Goal: Task Accomplishment & Management: Use online tool/utility

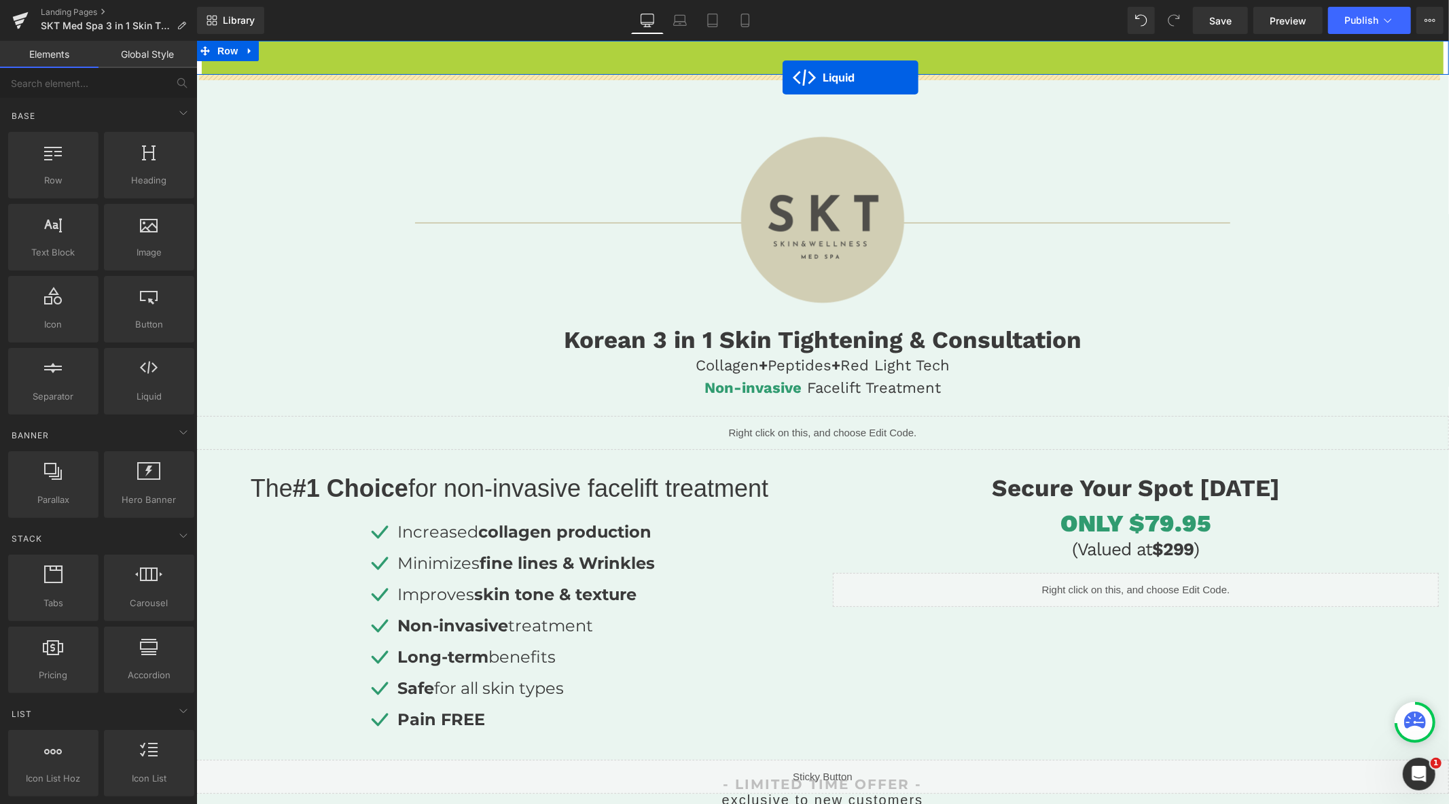
drag, startPoint x: 782, startPoint y: 51, endPoint x: 782, endPoint y: 77, distance: 25.8
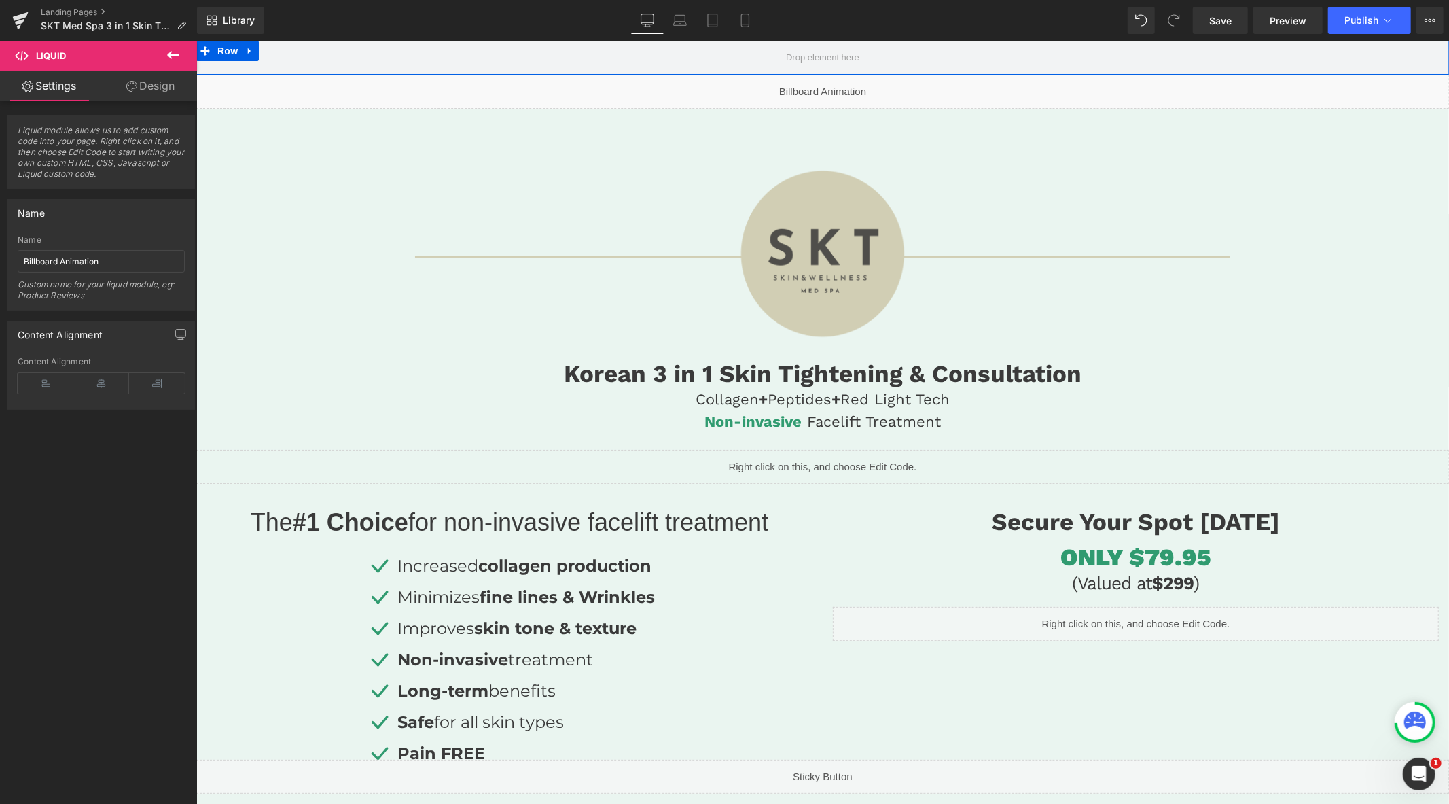
drag, startPoint x: 247, startPoint y: 52, endPoint x: 274, endPoint y: 51, distance: 27.2
click at [250, 51] on icon at bounding box center [250, 51] width 10 height 10
click at [287, 51] on icon at bounding box center [285, 51] width 10 height 10
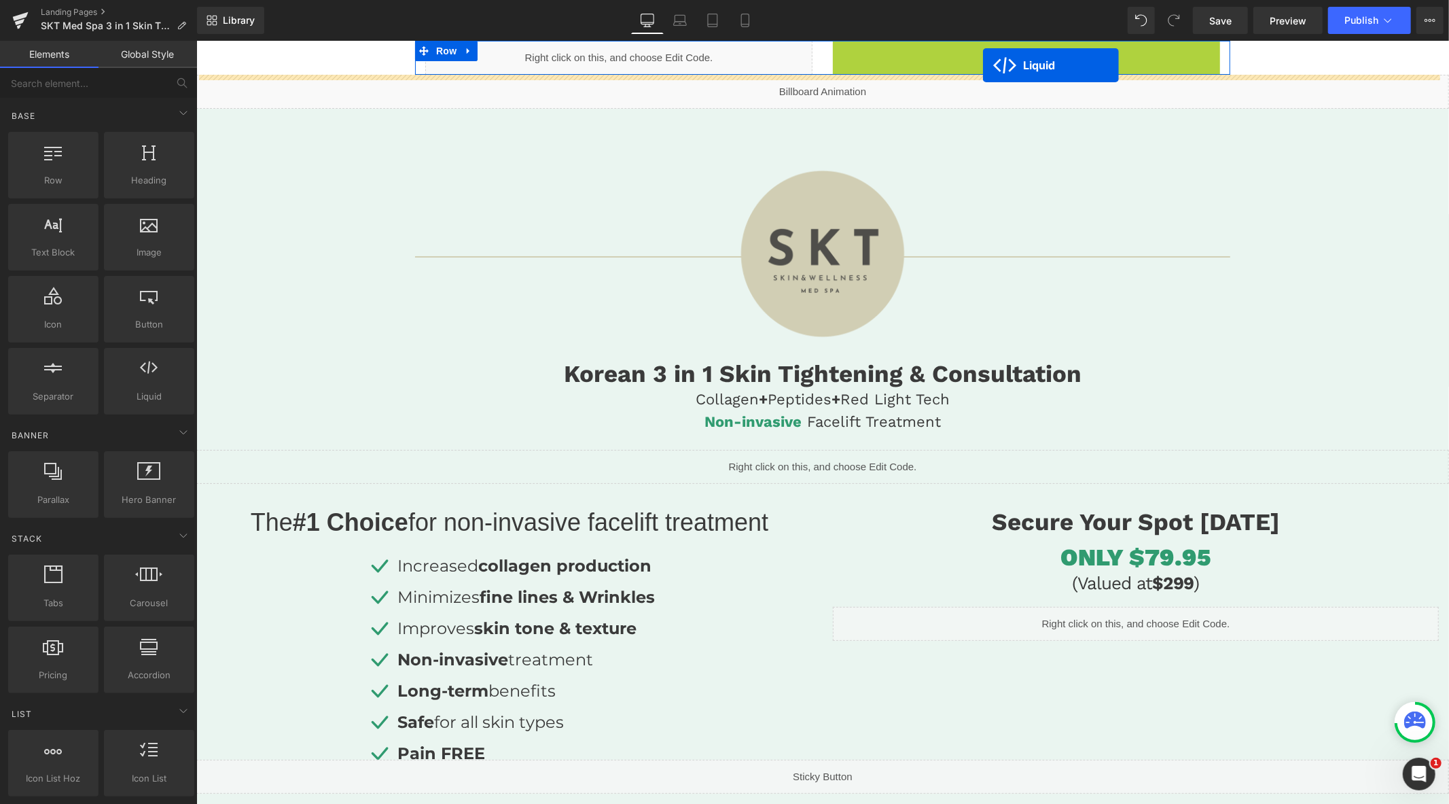
drag, startPoint x: 988, startPoint y: 49, endPoint x: 984, endPoint y: 57, distance: 8.8
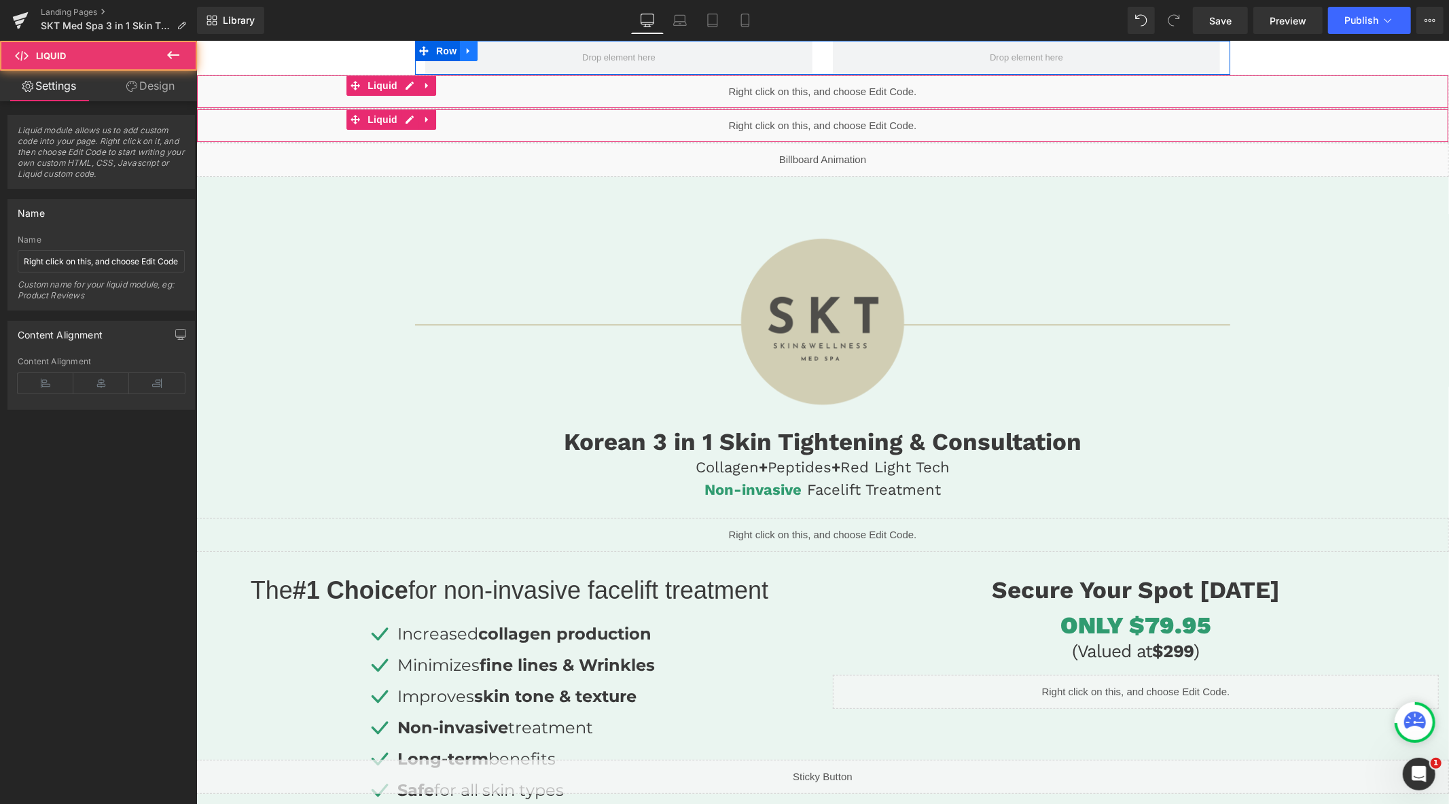
click at [467, 48] on icon at bounding box center [468, 51] width 10 height 10
click at [501, 50] on icon at bounding box center [504, 51] width 10 height 10
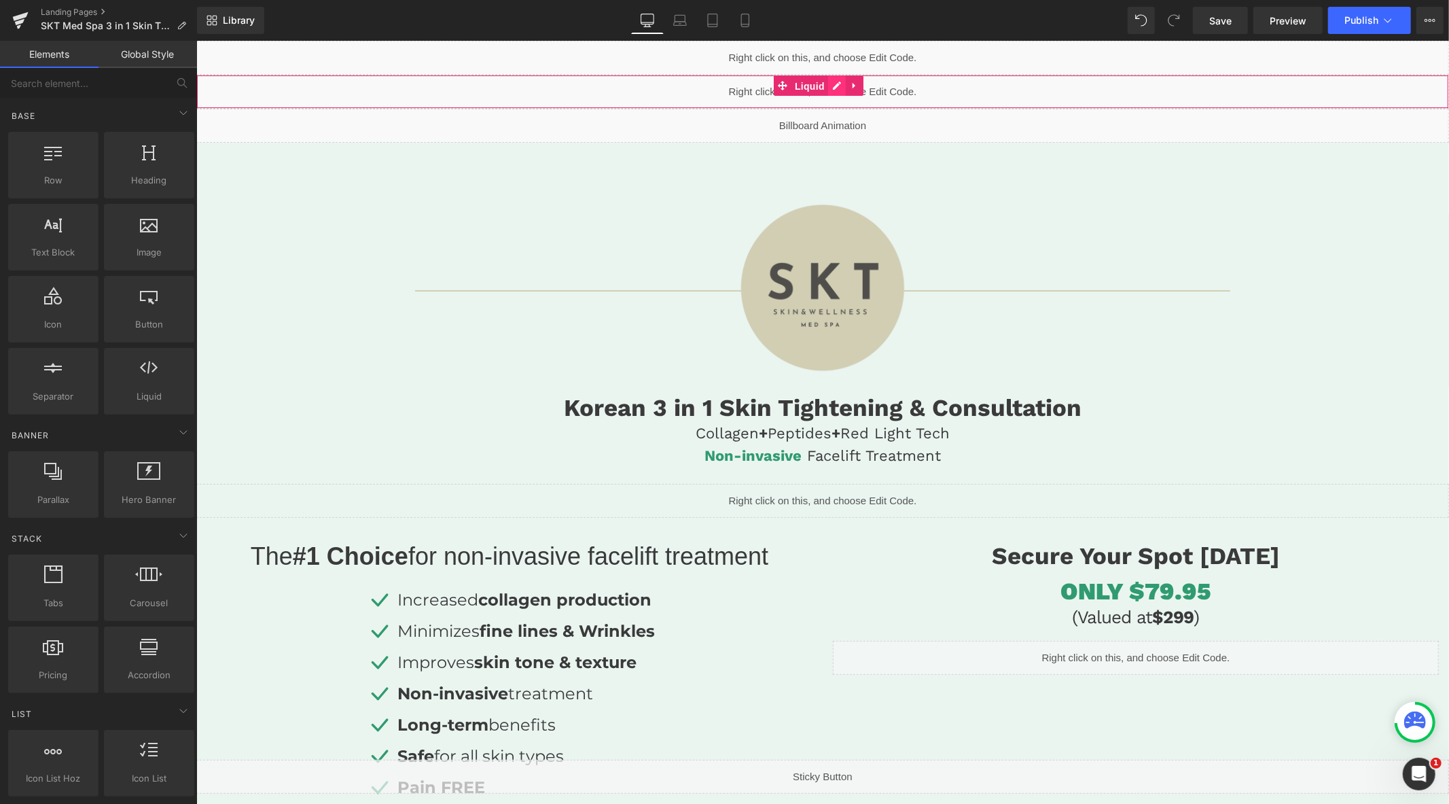
drag, startPoint x: 810, startPoint y: 86, endPoint x: 838, endPoint y: 86, distance: 27.2
click at [811, 86] on span "Liquid" at bounding box center [809, 85] width 37 height 20
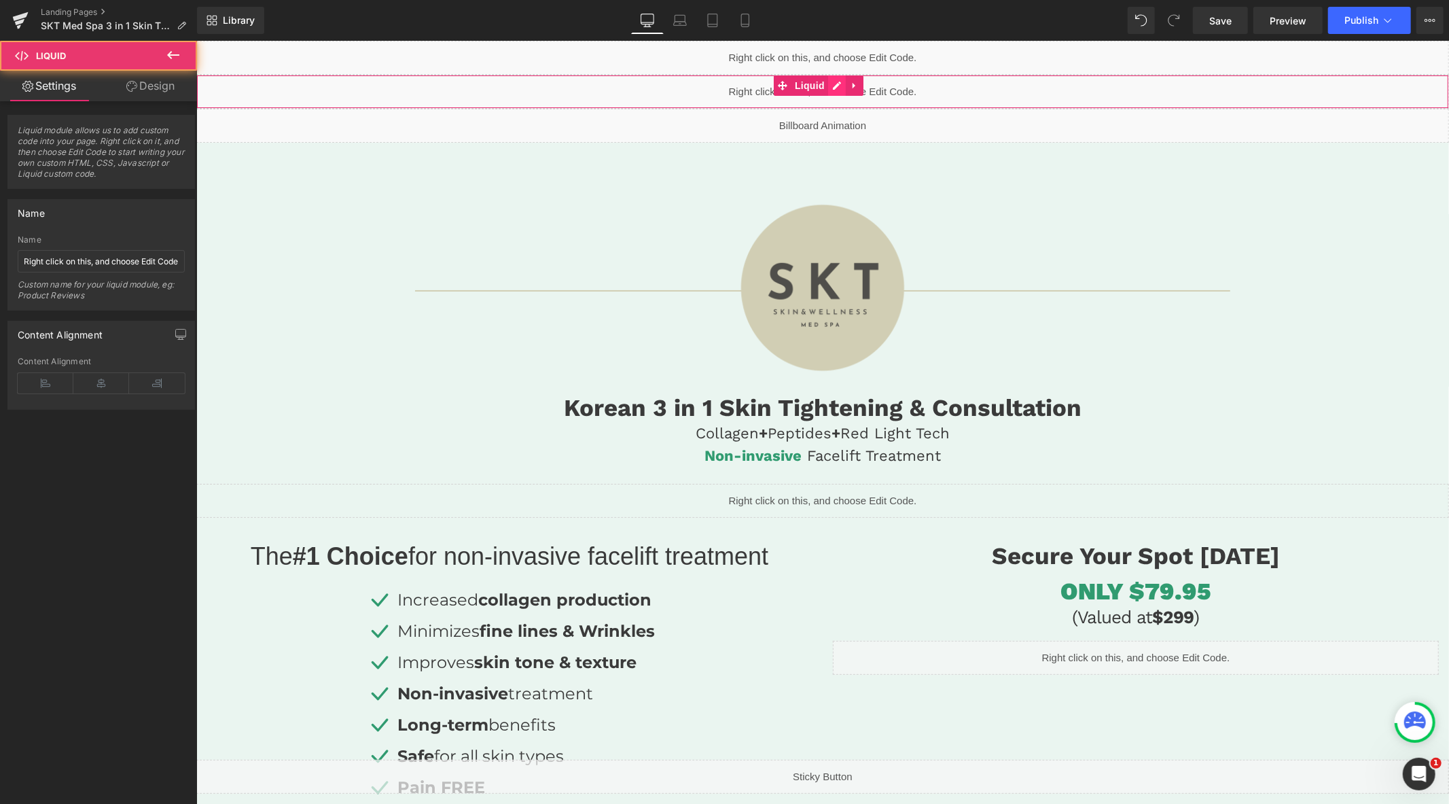
click at [839, 85] on div "Liquid" at bounding box center [822, 91] width 1253 height 34
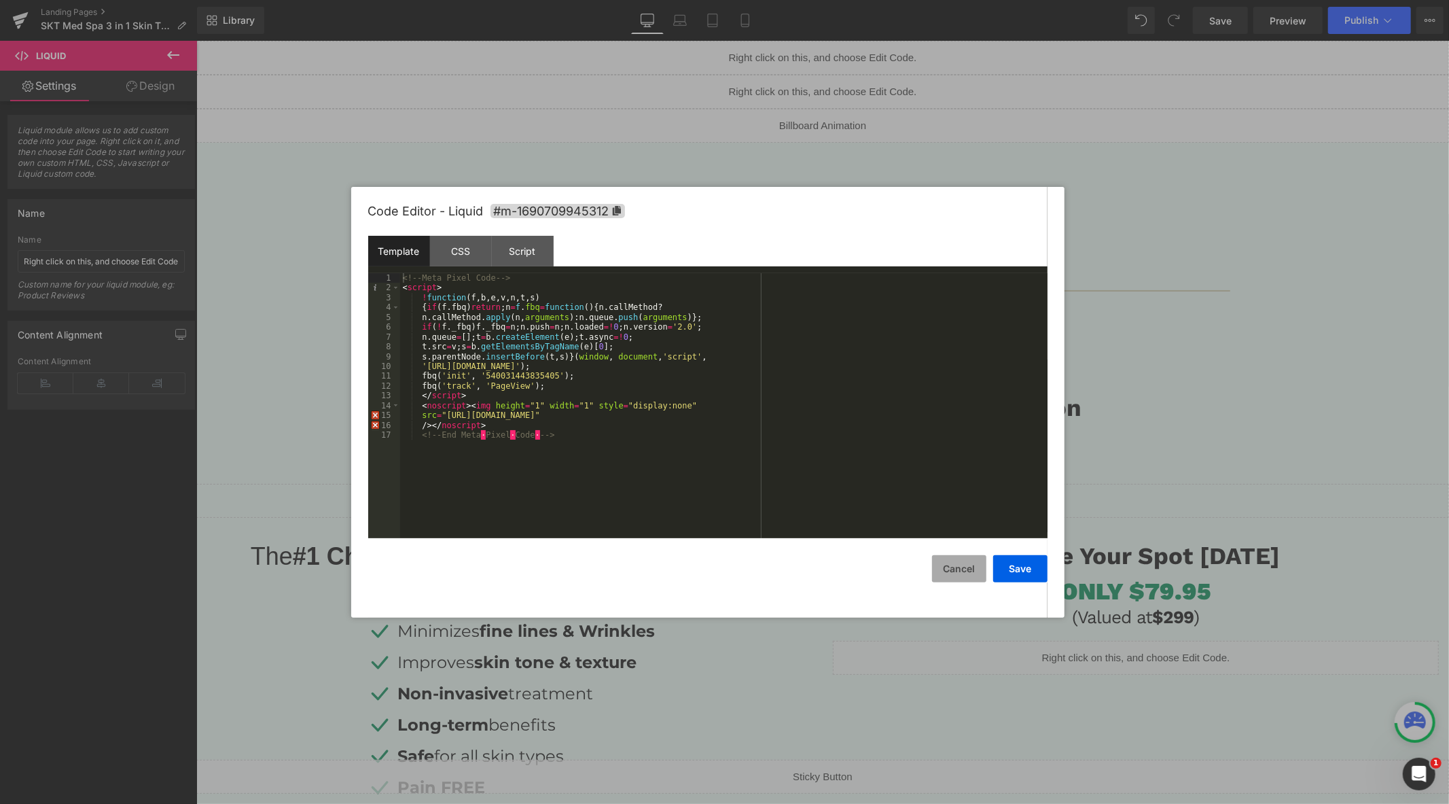
click at [963, 561] on button "Cancel" at bounding box center [959, 568] width 54 height 27
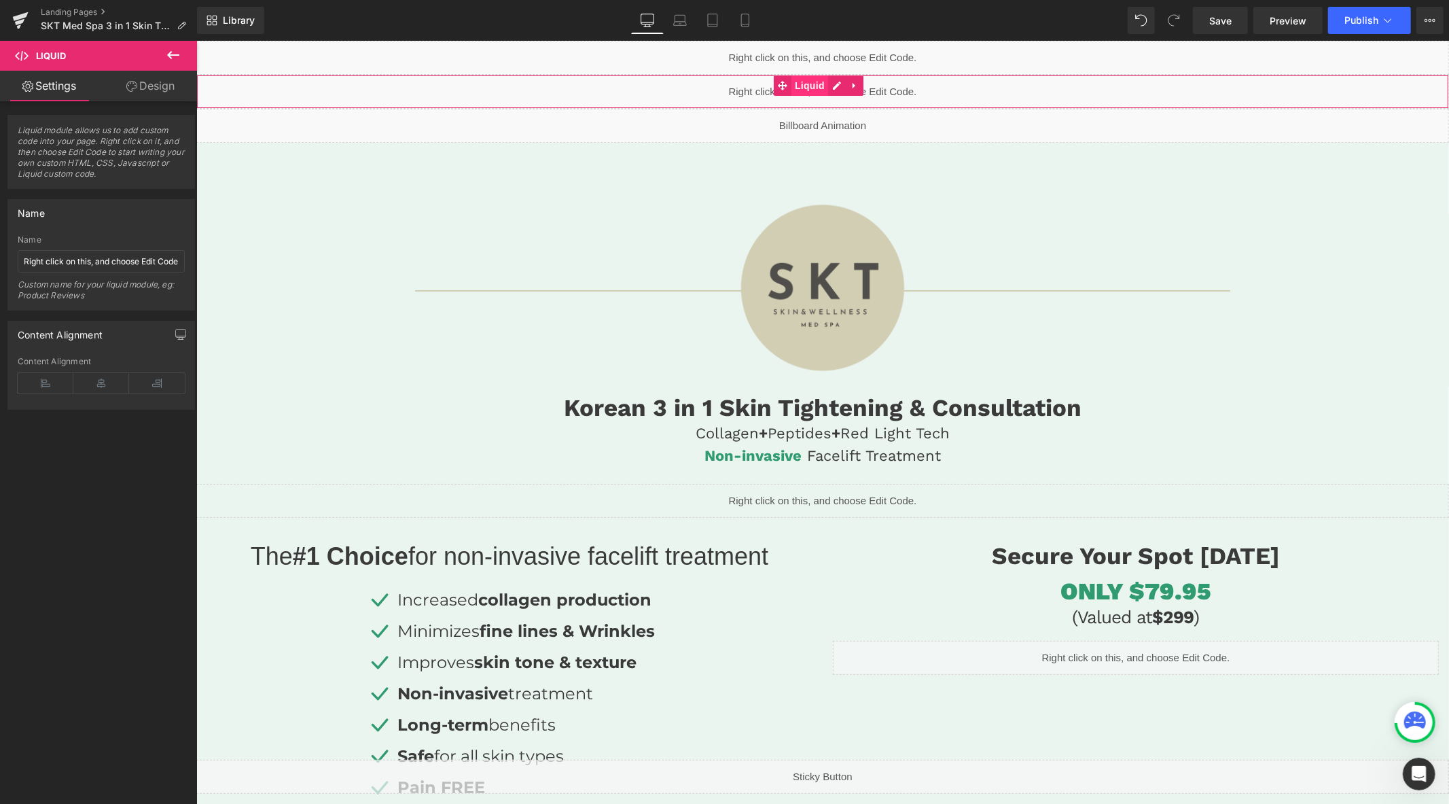
click at [812, 86] on span "Liquid" at bounding box center [809, 85] width 37 height 20
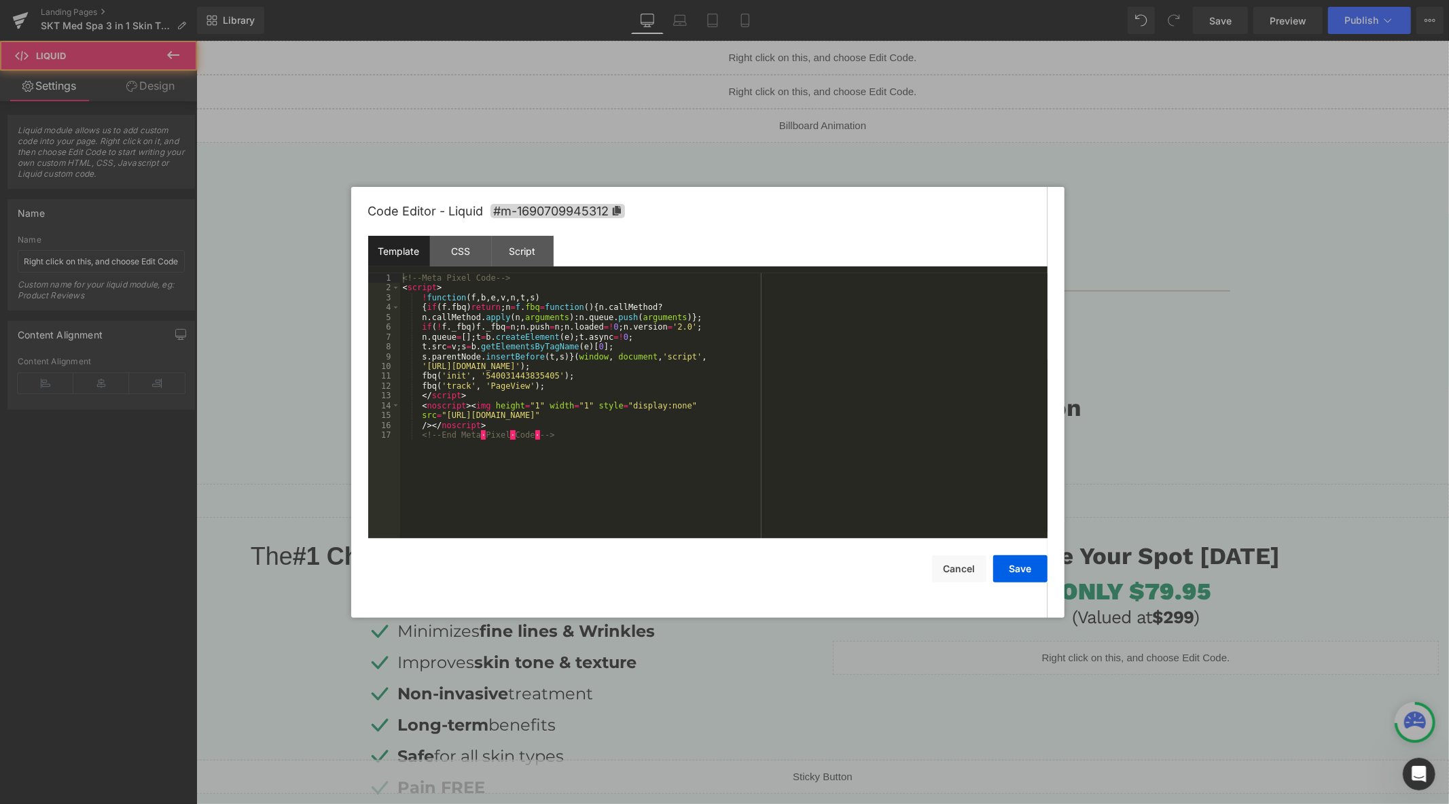
drag, startPoint x: 834, startPoint y: 86, endPoint x: 1028, endPoint y: 127, distance: 198.5
click at [834, 86] on div "Liquid" at bounding box center [822, 91] width 1253 height 34
drag, startPoint x: 647, startPoint y: 417, endPoint x: 582, endPoint y: 420, distance: 65.3
click at [582, 420] on div "<!-- Meta Pixel Code --> < script > ! function ( f , b , e , v , n , t , s ) { …" at bounding box center [723, 415] width 647 height 285
click at [130, 260] on div at bounding box center [724, 402] width 1449 height 804
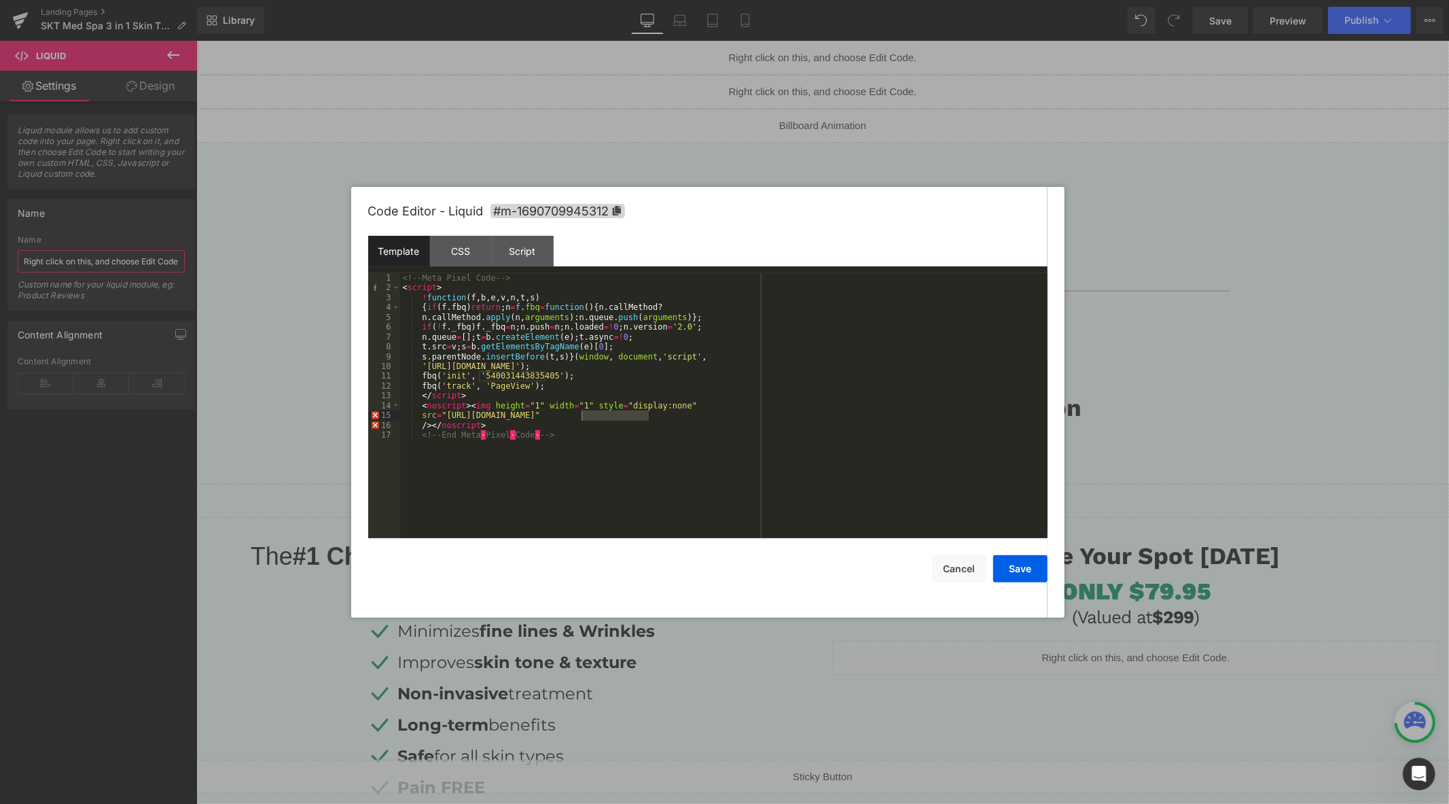
click at [130, 260] on input "Right click on this, and choose Edit Code." at bounding box center [101, 261] width 167 height 22
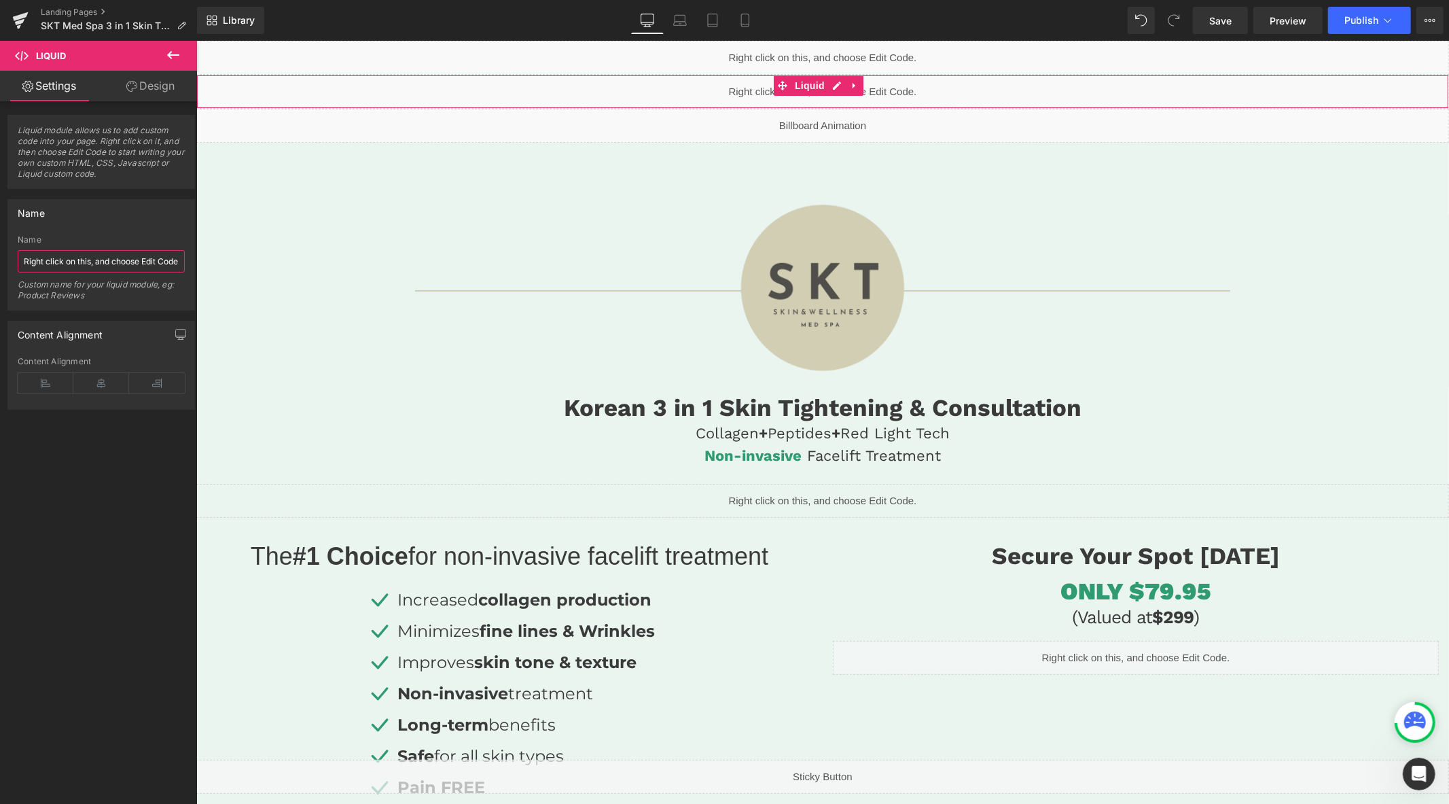
click at [130, 260] on input "Right click on this, and choose Edit Code." at bounding box center [101, 261] width 167 height 22
paste input "540031443835405"
type input "PIXEL ID: 540031443835405"
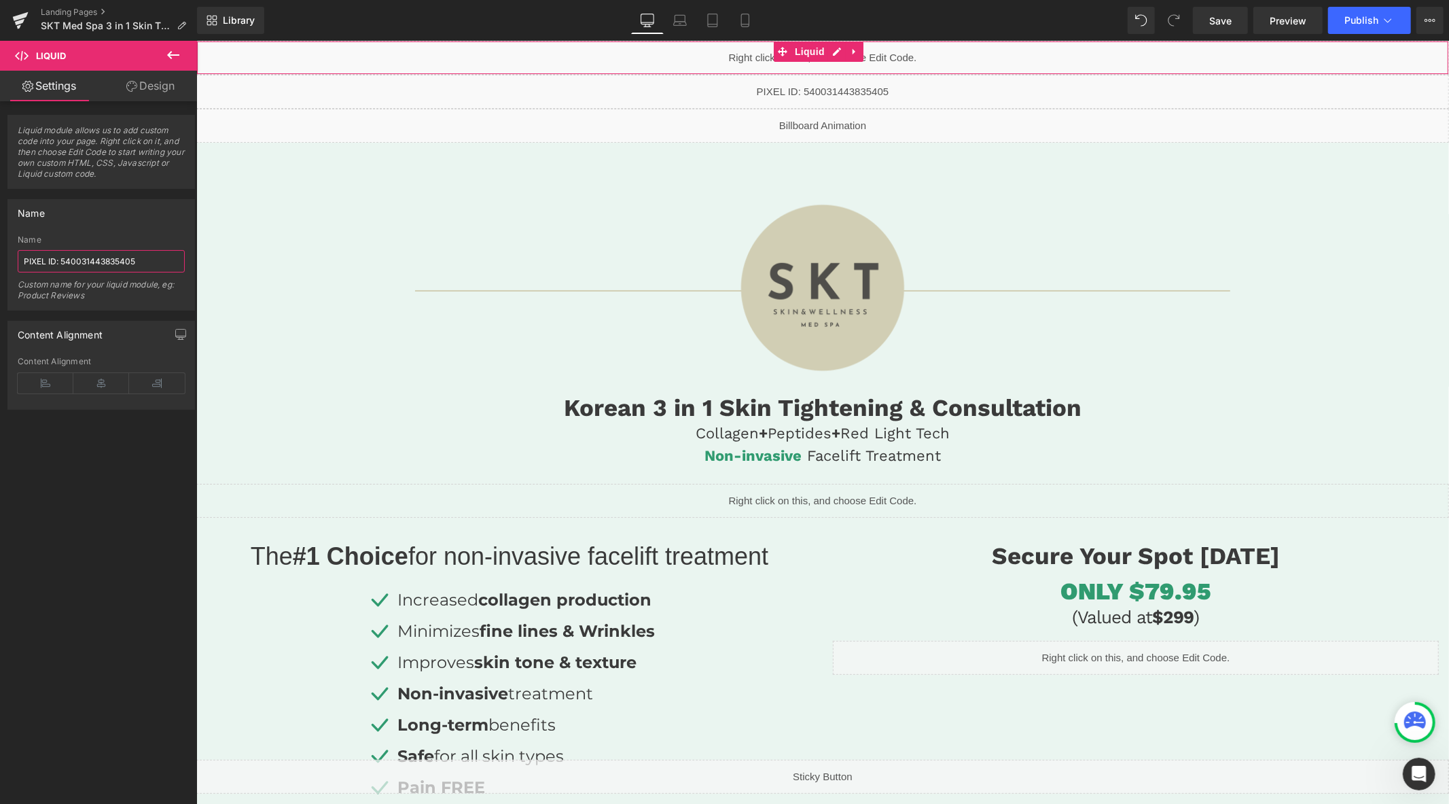
drag, startPoint x: 805, startPoint y: 47, endPoint x: 763, endPoint y: 58, distance: 42.8
click at [805, 47] on span "Liquid" at bounding box center [809, 51] width 37 height 20
click at [113, 267] on input "Right click on this, and choose Edit Code." at bounding box center [101, 261] width 167 height 22
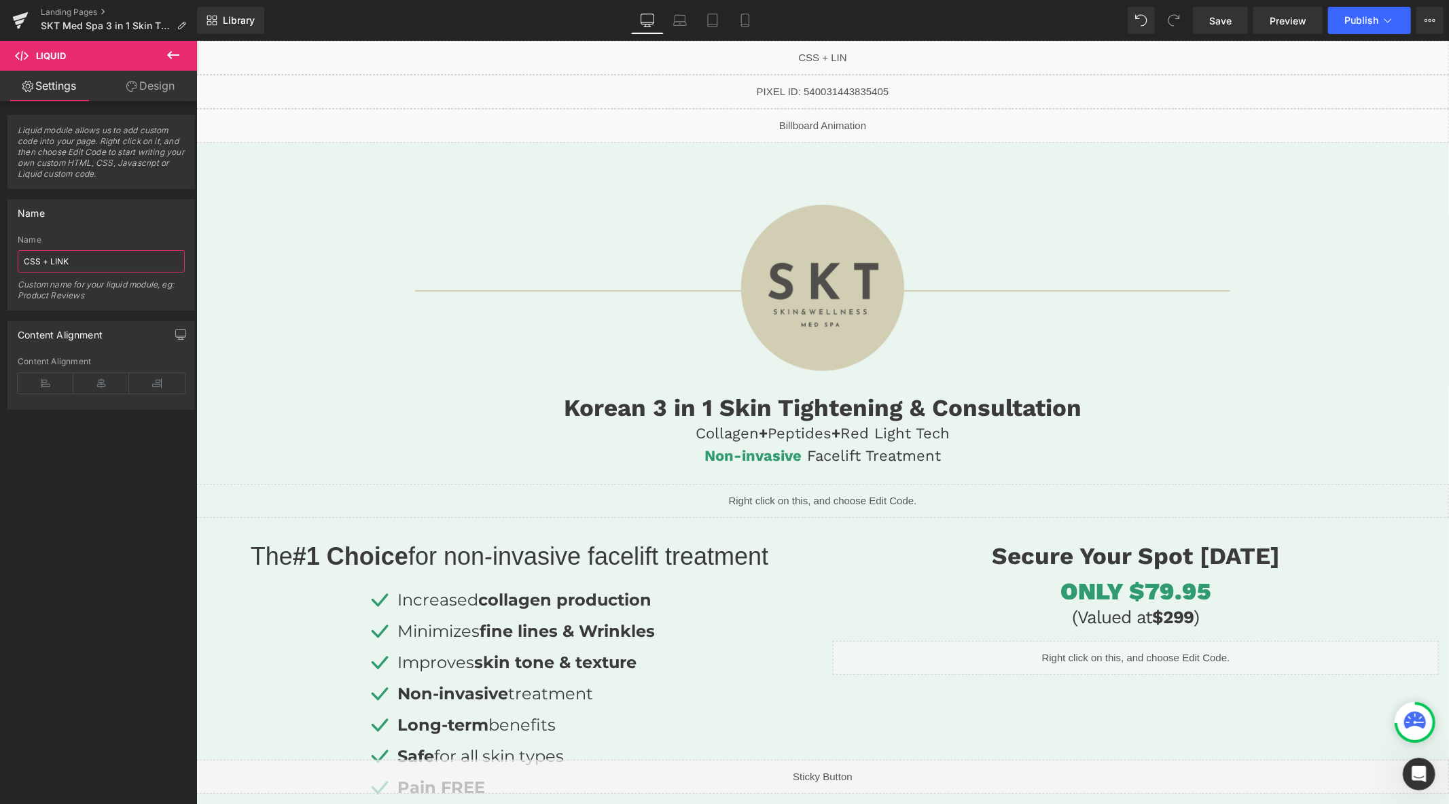
type input "CSS + LINKS"
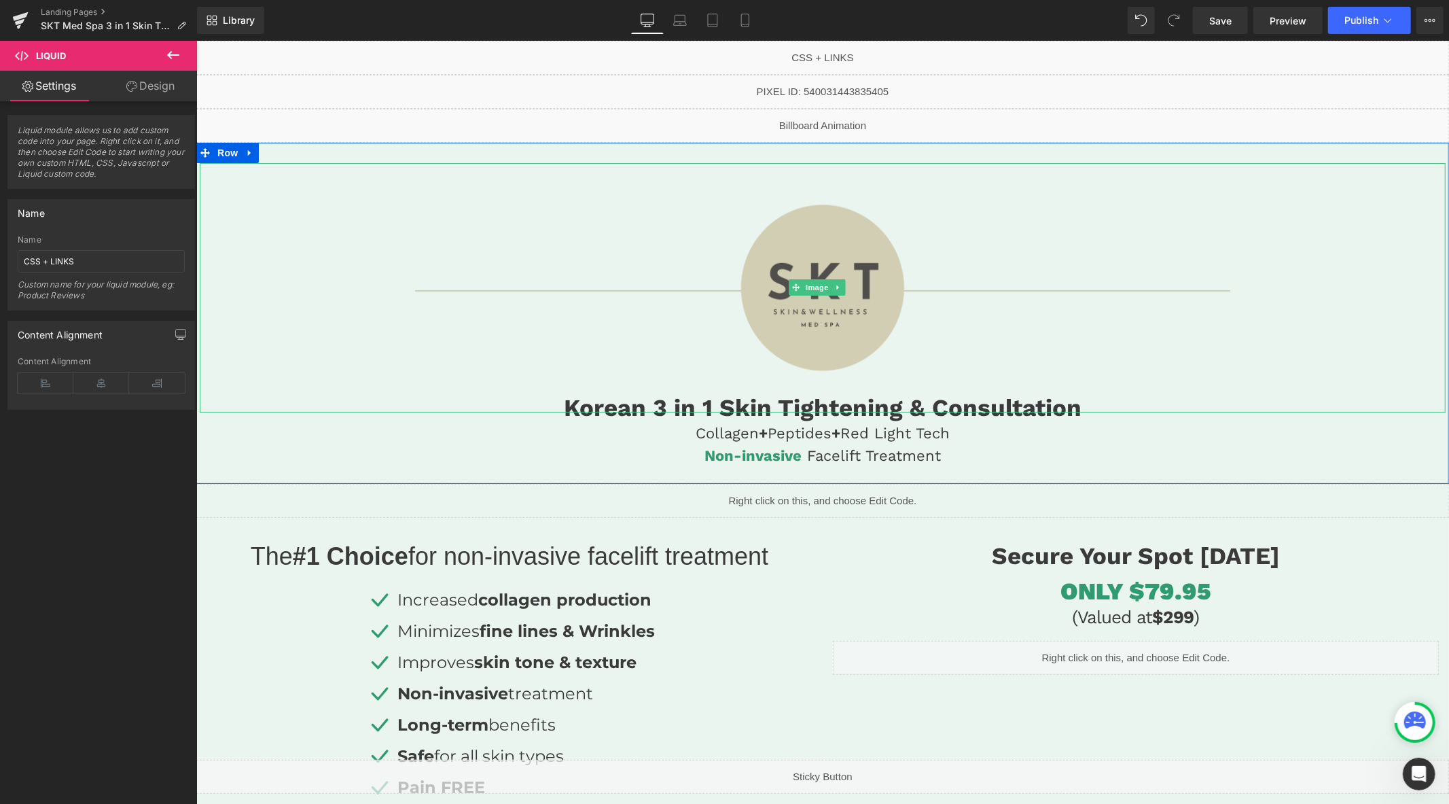
click at [255, 289] on div at bounding box center [822, 286] width 1246 height 249
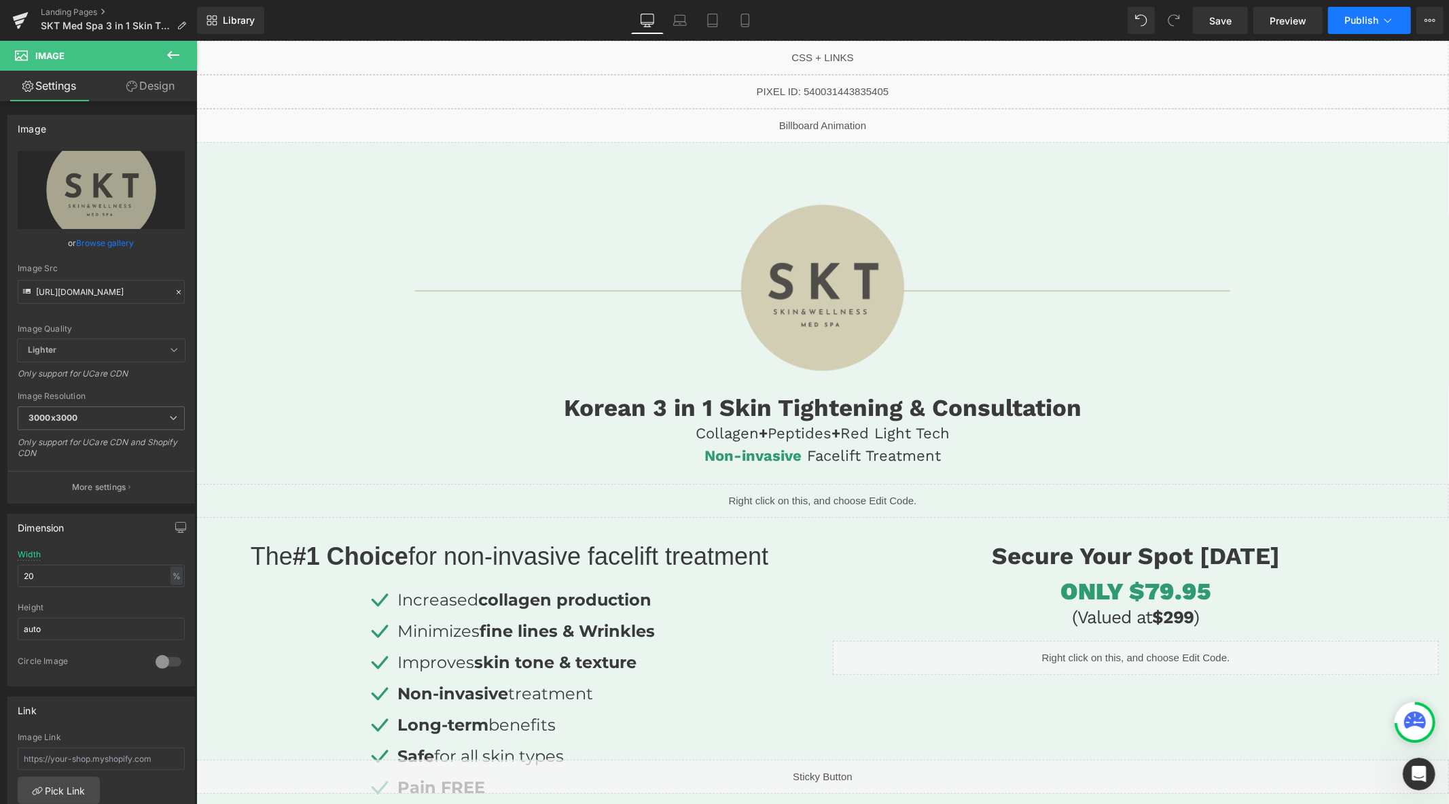
click at [1359, 24] on span "Publish" at bounding box center [1361, 20] width 34 height 11
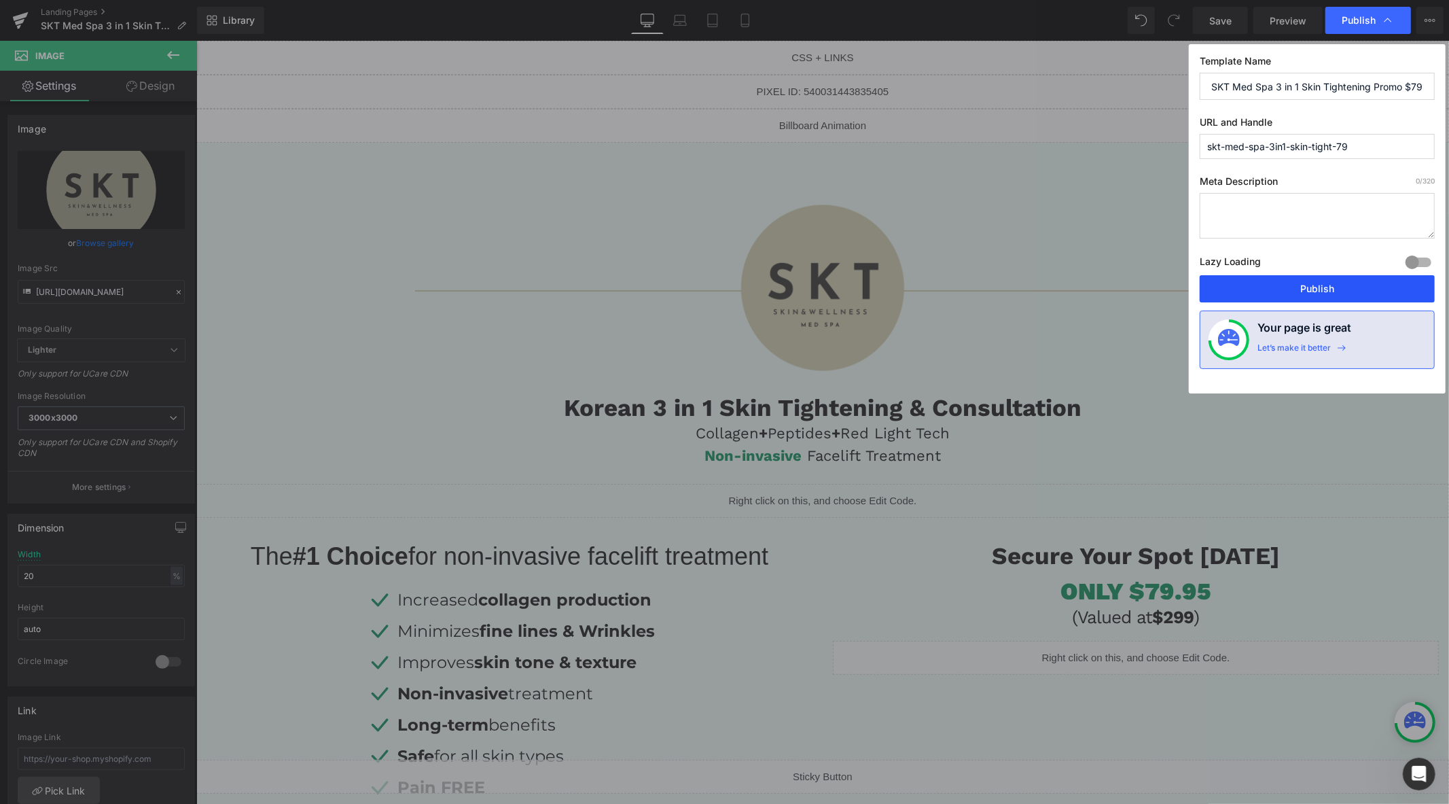
click at [1311, 288] on button "Publish" at bounding box center [1317, 288] width 235 height 27
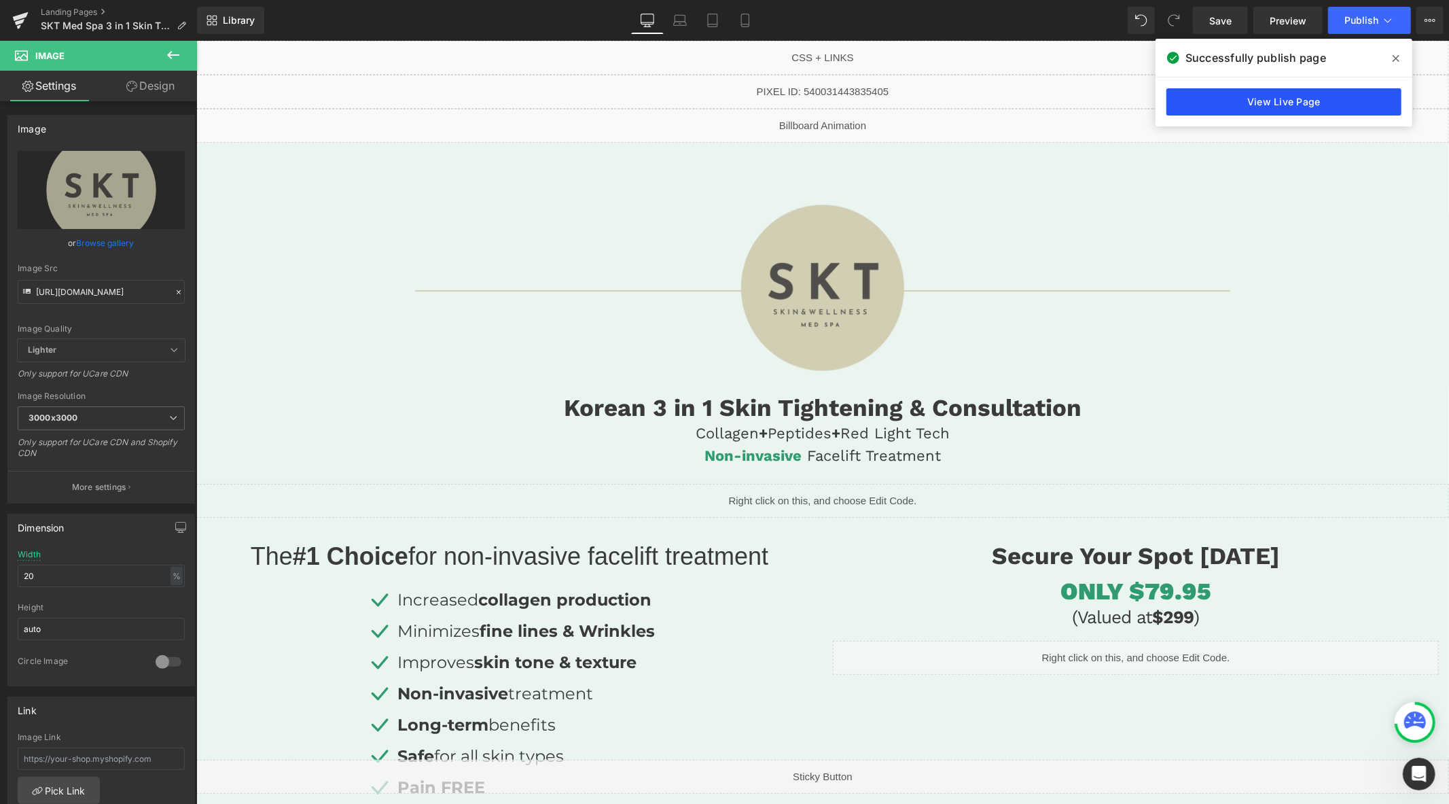
click at [1272, 107] on link "View Live Page" at bounding box center [1283, 101] width 235 height 27
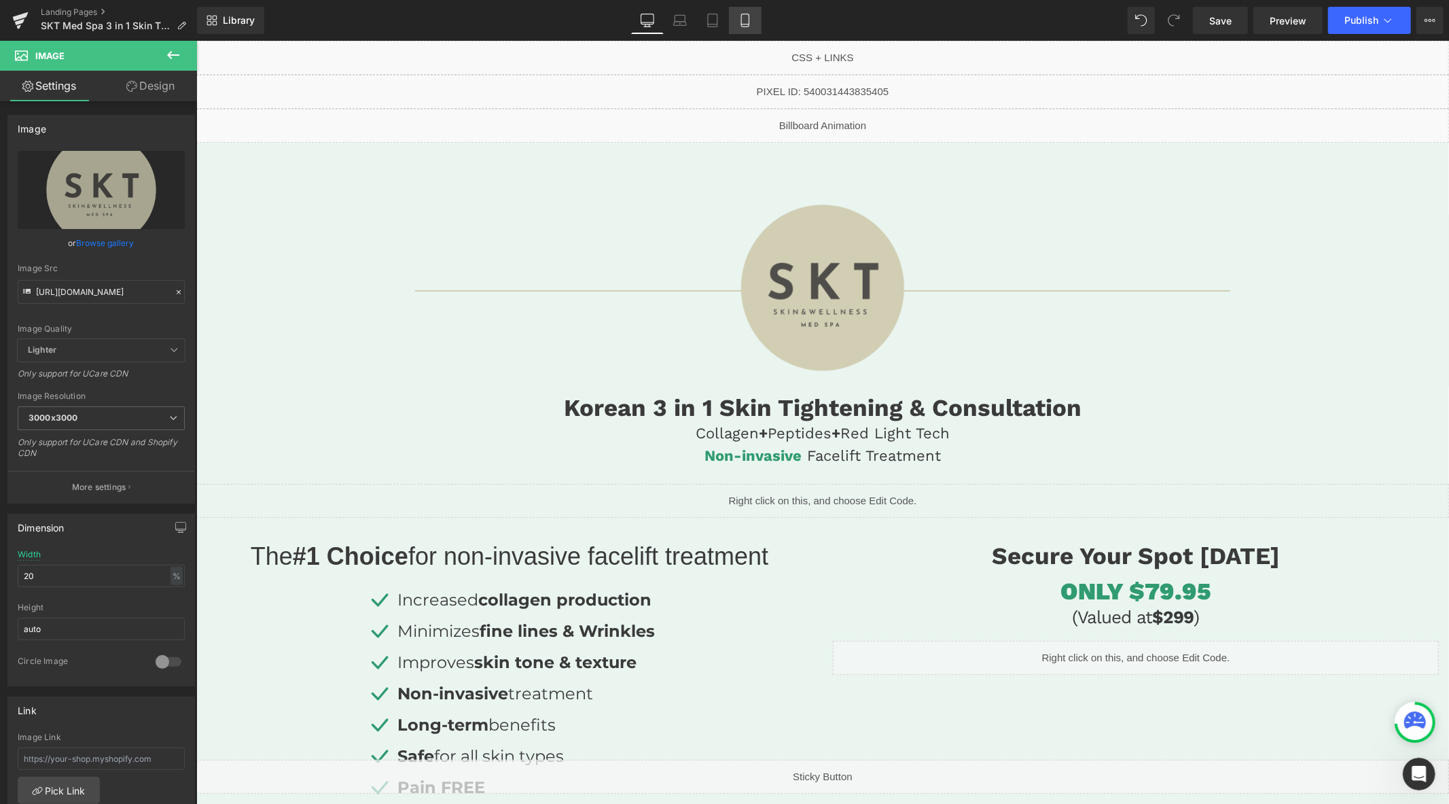
click at [747, 20] on icon at bounding box center [745, 21] width 14 height 14
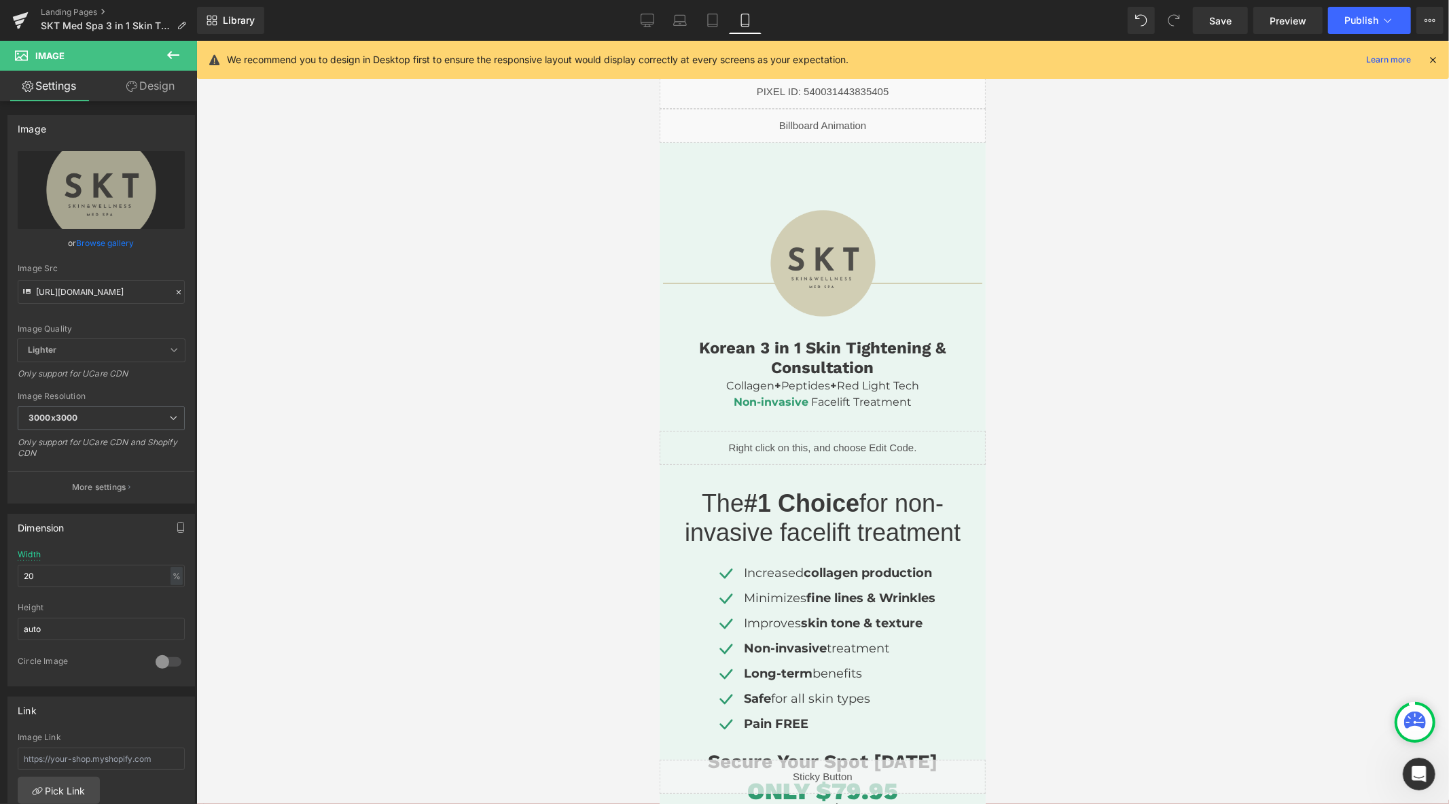
click at [1439, 62] on div "We recommend you to design in Desktop first to ensure the responsive layout wou…" at bounding box center [823, 60] width 1252 height 38
click at [1434, 62] on icon at bounding box center [1432, 60] width 12 height 12
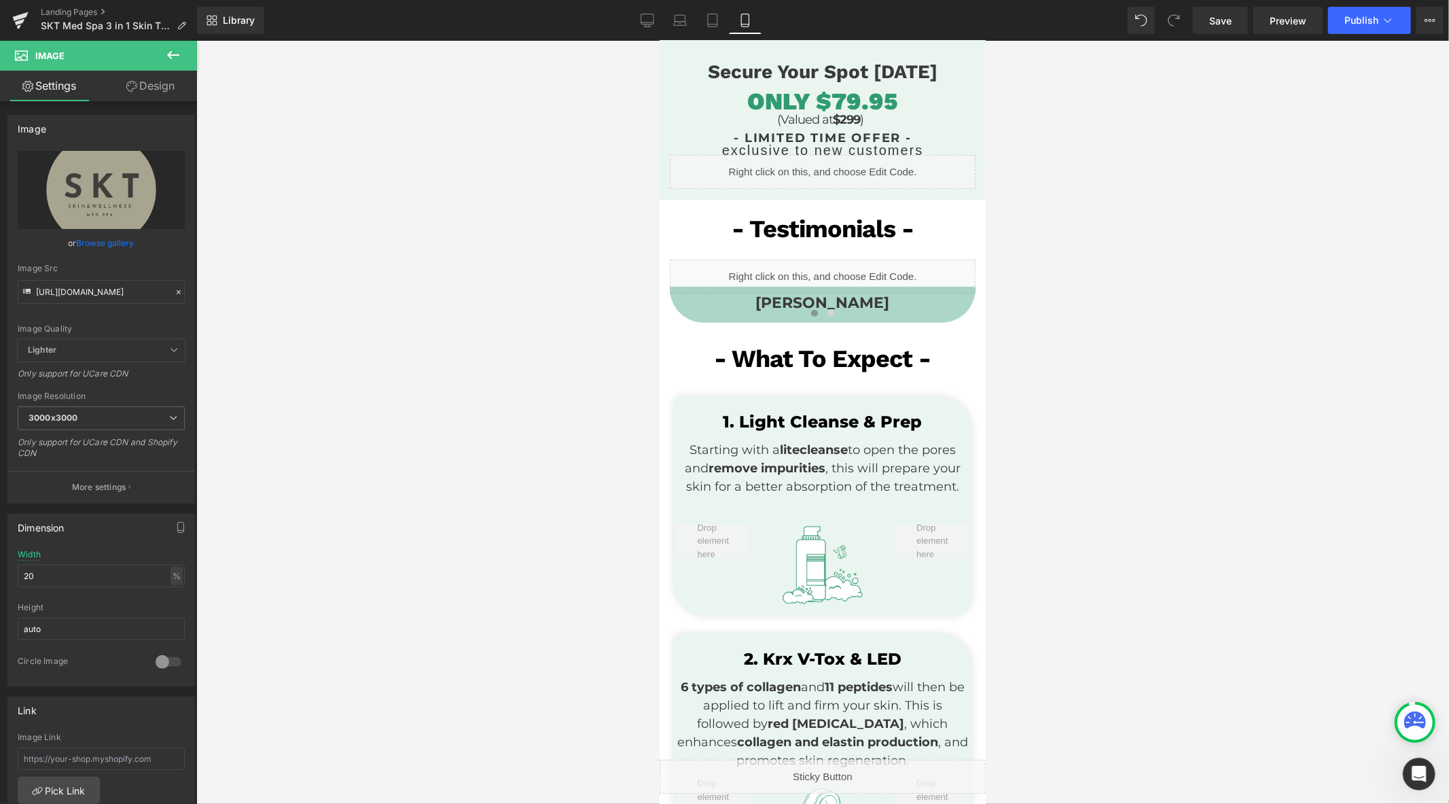
scroll to position [528, 0]
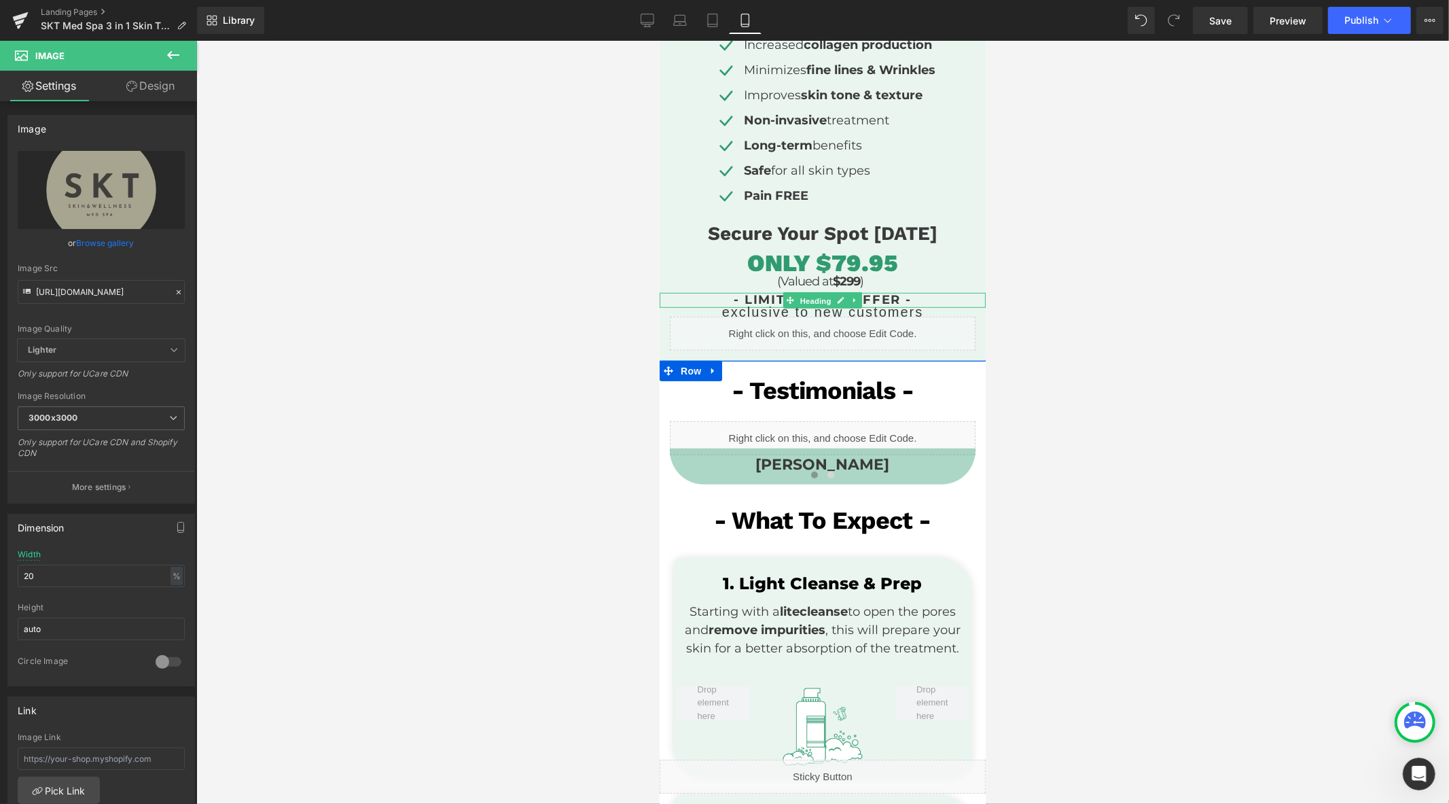
click at [812, 295] on span "Heading" at bounding box center [815, 300] width 37 height 16
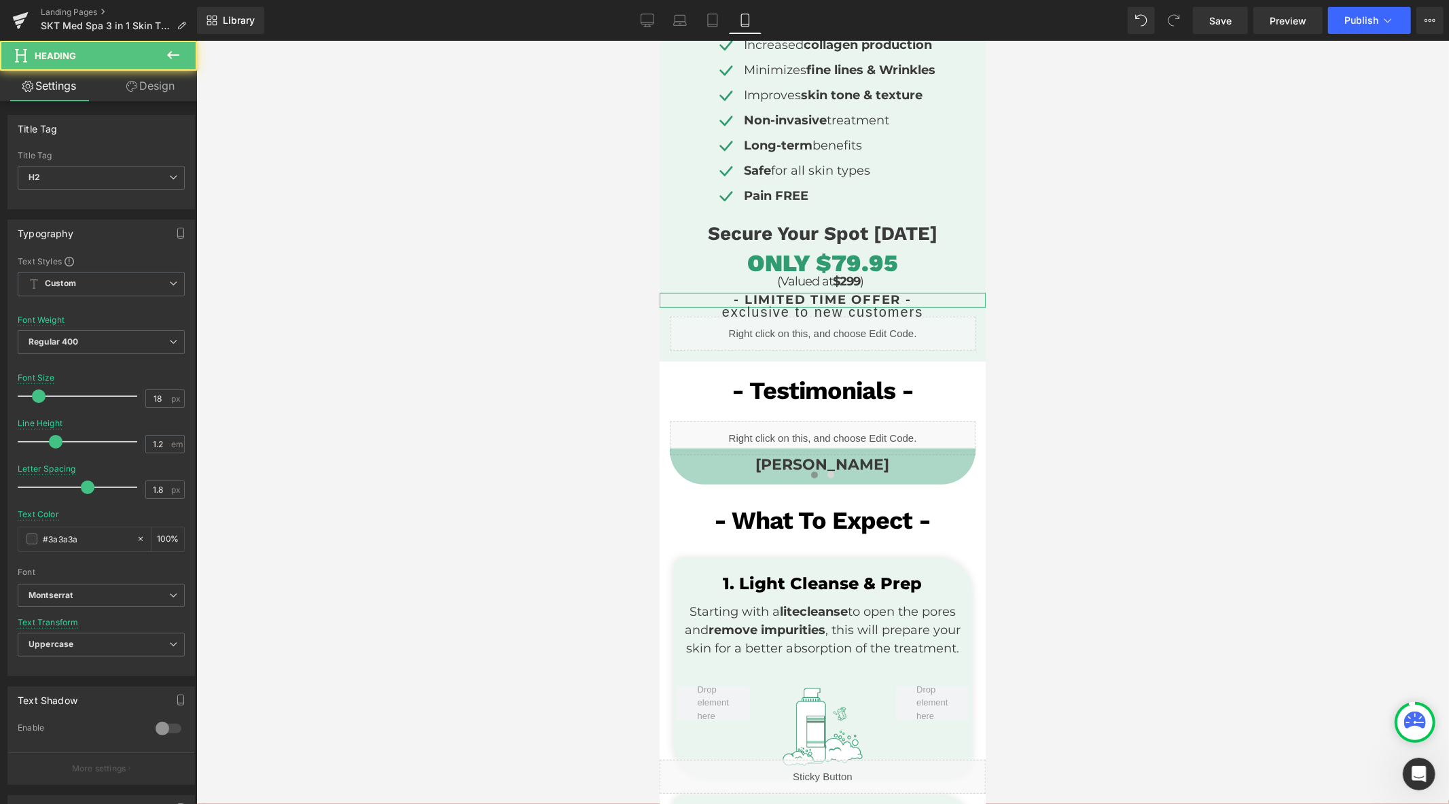
click at [154, 82] on link "Design" at bounding box center [150, 86] width 98 height 31
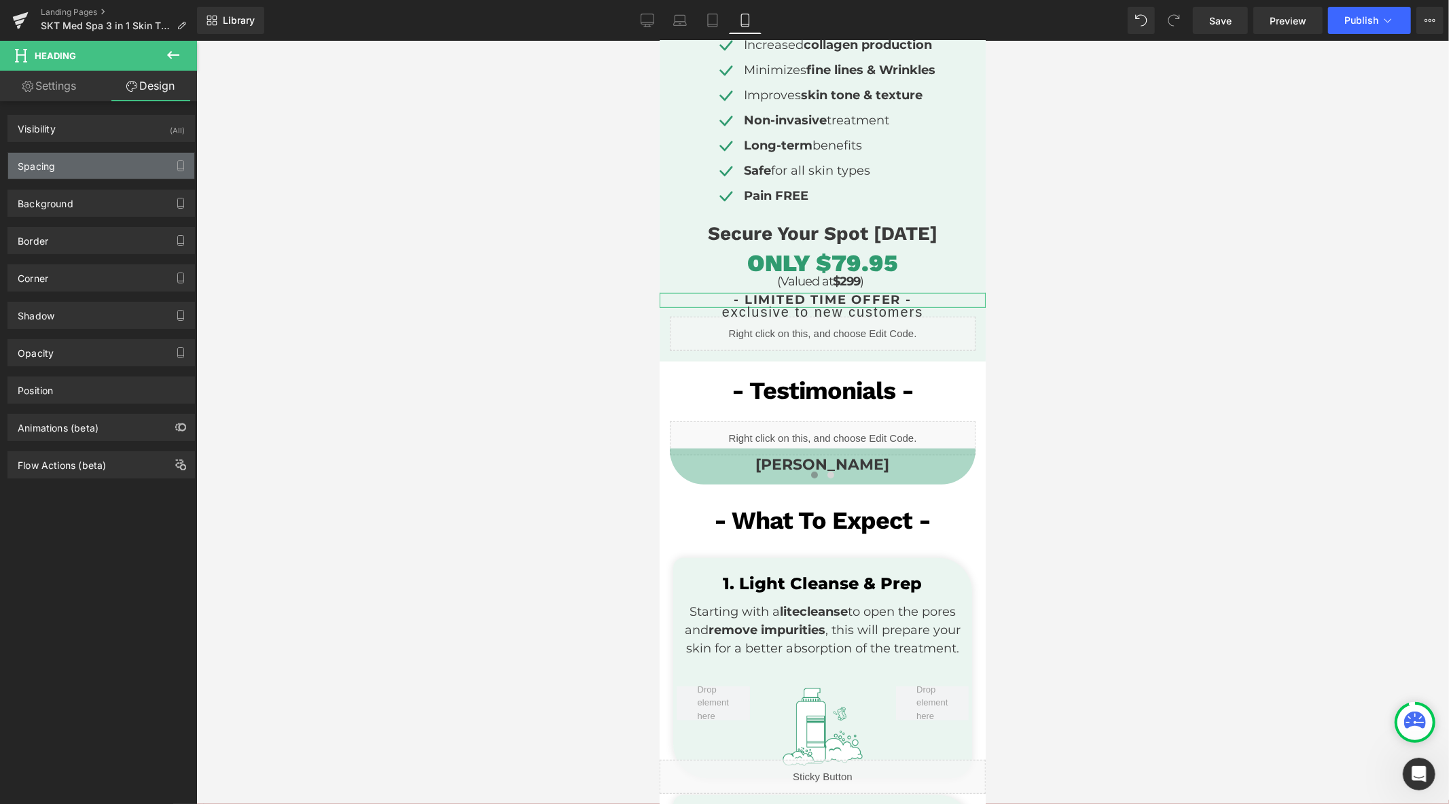
click at [63, 168] on div "Spacing" at bounding box center [101, 166] width 186 height 26
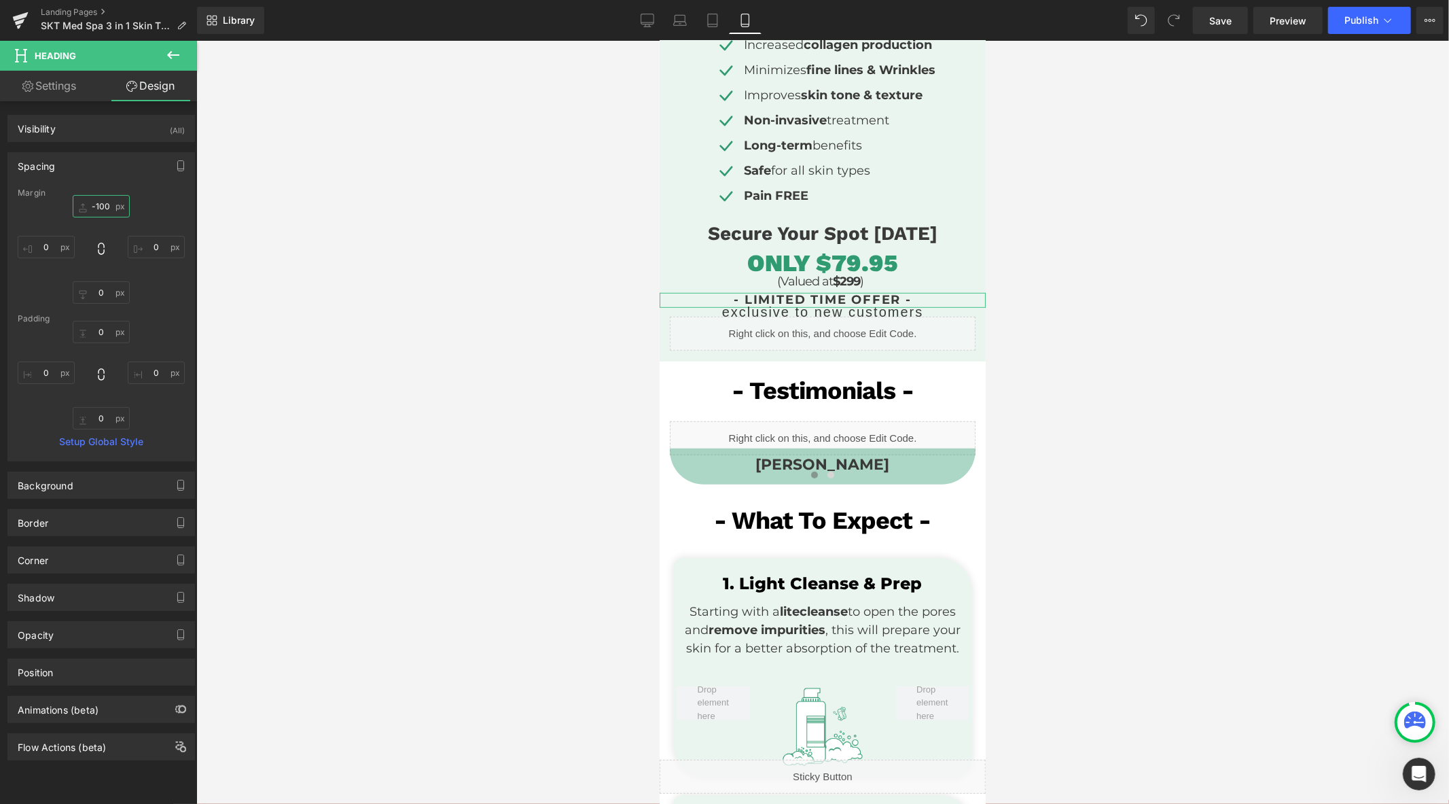
click at [98, 202] on input "-100" at bounding box center [101, 206] width 57 height 22
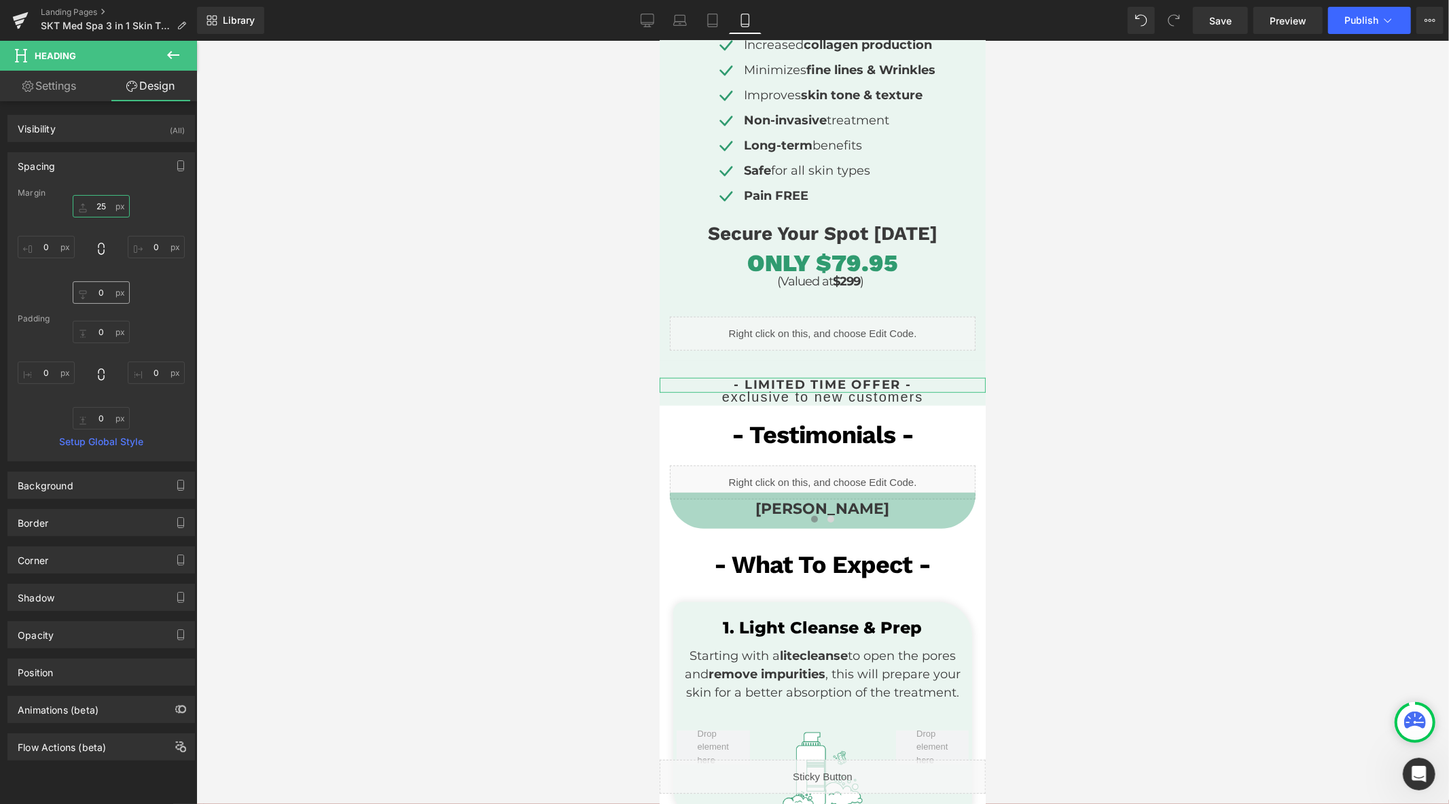
type input "25"
click at [106, 294] on input "0" at bounding box center [101, 292] width 57 height 22
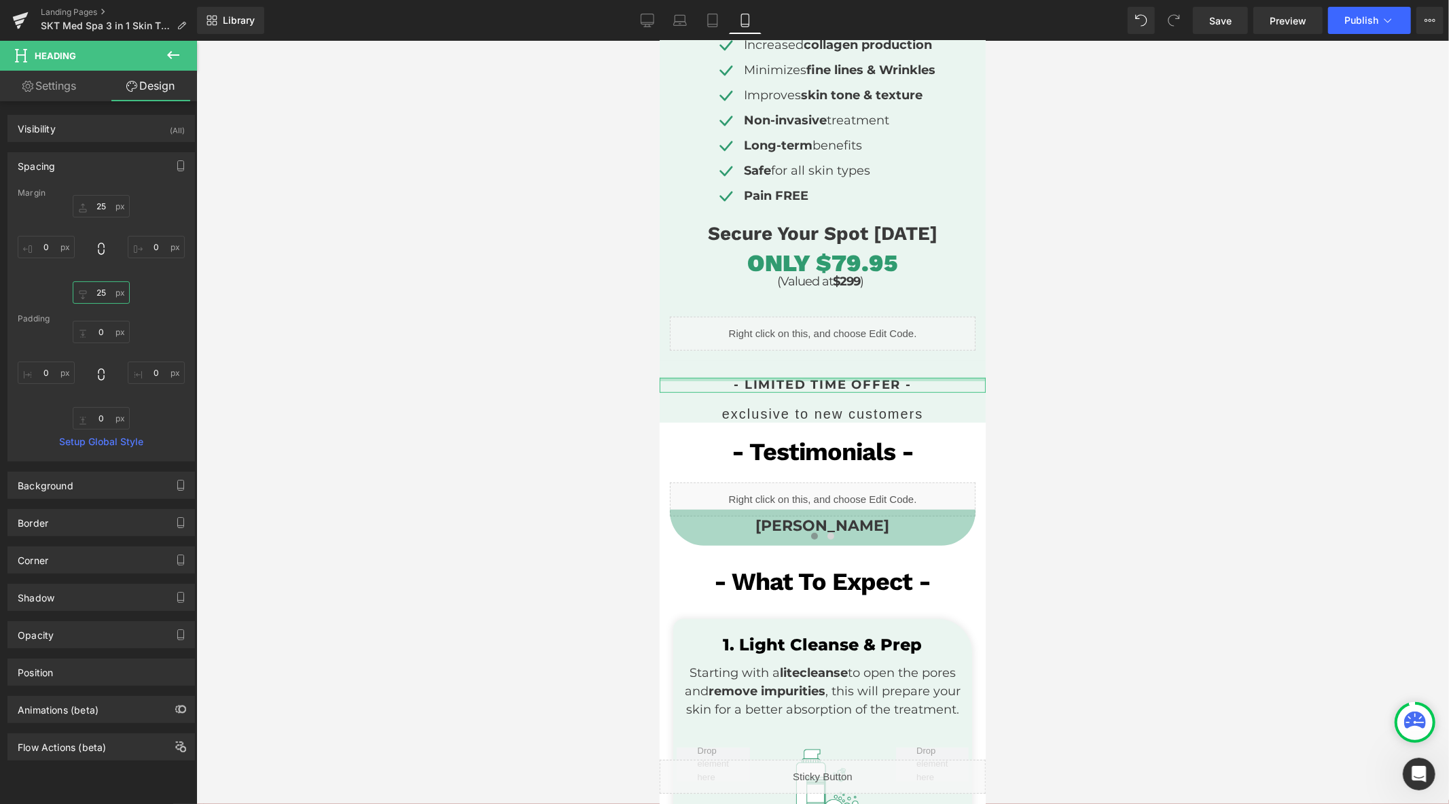
type input "2"
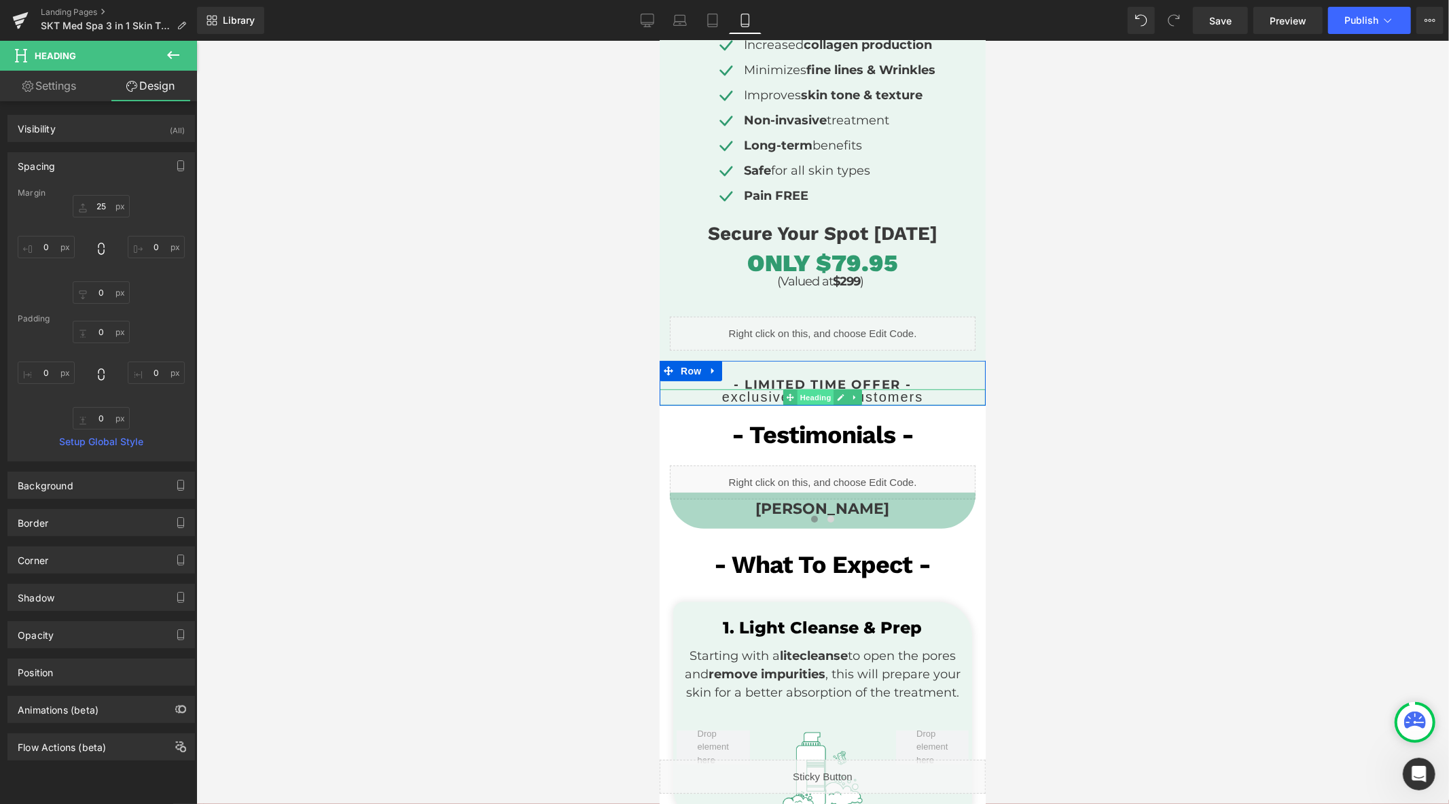
click at [814, 390] on span "Heading" at bounding box center [815, 397] width 37 height 16
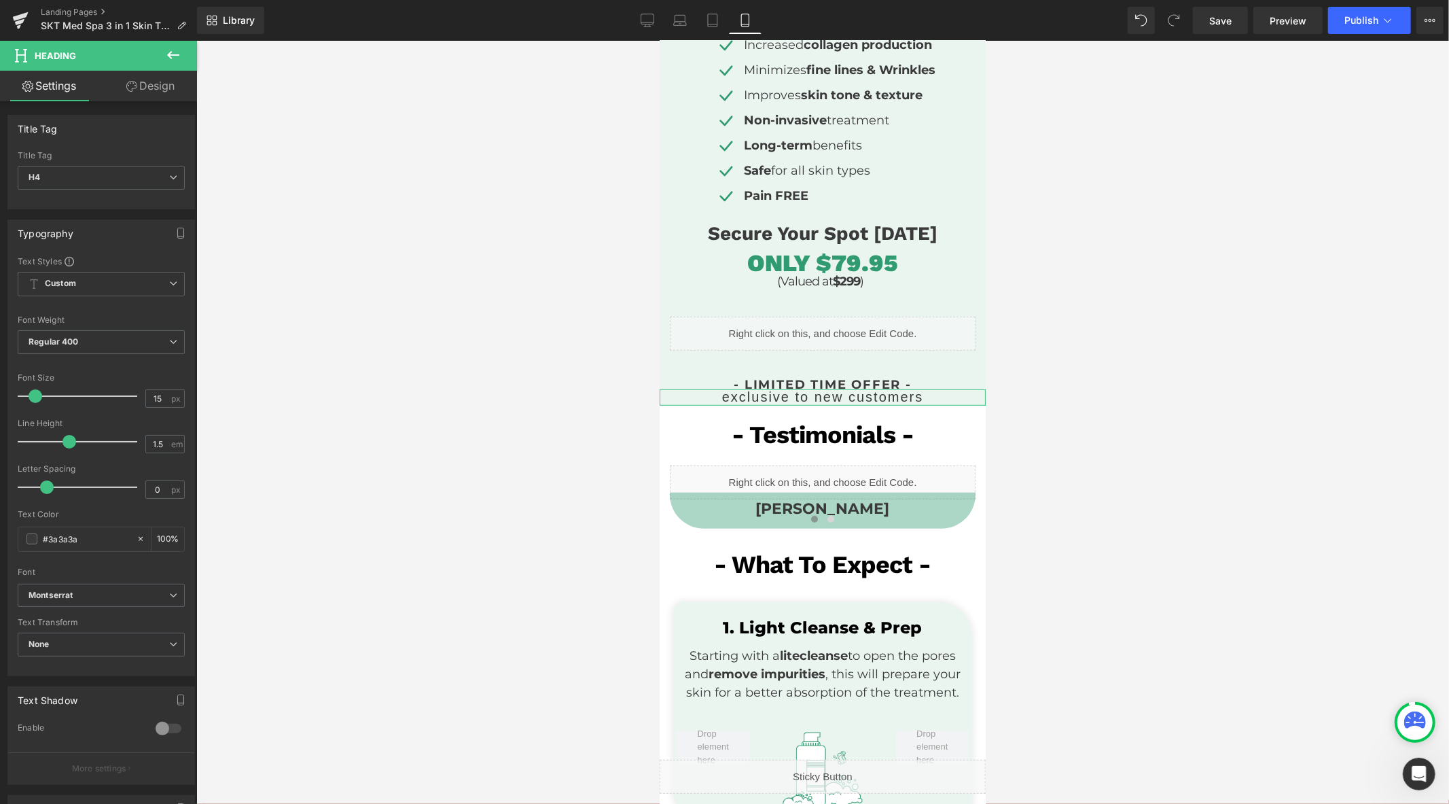
click at [152, 92] on link "Design" at bounding box center [150, 86] width 98 height 31
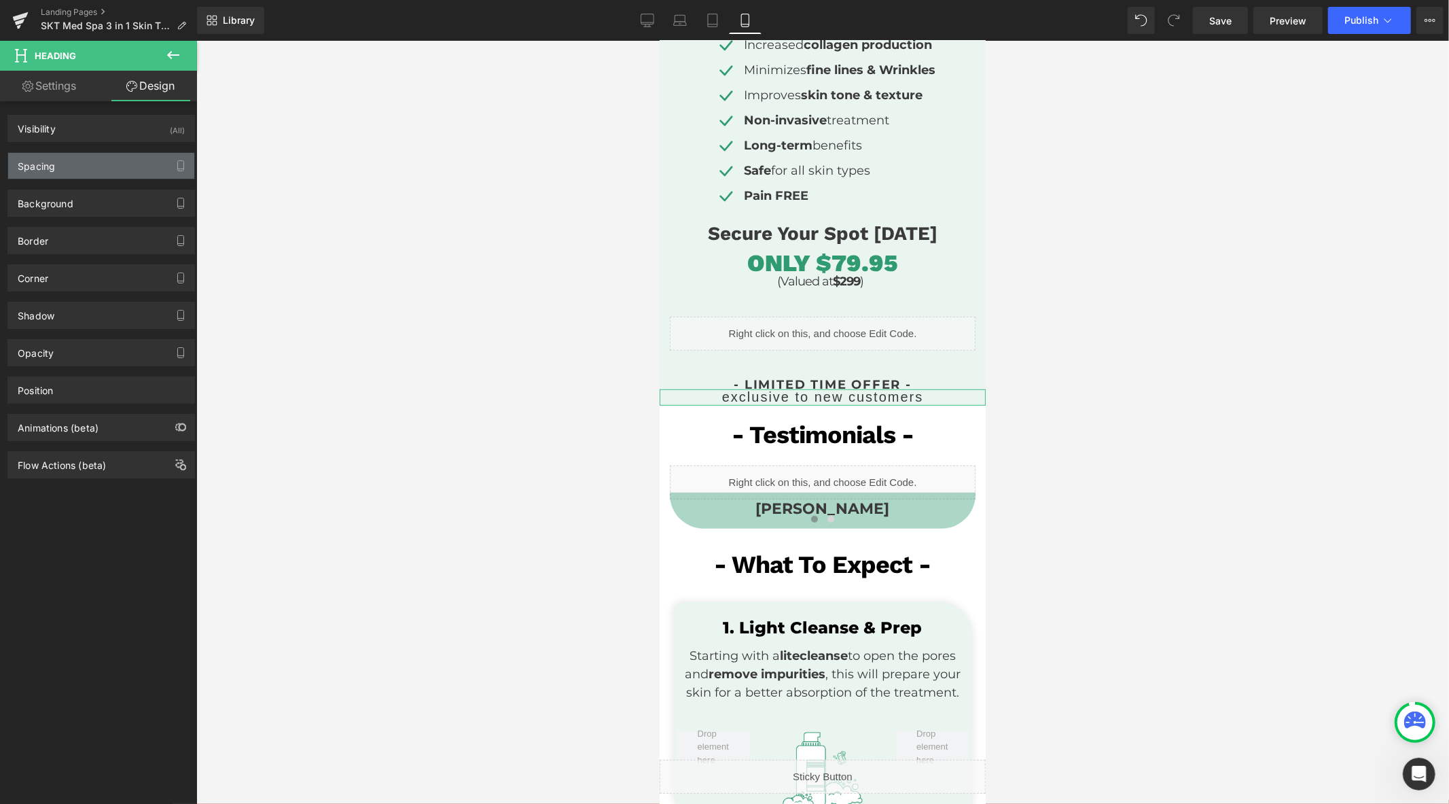
click at [86, 164] on div "Spacing" at bounding box center [101, 166] width 186 height 26
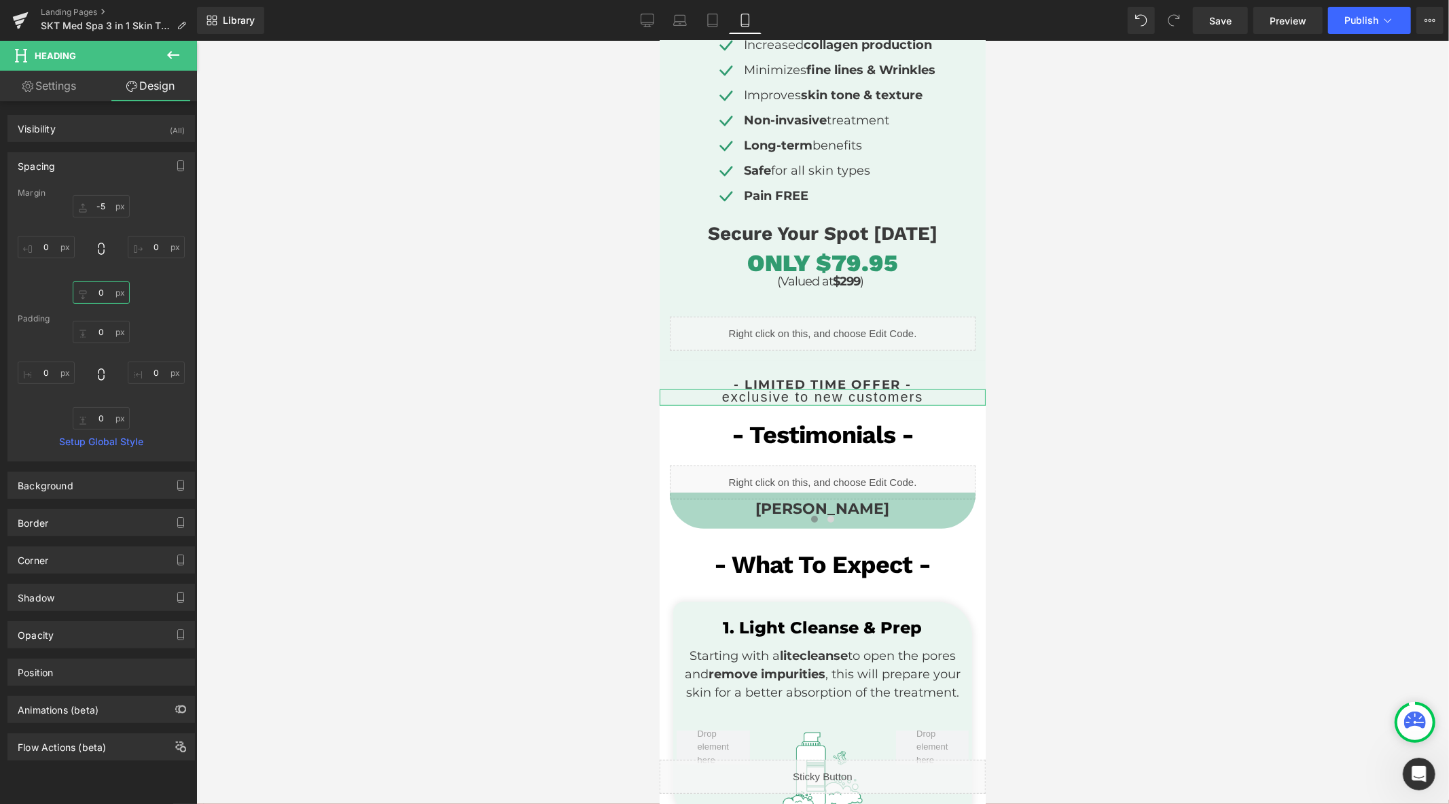
click at [102, 289] on input "0" at bounding box center [101, 292] width 57 height 22
type input "25"
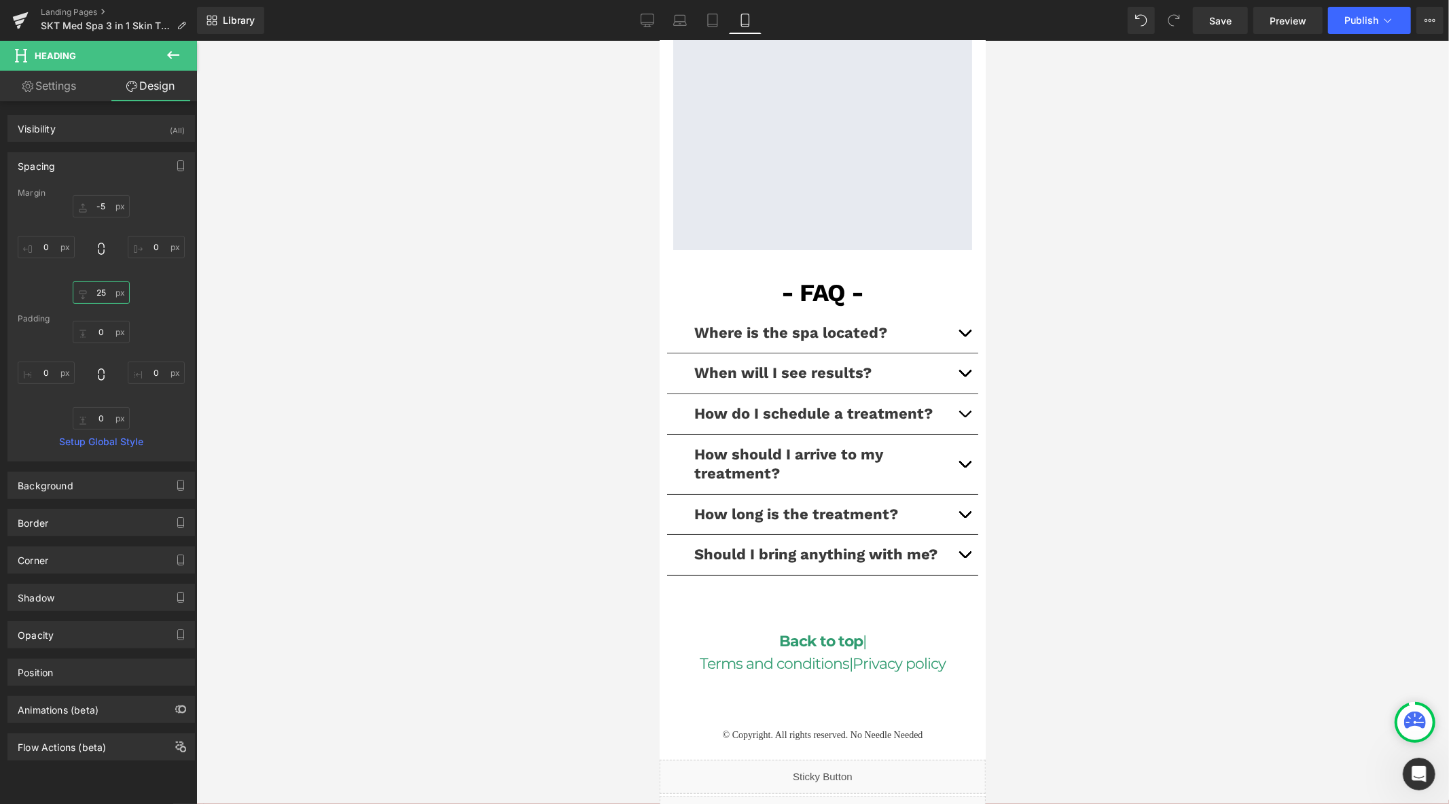
scroll to position [4290, 0]
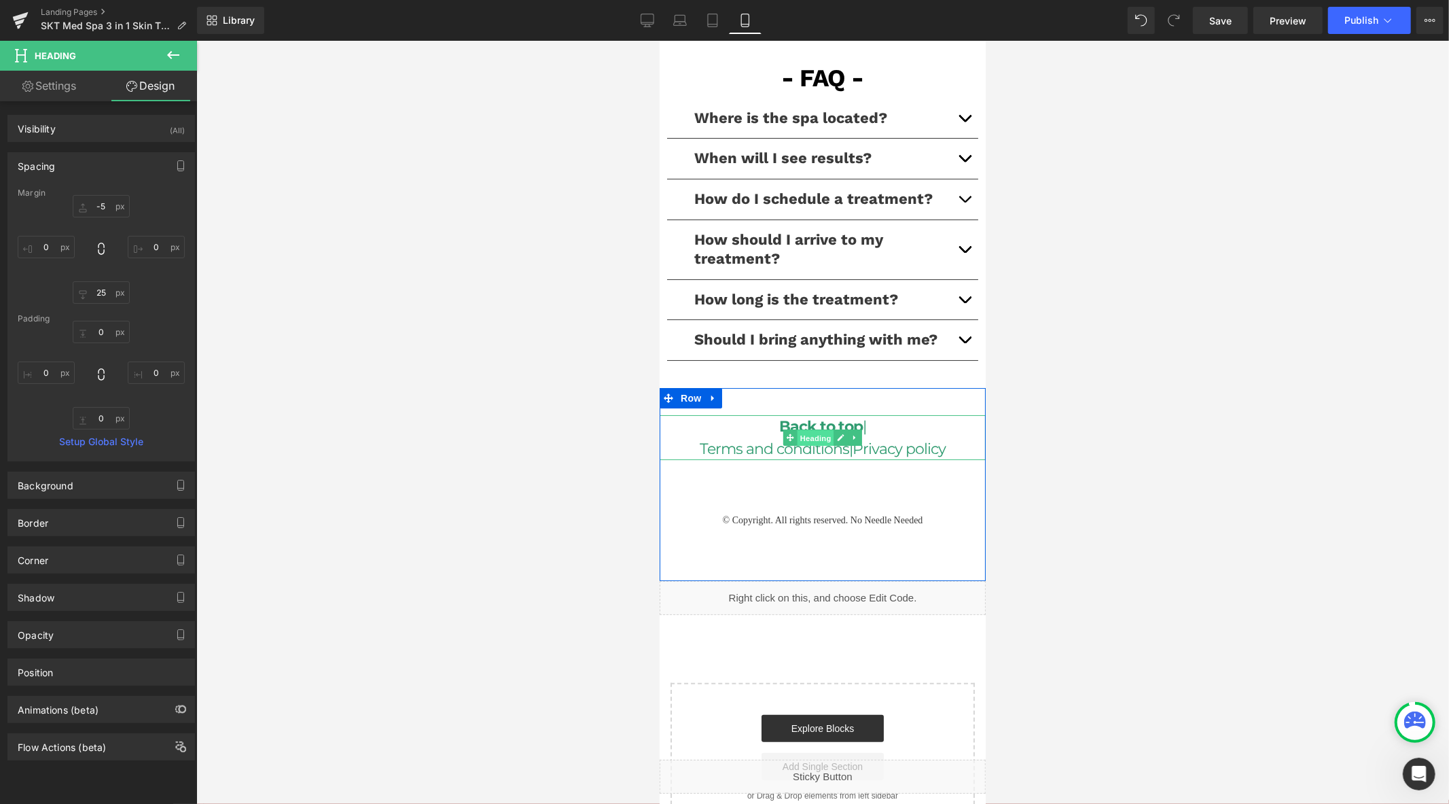
click at [819, 429] on span "Heading" at bounding box center [815, 437] width 37 height 16
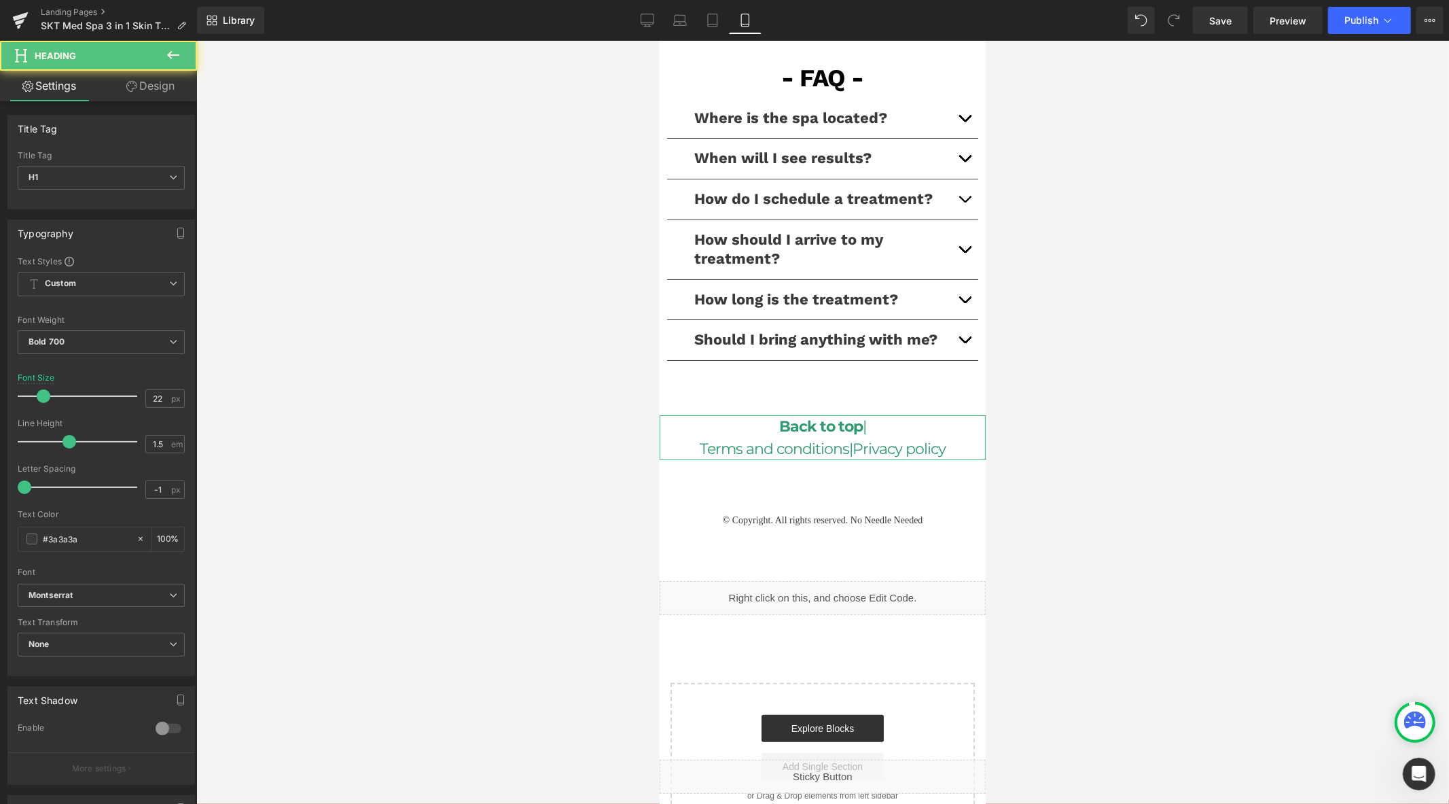
click at [150, 90] on link "Design" at bounding box center [150, 86] width 98 height 31
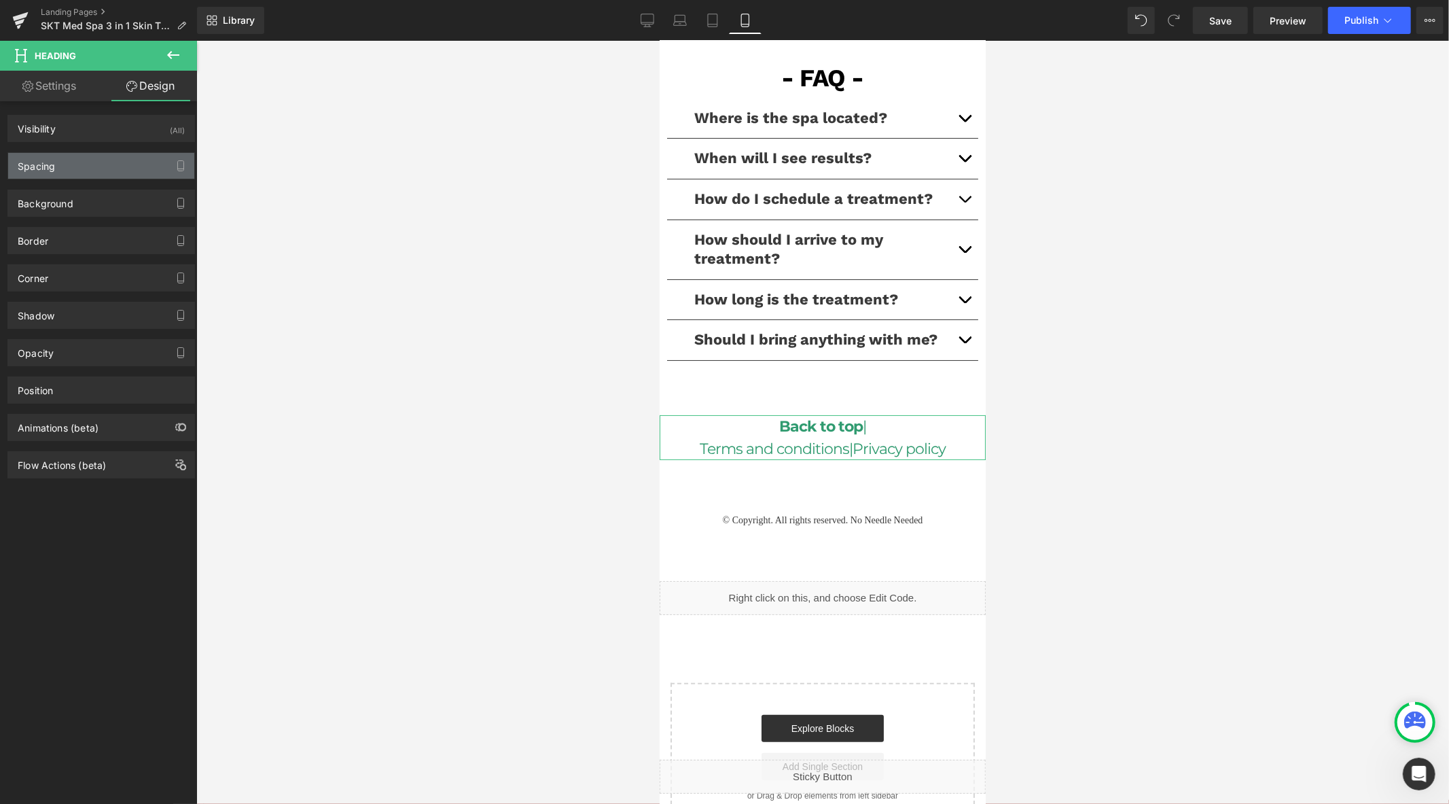
click at [92, 173] on div "Spacing" at bounding box center [101, 166] width 186 height 26
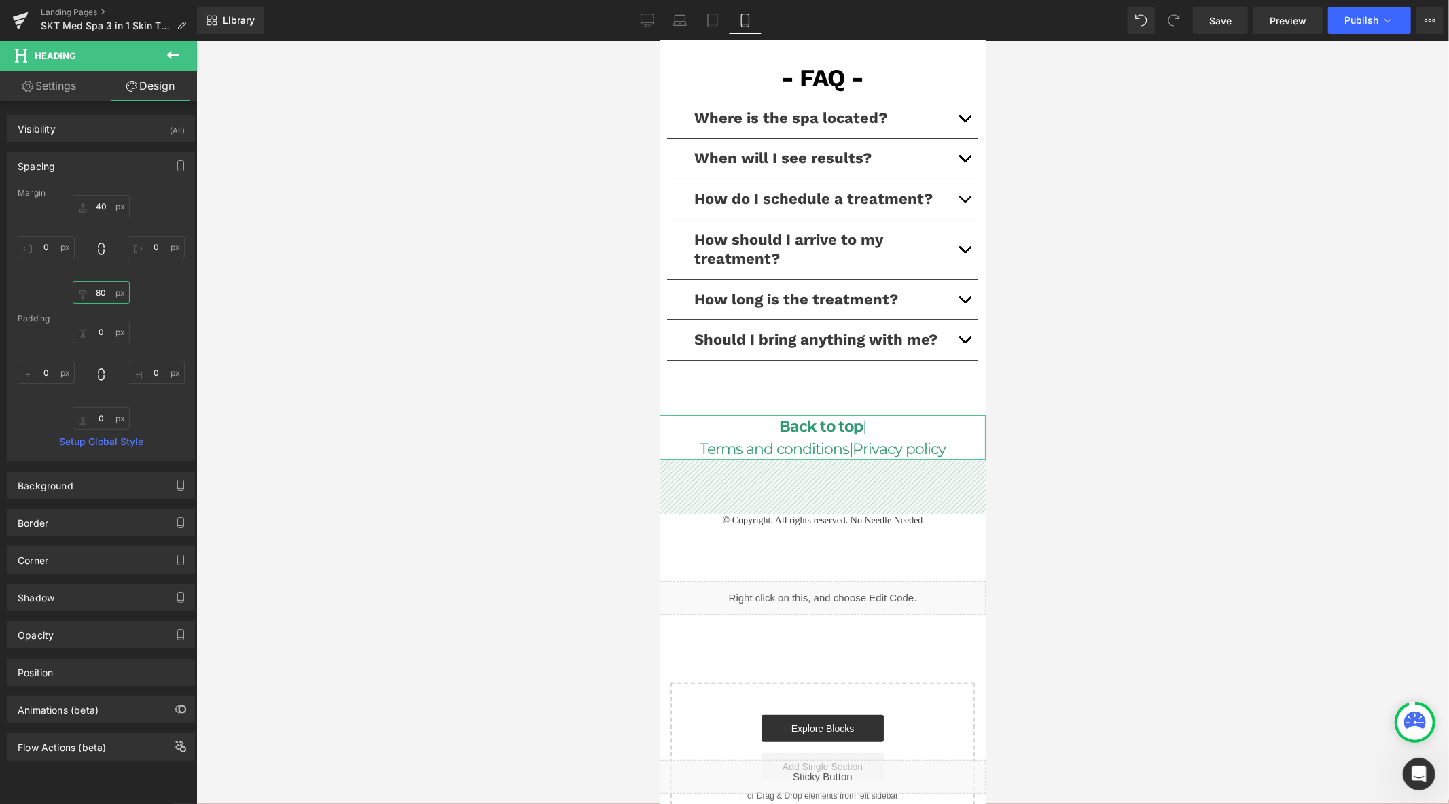
click at [106, 289] on input "80" at bounding box center [101, 292] width 57 height 22
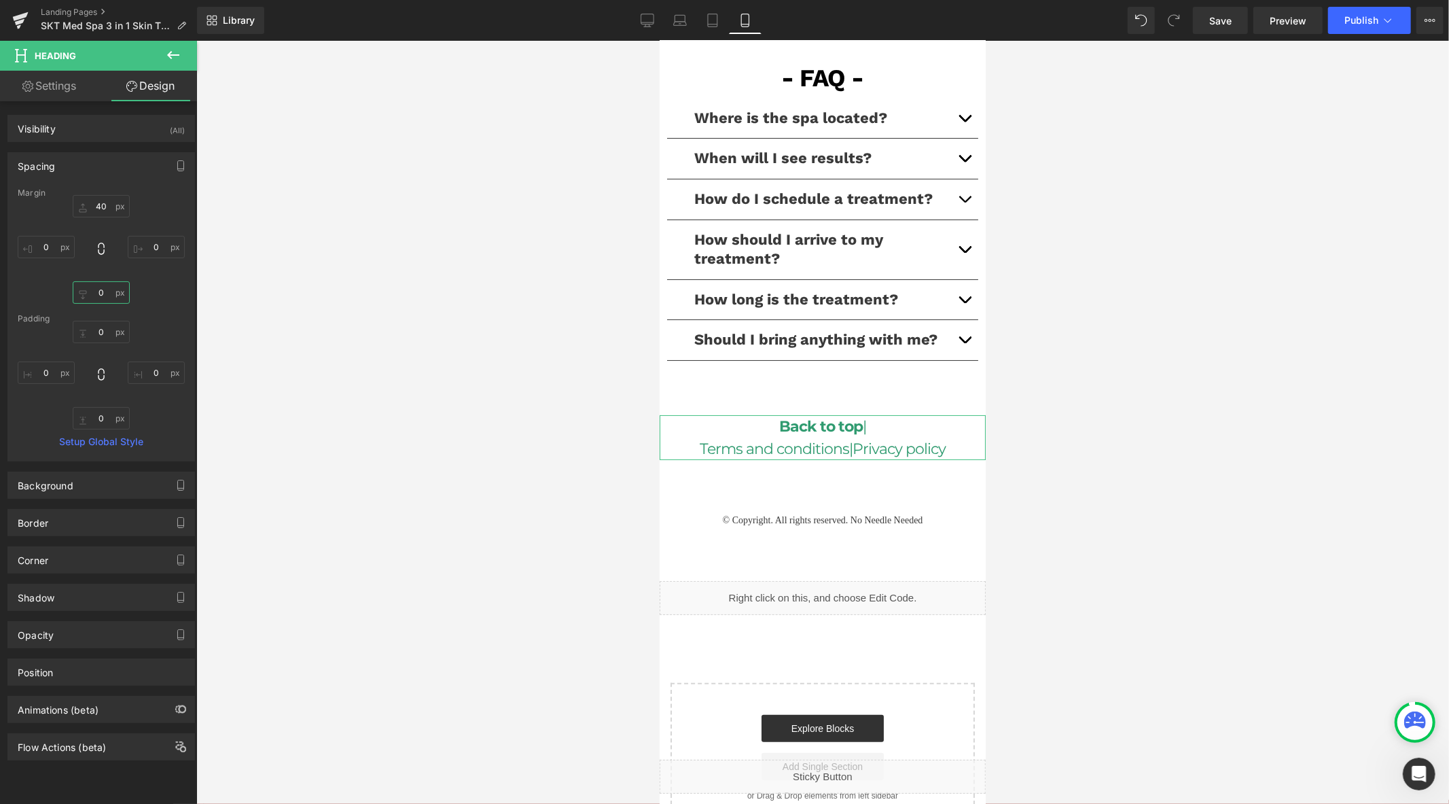
scroll to position [4236, 0]
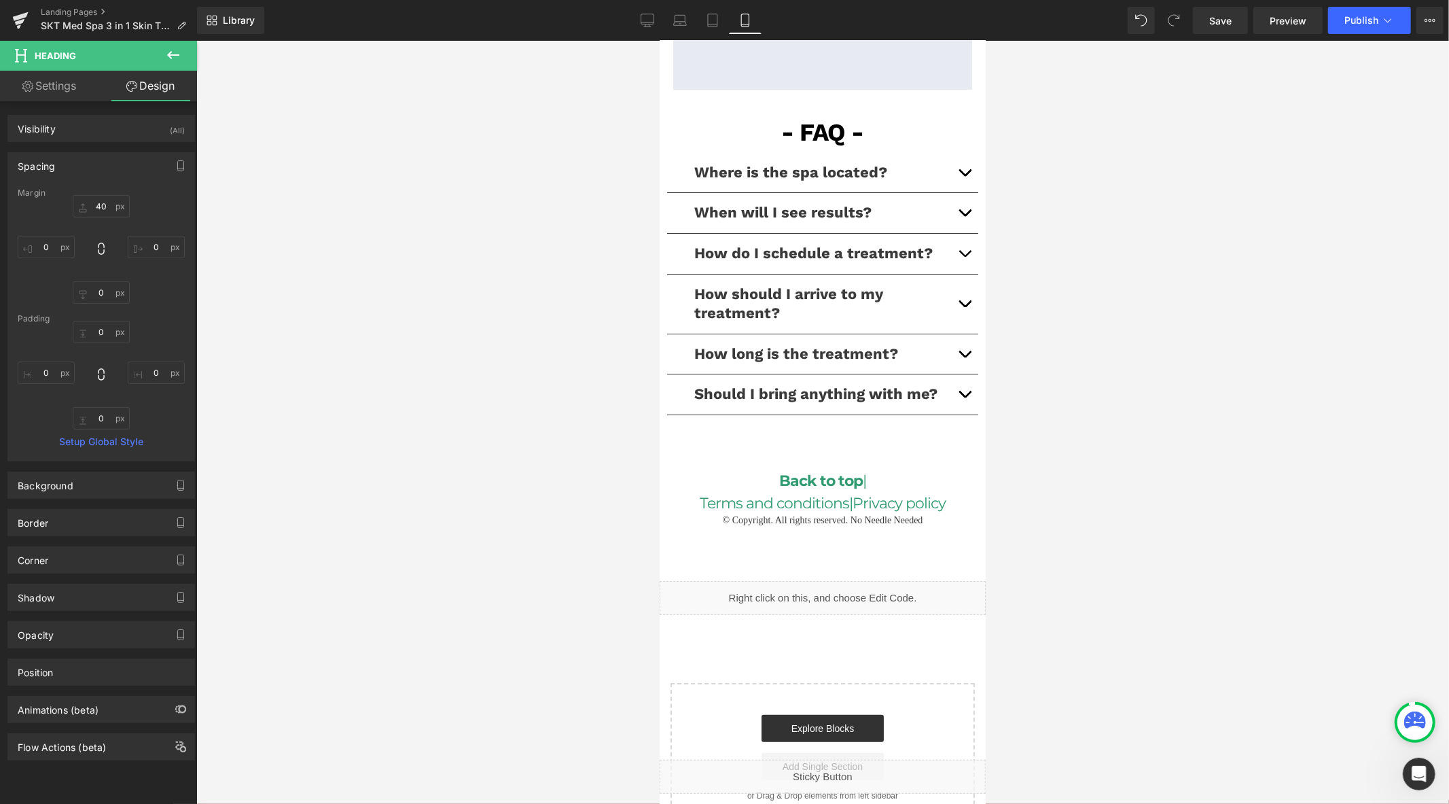
click at [1070, 410] on div at bounding box center [822, 422] width 1253 height 763
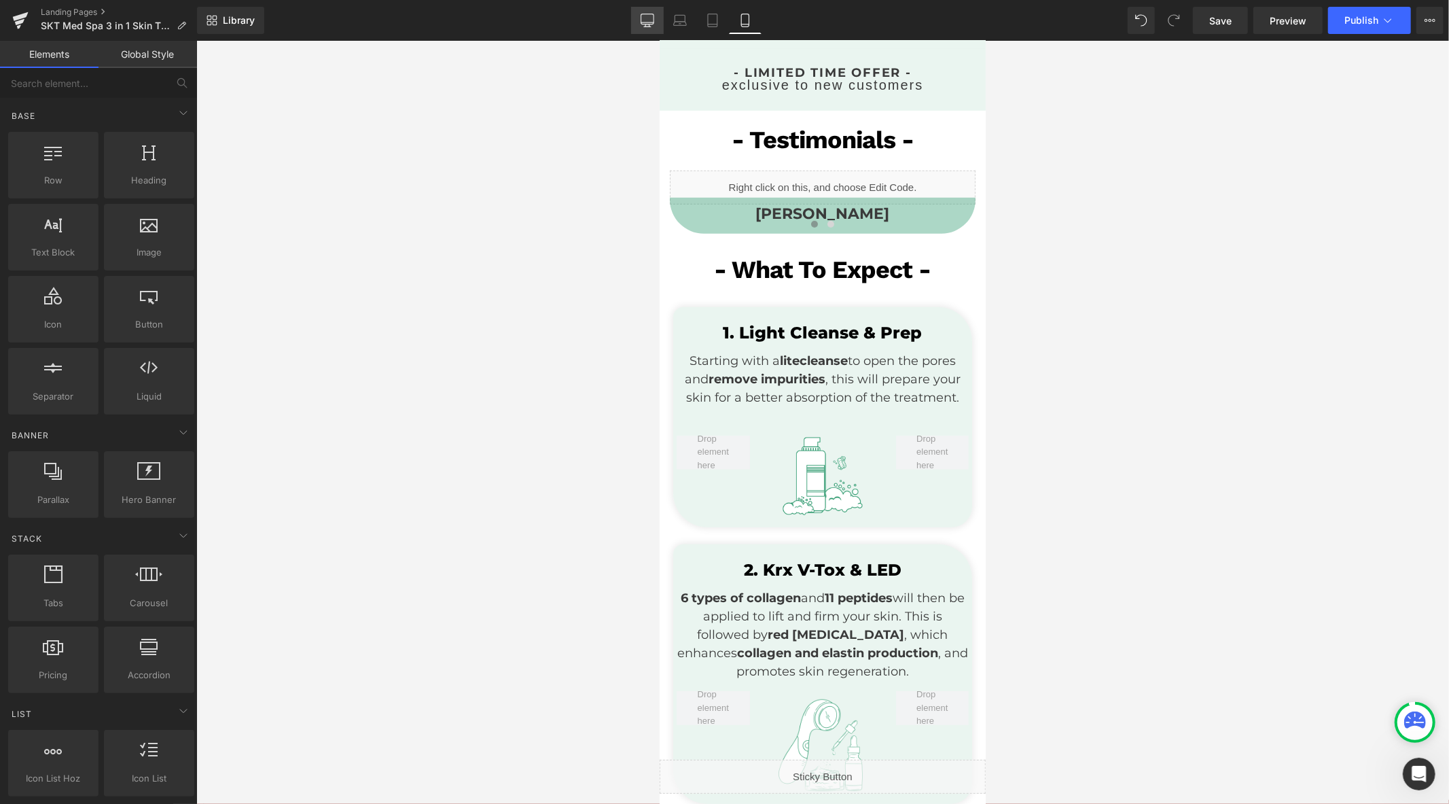
click at [641, 19] on link "Desktop" at bounding box center [647, 20] width 33 height 27
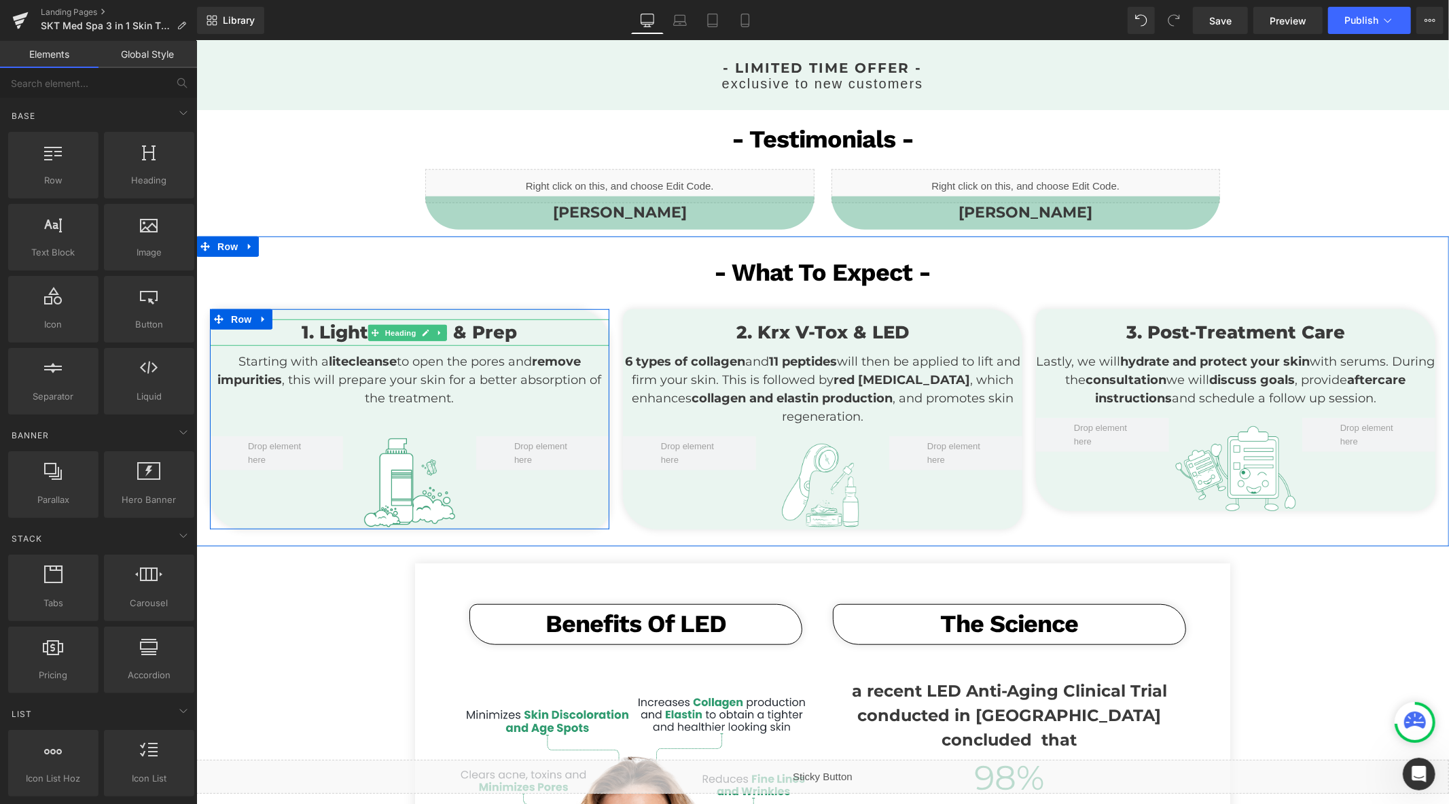
scroll to position [558, 0]
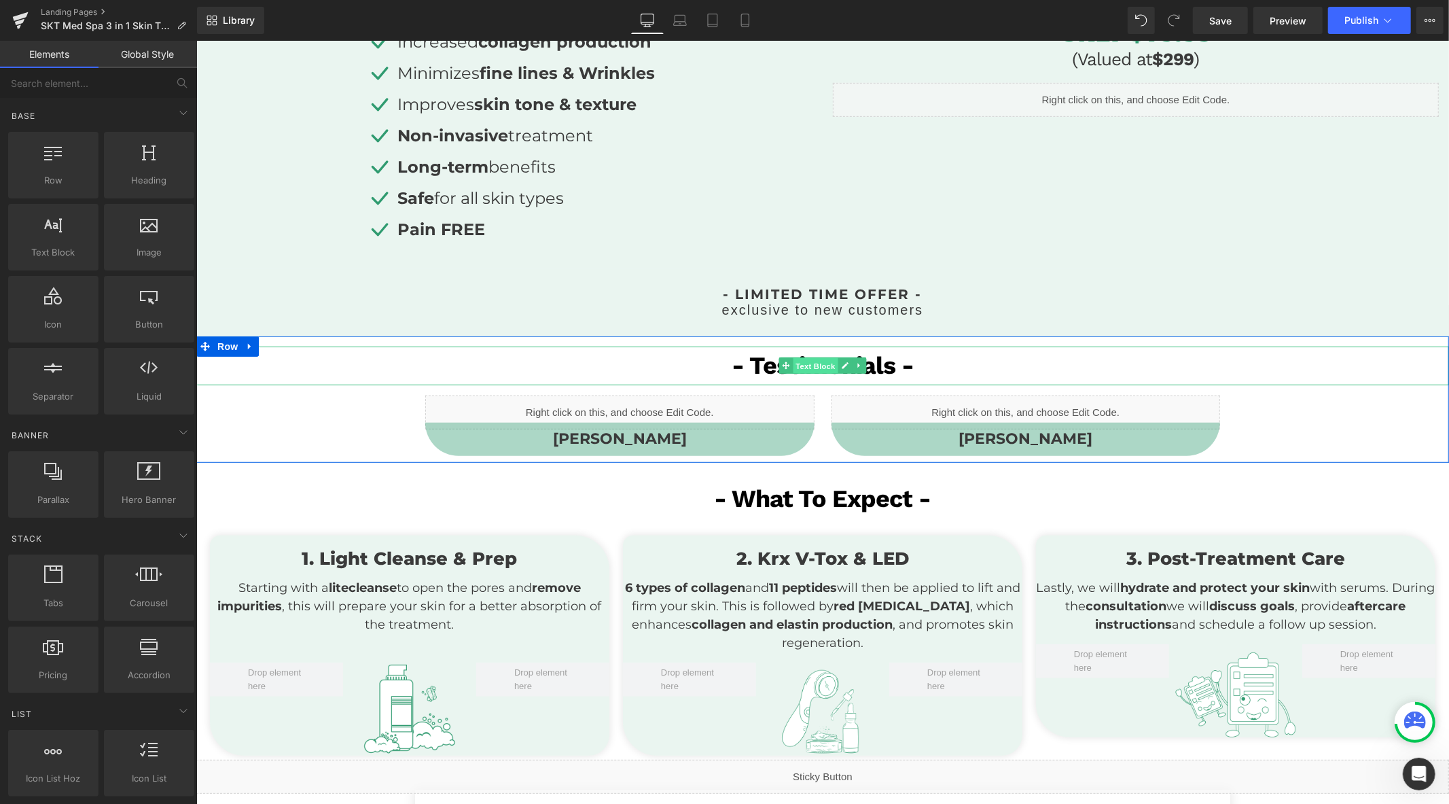
click at [820, 364] on span "Text Block" at bounding box center [815, 365] width 45 height 16
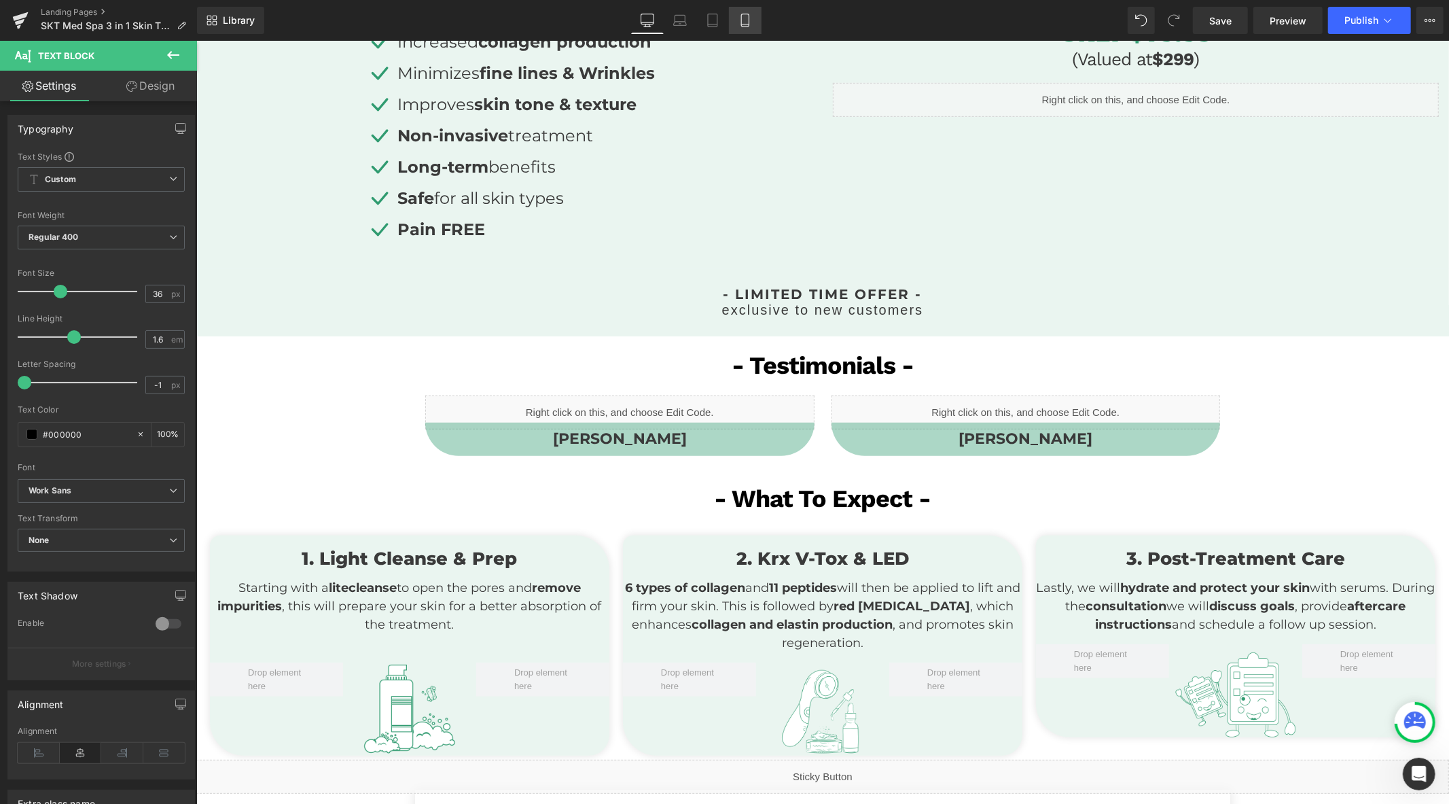
click at [738, 26] on icon at bounding box center [745, 21] width 14 height 14
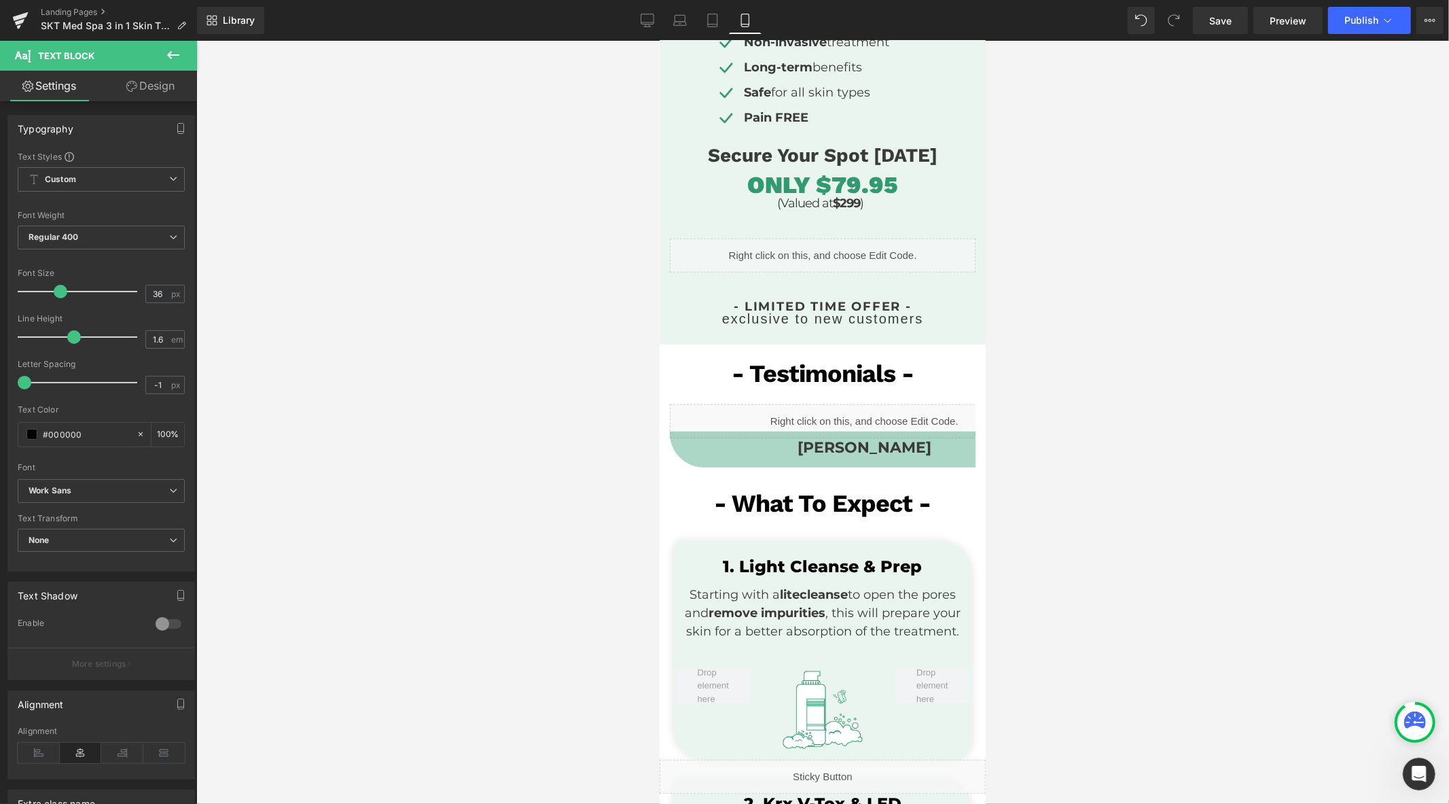
scroll to position [607, 0]
click at [649, 24] on icon at bounding box center [648, 21] width 14 height 14
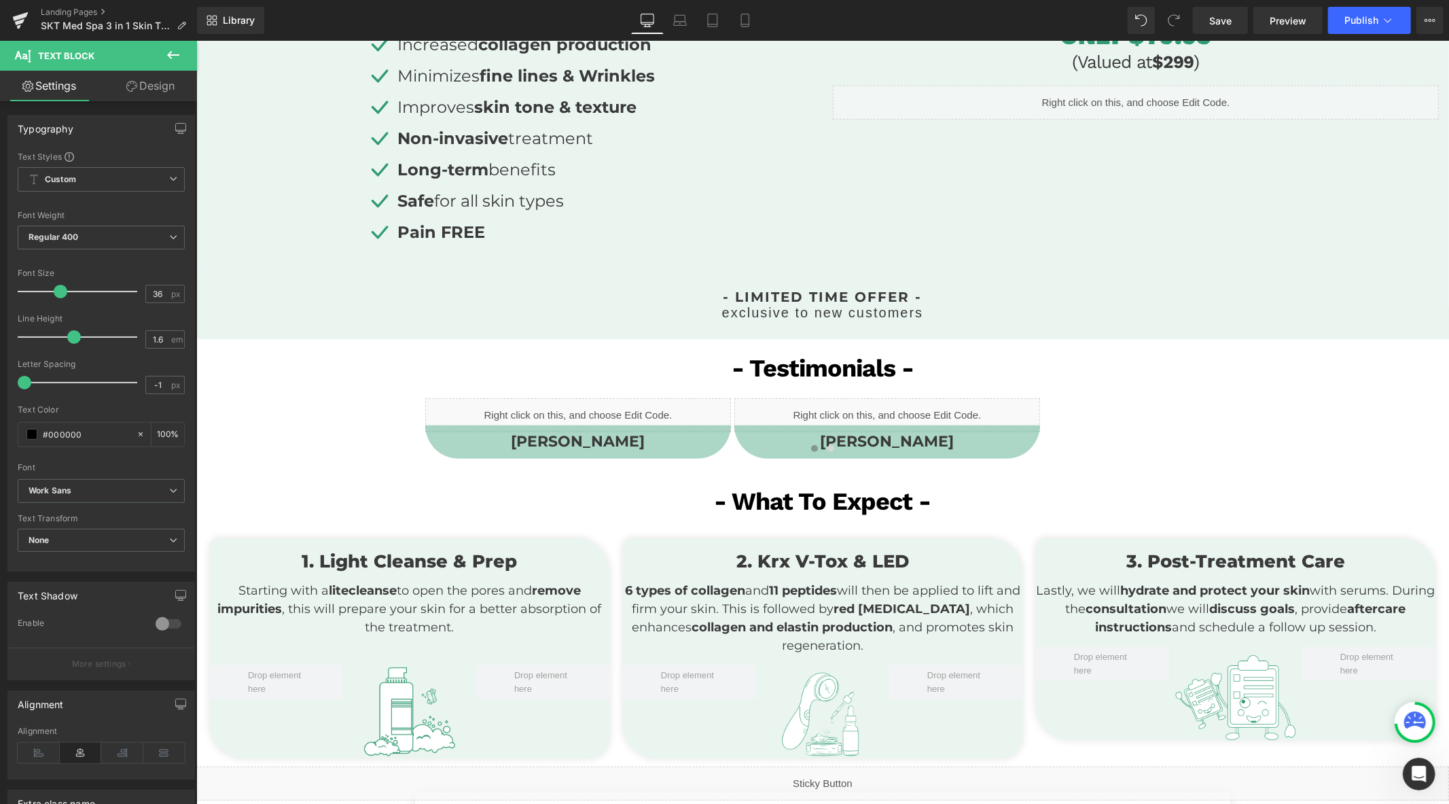
scroll to position [553, 0]
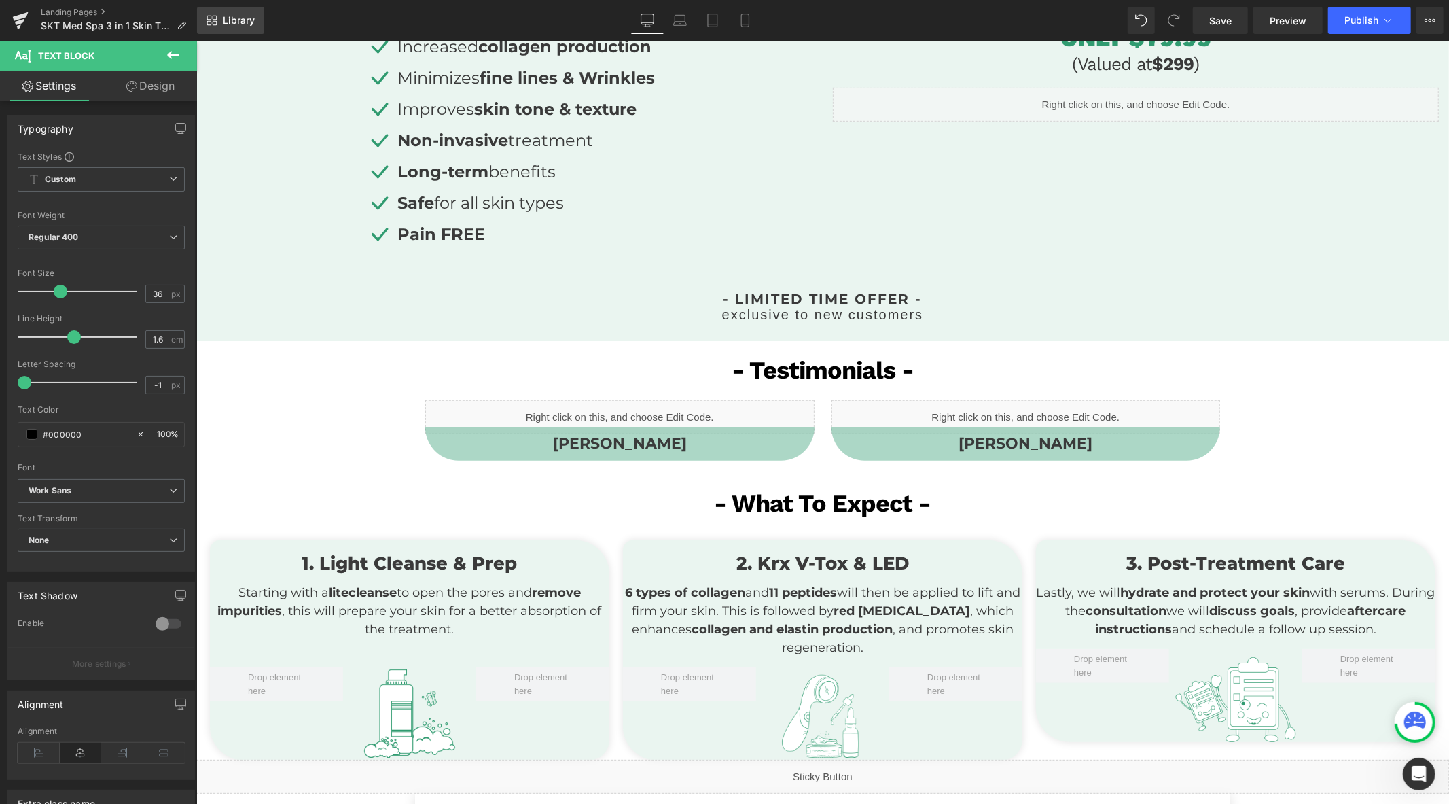
click at [238, 20] on span "Library" at bounding box center [239, 20] width 32 height 12
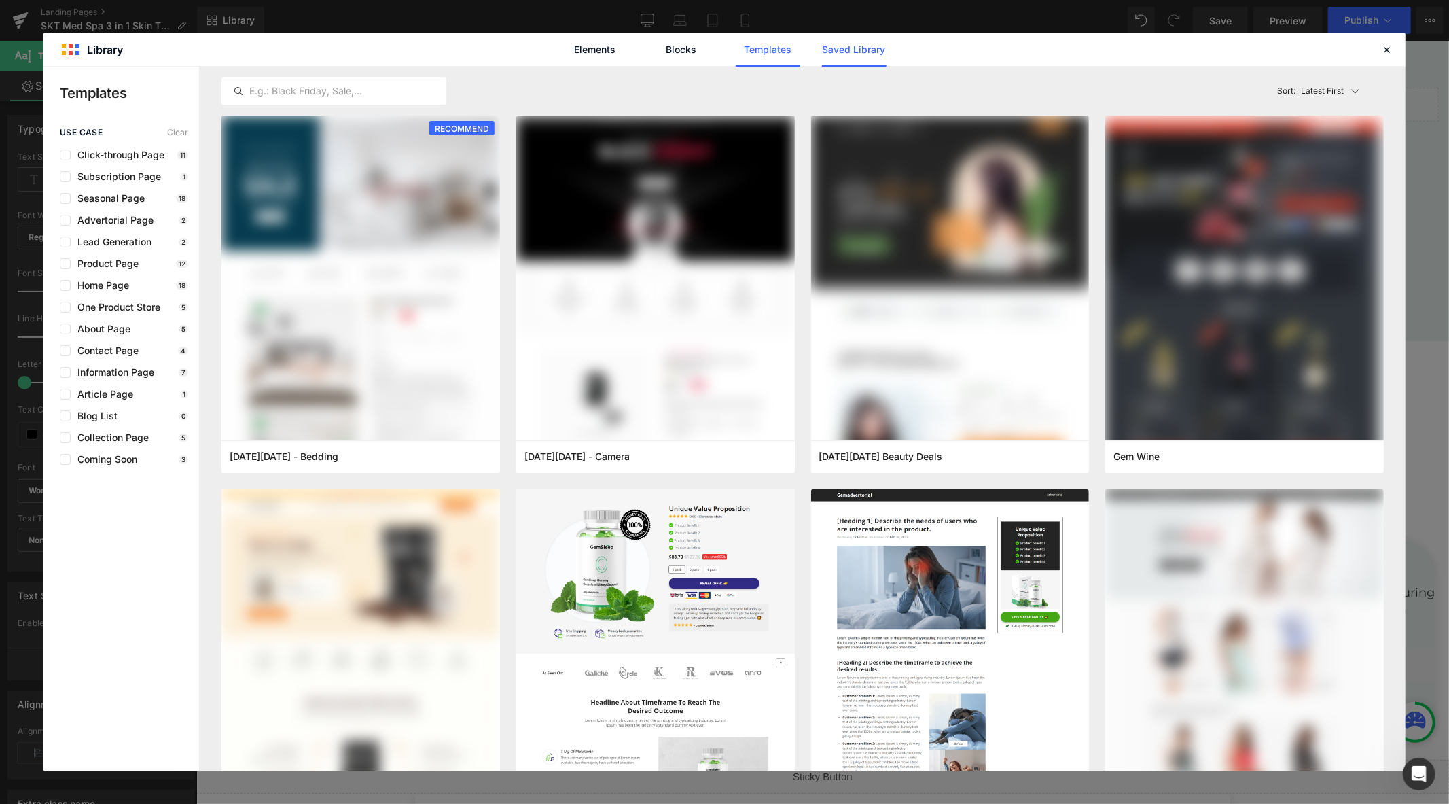
click at [838, 56] on link "Saved Library" at bounding box center [854, 50] width 65 height 34
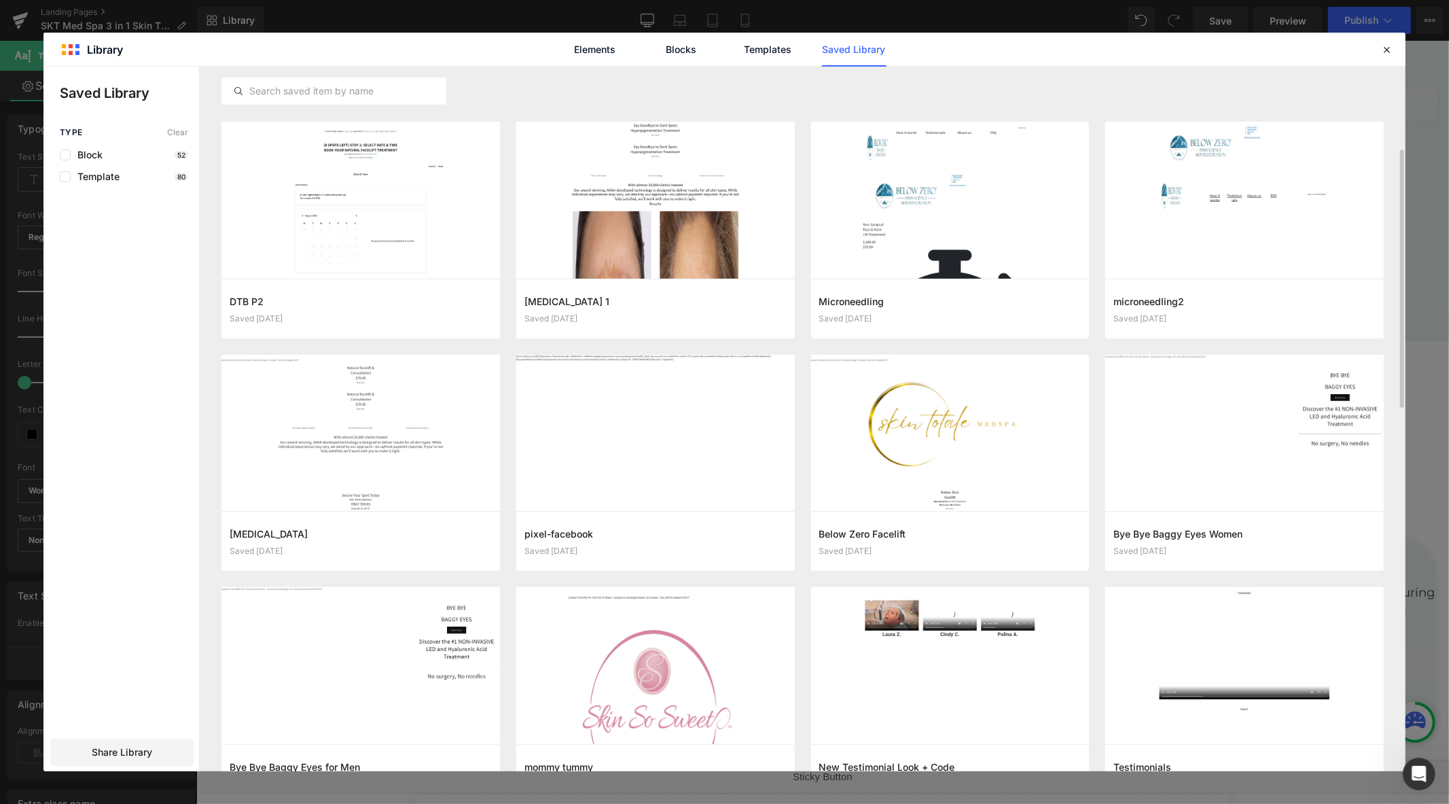
scroll to position [377, 0]
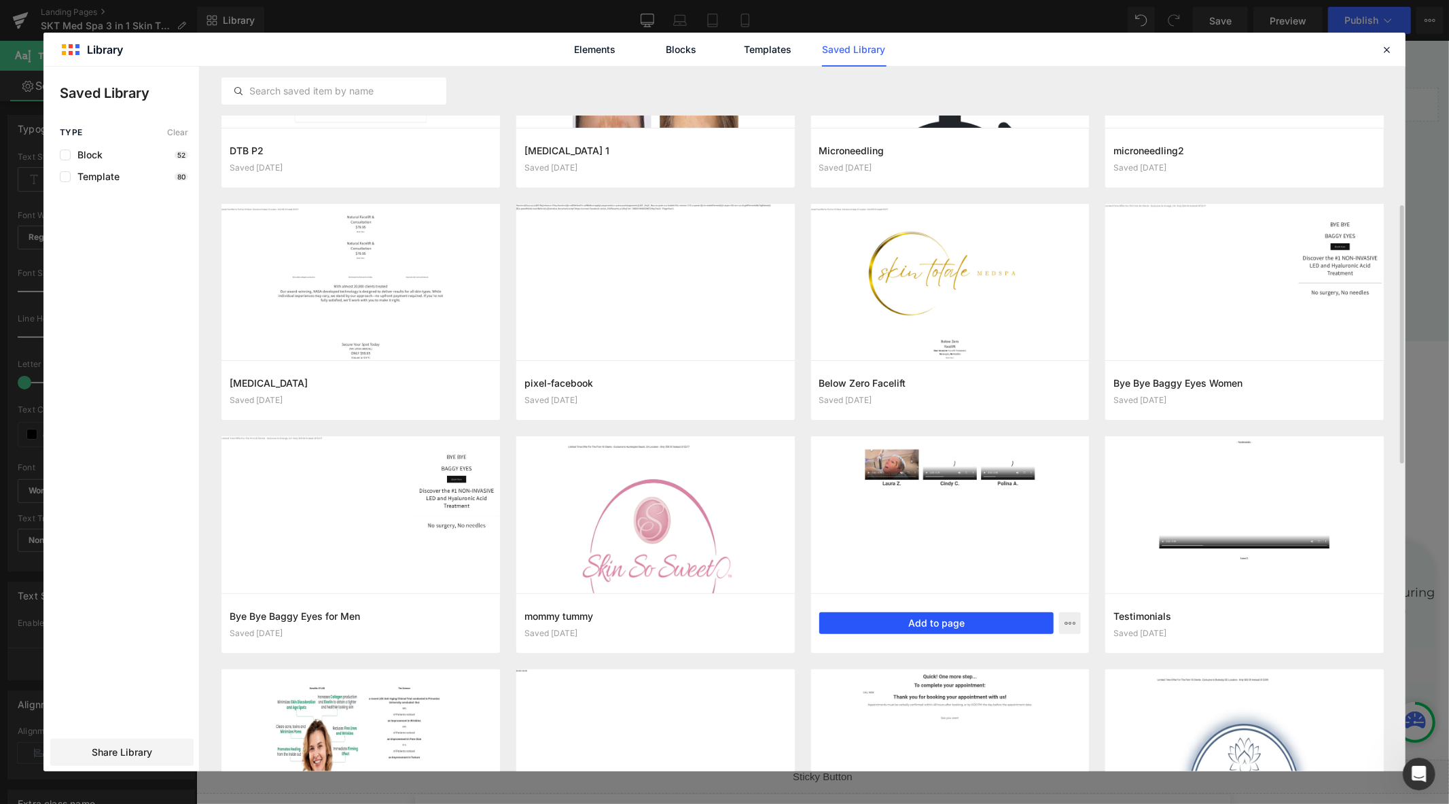
click at [961, 616] on button "Add to page" at bounding box center [936, 623] width 235 height 22
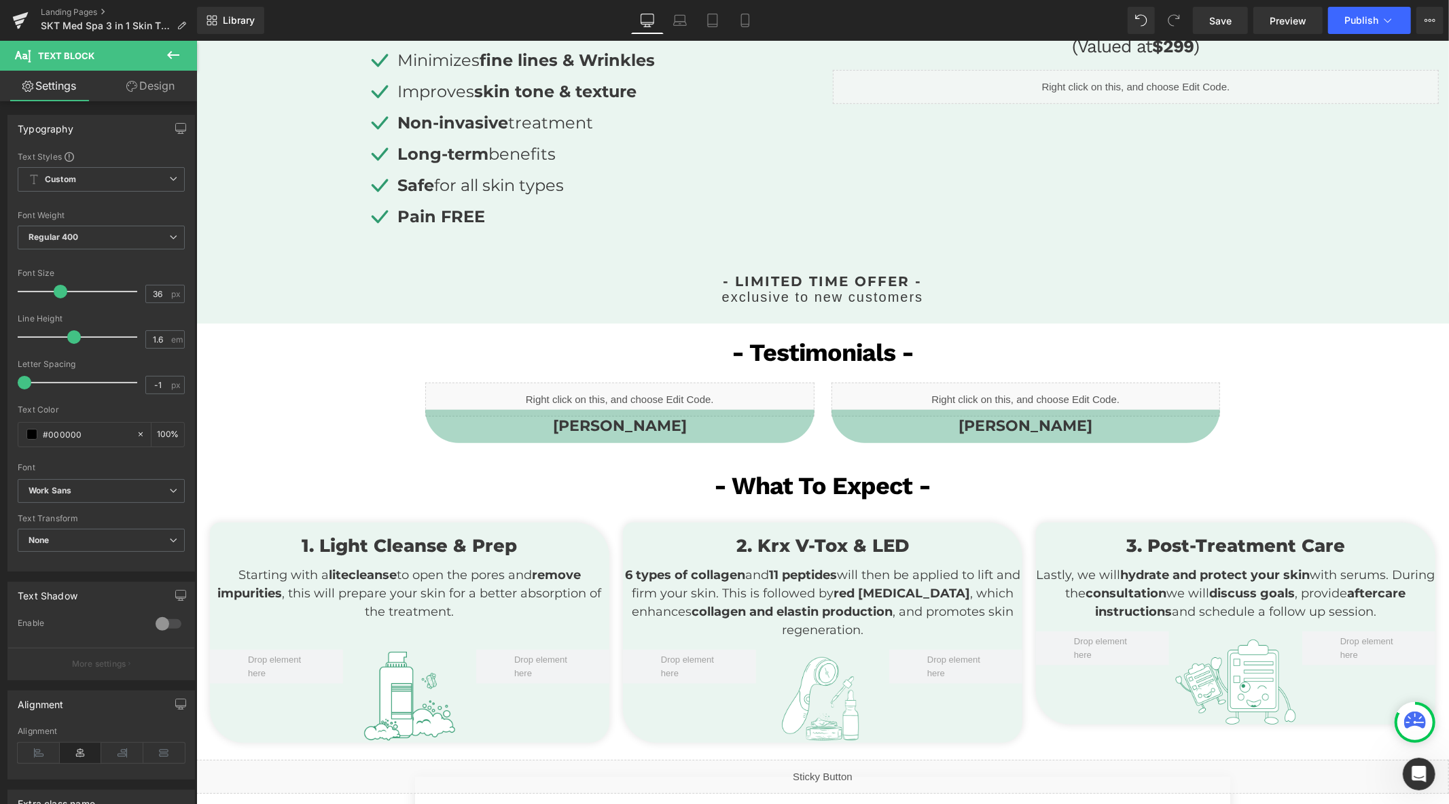
scroll to position [344, 0]
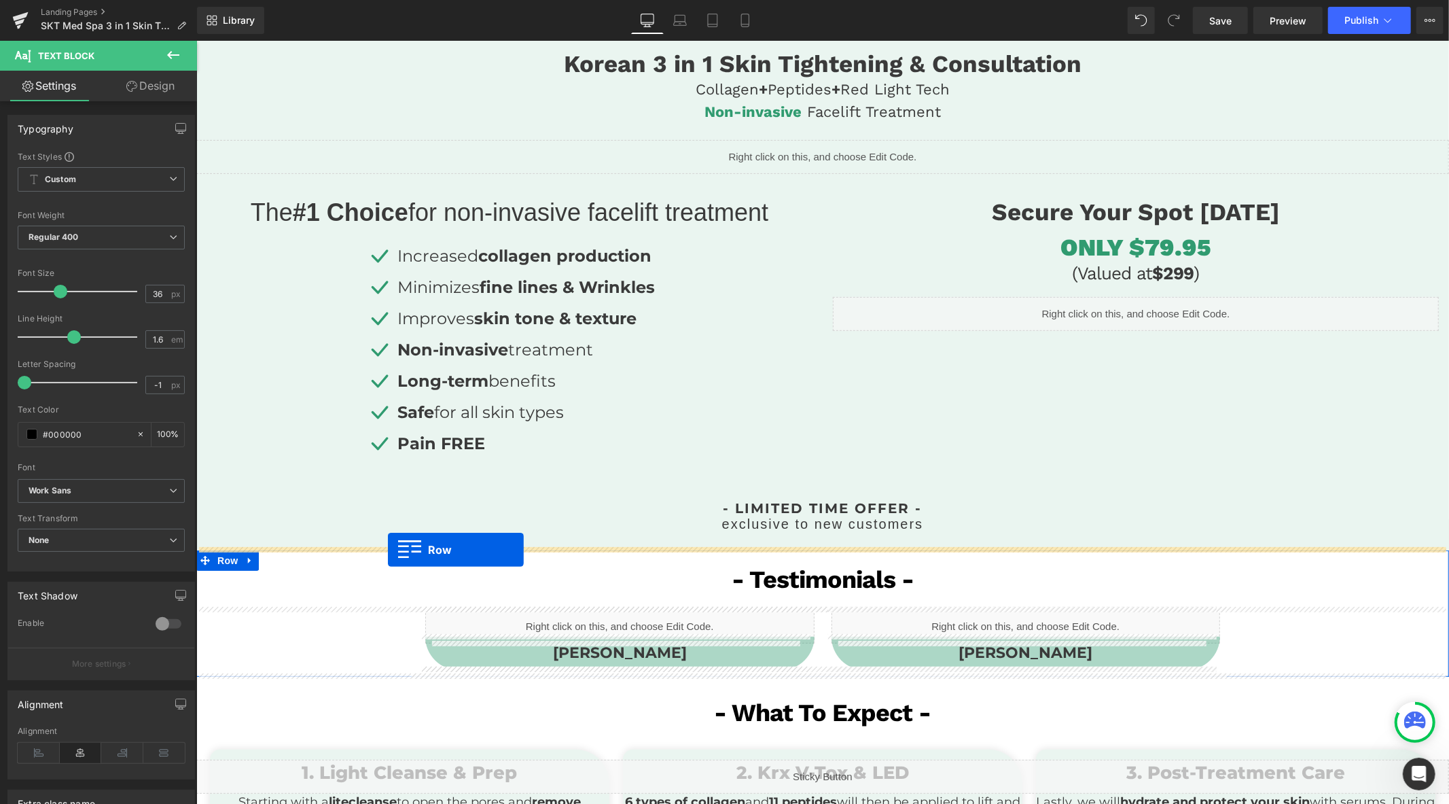
drag, startPoint x: 200, startPoint y: 553, endPoint x: 387, endPoint y: 550, distance: 186.8
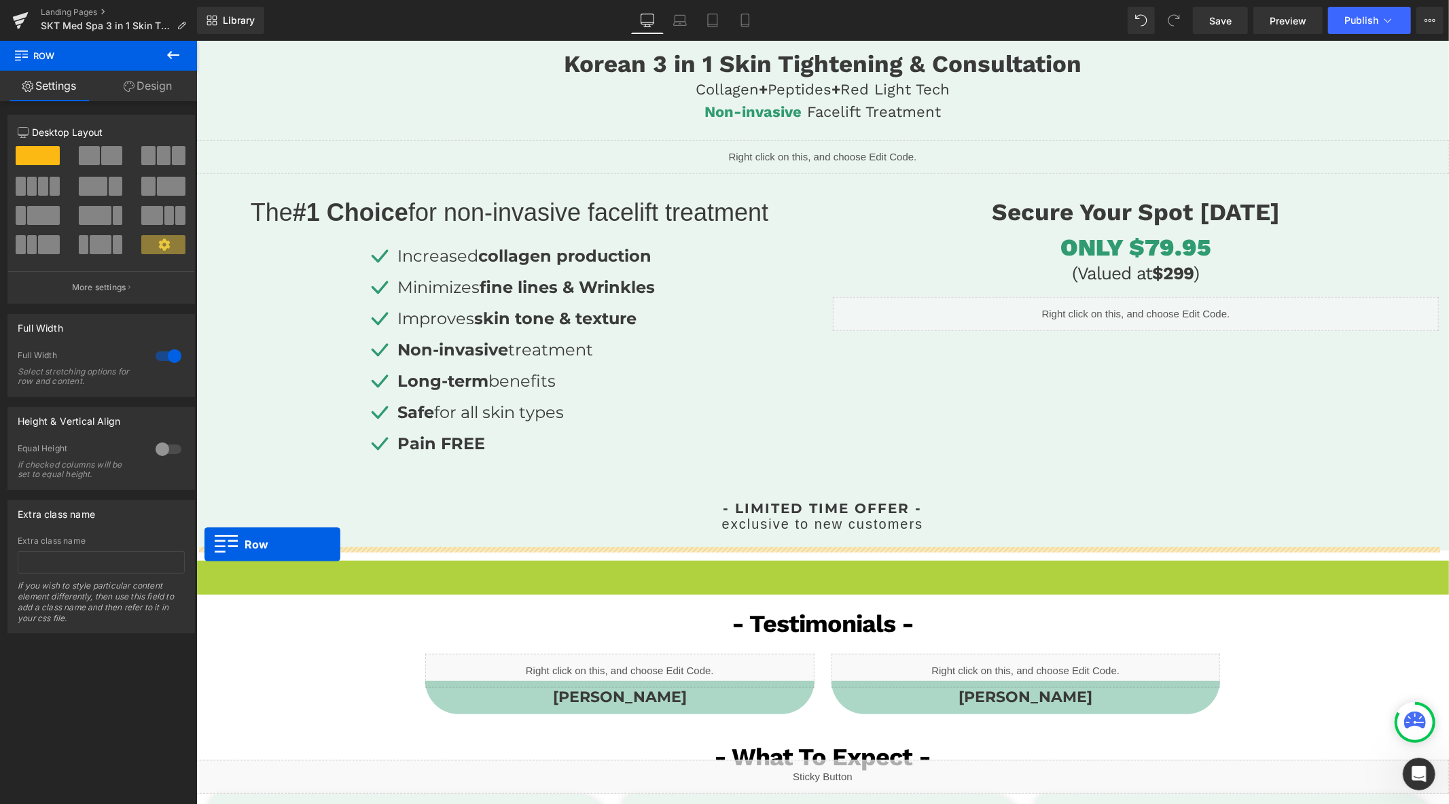
drag, startPoint x: 199, startPoint y: 571, endPoint x: 204, endPoint y: 544, distance: 26.9
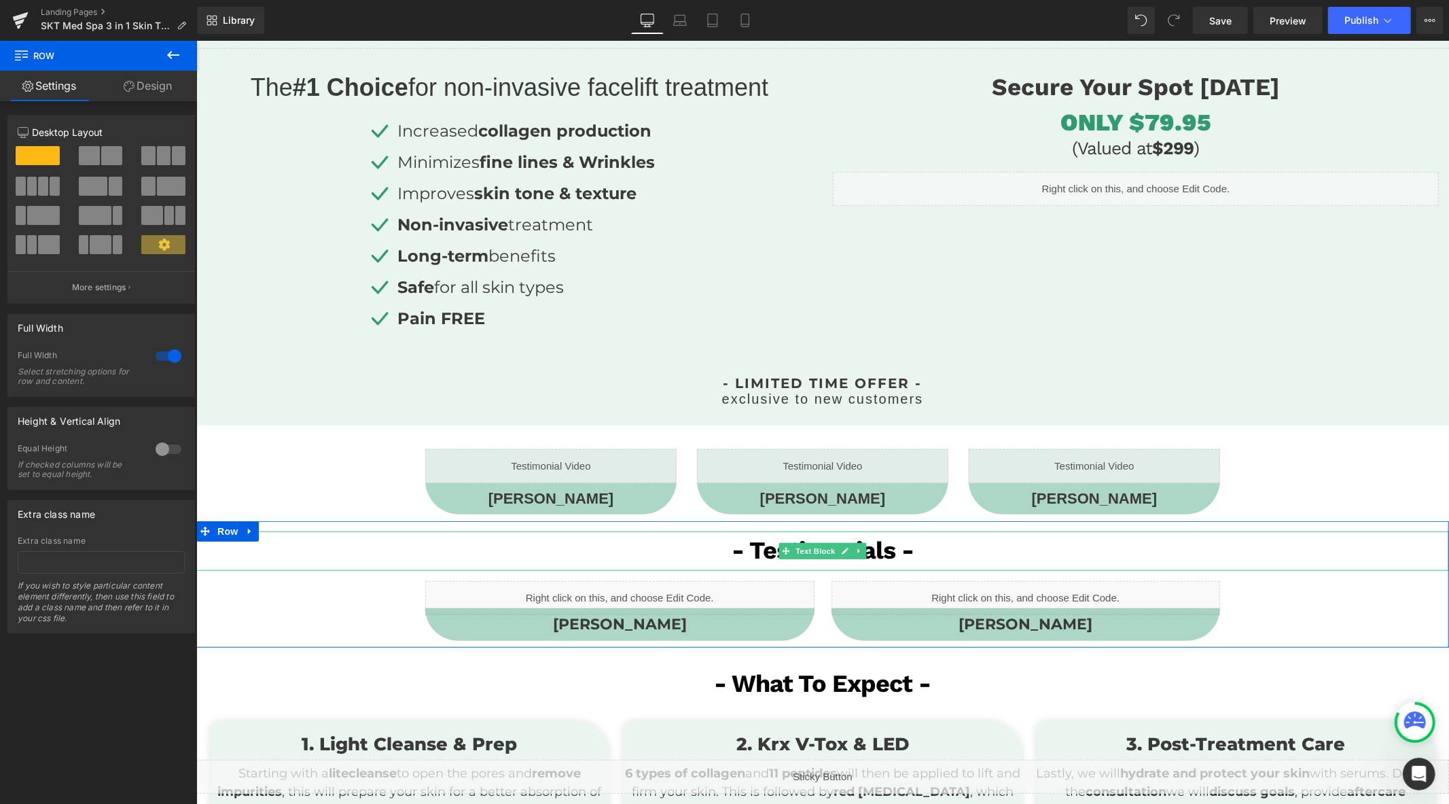
scroll to position [571, 0]
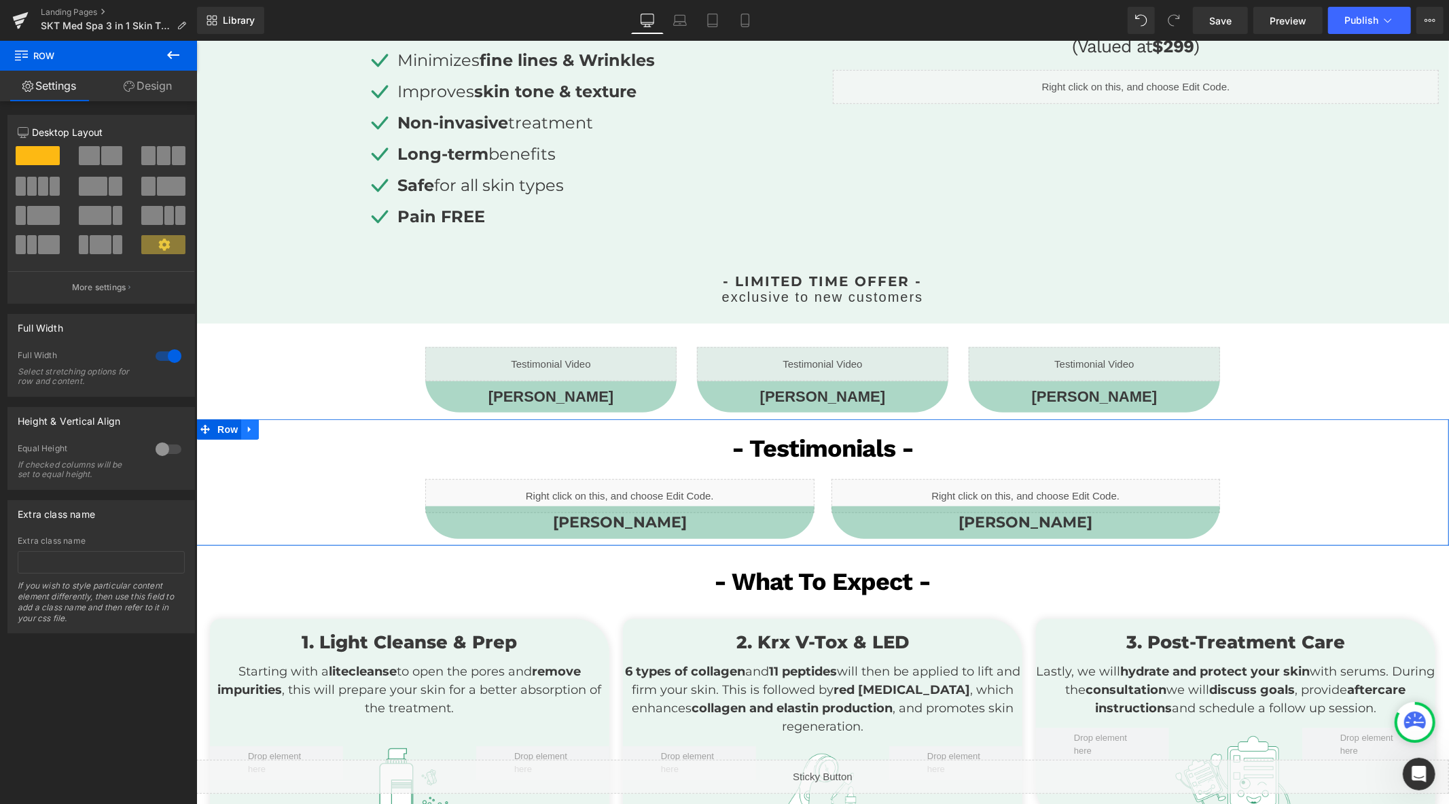
click at [247, 433] on link at bounding box center [249, 428] width 18 height 20
click at [284, 428] on link at bounding box center [285, 428] width 18 height 20
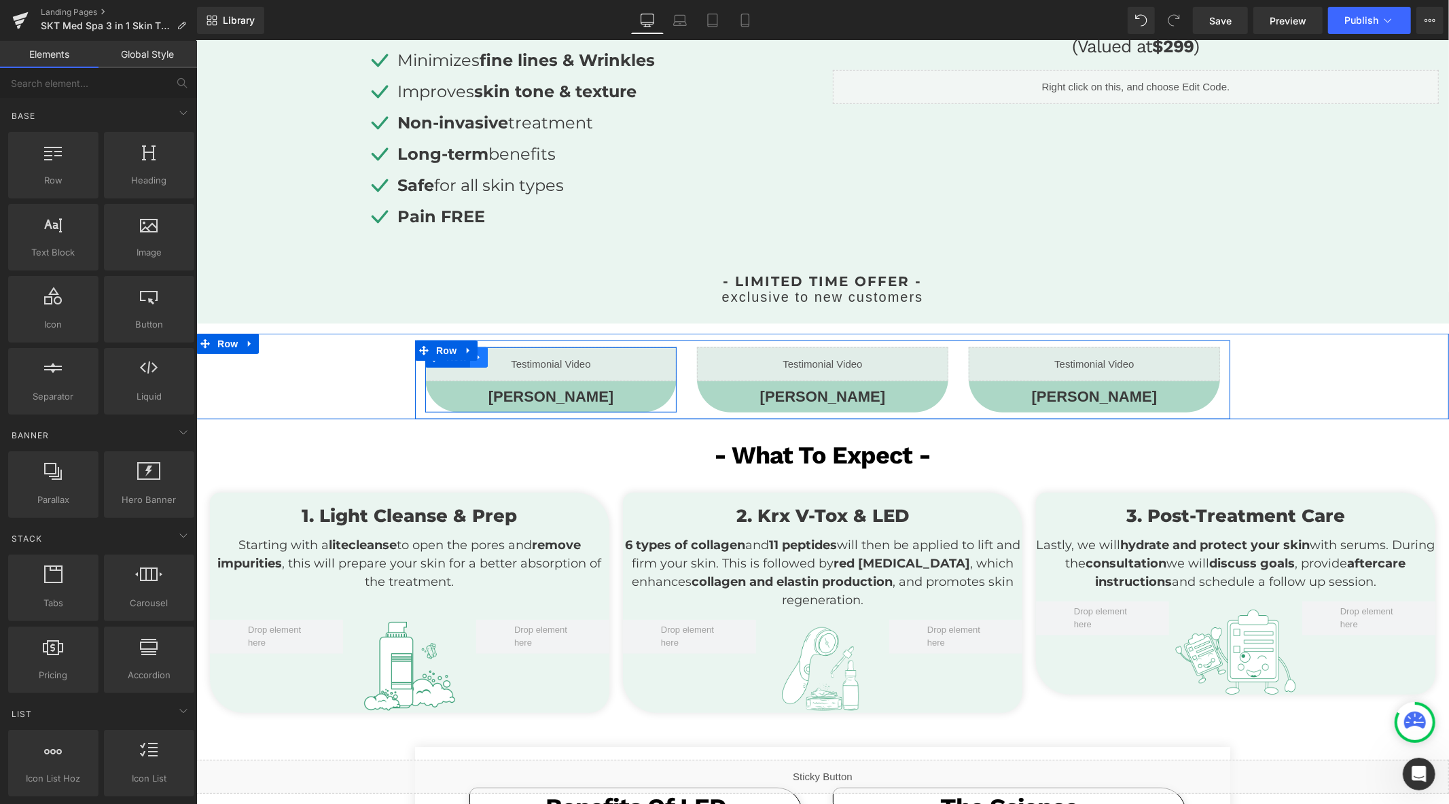
click at [475, 356] on icon at bounding box center [478, 356] width 10 height 10
click at [509, 355] on icon at bounding box center [514, 357] width 10 height 10
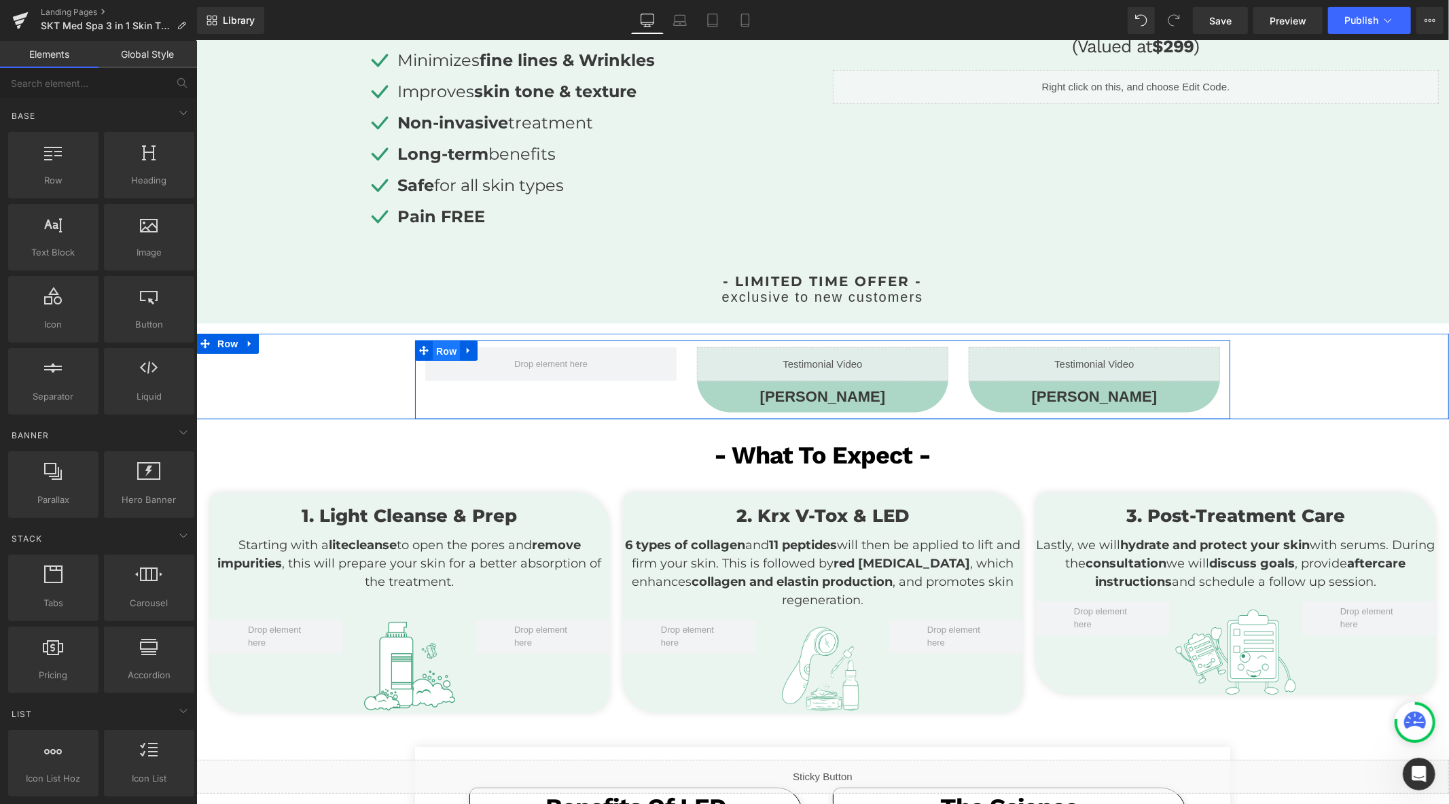
click at [432, 344] on span "Row" at bounding box center [445, 350] width 27 height 20
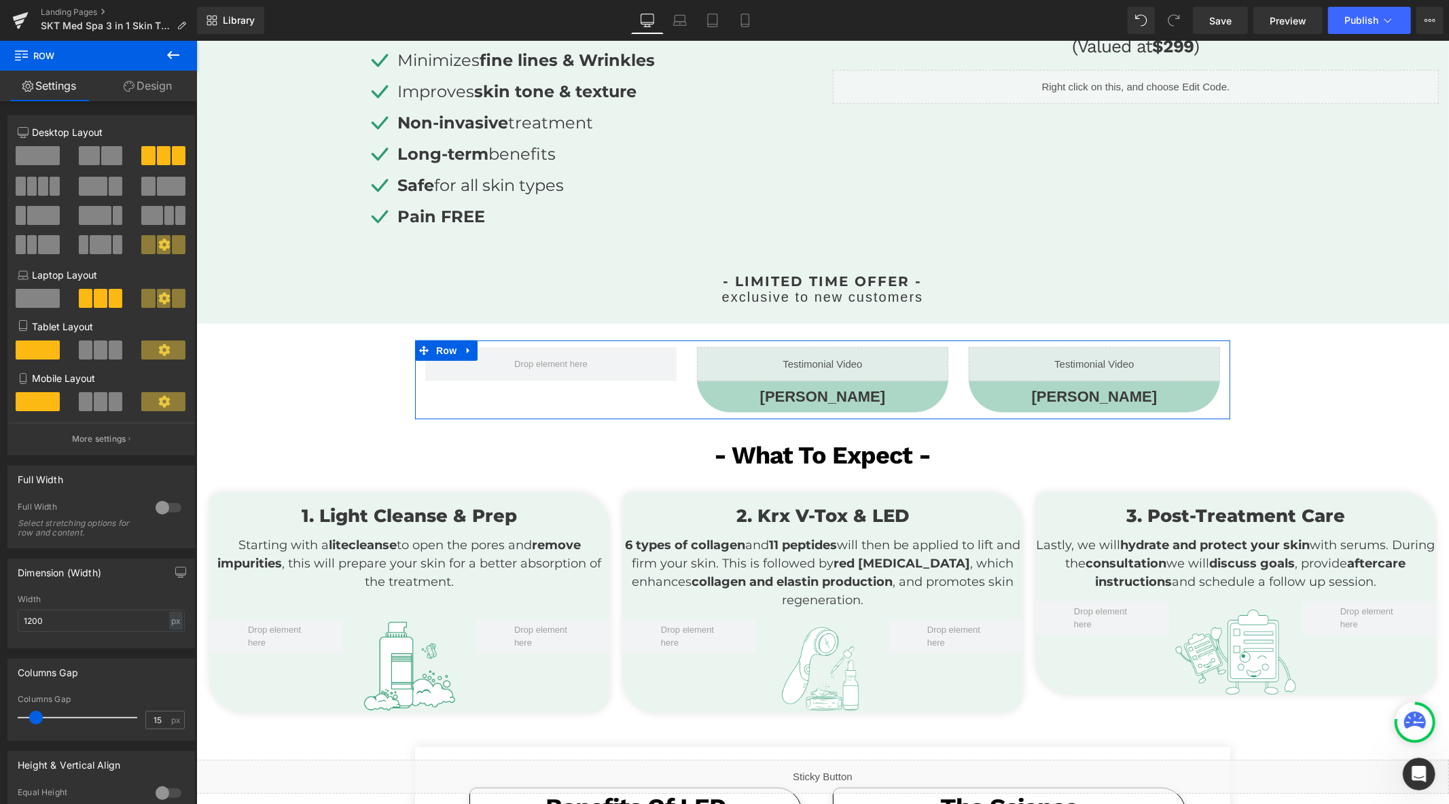
click at [106, 159] on span at bounding box center [111, 155] width 21 height 19
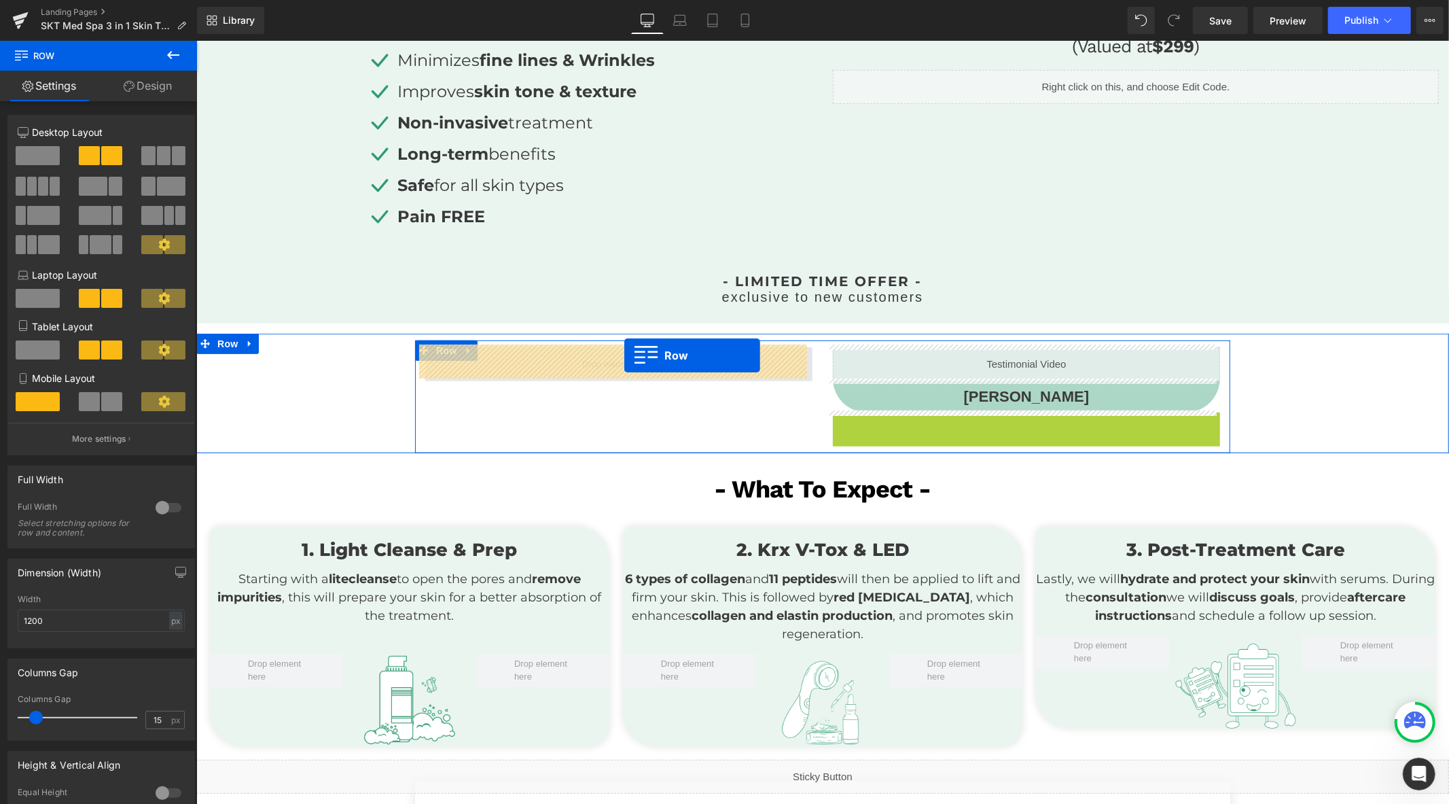
drag, startPoint x: 831, startPoint y: 418, endPoint x: 624, endPoint y: 355, distance: 217.2
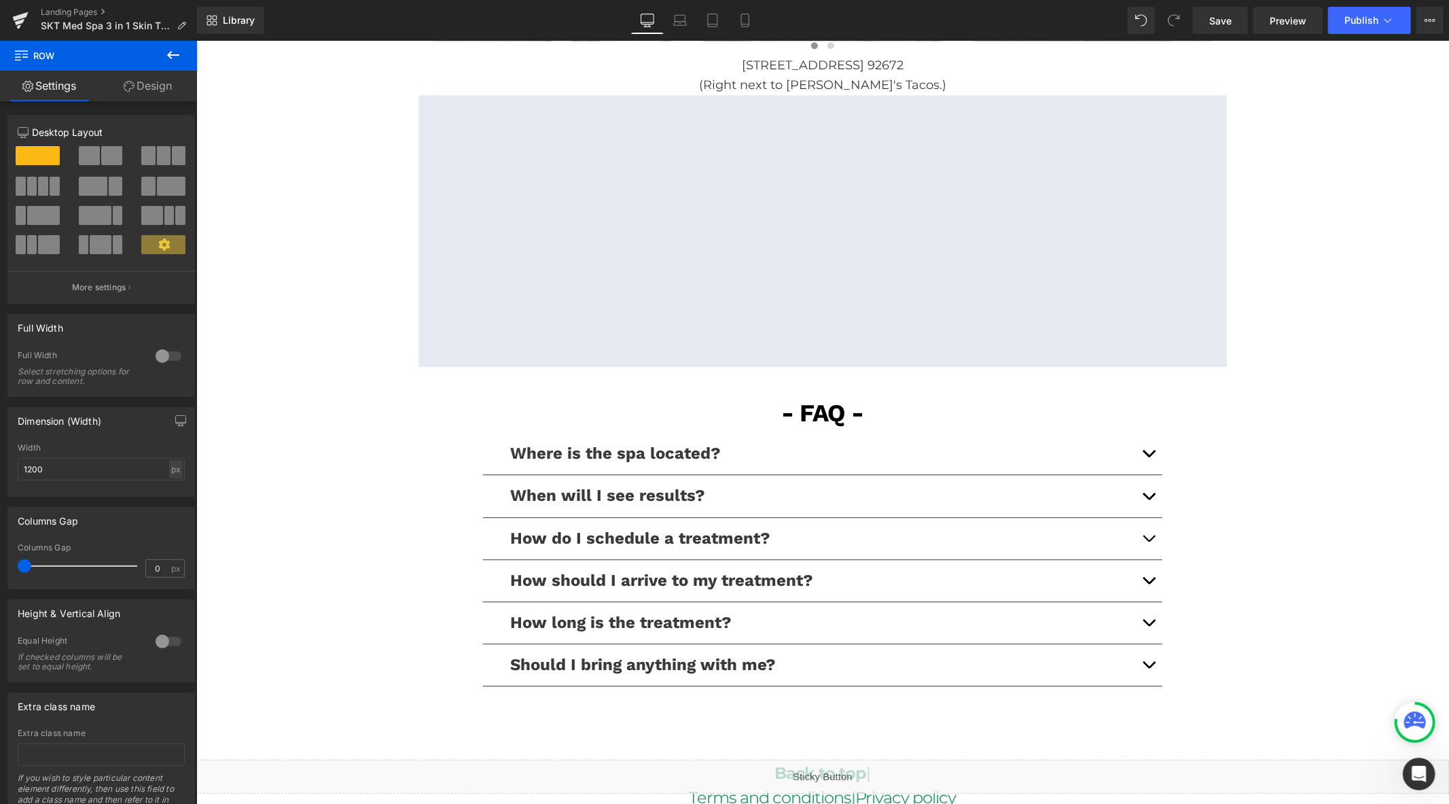
scroll to position [3214, 0]
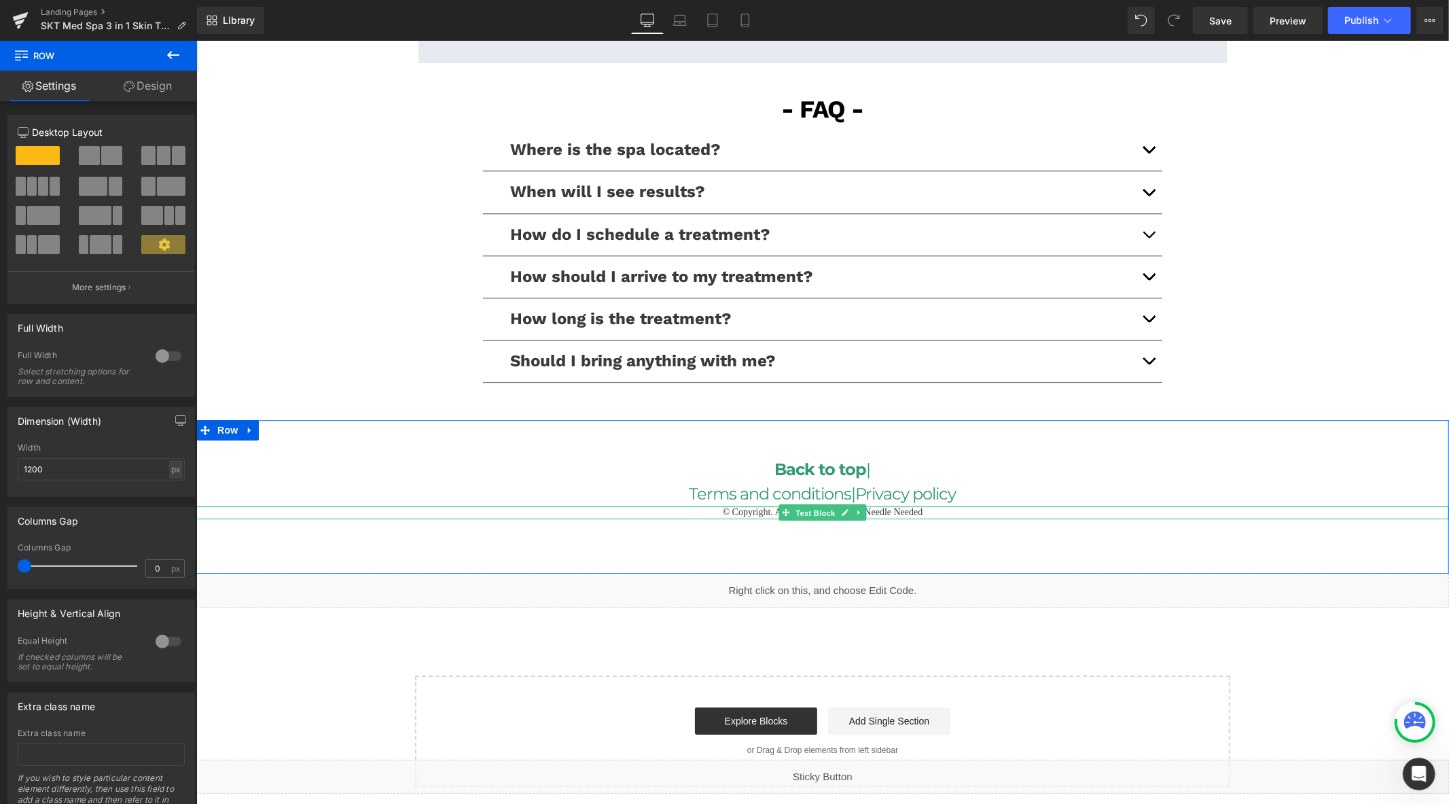
click at [819, 511] on span "Text Block" at bounding box center [815, 512] width 45 height 16
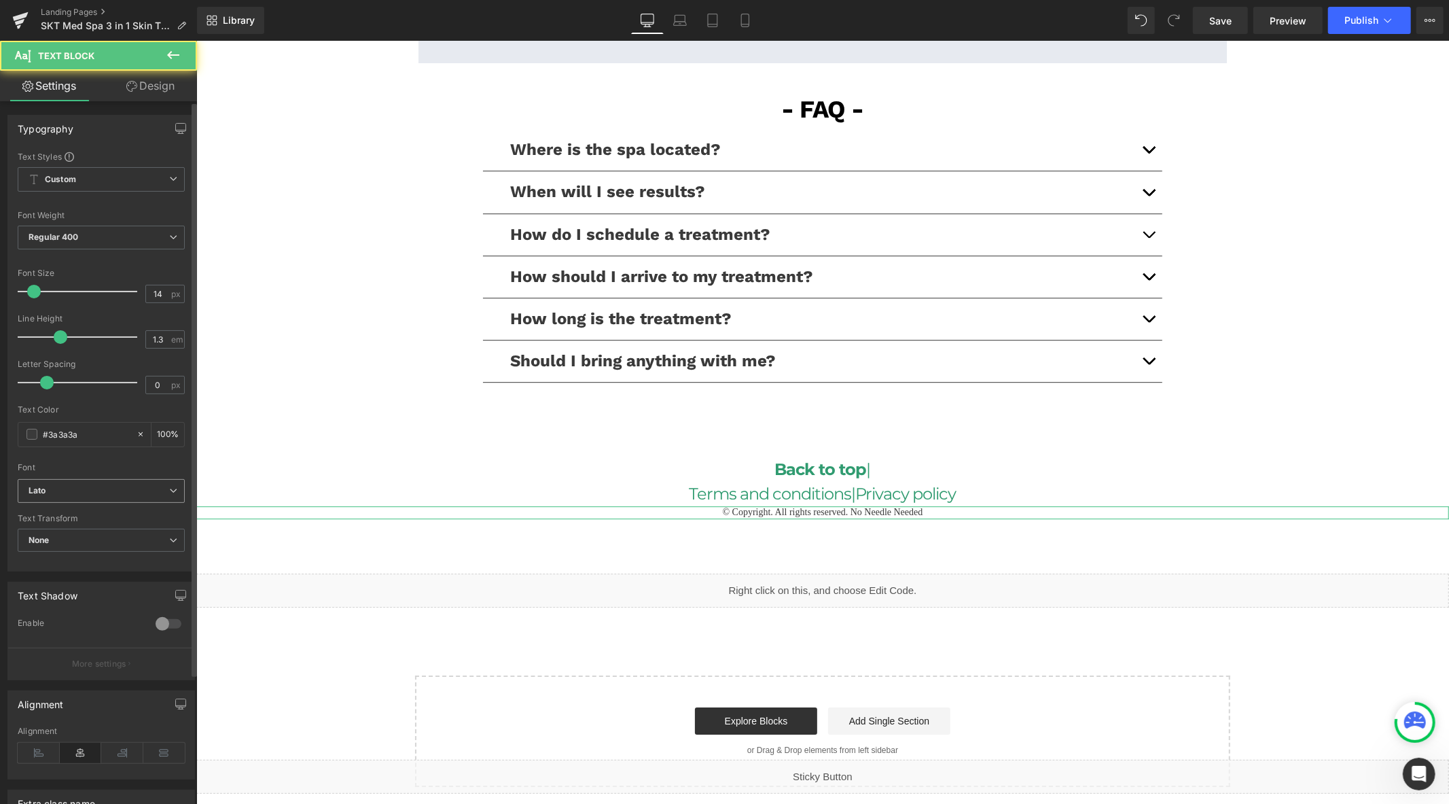
click at [126, 504] on div "Lato Default Work Sans Lato Montserrat Playfair Display Varela Round Noto Sans …" at bounding box center [101, 494] width 167 height 31
click at [130, 487] on b "Lato" at bounding box center [99, 491] width 141 height 12
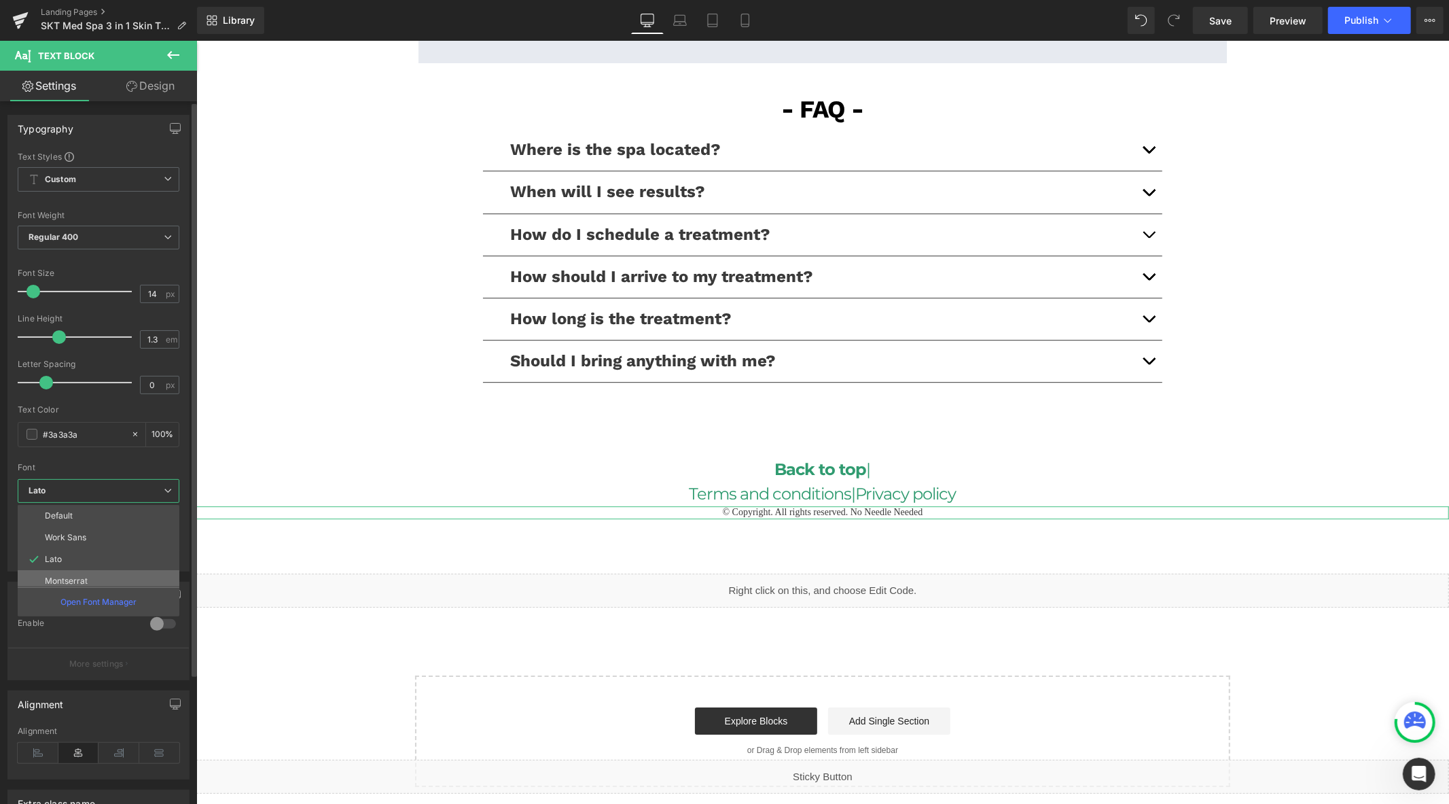
click at [80, 572] on li "Montserrat" at bounding box center [102, 581] width 168 height 22
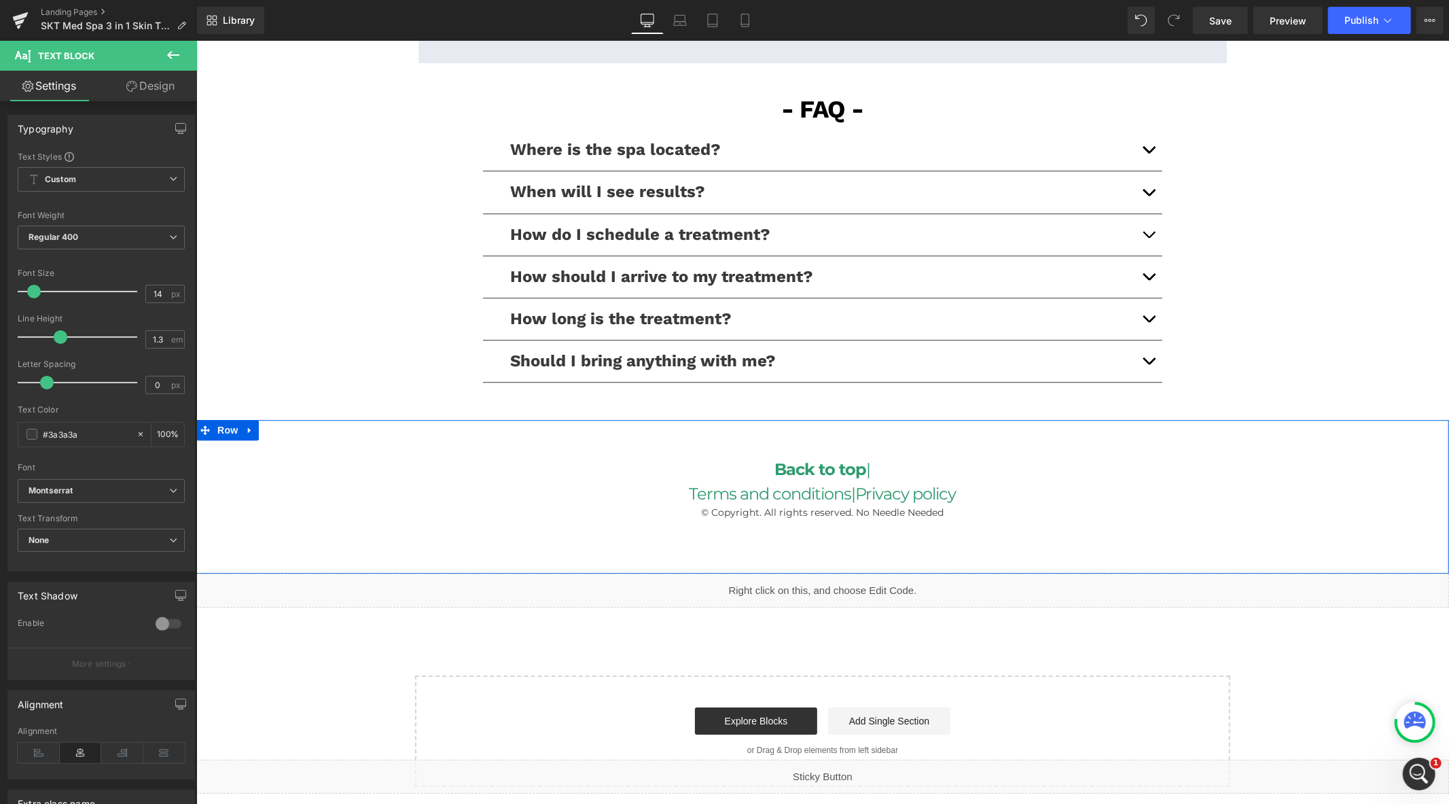
scroll to position [0, 0]
click at [742, 26] on icon at bounding box center [744, 20] width 7 height 13
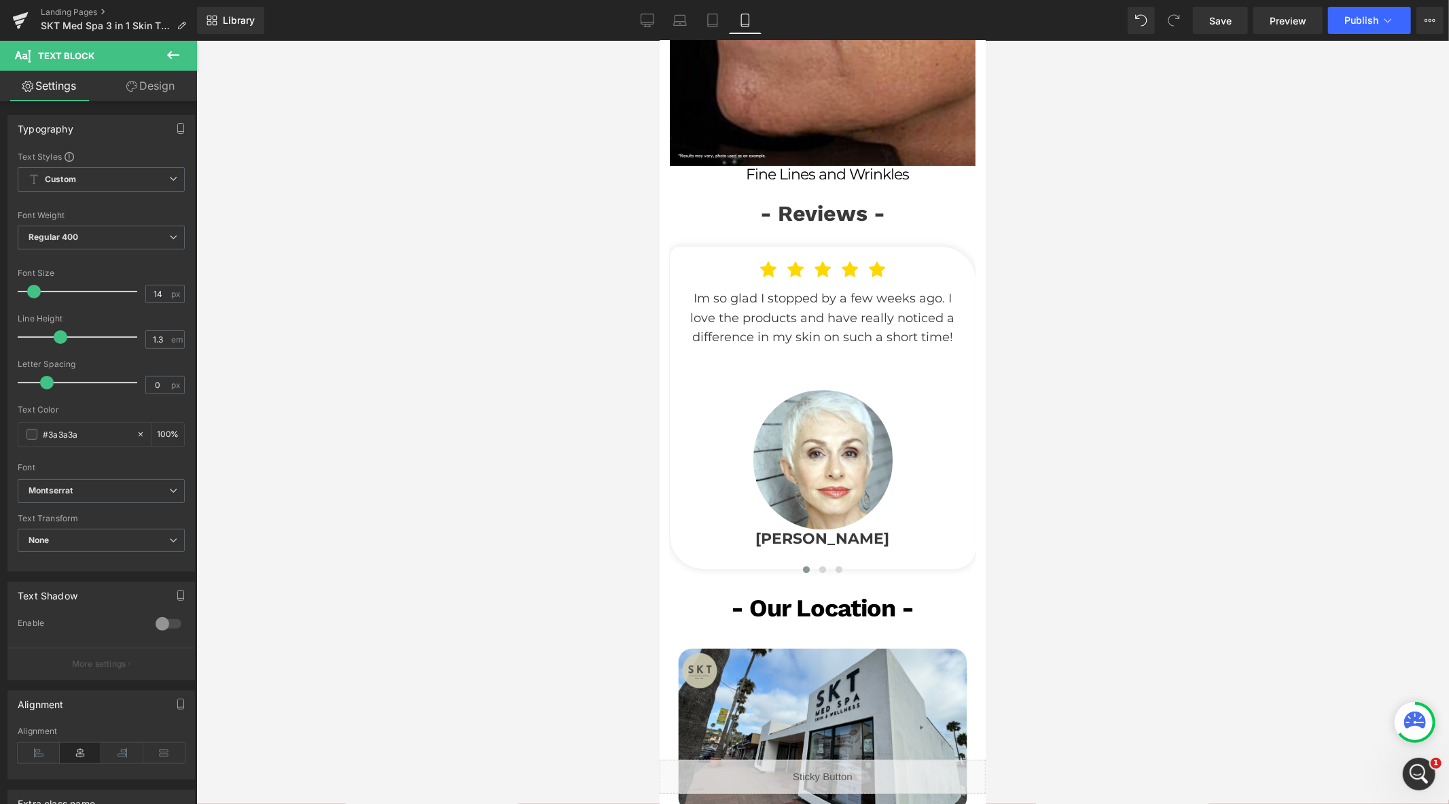
scroll to position [3100, 0]
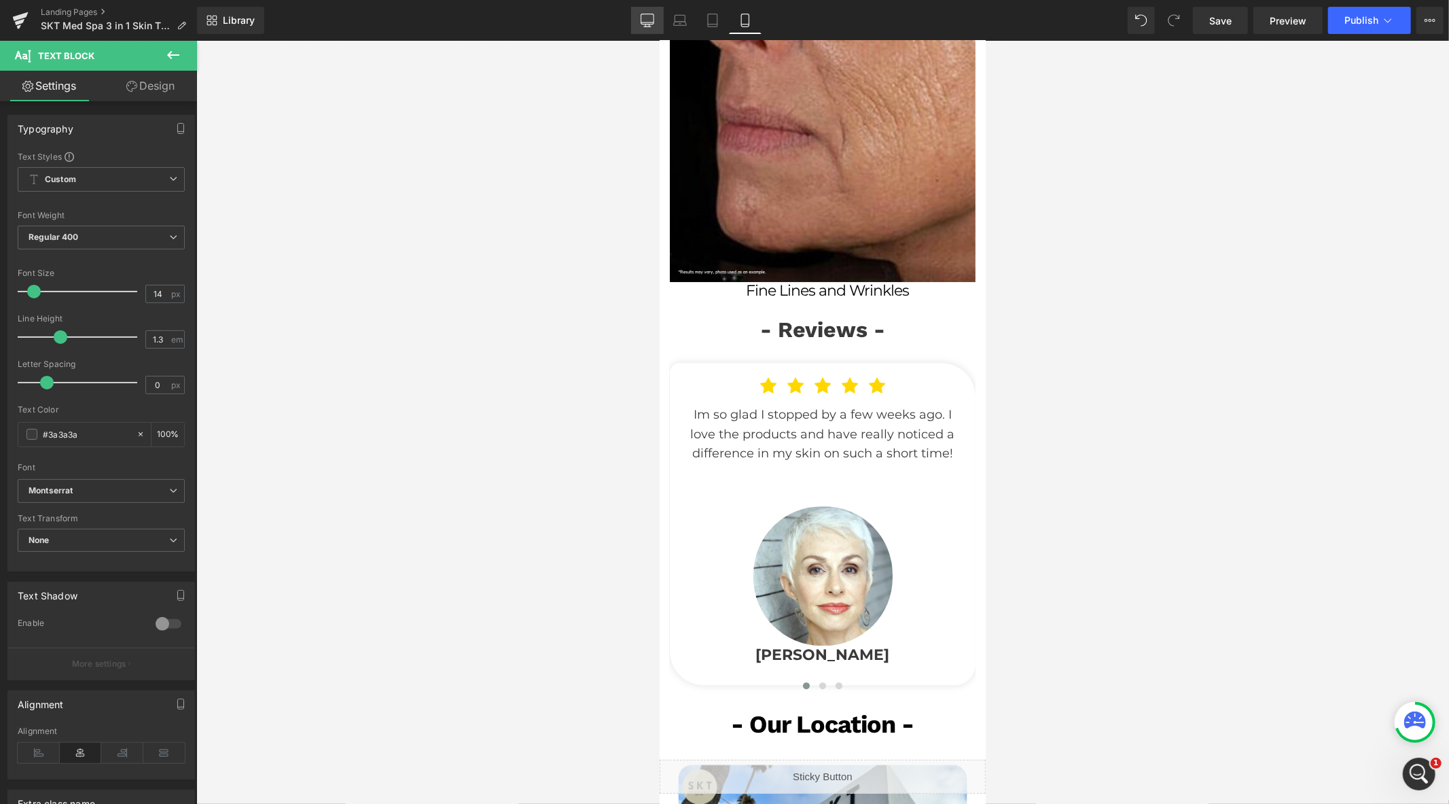
click at [649, 18] on icon at bounding box center [648, 21] width 14 height 14
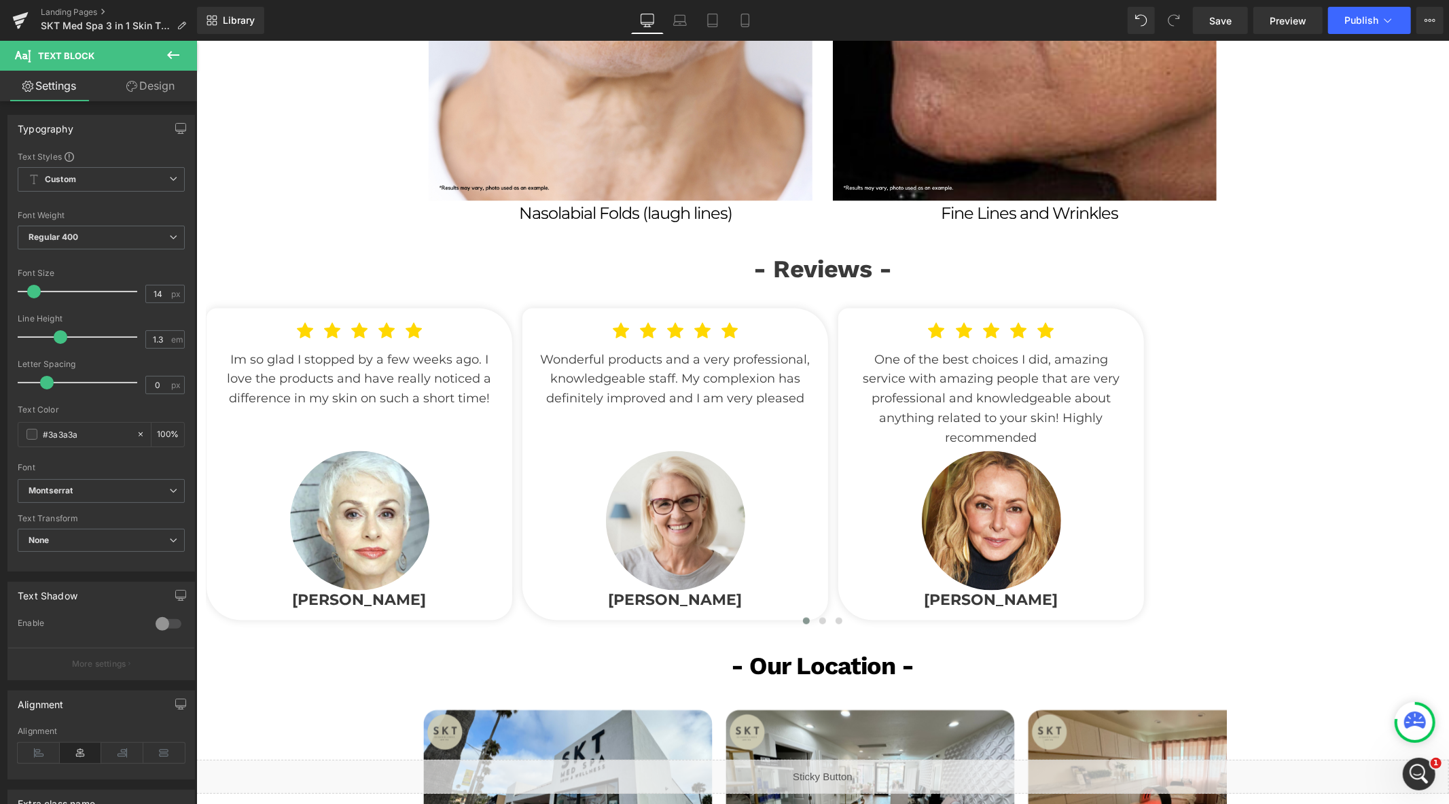
scroll to position [2046, 0]
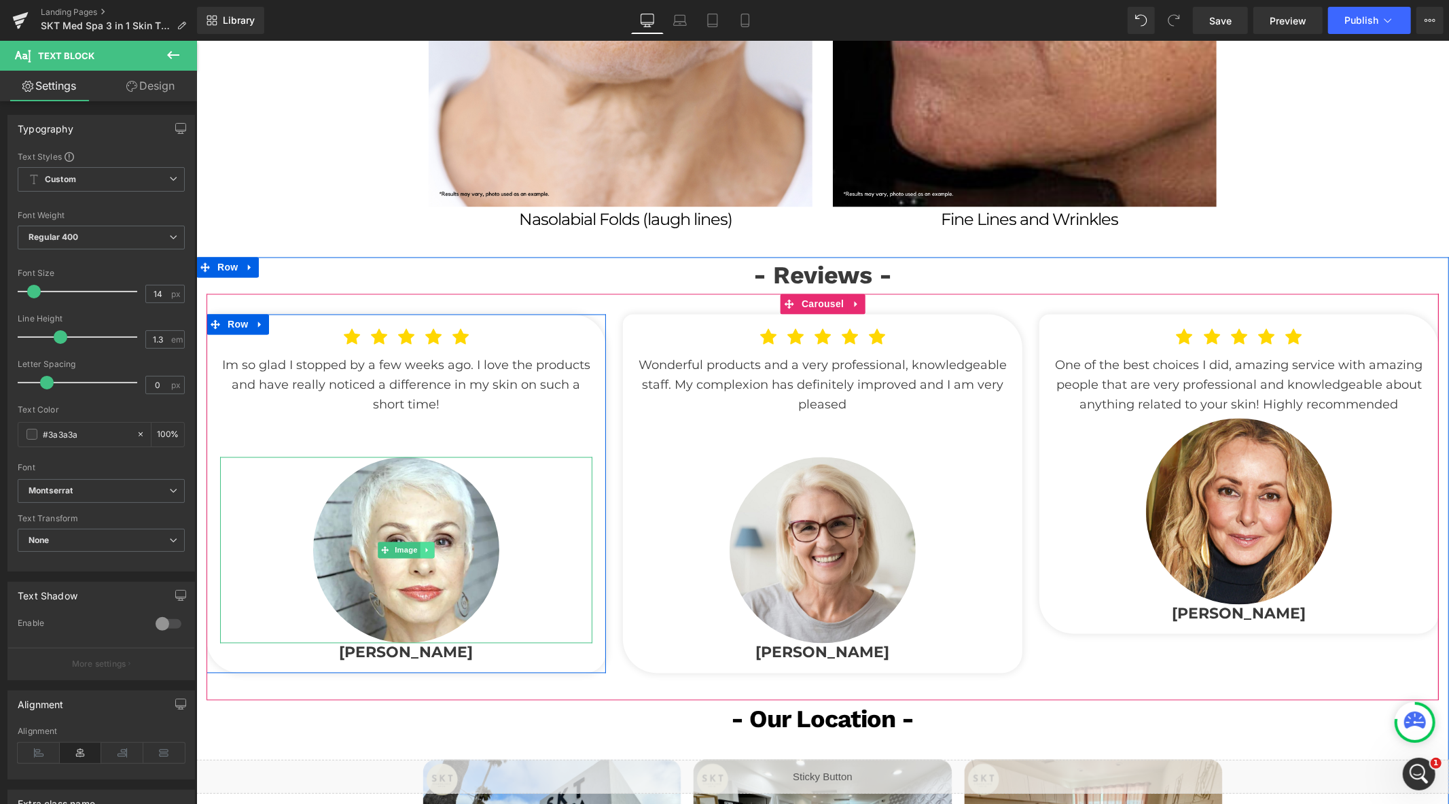
click at [423, 545] on icon at bounding box center [426, 549] width 7 height 8
click at [430, 547] on icon at bounding box center [433, 549] width 7 height 8
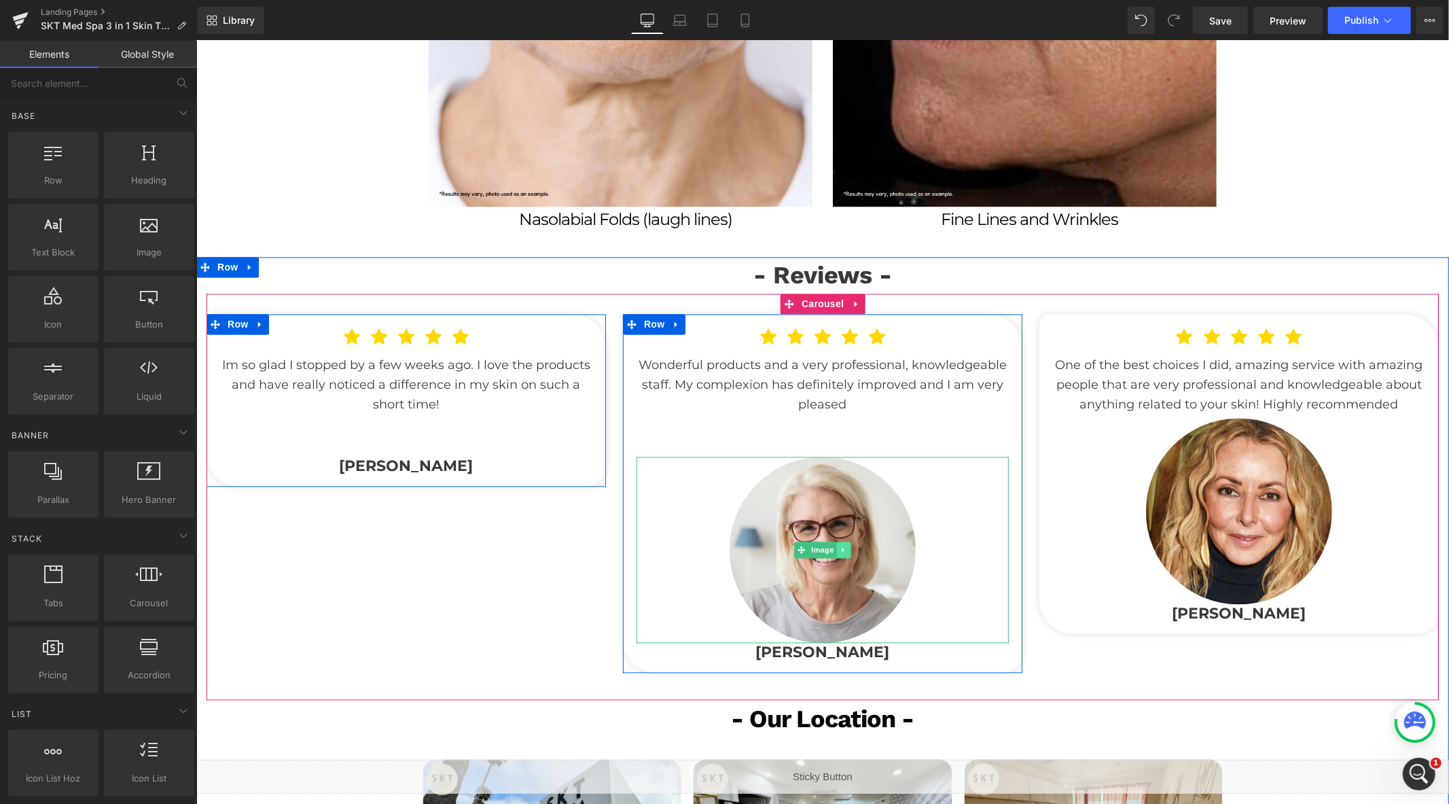
click at [842, 547] on icon at bounding box center [843, 549] width 2 height 5
click at [846, 548] on icon at bounding box center [849, 549] width 7 height 7
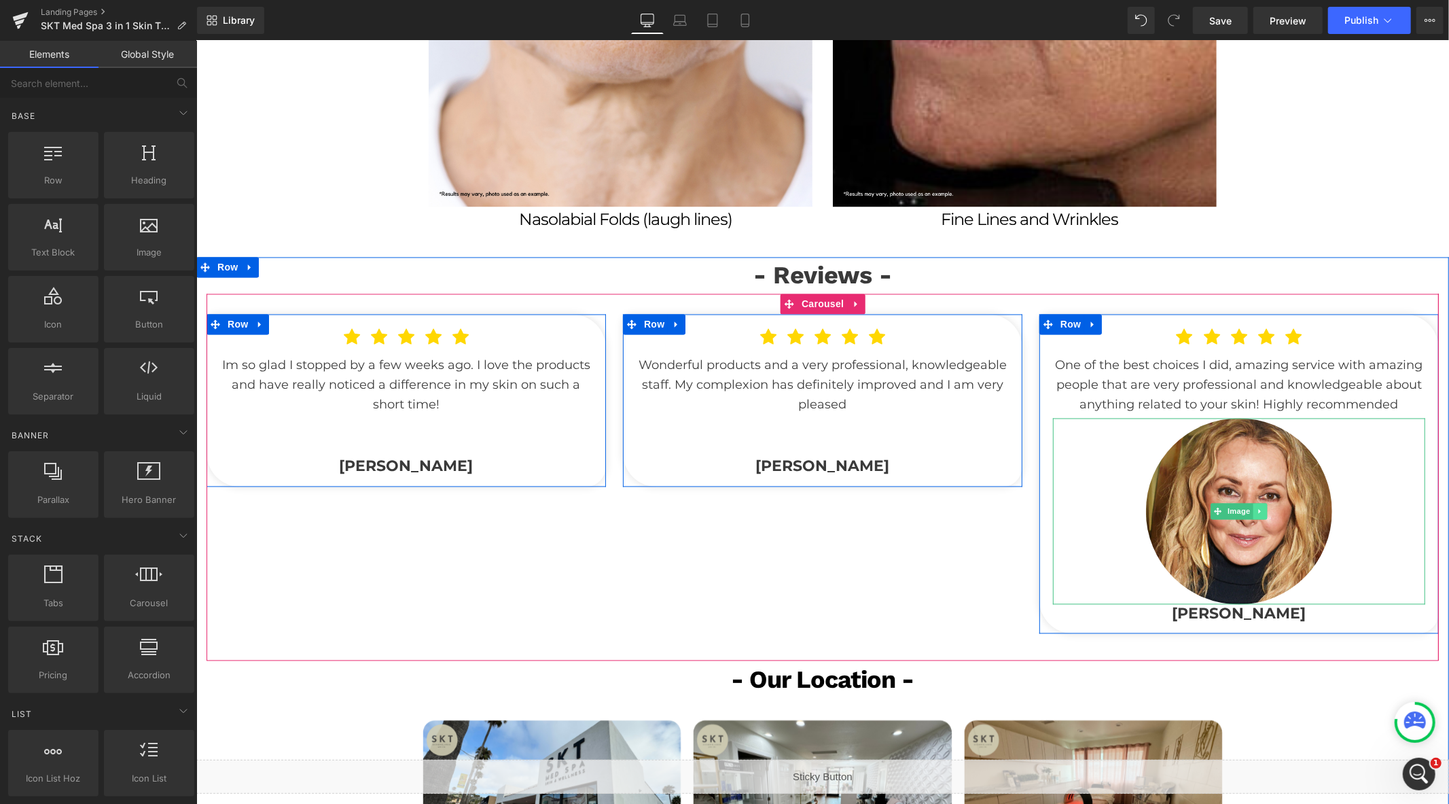
click at [1254, 512] on link at bounding box center [1260, 511] width 14 height 16
click at [1259, 511] on link at bounding box center [1266, 511] width 14 height 16
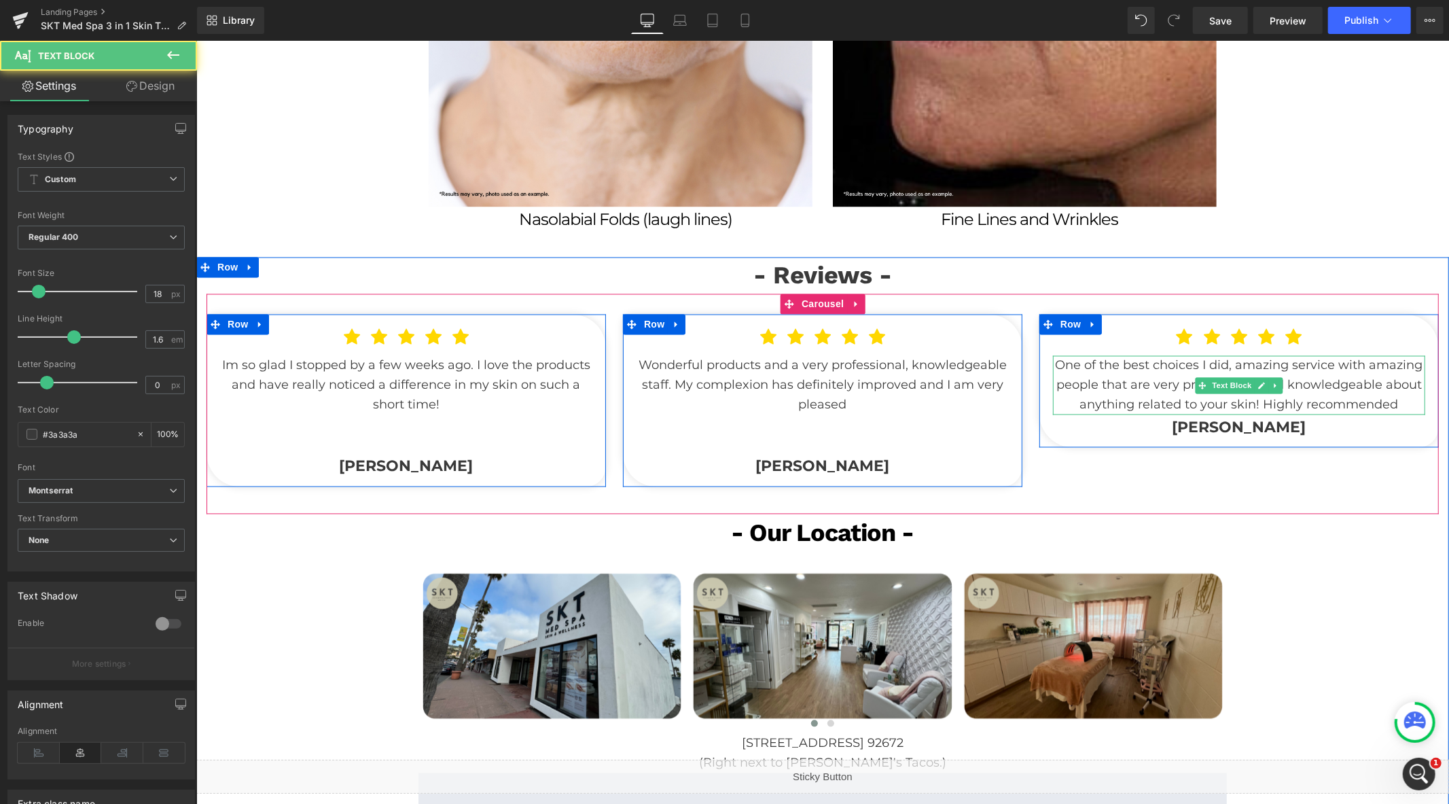
click at [1409, 400] on p "One of the best choices I did, amazing service with amazing people that are ver…" at bounding box center [1238, 384] width 372 height 58
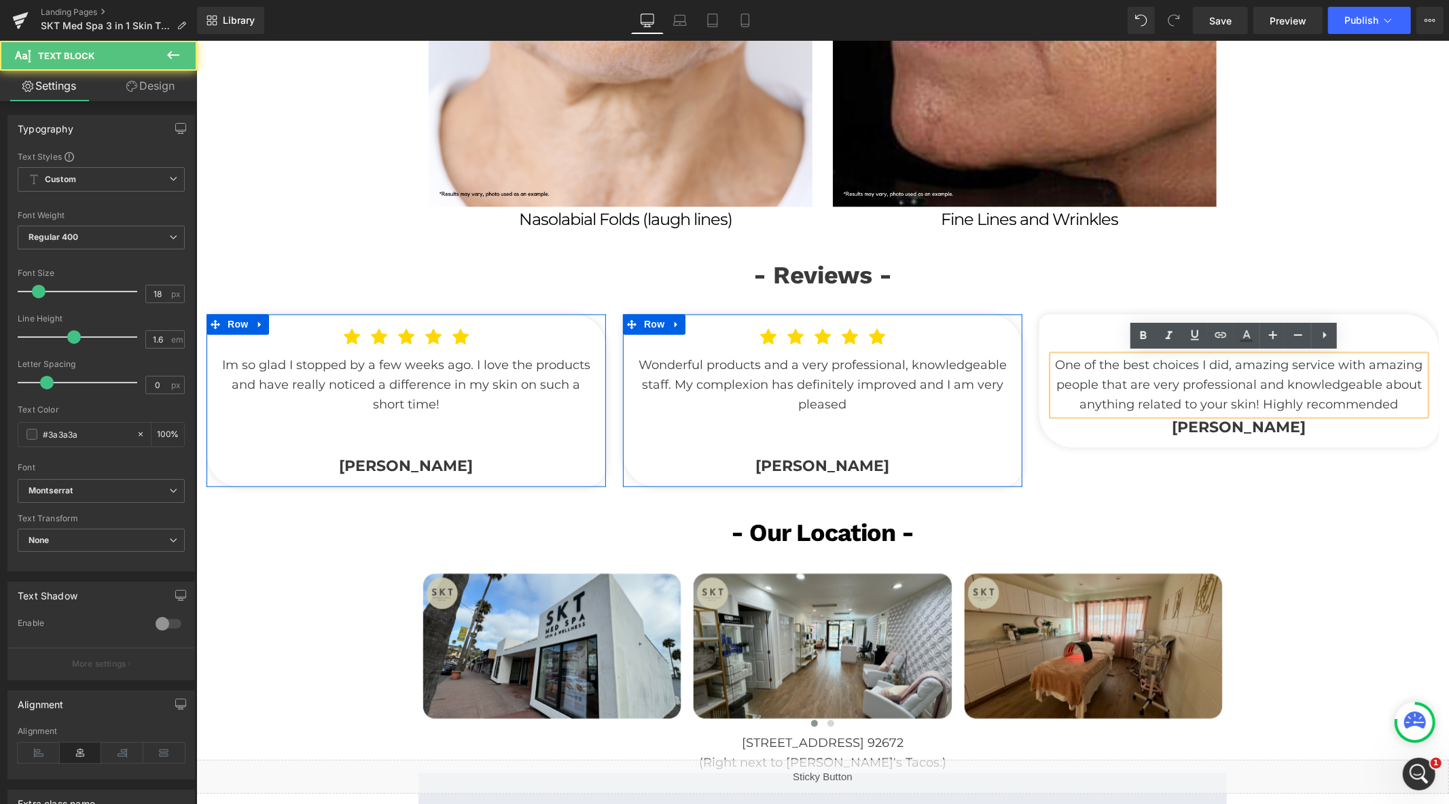
click at [1409, 400] on p "One of the best choices I did, amazing service with amazing people that are ver…" at bounding box center [1238, 384] width 372 height 58
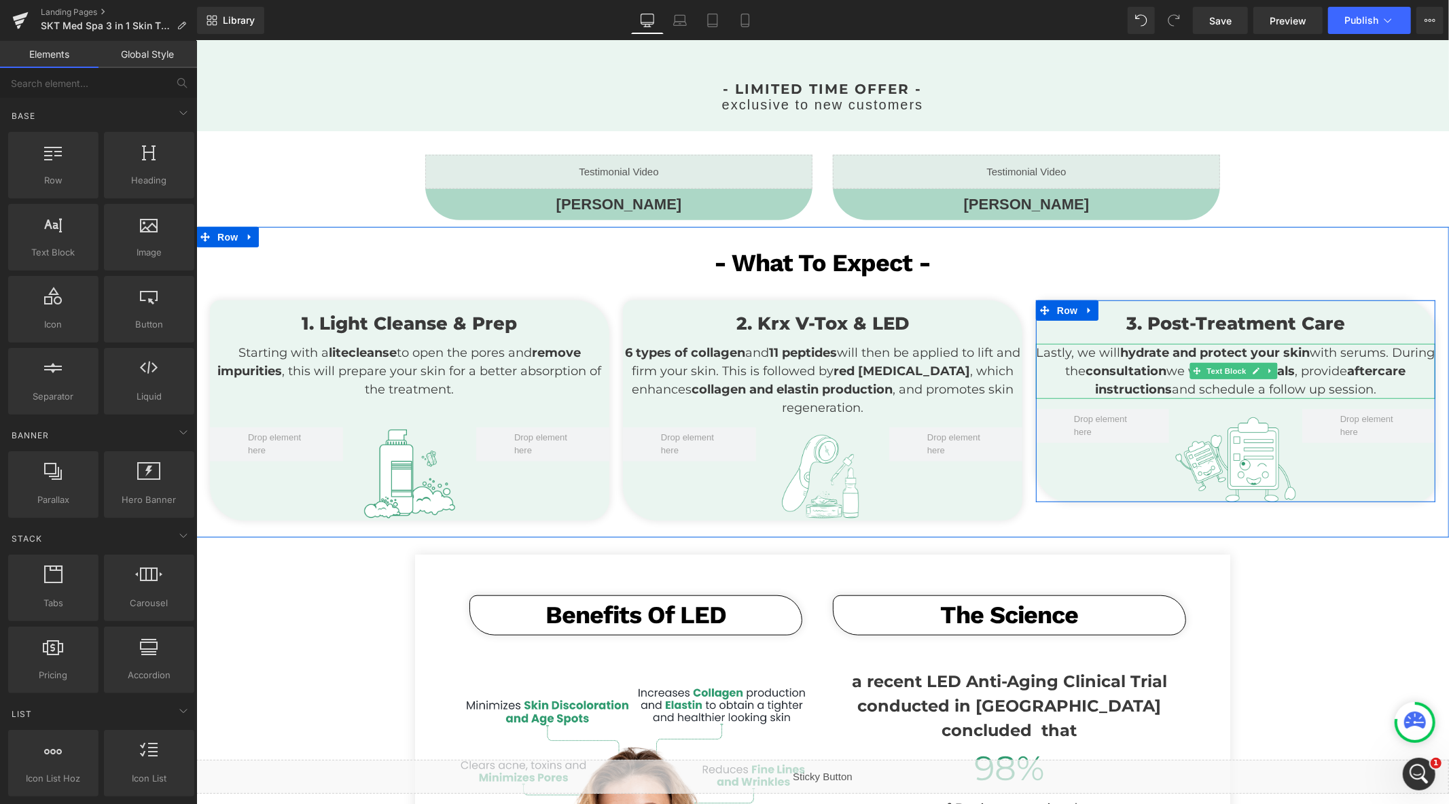
scroll to position [310, 0]
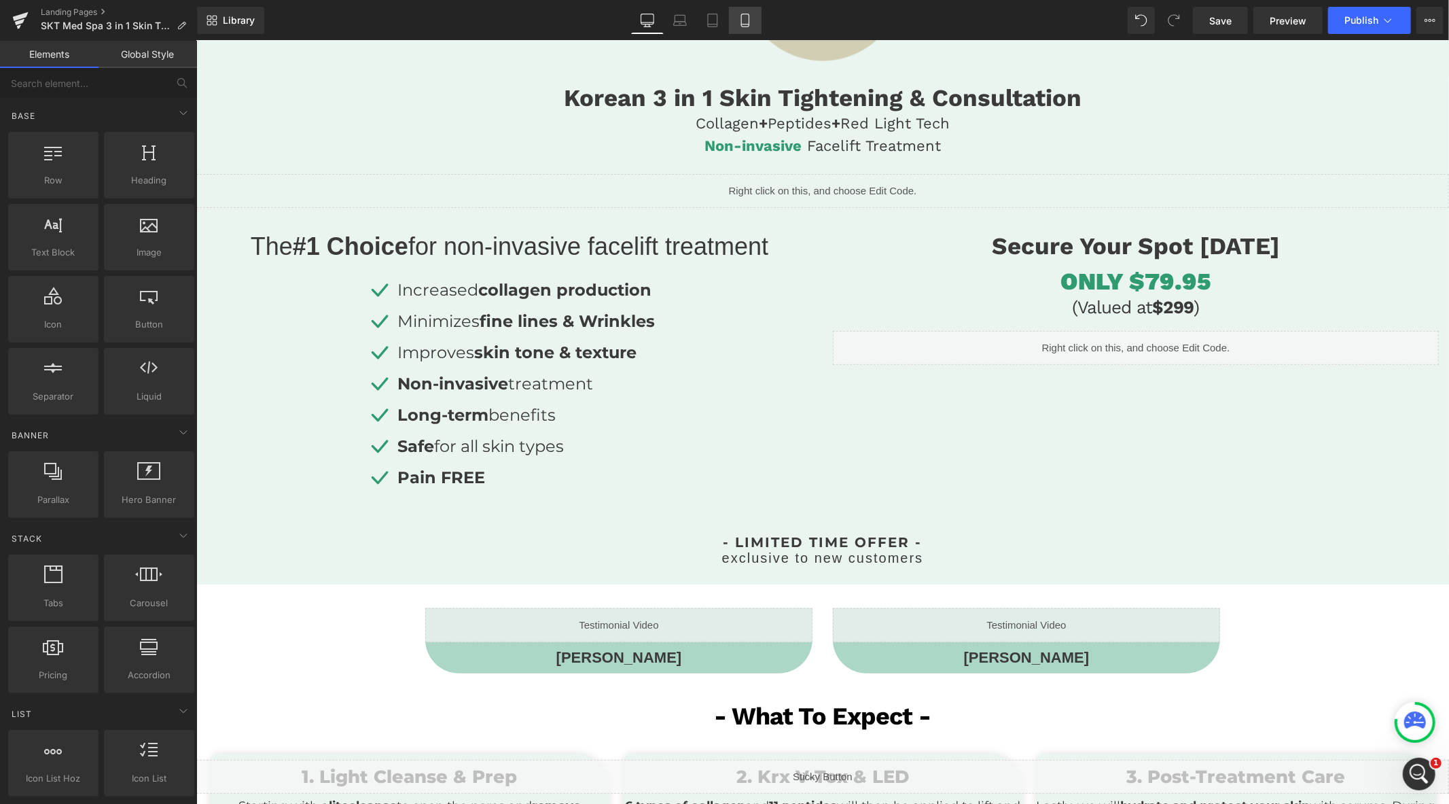
click at [742, 20] on icon at bounding box center [745, 21] width 14 height 14
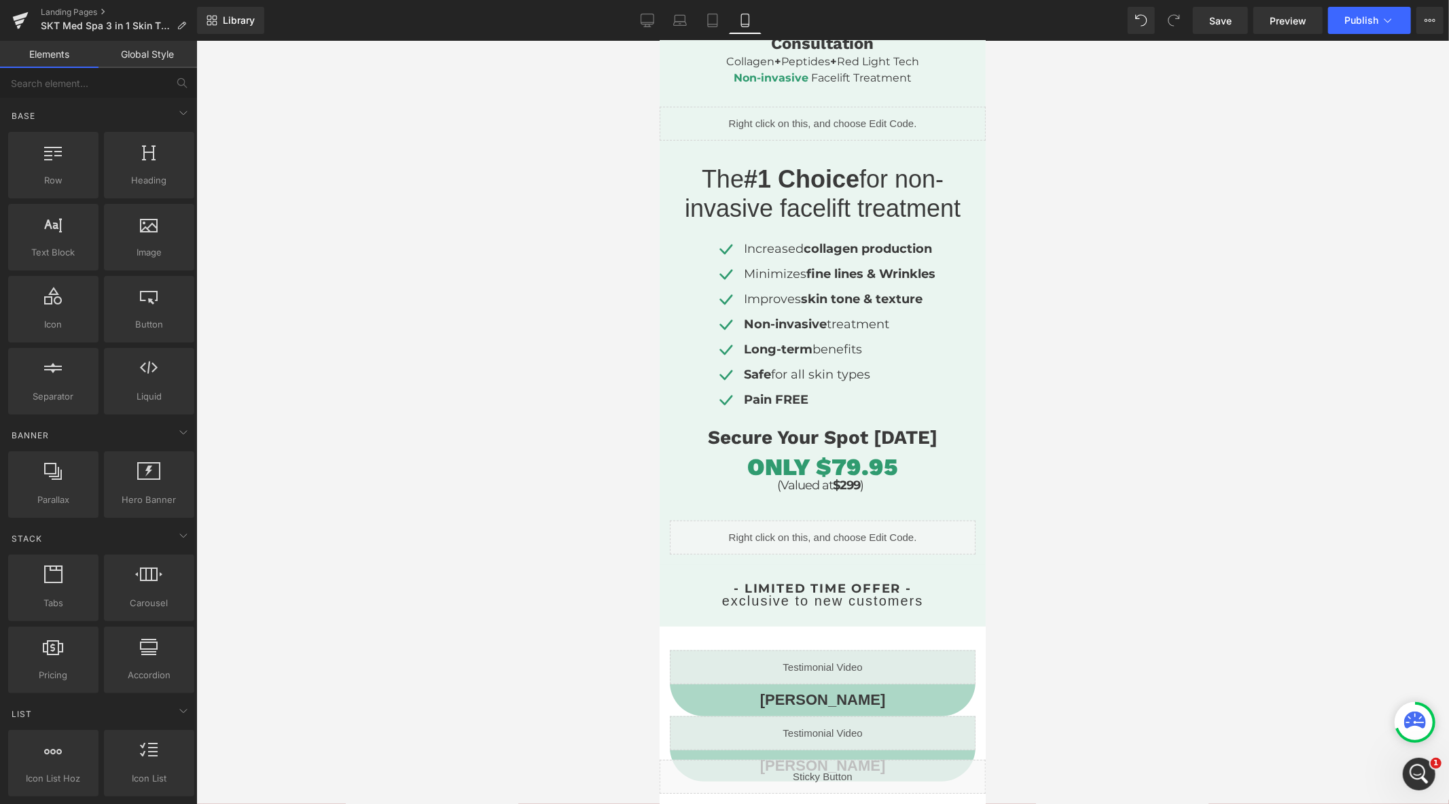
scroll to position [452, 0]
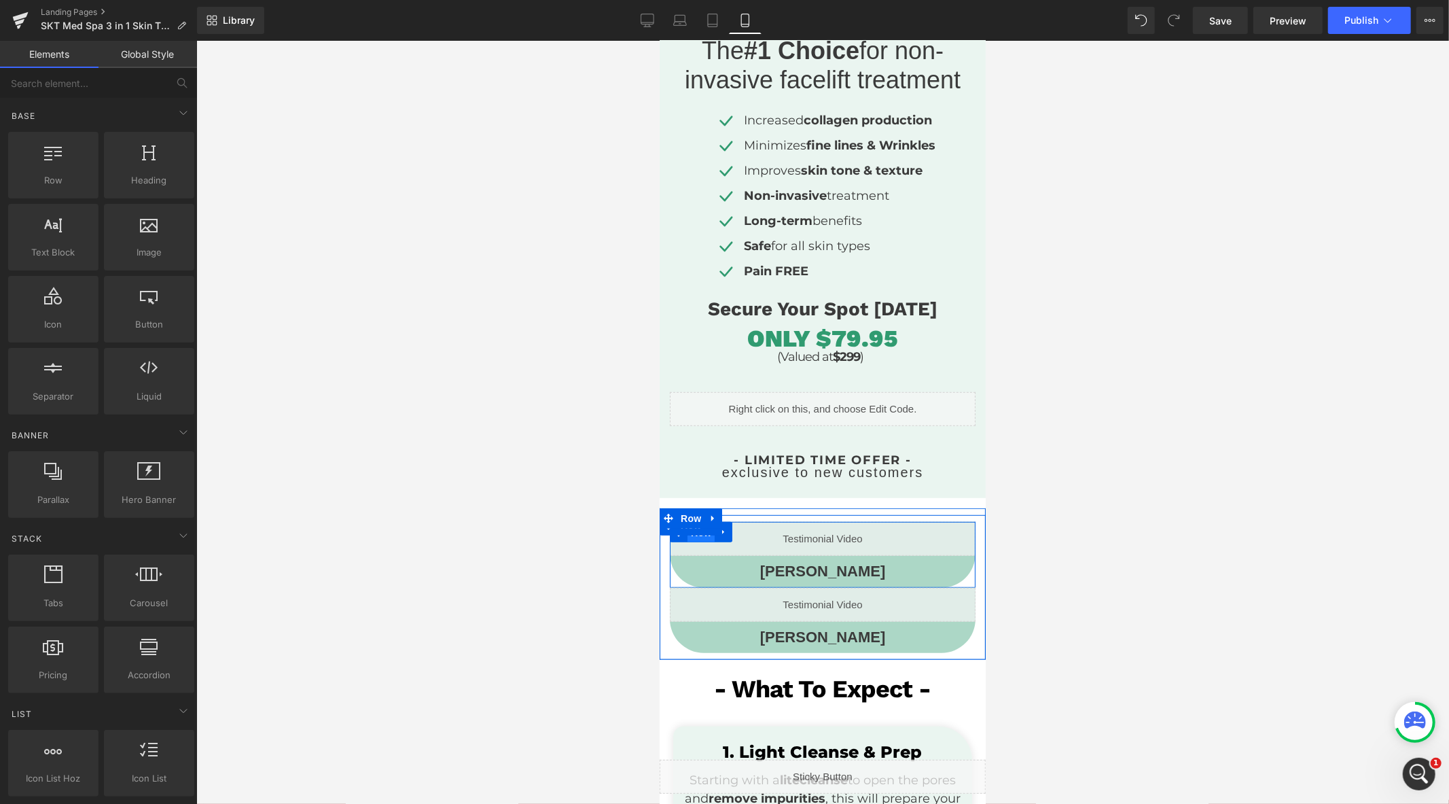
click at [687, 533] on span "Row" at bounding box center [700, 532] width 27 height 20
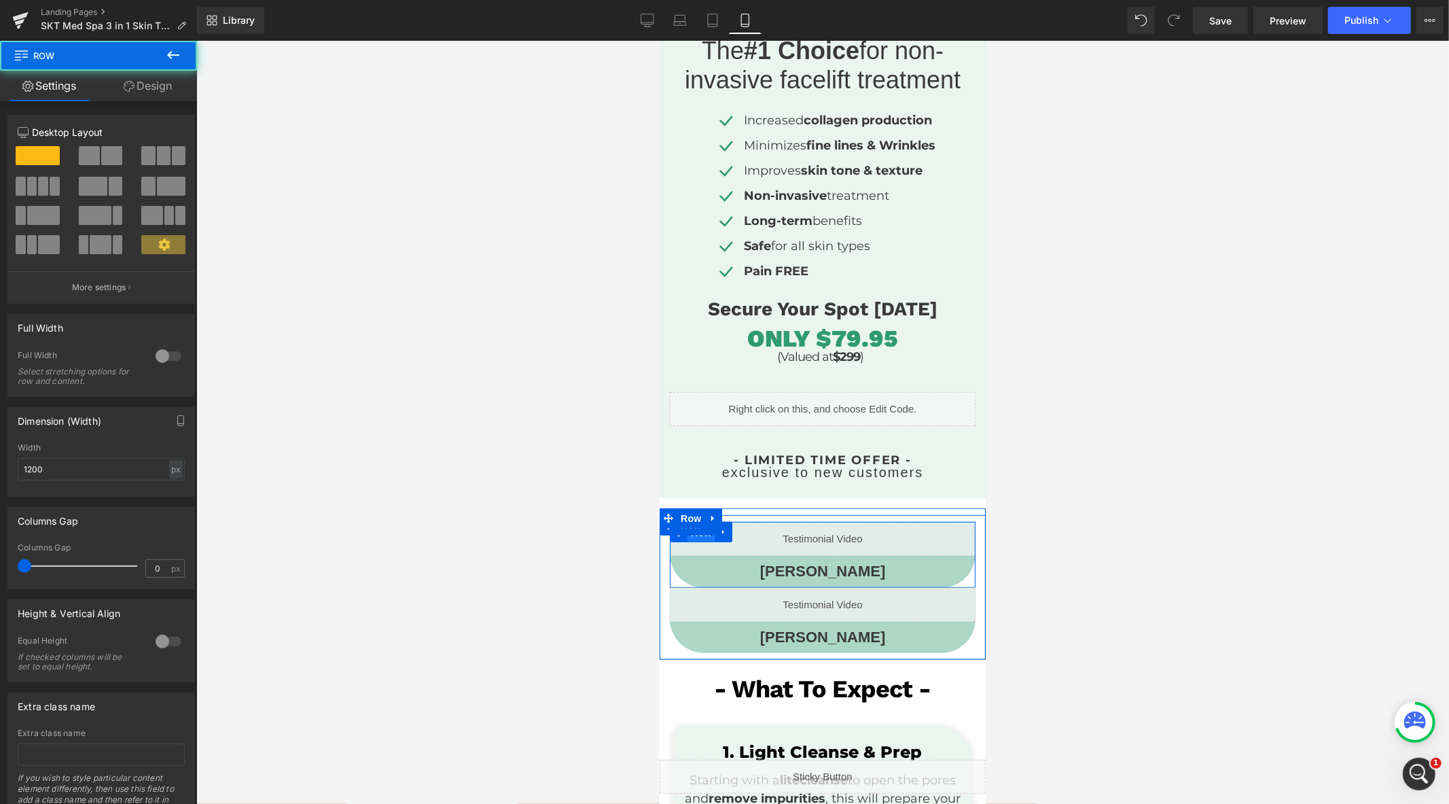
click at [687, 533] on span "Row" at bounding box center [700, 532] width 27 height 20
click at [687, 532] on span "Row" at bounding box center [700, 532] width 27 height 20
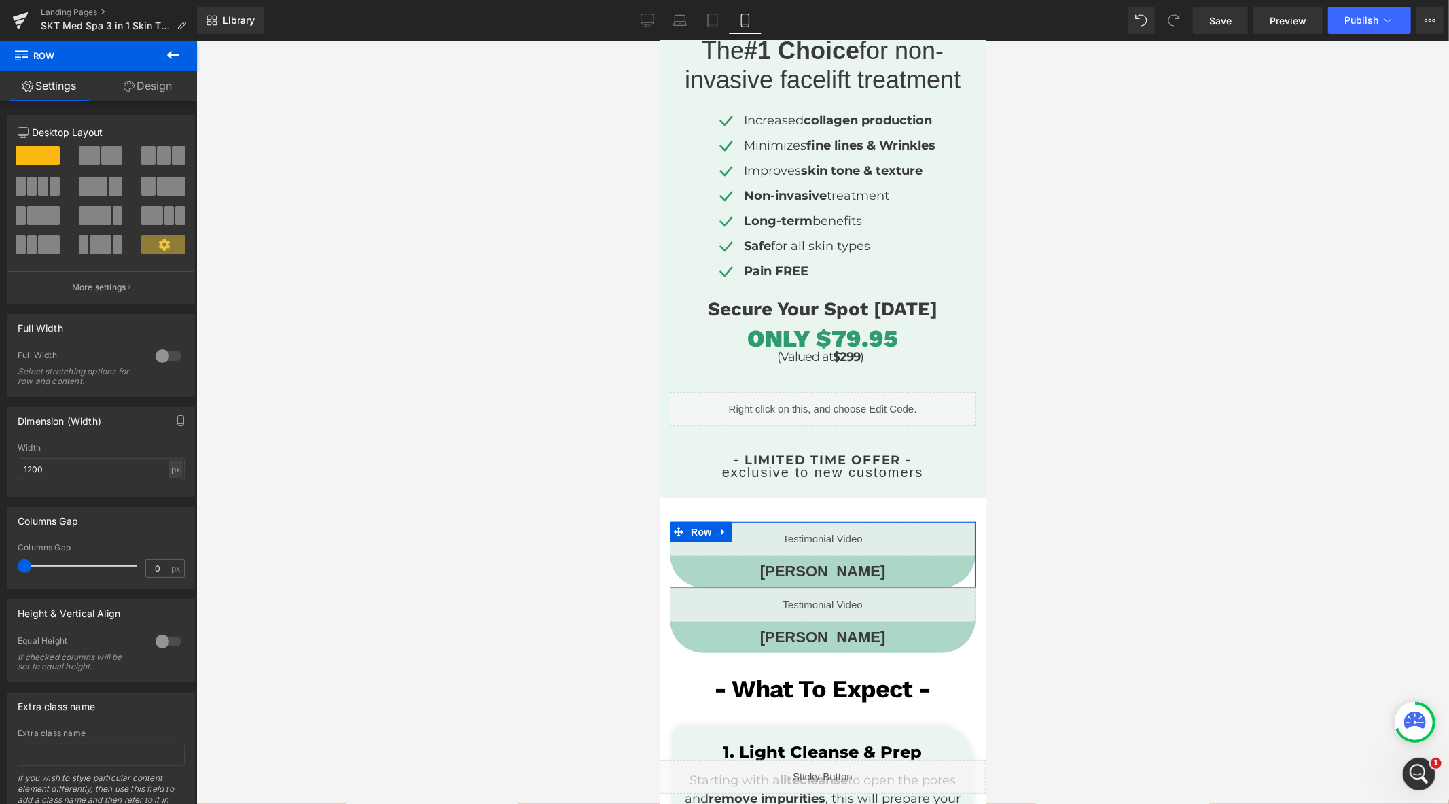
click at [143, 95] on link "Design" at bounding box center [147, 86] width 98 height 31
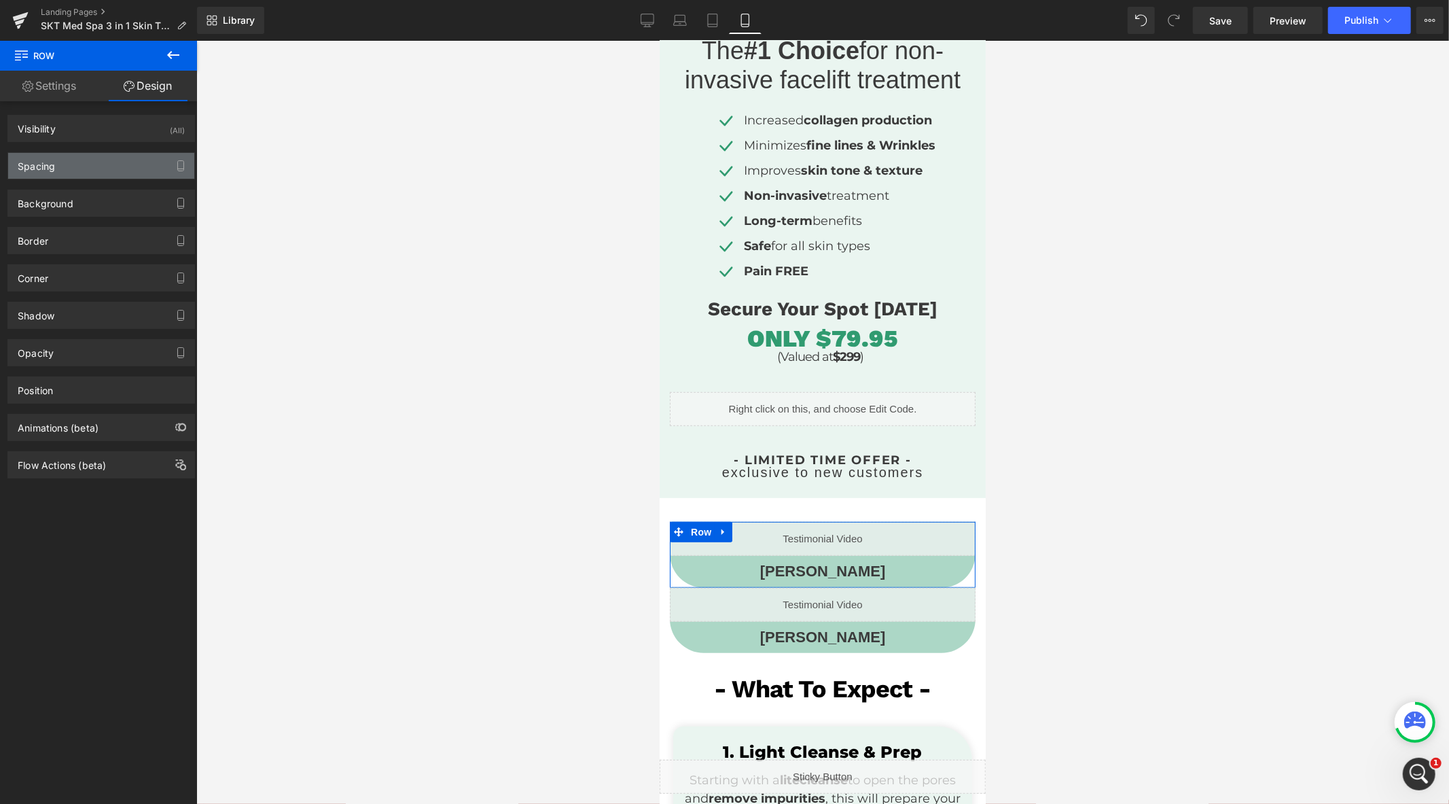
click at [82, 174] on div "Spacing" at bounding box center [101, 166] width 186 height 26
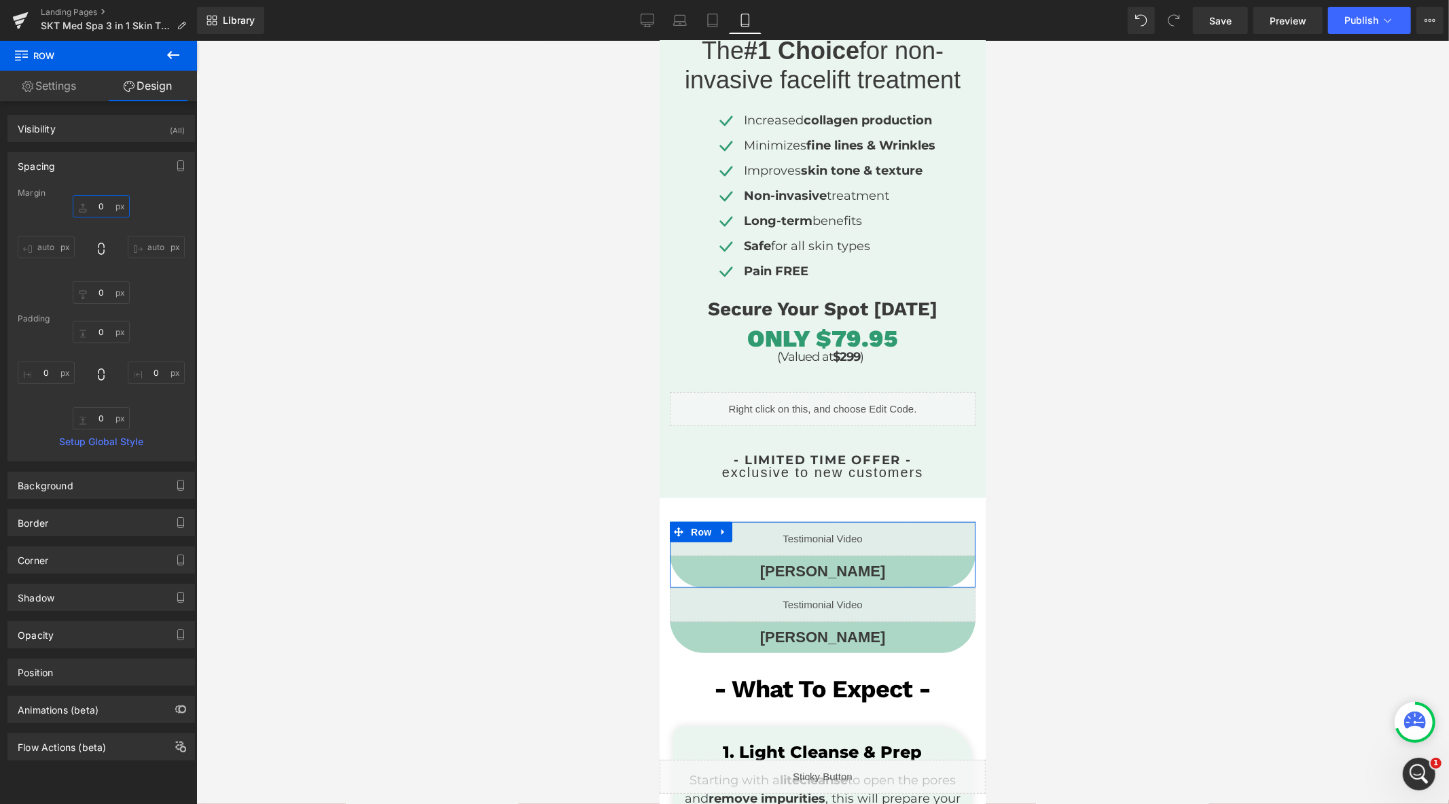
click at [96, 199] on input "text" at bounding box center [101, 206] width 57 height 22
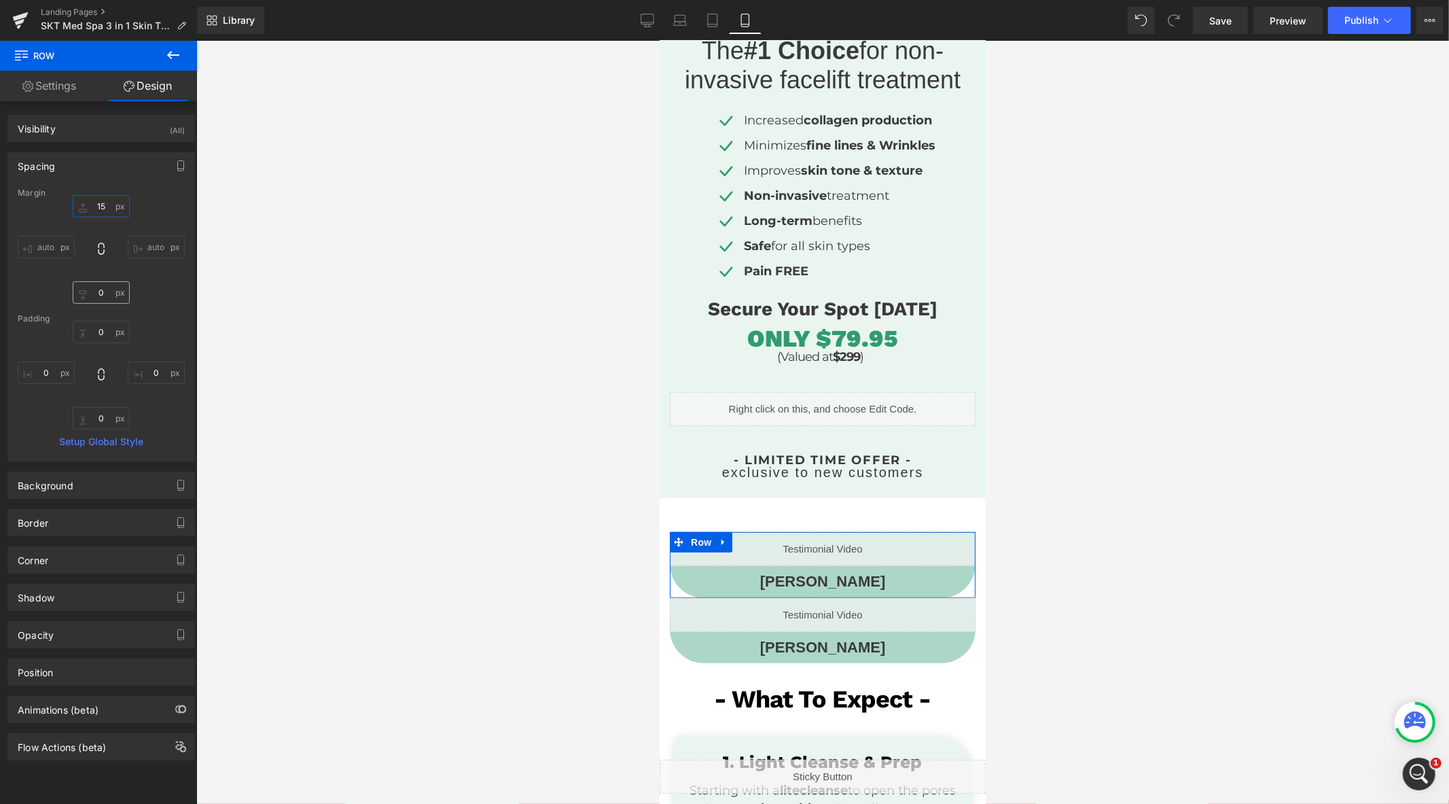
type input "15"
click at [104, 295] on input "text" at bounding box center [101, 292] width 57 height 22
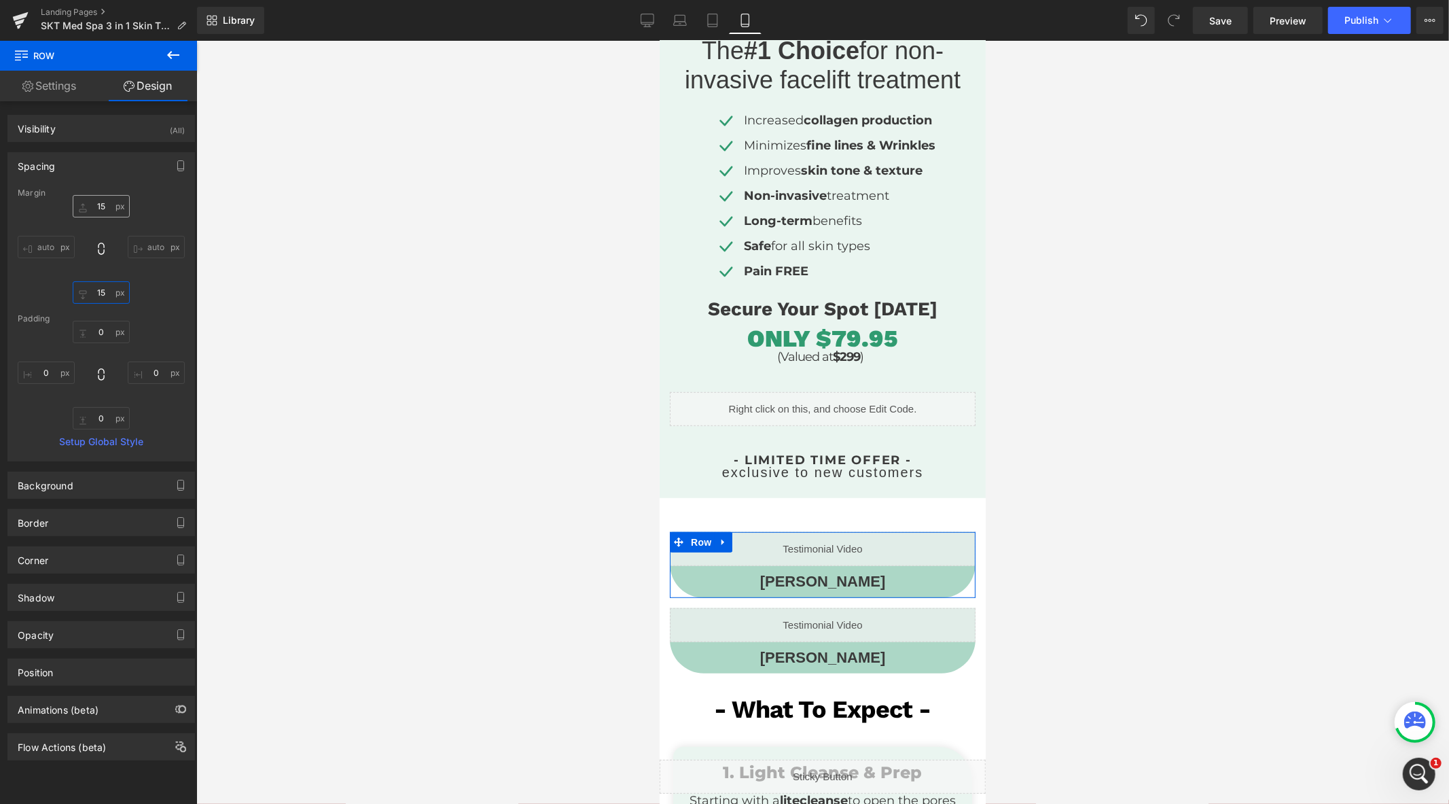
type input "15"
click at [104, 200] on input "15" at bounding box center [101, 206] width 57 height 22
click at [103, 202] on input "15" at bounding box center [101, 206] width 57 height 22
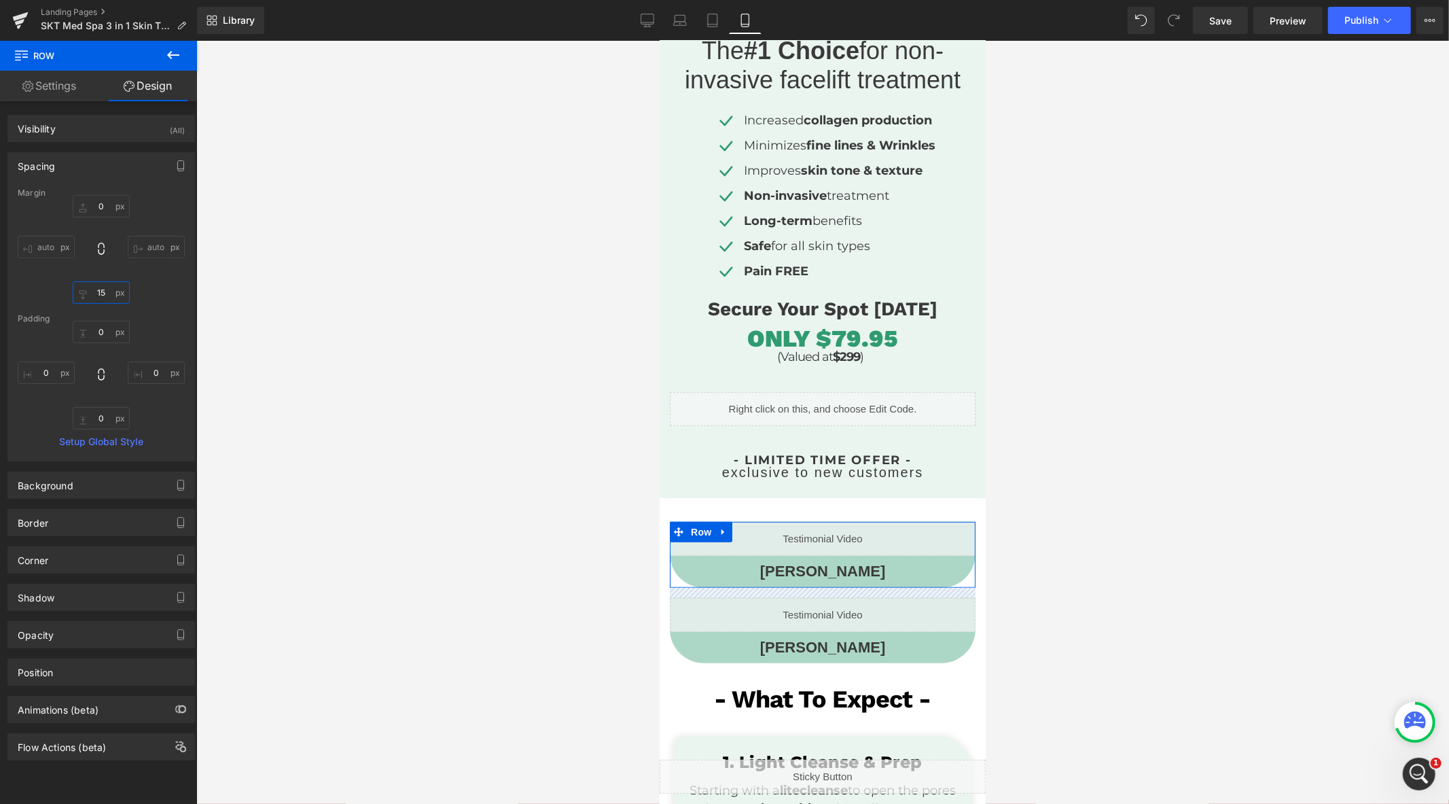
click at [98, 295] on input "15" at bounding box center [101, 292] width 57 height 22
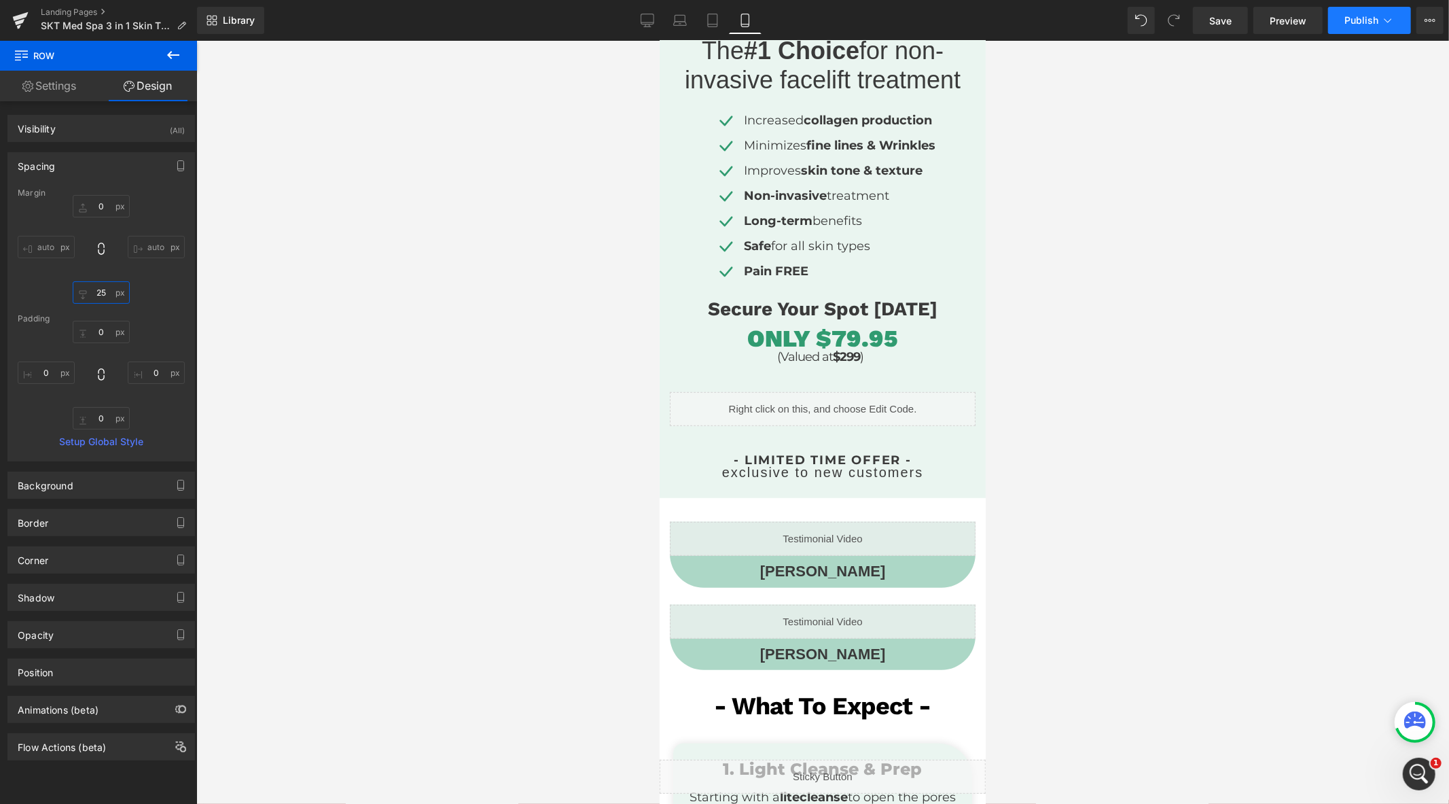
type input "25"
click at [1347, 19] on span "Publish" at bounding box center [1361, 20] width 34 height 11
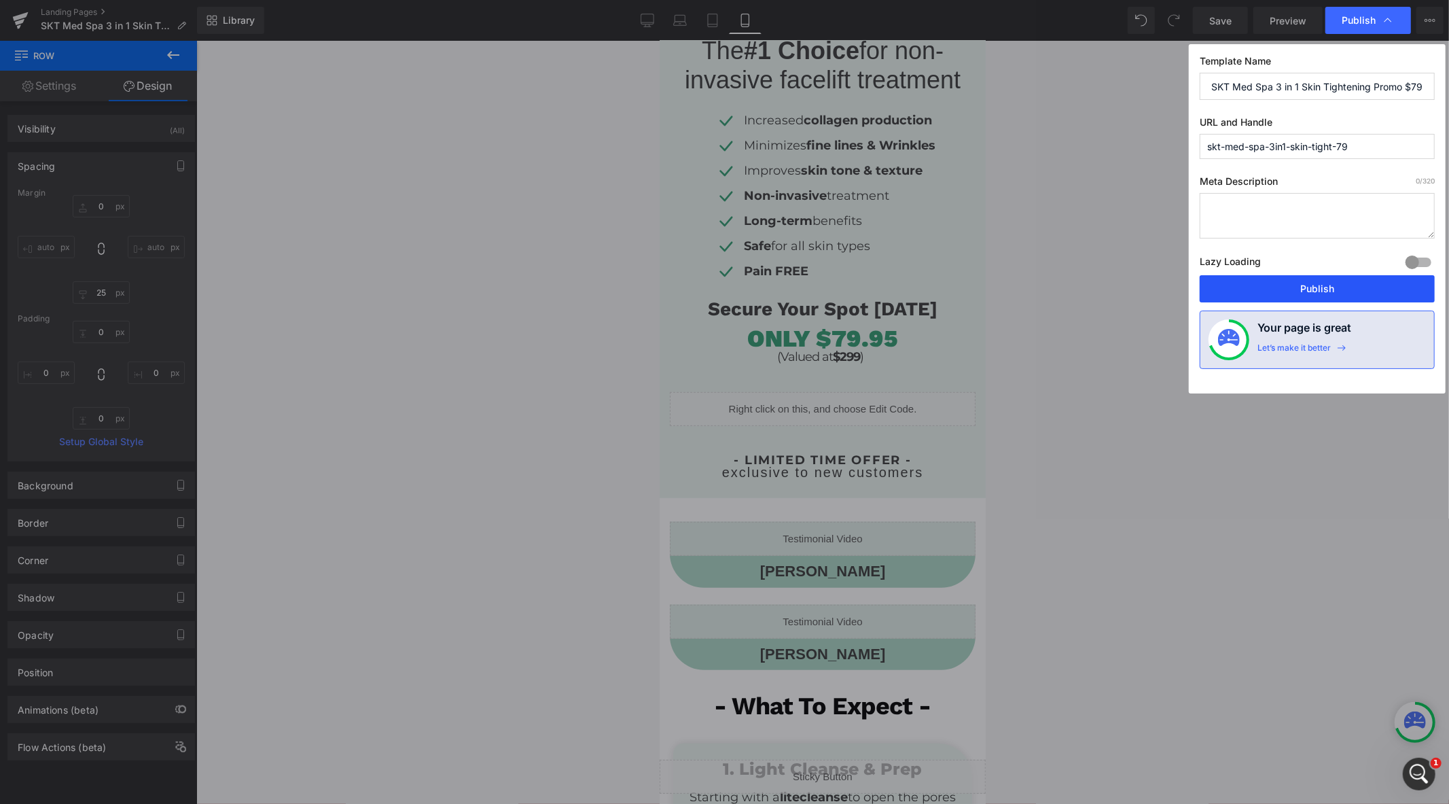
click at [1308, 281] on button "Publish" at bounding box center [1317, 288] width 235 height 27
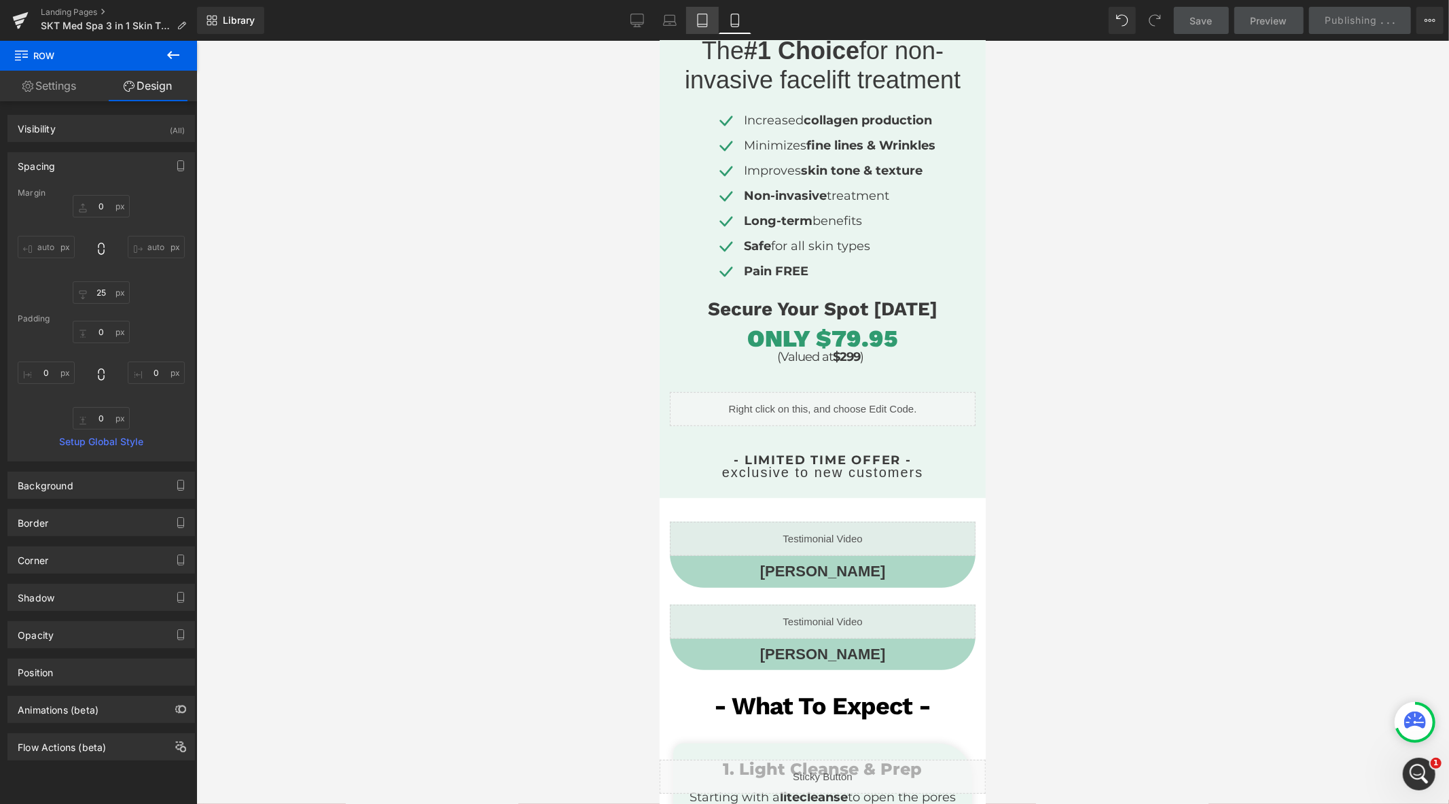
click at [704, 24] on icon at bounding box center [703, 21] width 14 height 14
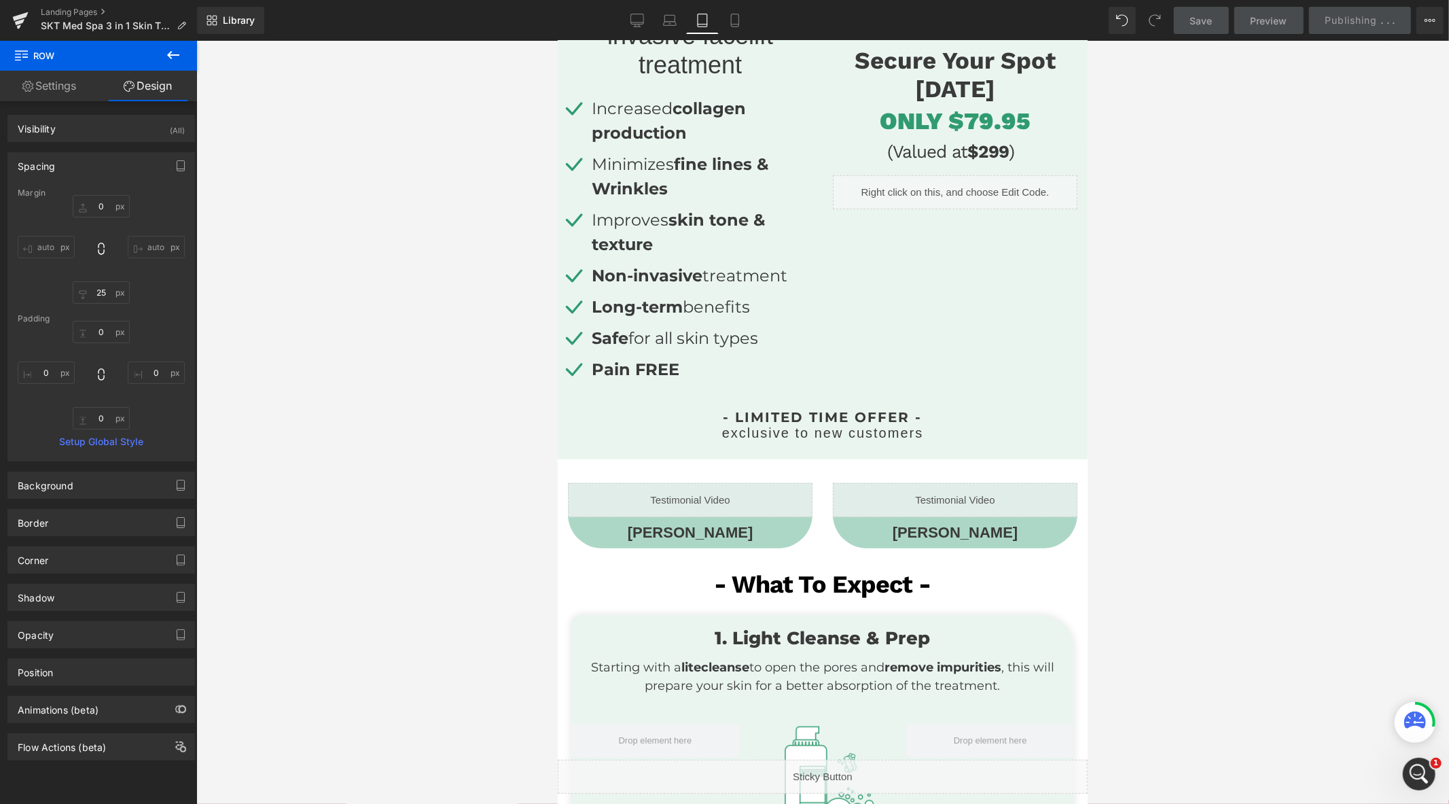
scroll to position [514, 0]
click at [736, 28] on link "Mobile" at bounding box center [735, 20] width 33 height 27
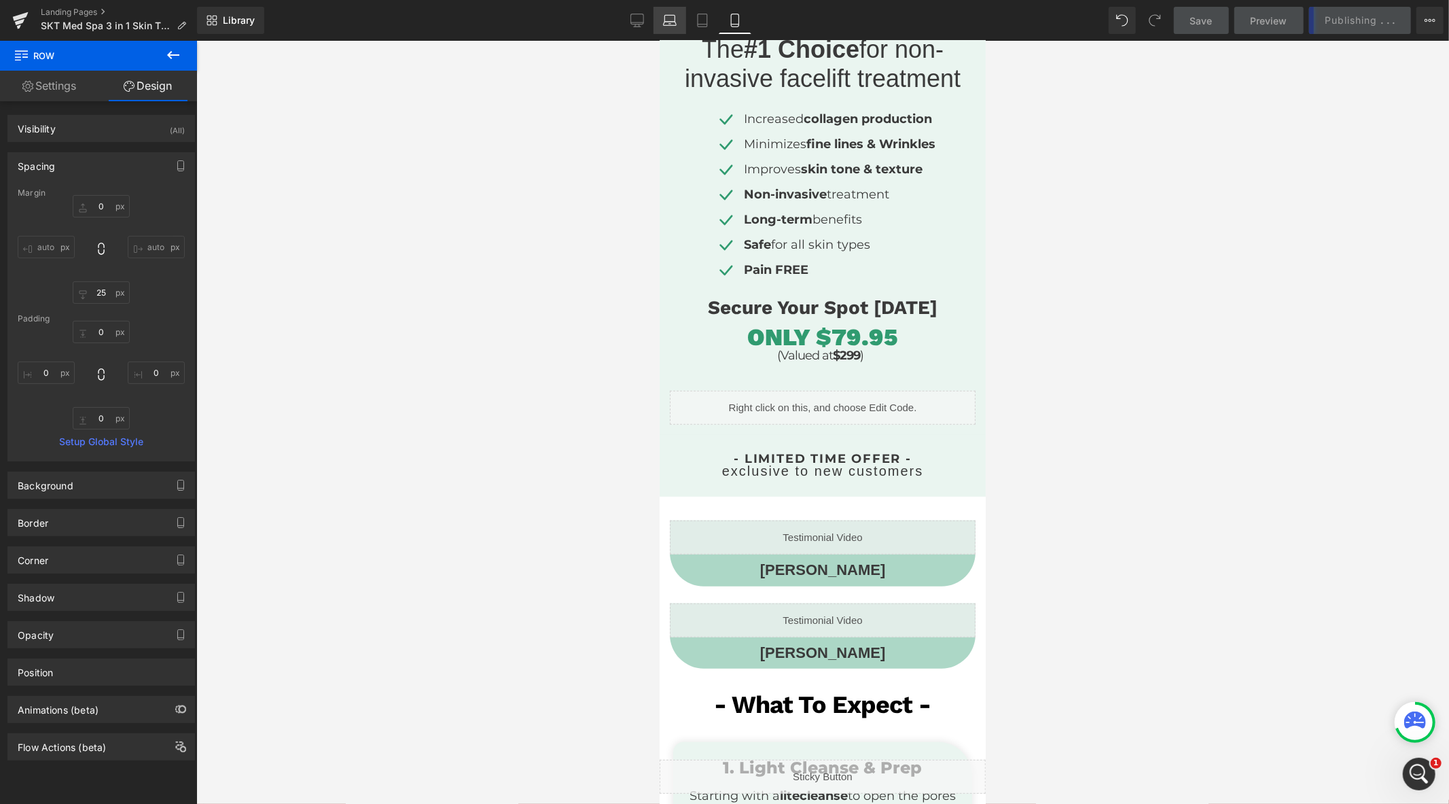
click at [663, 20] on icon at bounding box center [670, 21] width 14 height 14
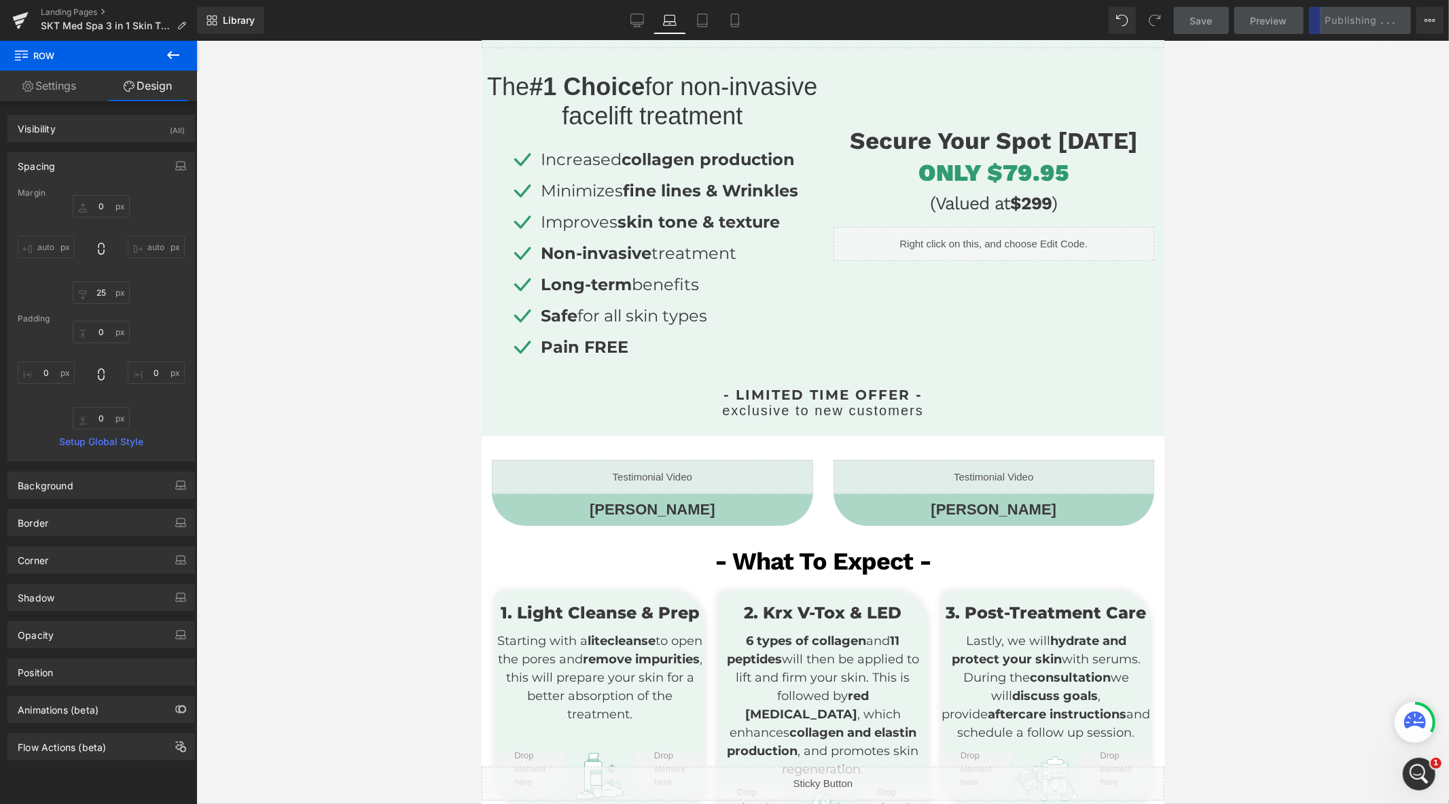
scroll to position [382, 0]
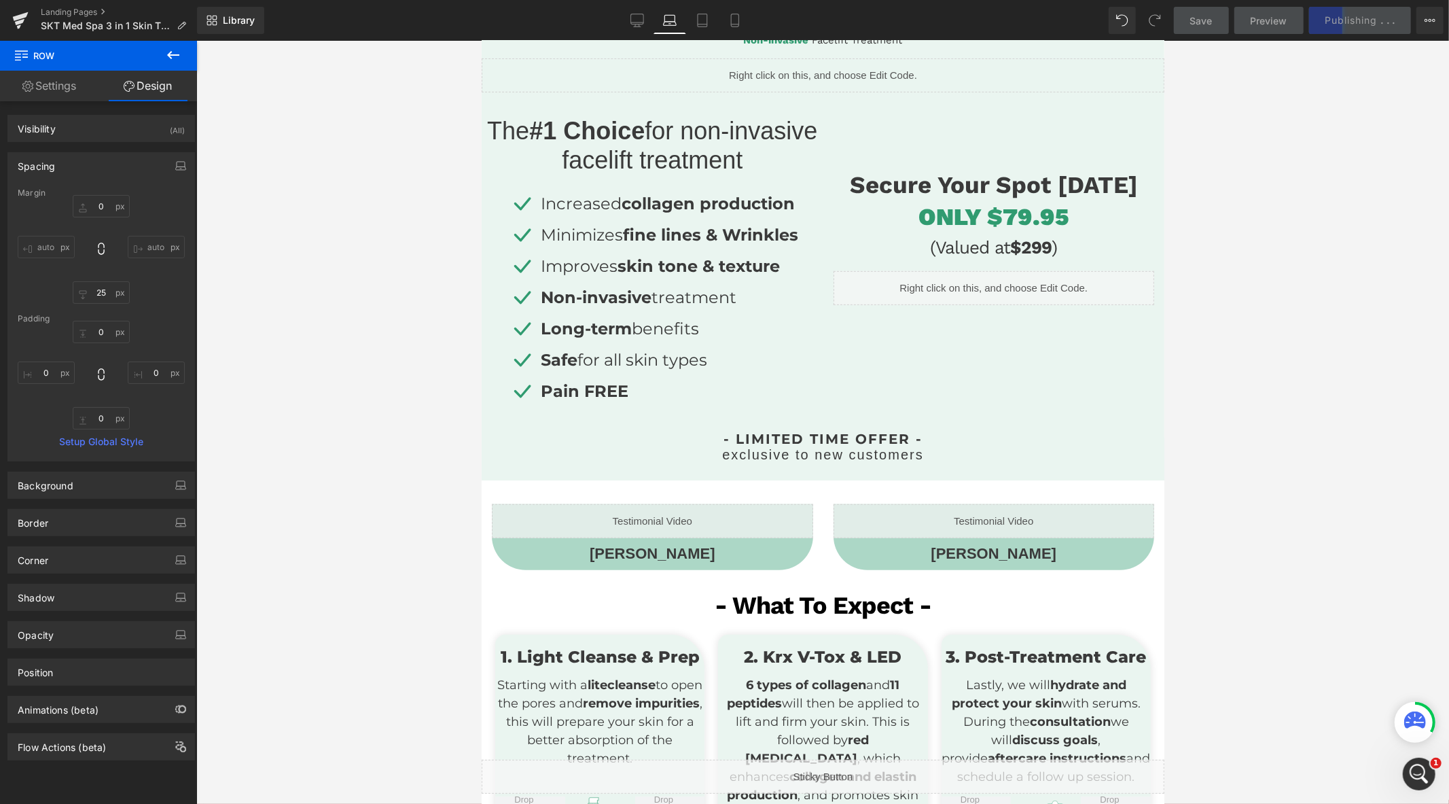
click at [613, 19] on div "Library Laptop Desktop Laptop Tablet Mobile Save Preview Publishing . . . Sched…" at bounding box center [823, 20] width 1252 height 27
click at [626, 14] on link "Desktop" at bounding box center [637, 20] width 33 height 27
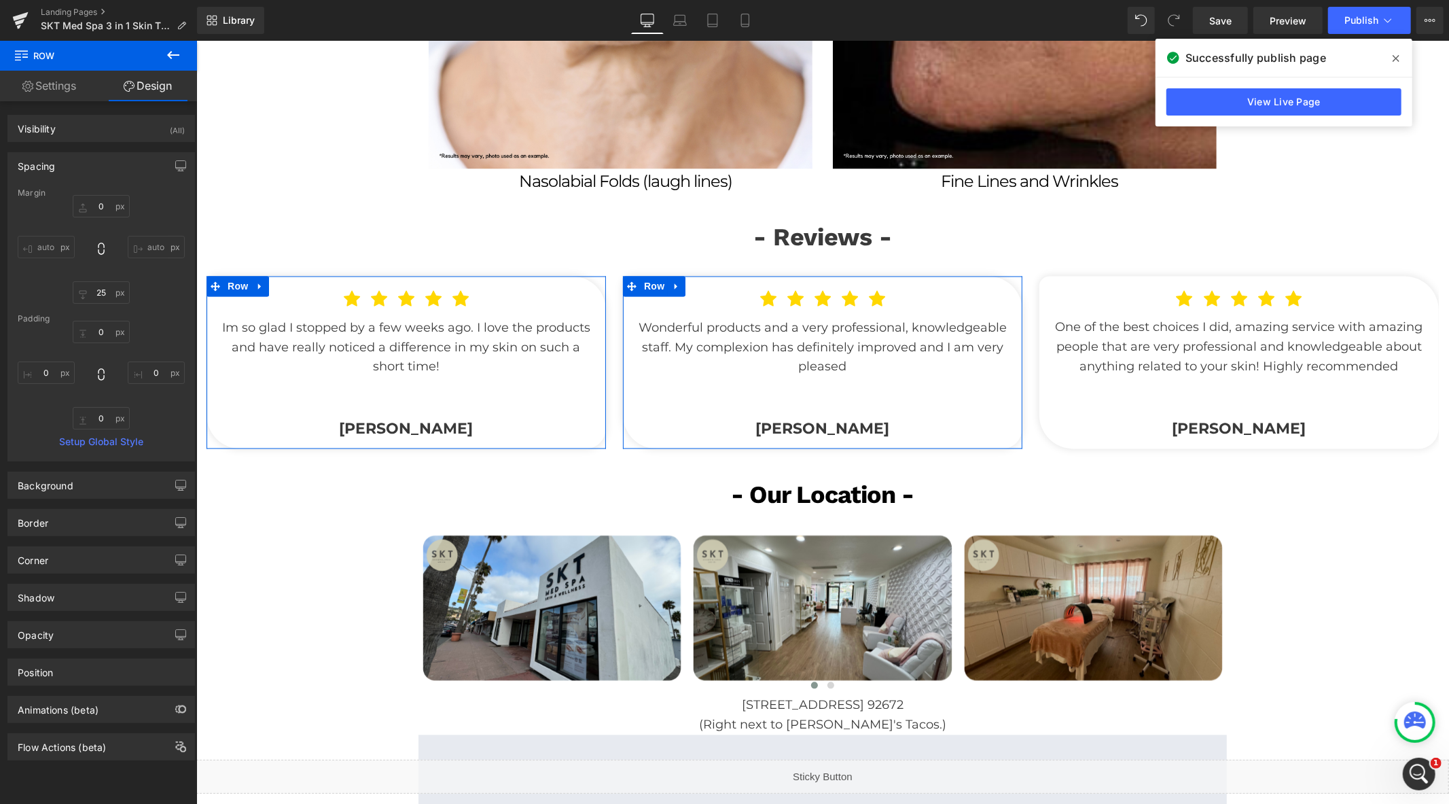
scroll to position [2235, 0]
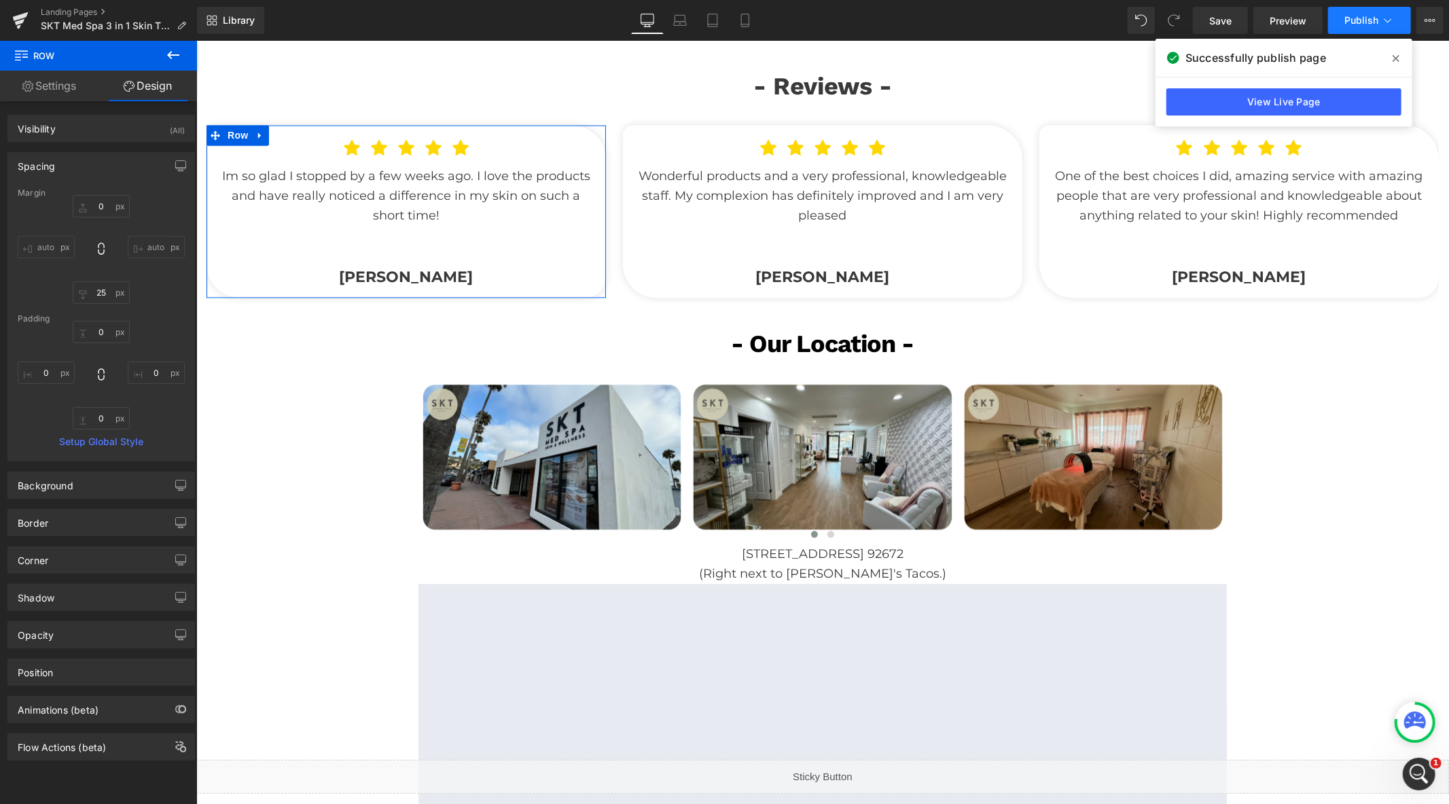
click at [1346, 27] on button "Publish" at bounding box center [1369, 20] width 83 height 27
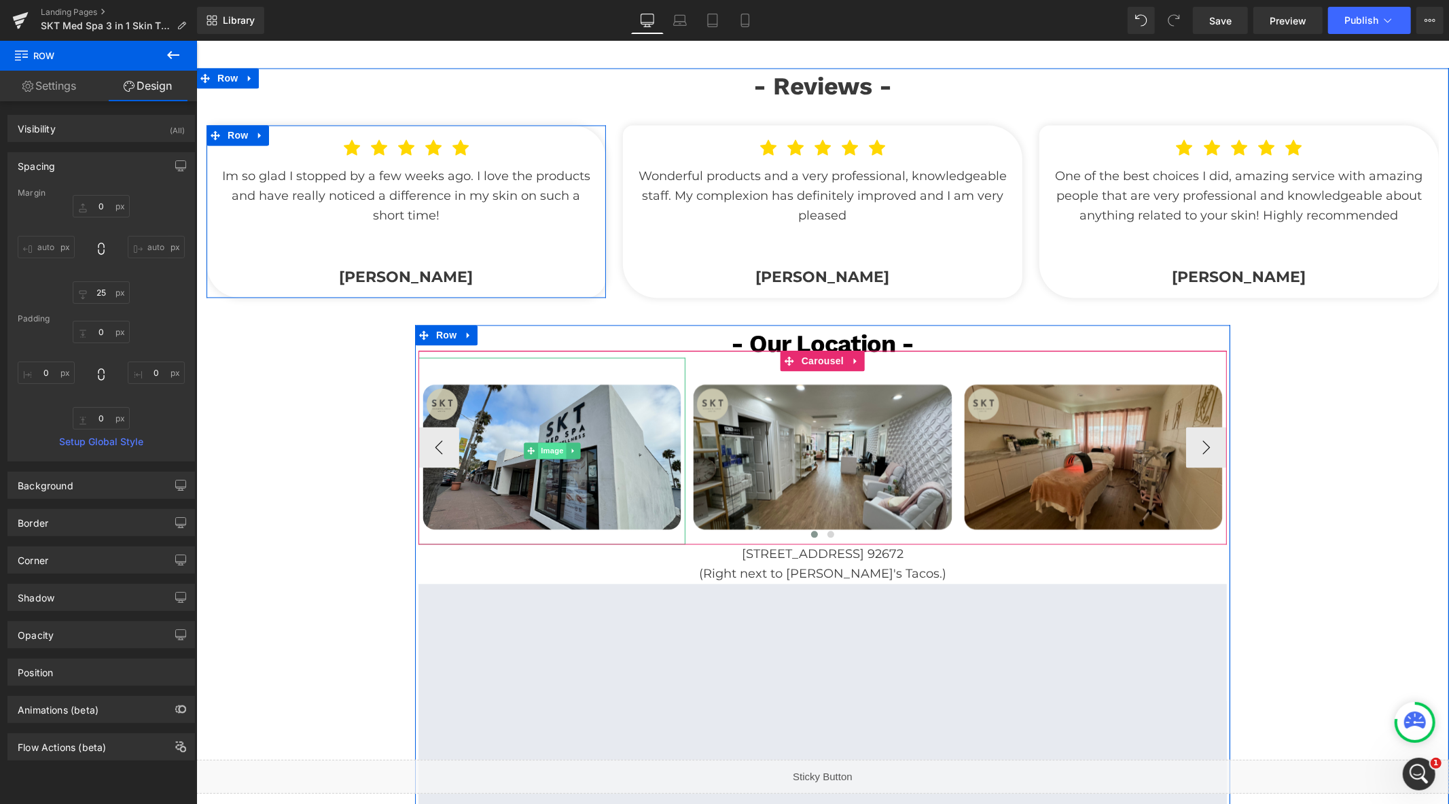
click at [543, 442] on span "Image" at bounding box center [551, 450] width 29 height 16
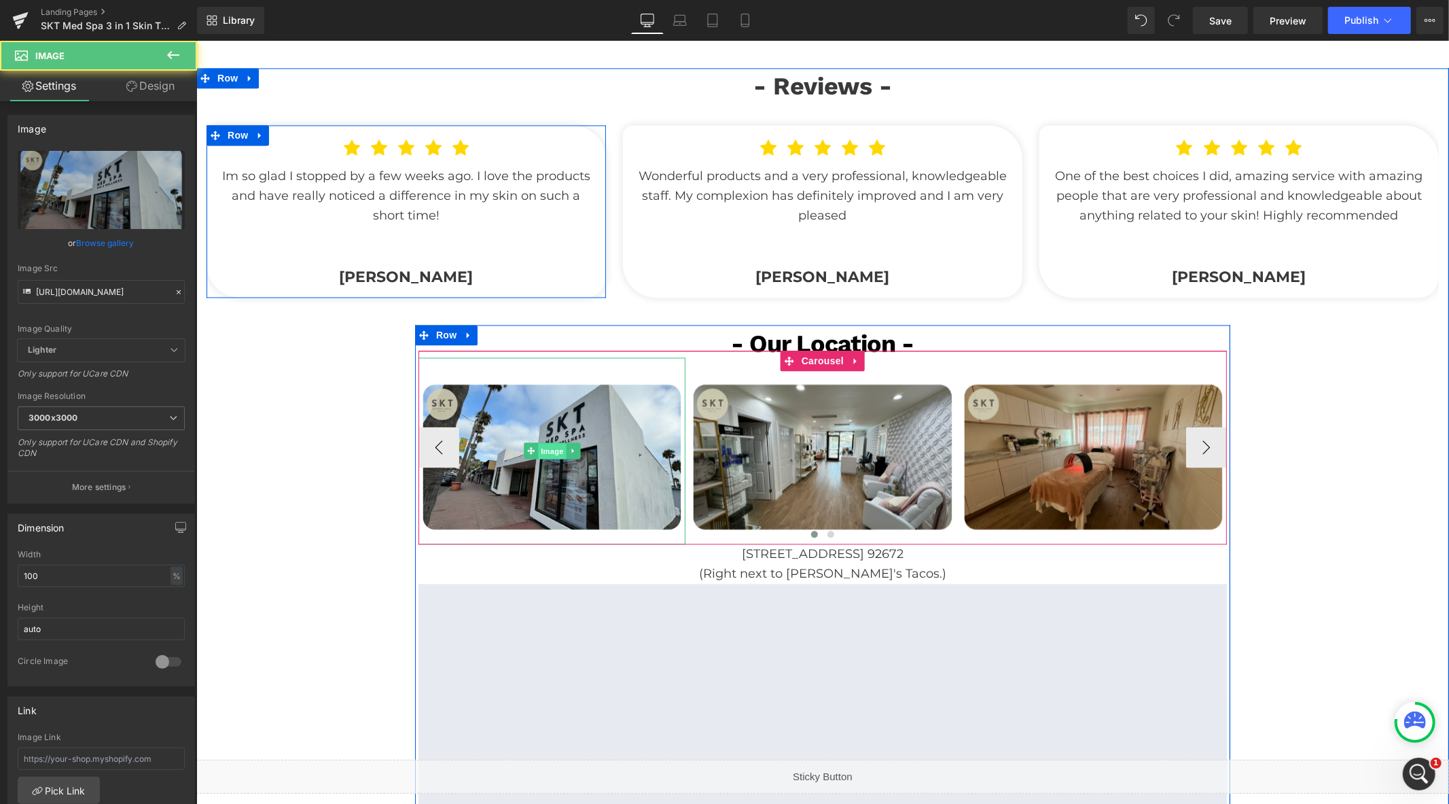
click at [552, 446] on span "Image" at bounding box center [551, 450] width 29 height 16
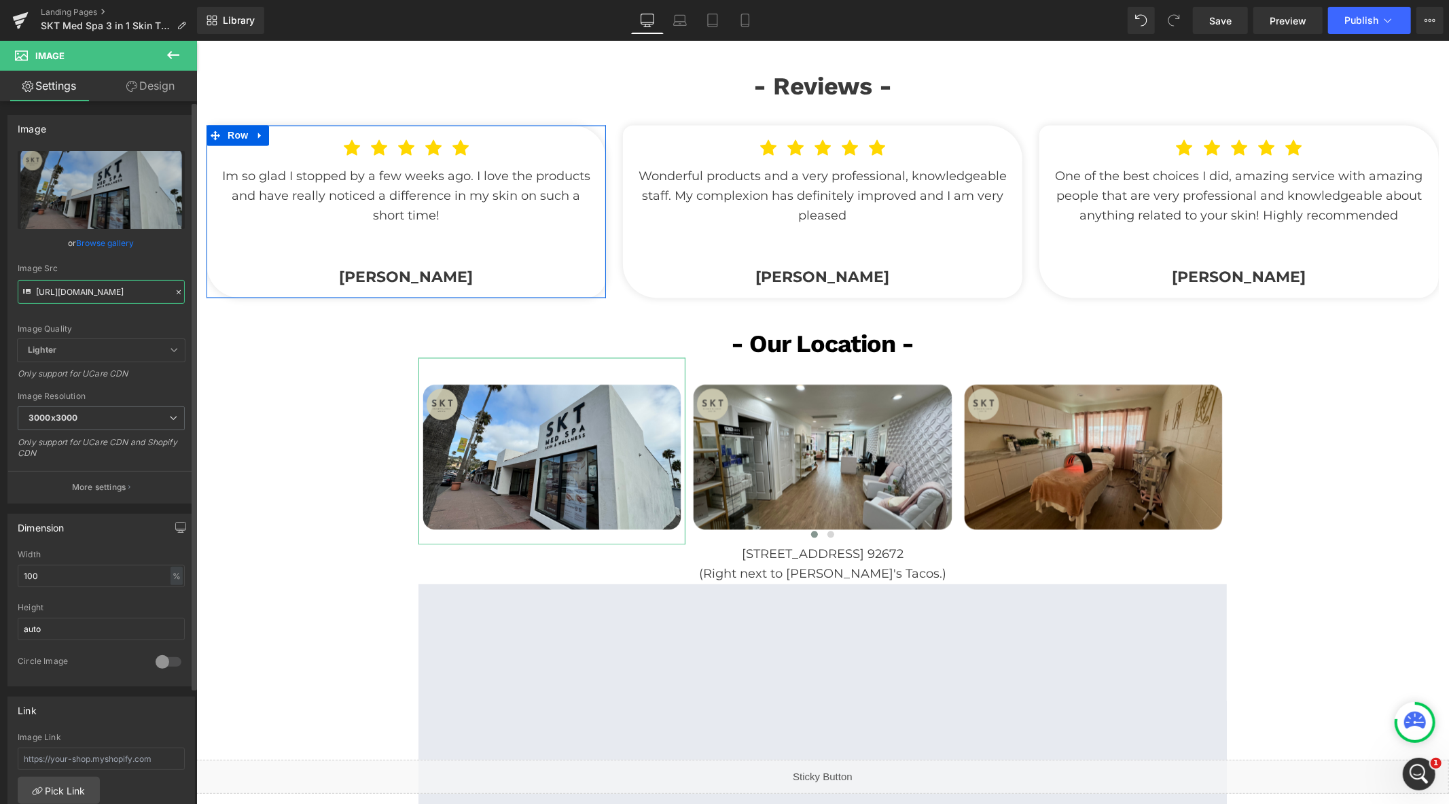
click at [104, 297] on input "https://cdn.shopify.com/s/files/1/0570/4895/7112/files/SKT_spapx_3000x3000.png?…" at bounding box center [101, 292] width 167 height 24
paste input "new_2_3000x3000.png?v=1741554602"
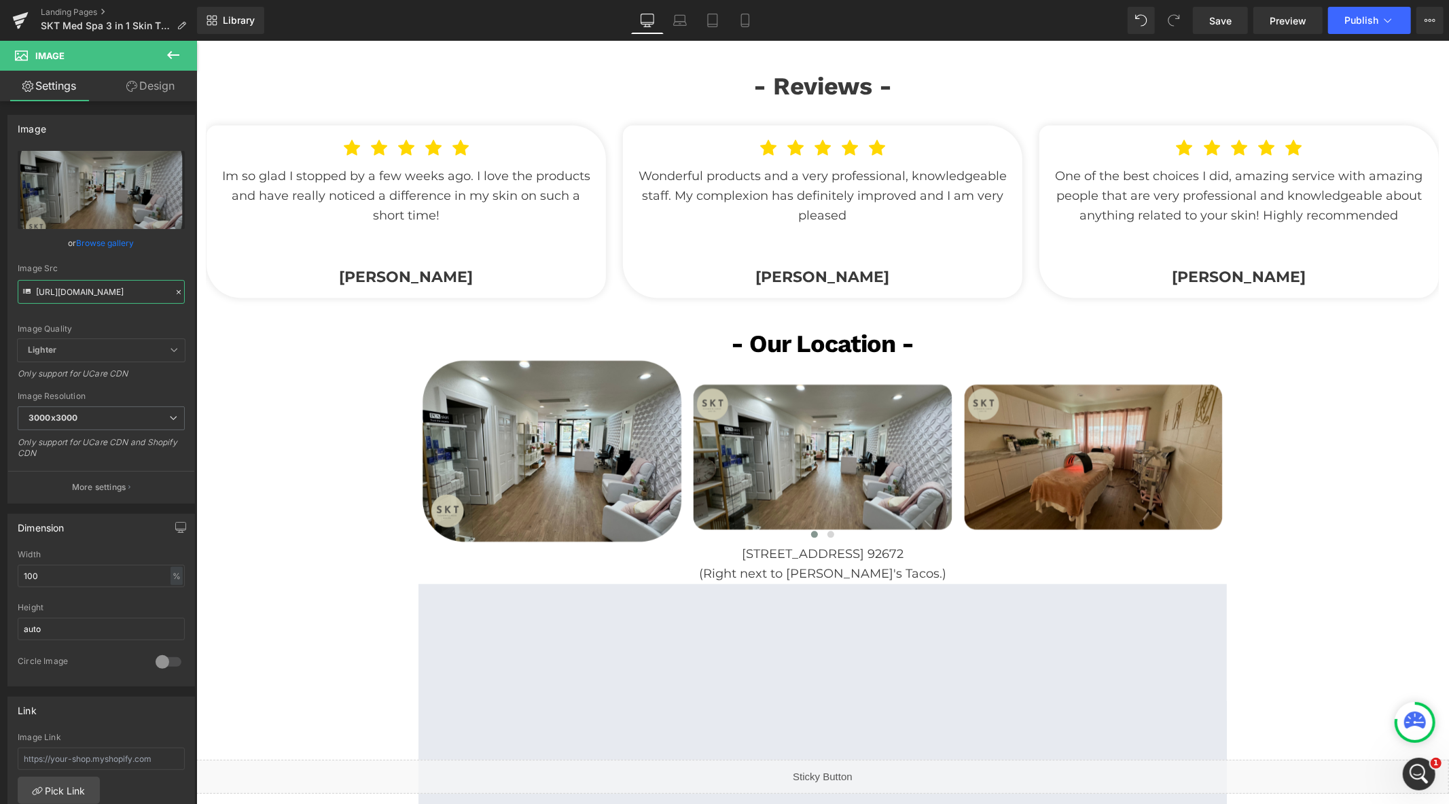
type input "https://cdn.shopify.com/s/files/1/0570/4895/7112/files/SKT_new_2_3000x3000.png?…"
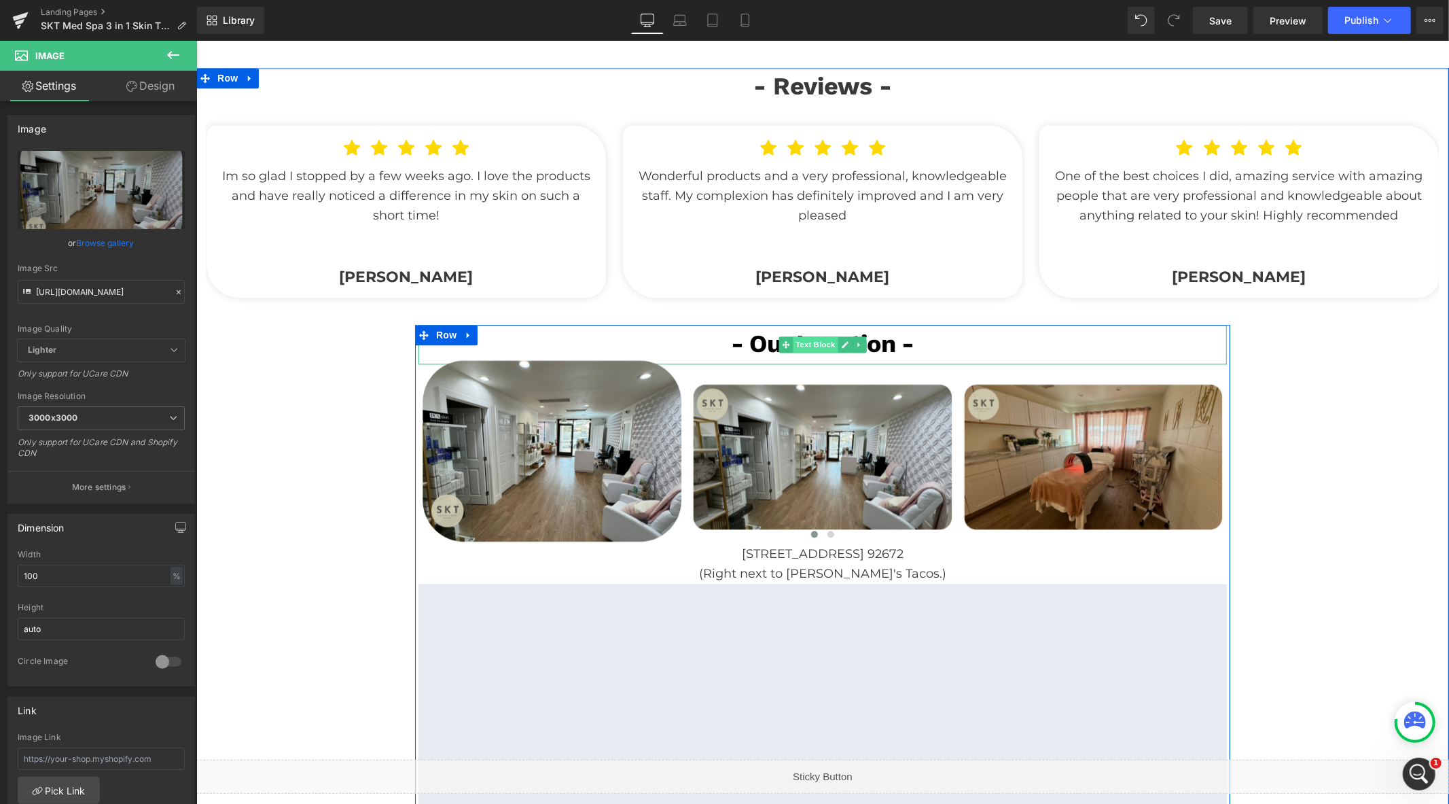
click at [808, 338] on span "Text Block" at bounding box center [814, 344] width 45 height 16
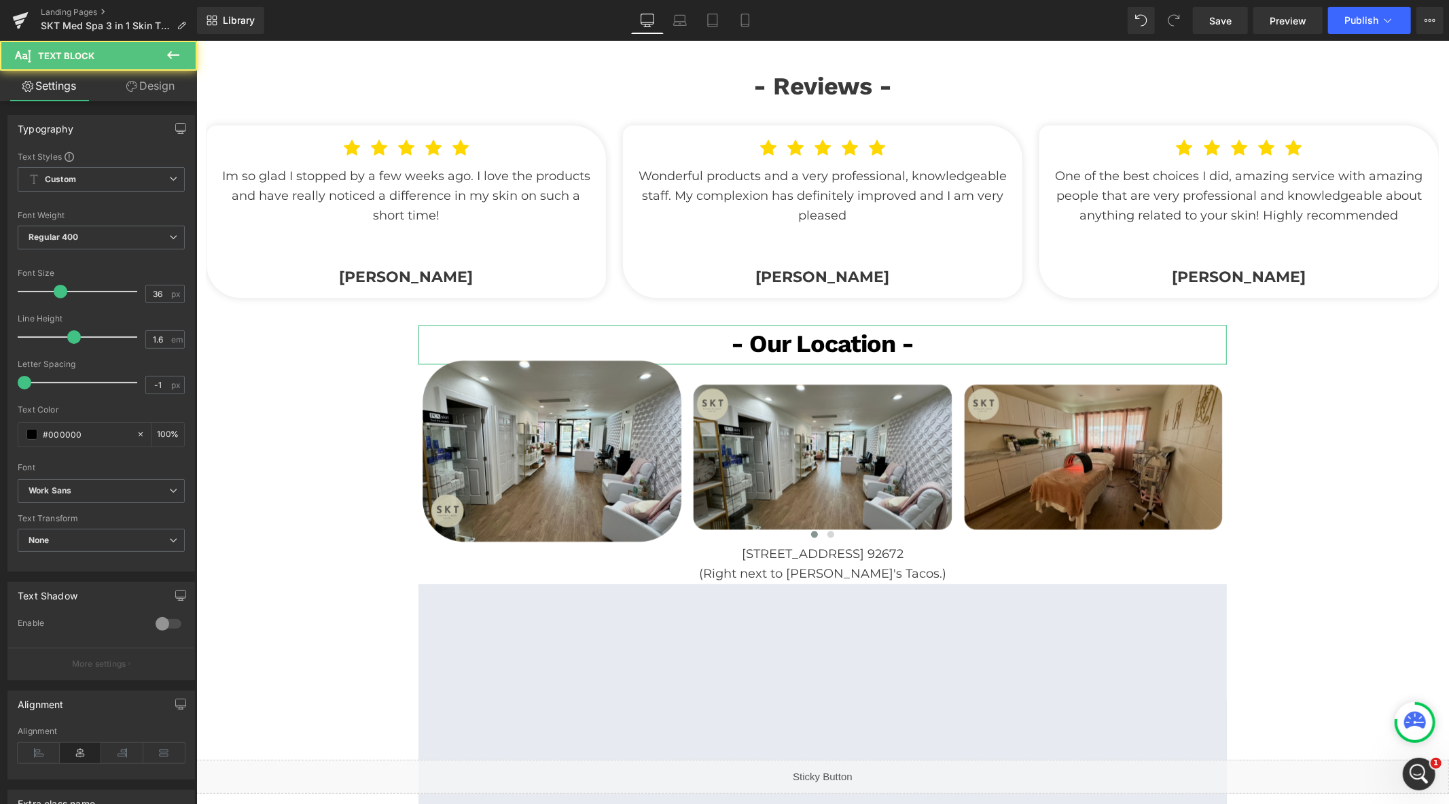
click at [151, 85] on link "Design" at bounding box center [150, 86] width 98 height 31
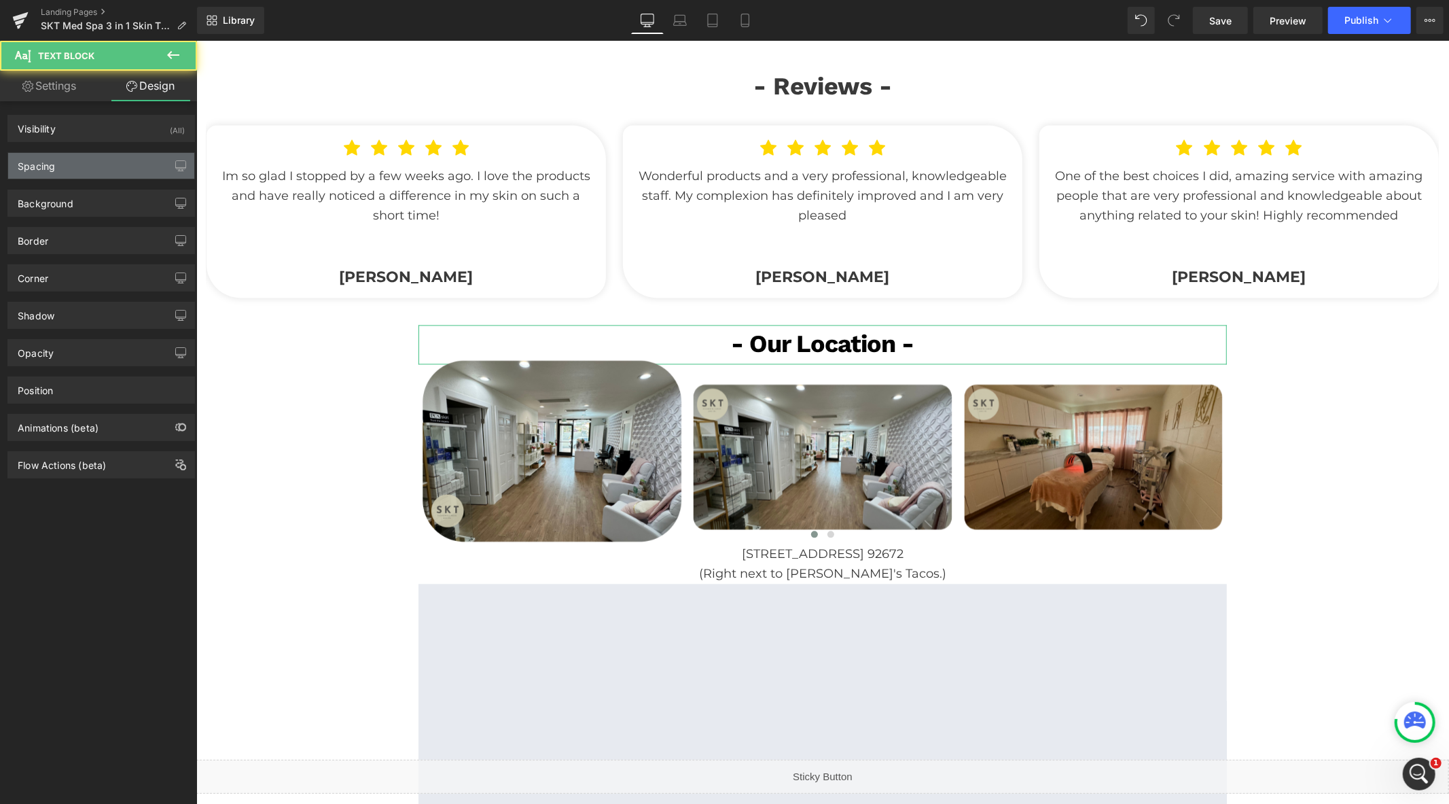
click at [102, 172] on div "Spacing" at bounding box center [101, 166] width 186 height 26
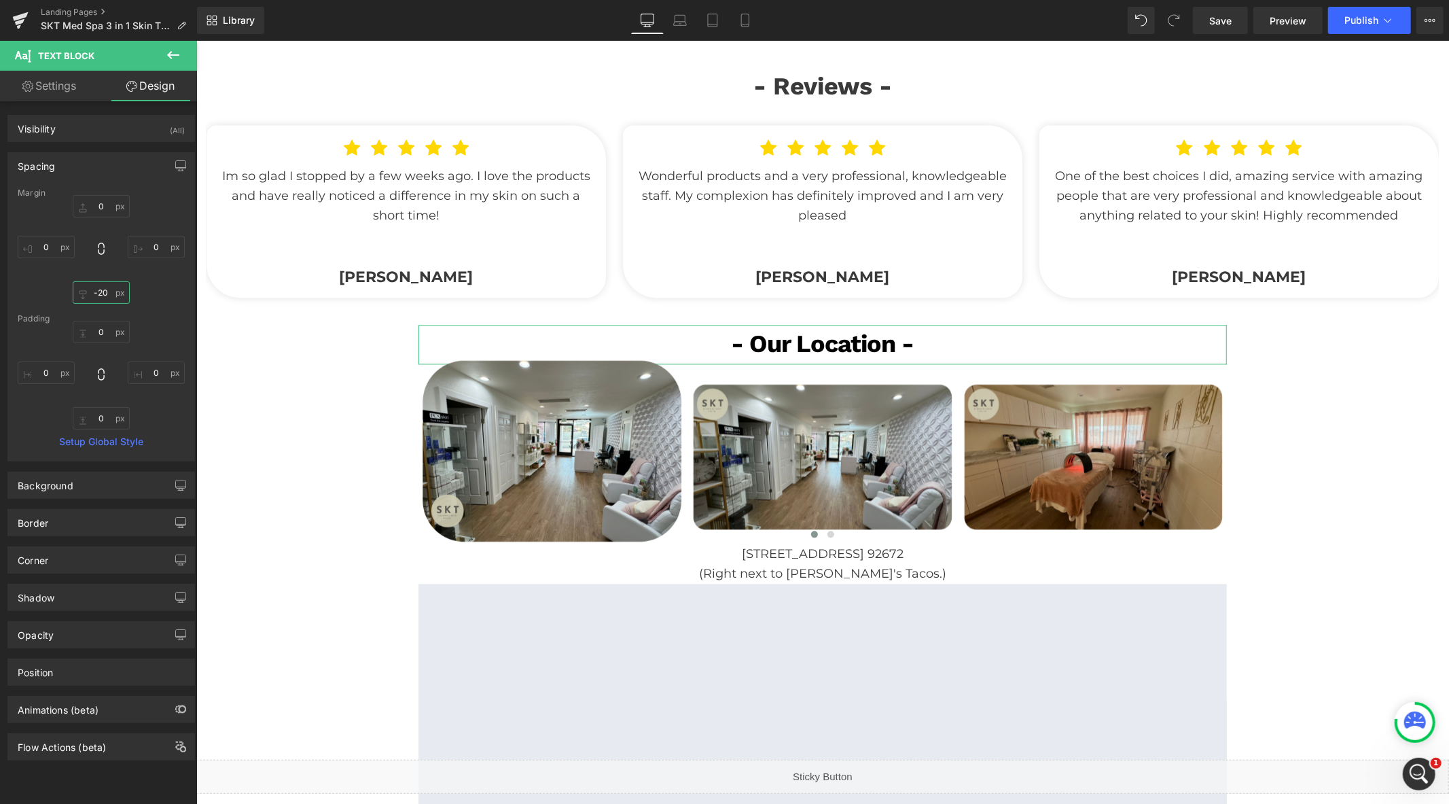
click at [99, 295] on input "-20" at bounding box center [101, 292] width 57 height 22
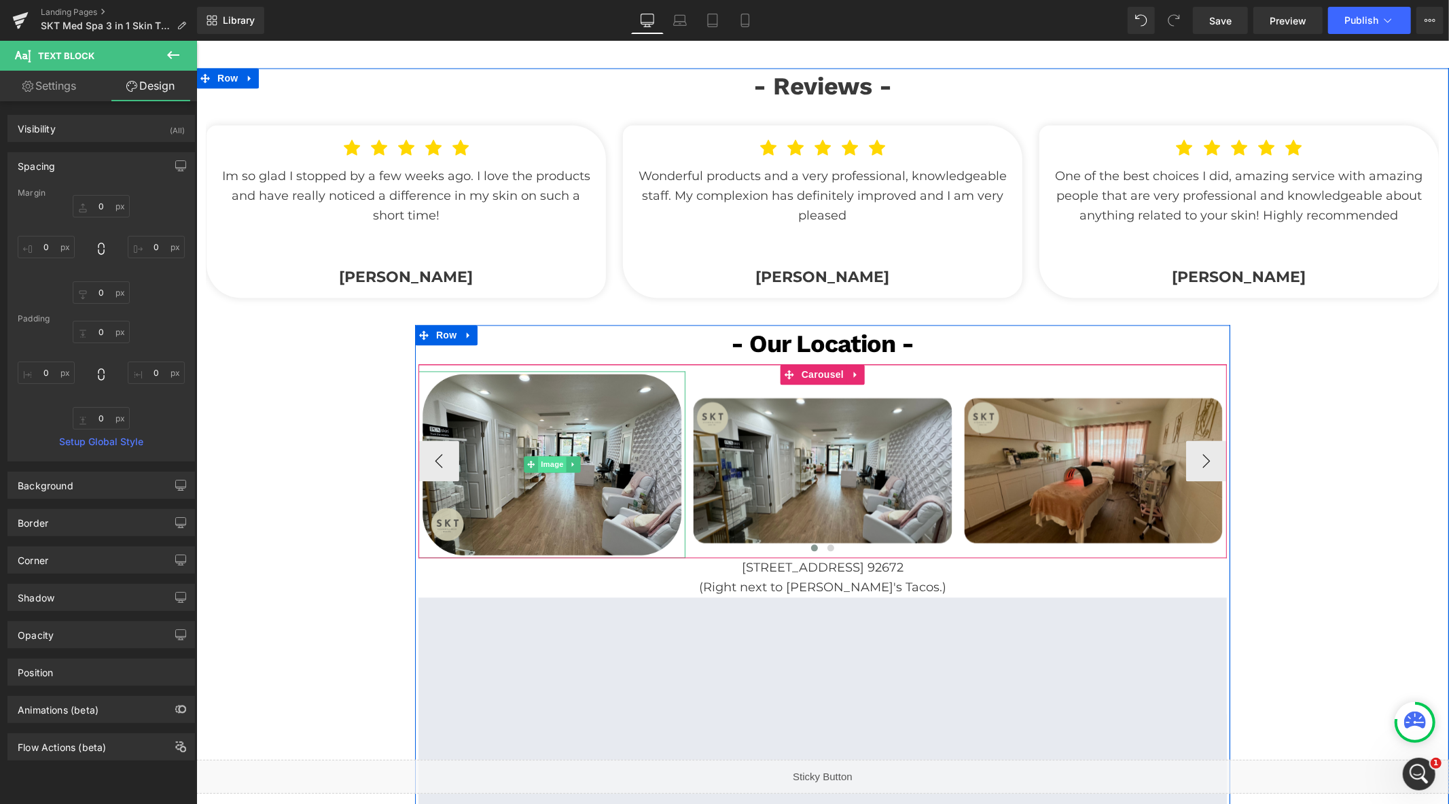
click at [547, 457] on span "Image" at bounding box center [551, 463] width 29 height 16
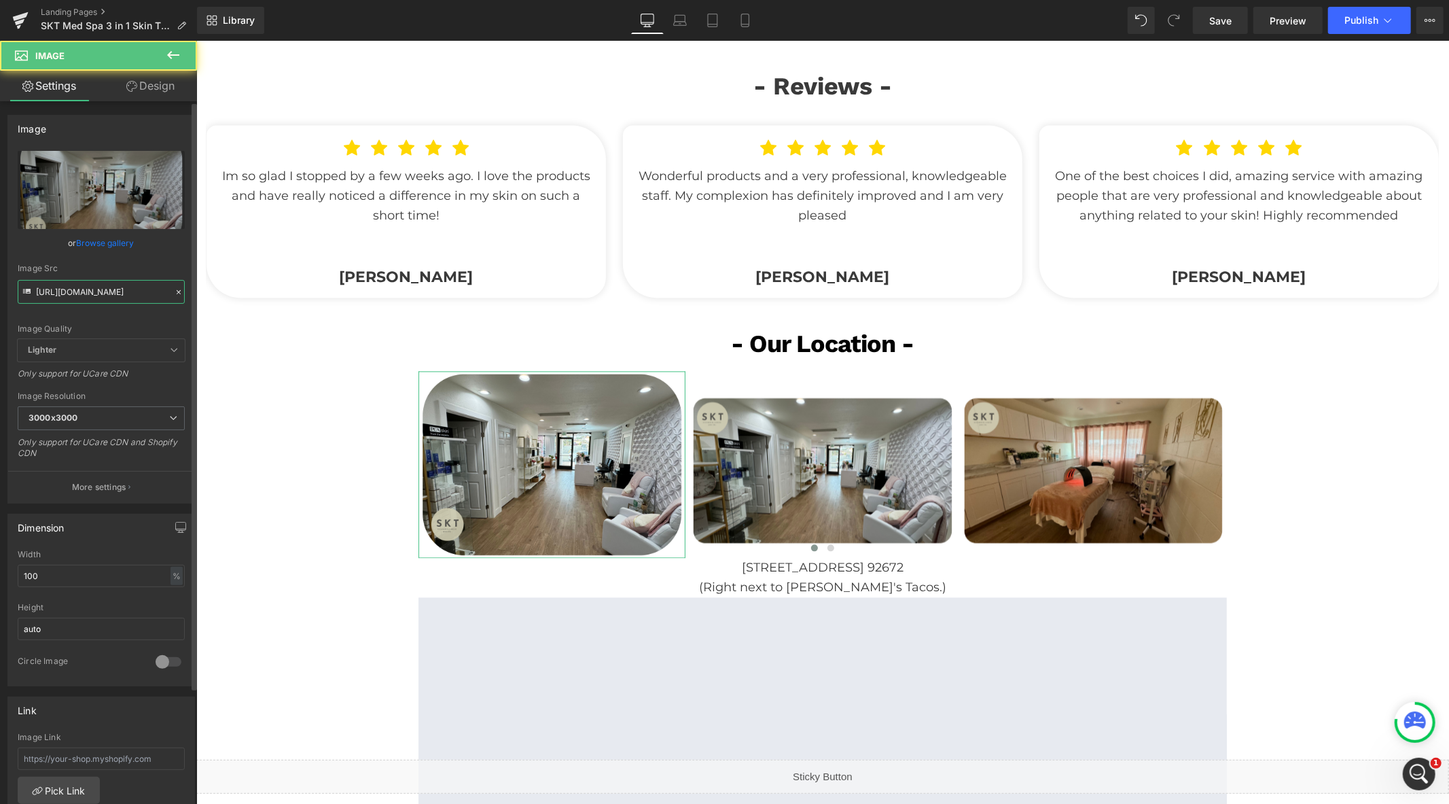
click at [93, 287] on input "https://cdn.shopify.com/s/files/1/0570/4895/7112/files/SKT_new_2_3000x3000.png?…" at bounding box center [101, 292] width 167 height 24
paste input "3000x3000.png?v=1741554603"
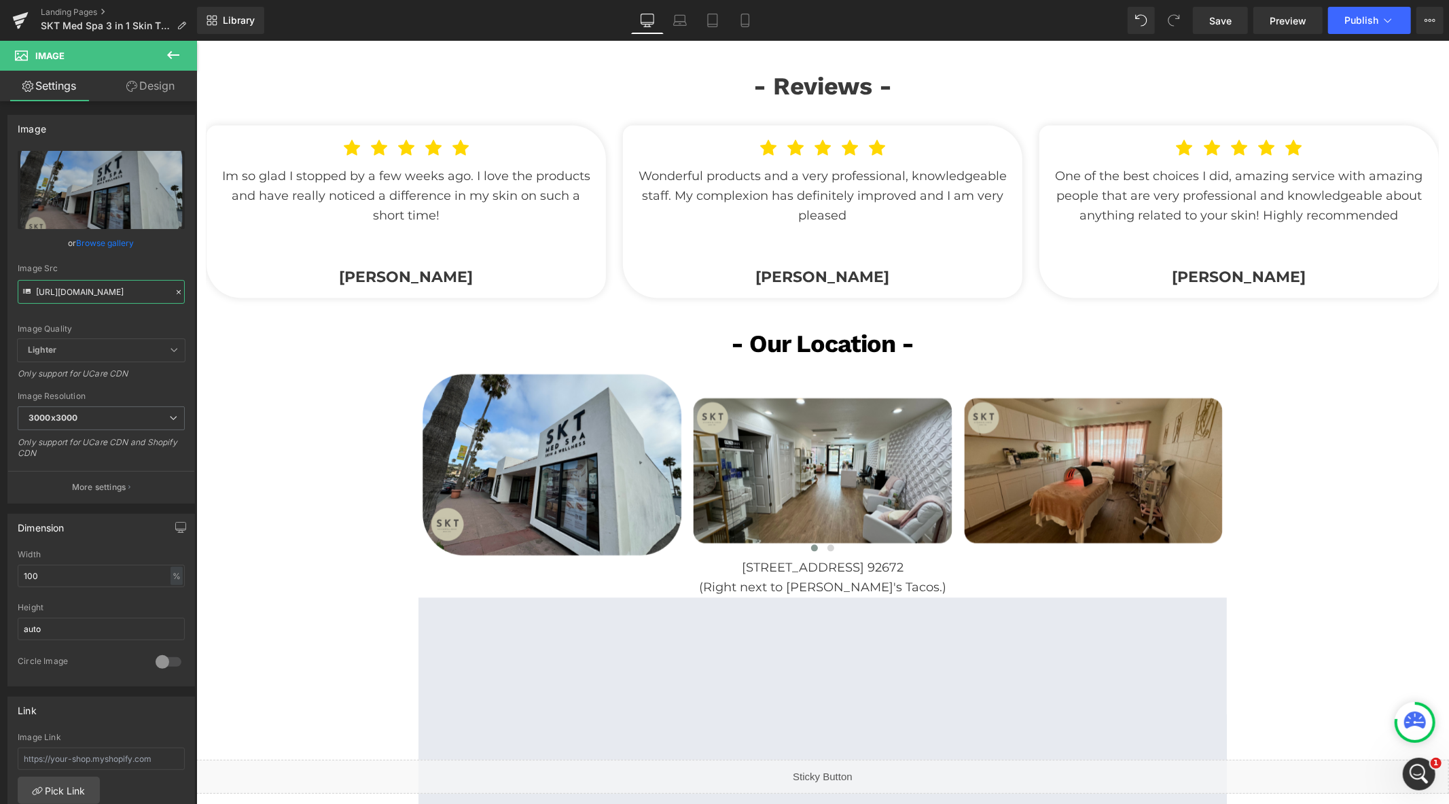
type input "https://cdn.shopify.com/s/files/1/0570/4895/7112/files/SKT_new_3000x3000.png?v=…"
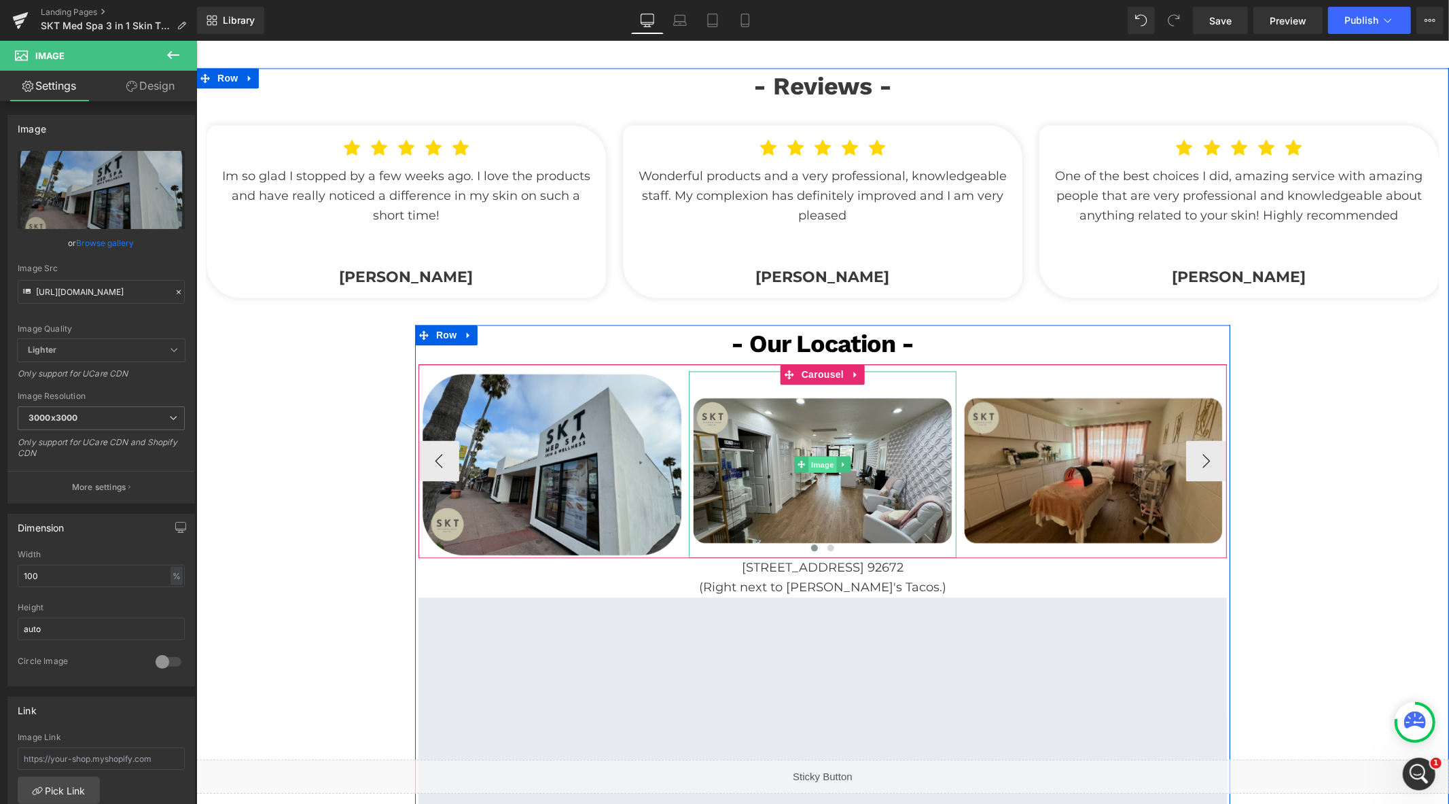
click at [813, 459] on span "Image" at bounding box center [822, 464] width 29 height 16
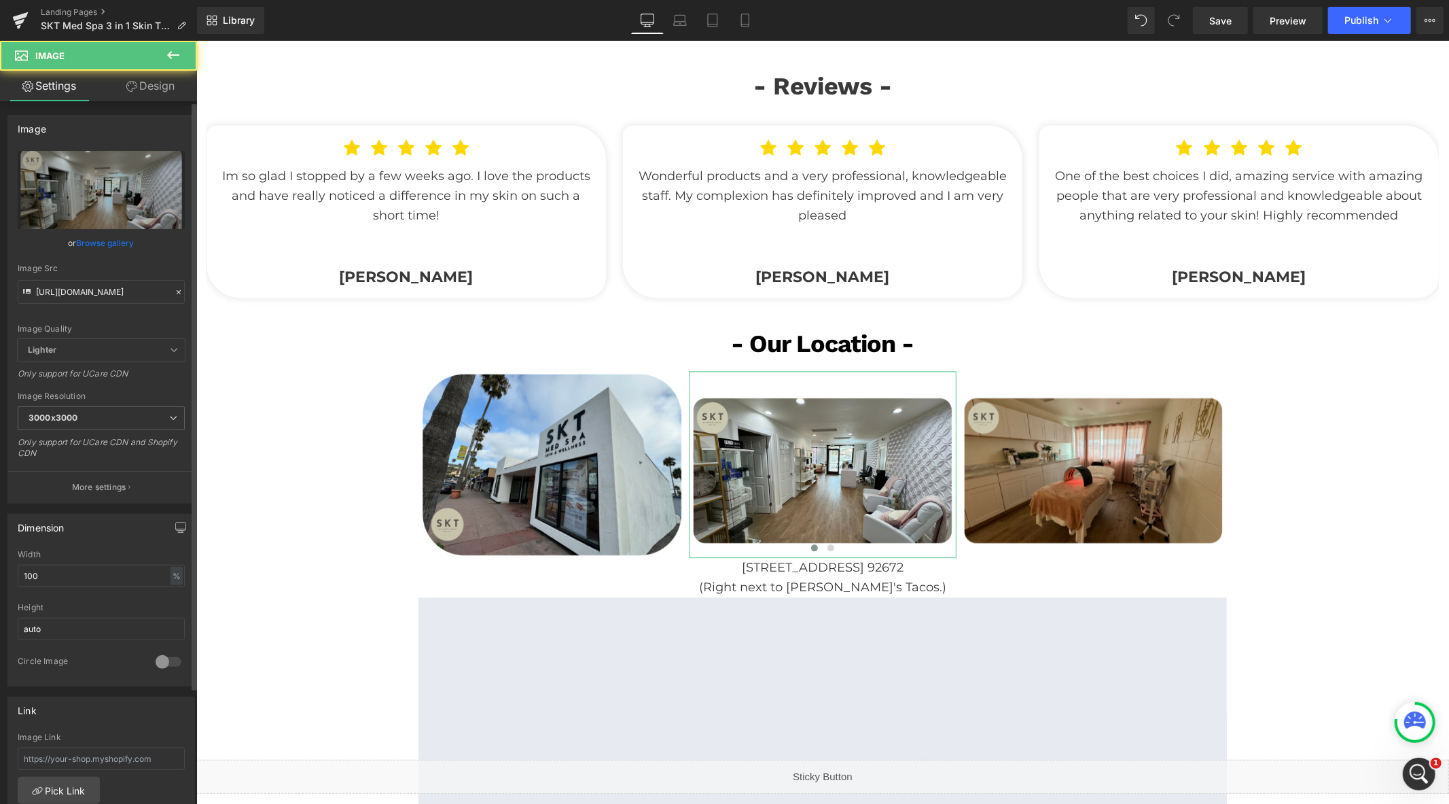
click at [132, 277] on div "Image Src https://cdn.shopify.com/s/files/1/0570/4895/7112/files/SKT_spapx_2_30…" at bounding box center [101, 284] width 167 height 40
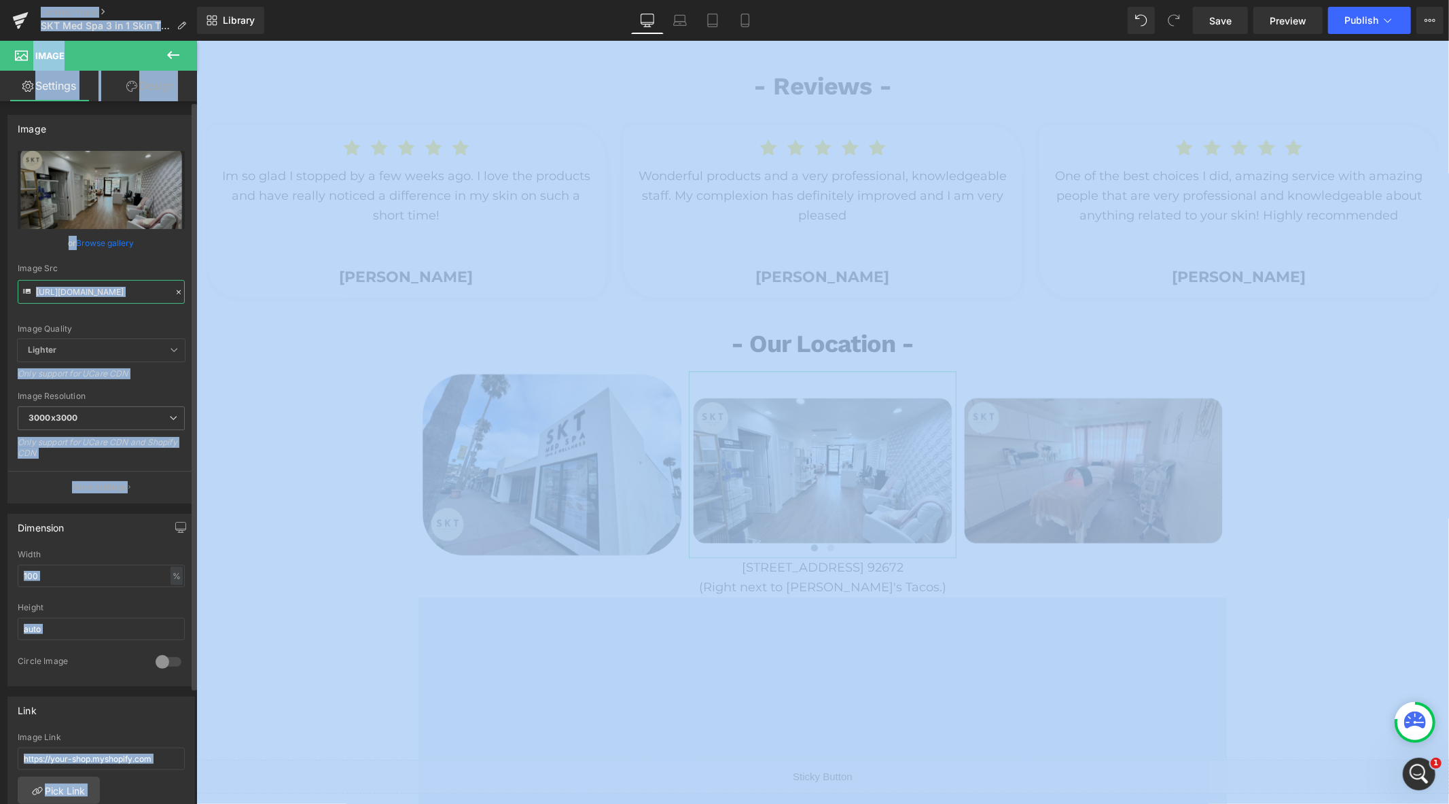
click at [138, 294] on input "https://cdn.shopify.com/s/files/1/0570/4895/7112/files/SKT_spapx_2_3000x3000.pn…" at bounding box center [101, 292] width 167 height 24
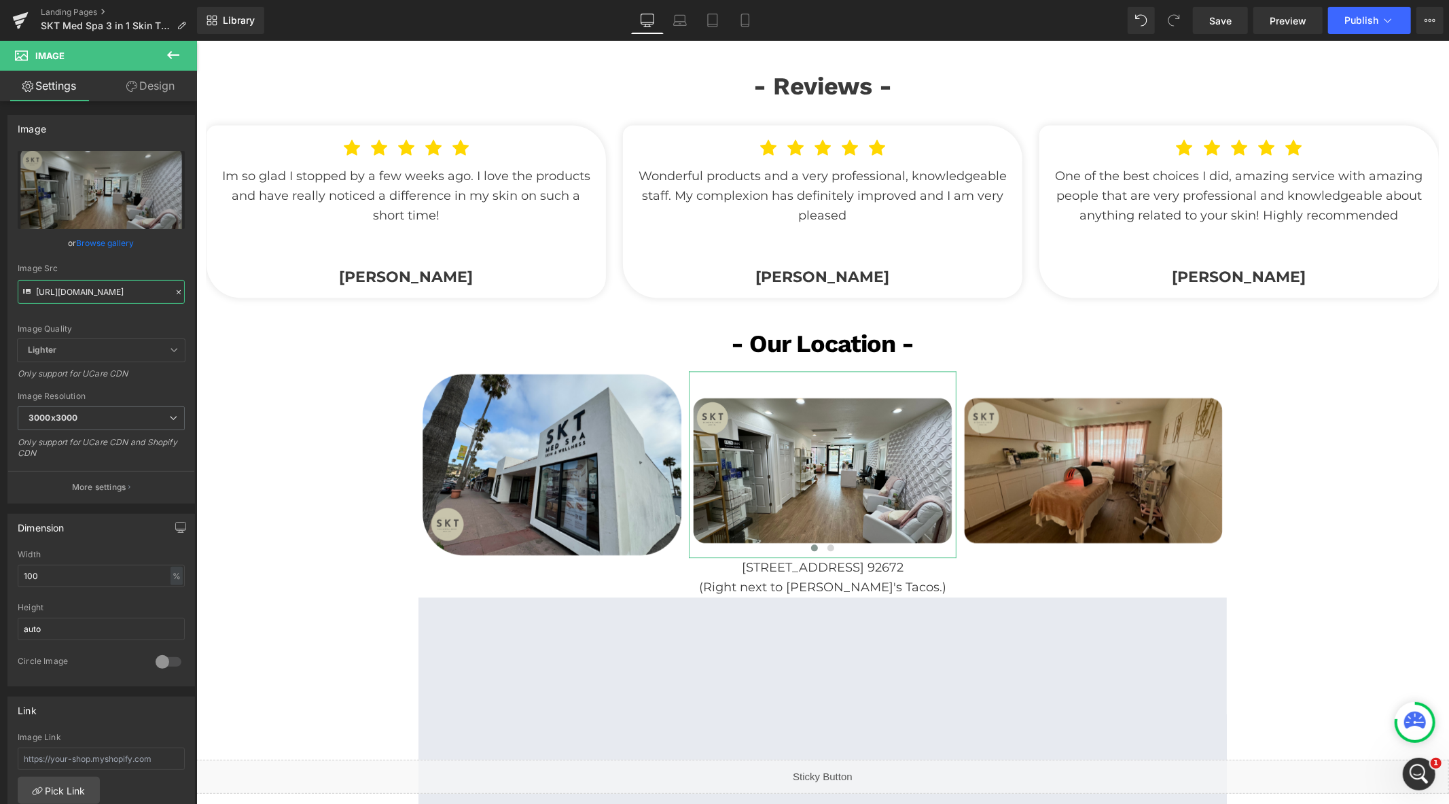
paste input "new_2_3000x3000.png?v=1741554602"
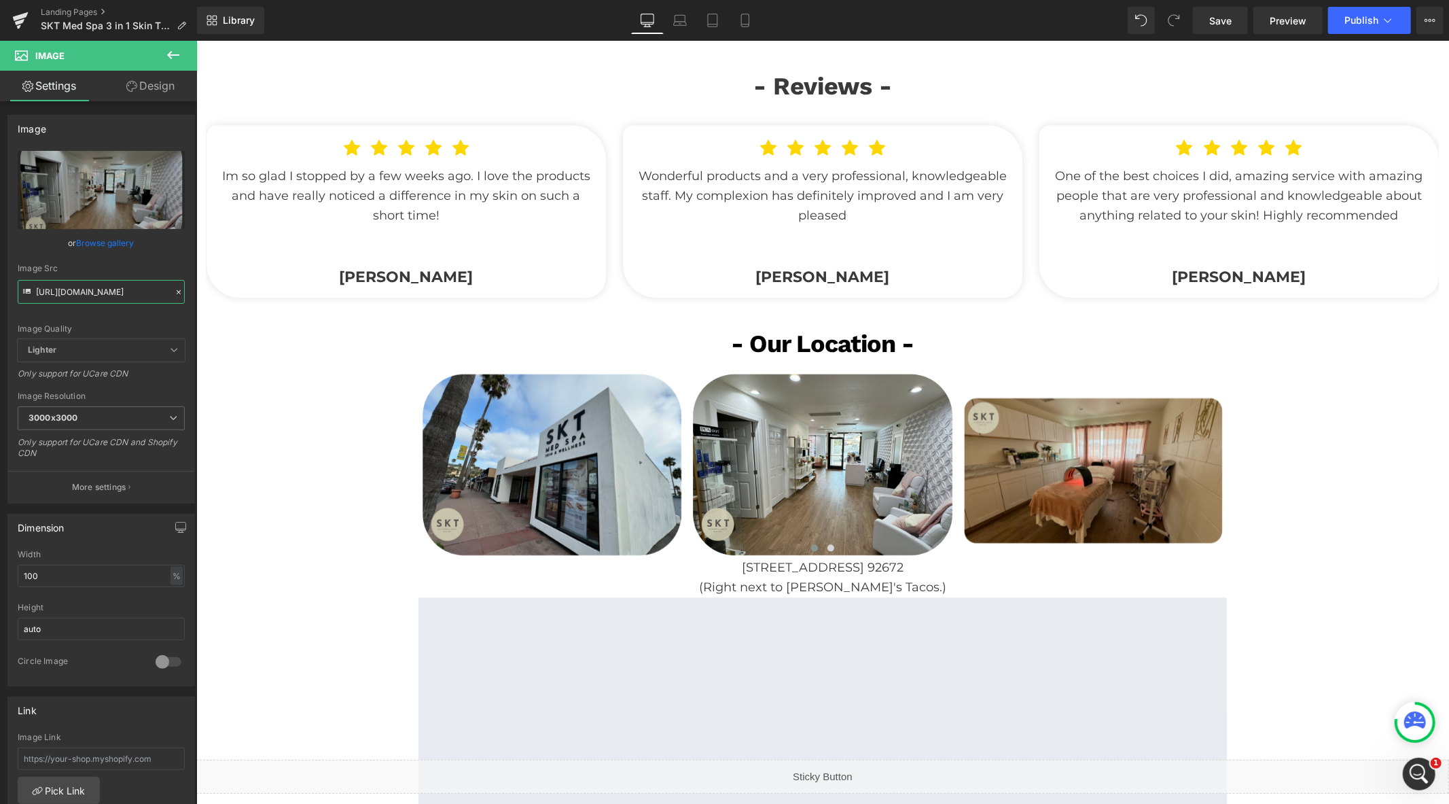
type input "https://cdn.shopify.com/s/files/1/0570/4895/7112/files/SKT_new_2_3000x3000.png?…"
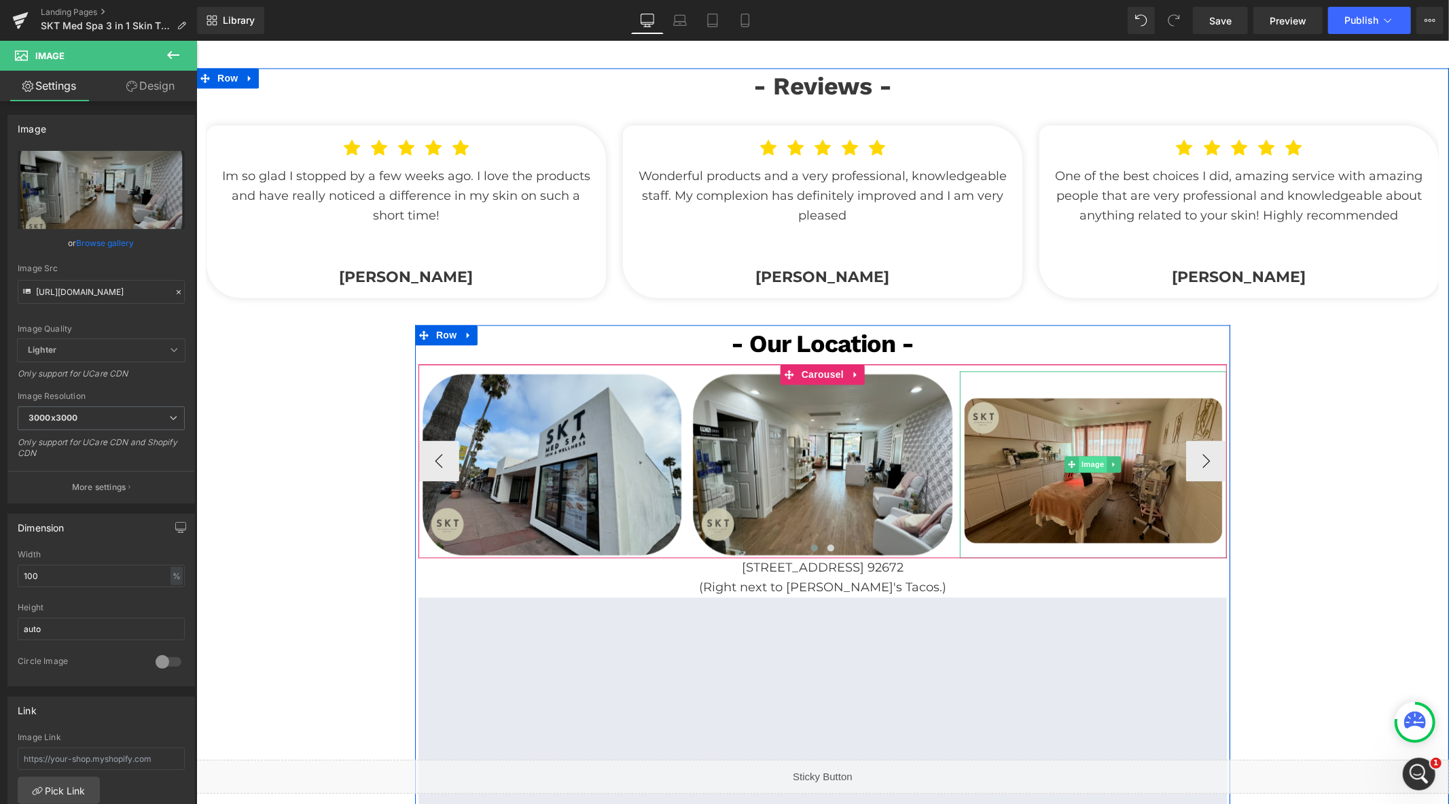
click at [1079, 462] on span "Image" at bounding box center [1093, 463] width 29 height 16
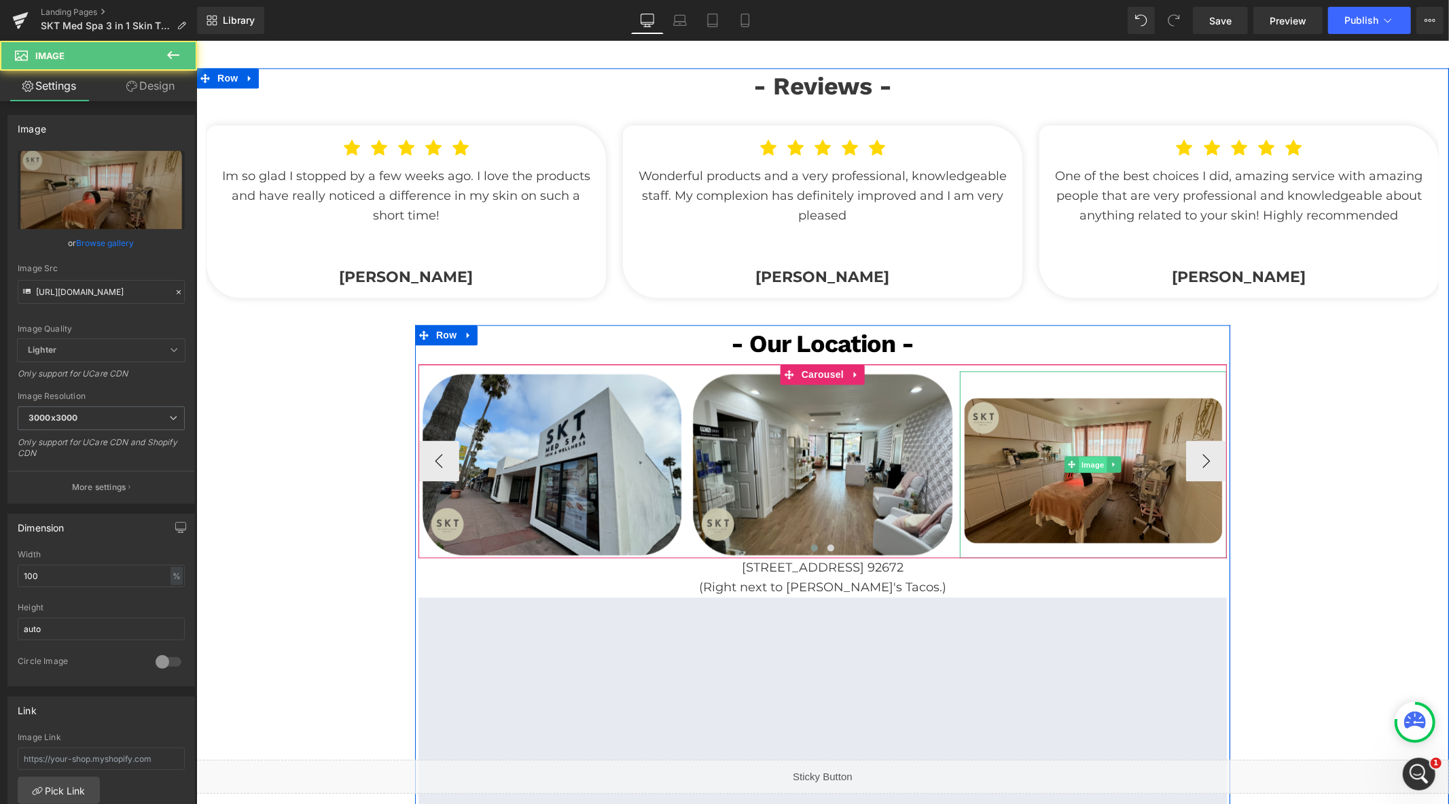
click at [1079, 462] on span "Image" at bounding box center [1093, 464] width 29 height 16
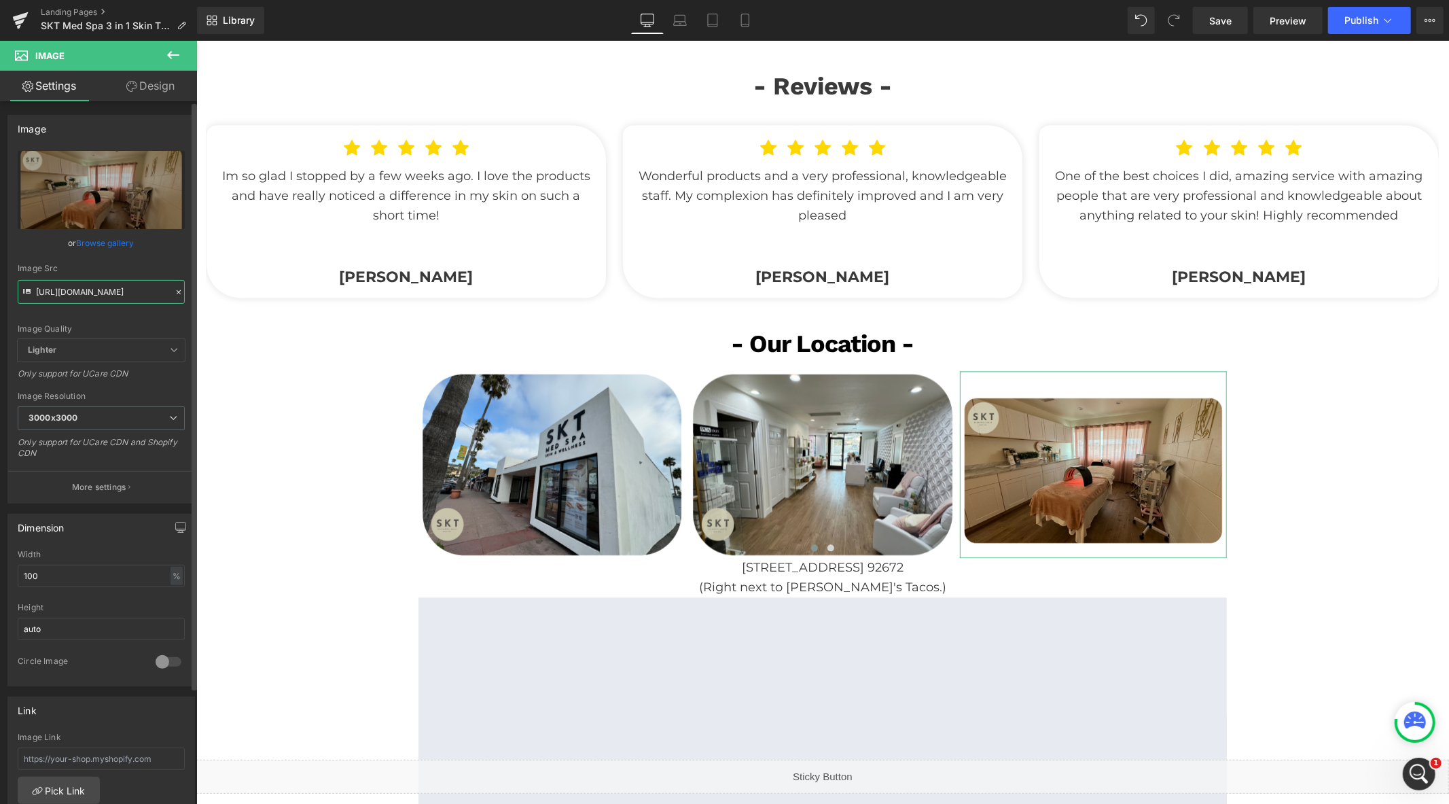
click at [83, 295] on input "https://cdn.shopify.com/s/files/1/0570/4895/7112/files/SKT_spapx_3_3000x3000.pn…" at bounding box center [101, 292] width 167 height 24
paste input "new_3_3000x3000.png?v=1741554602"
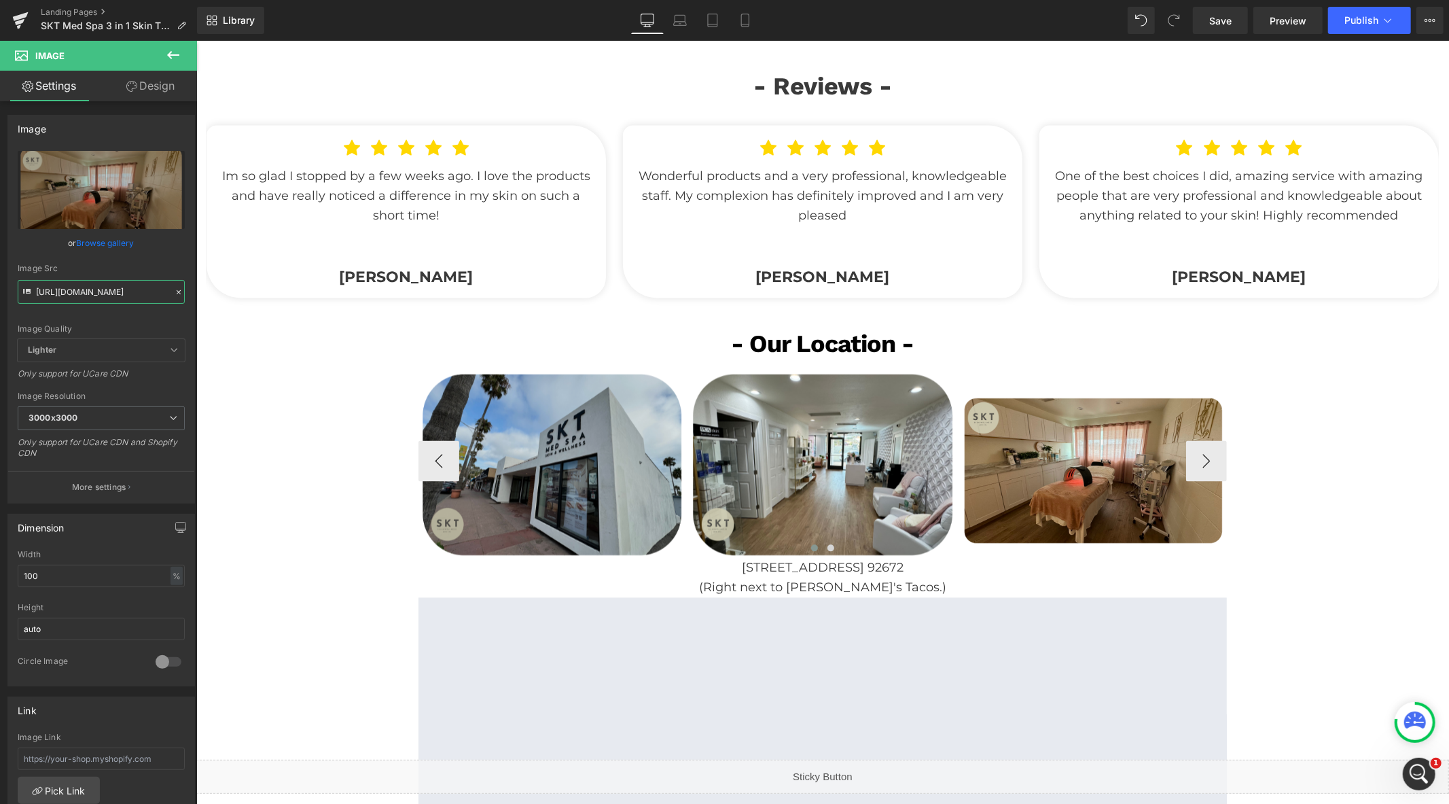
scroll to position [0, 257]
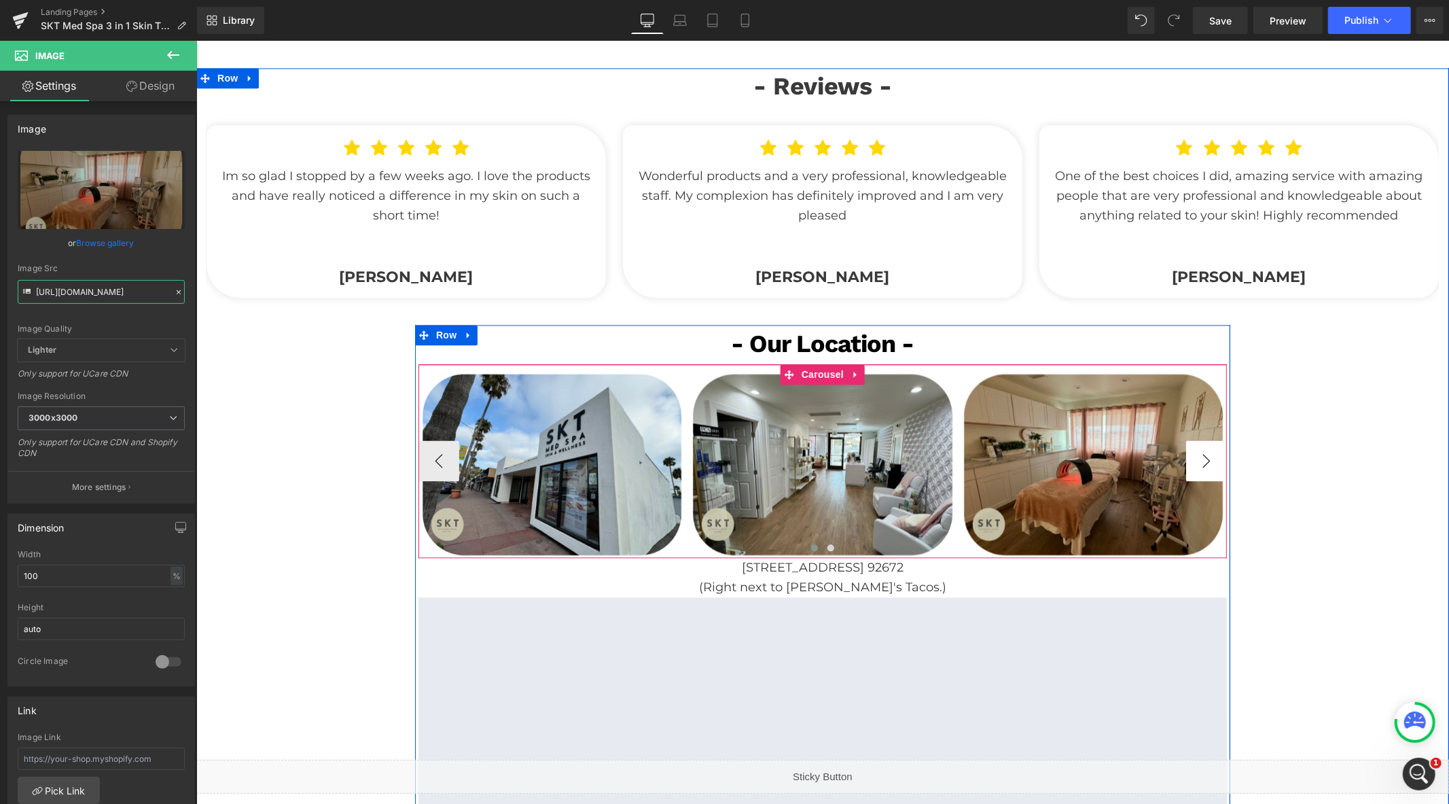
type input "https://cdn.shopify.com/s/files/1/0570/4895/7112/files/SKT_new_3_3000x3000.png?…"
click at [1205, 462] on button "›" at bounding box center [1205, 459] width 41 height 41
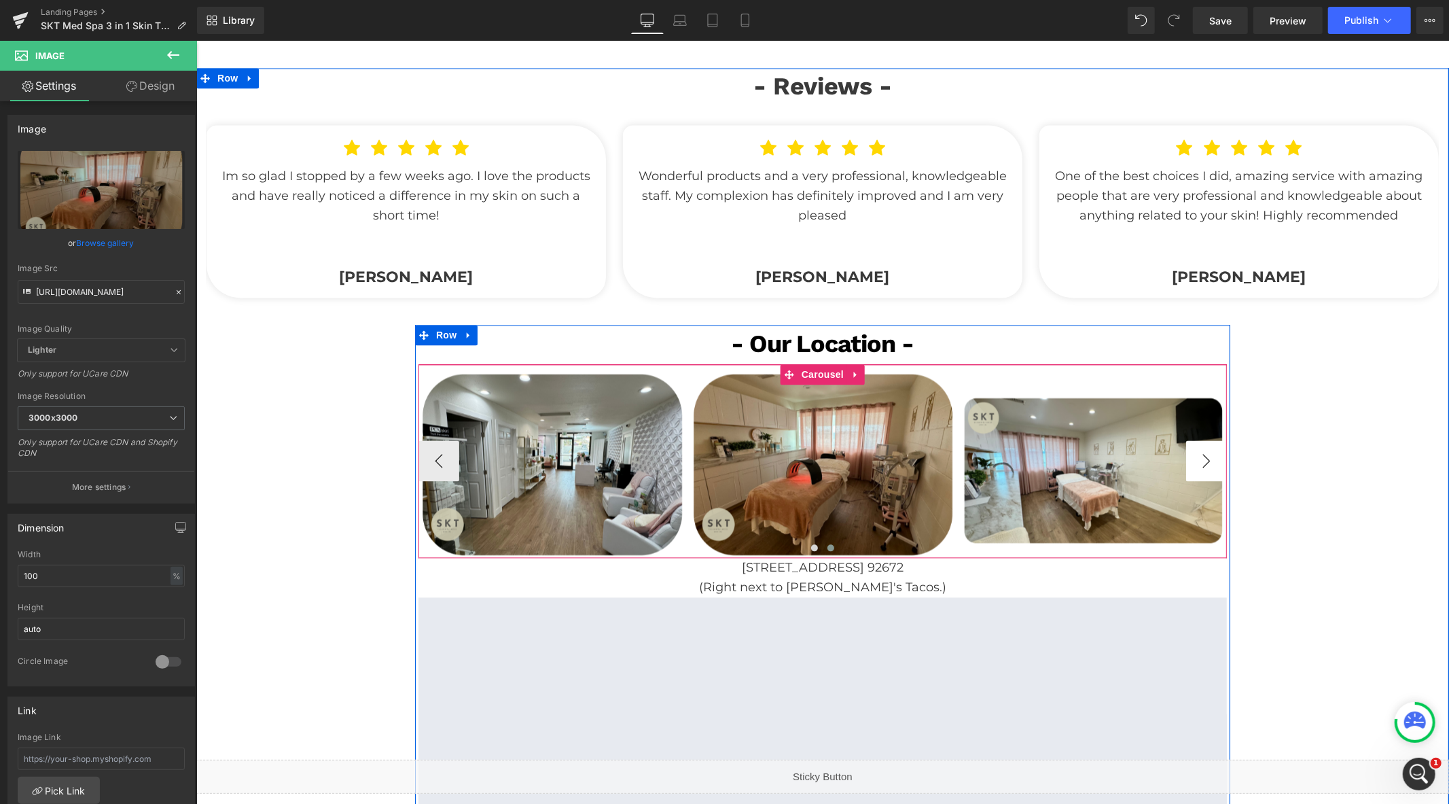
click at [1205, 462] on button "›" at bounding box center [1205, 459] width 41 height 41
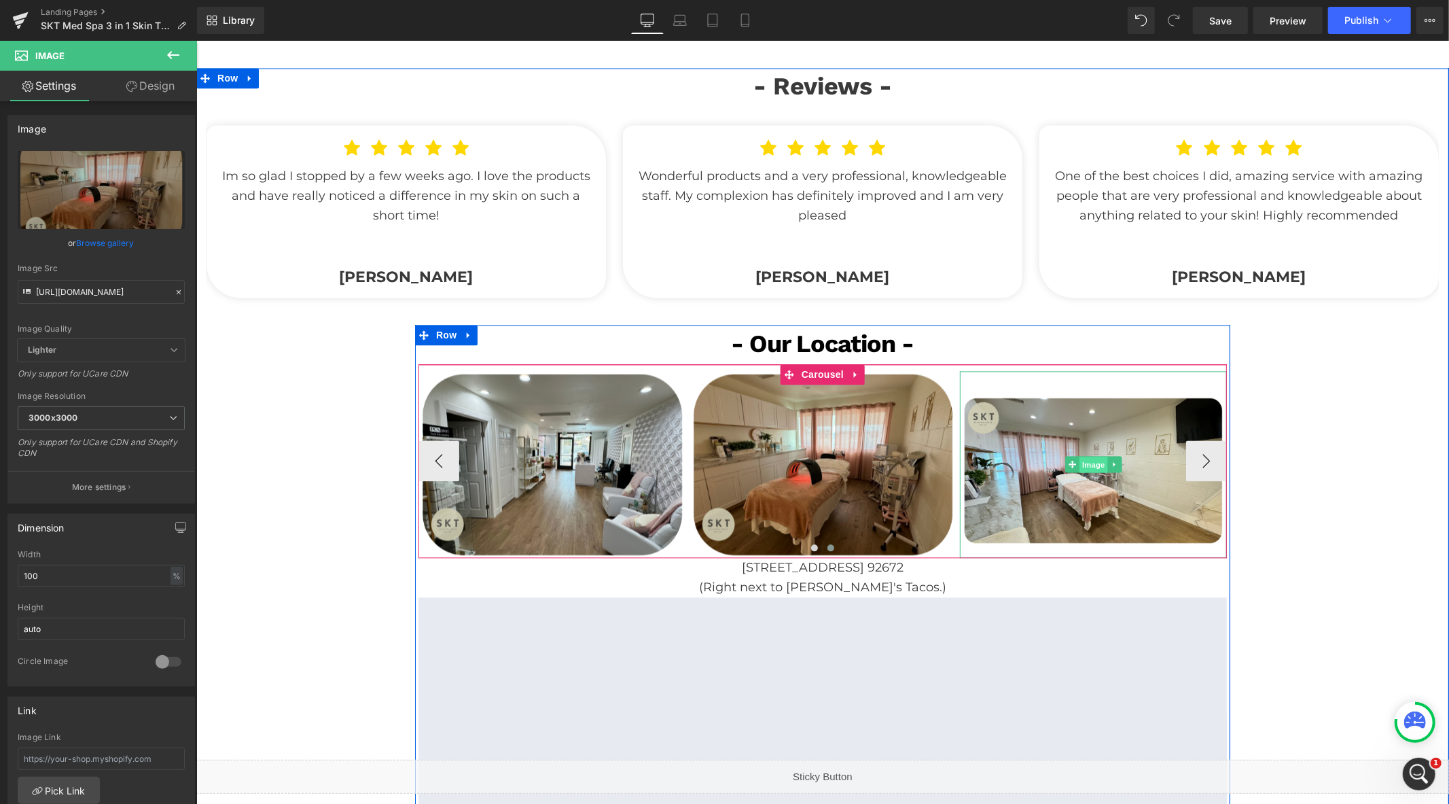
click at [1080, 461] on span "Image" at bounding box center [1093, 464] width 29 height 16
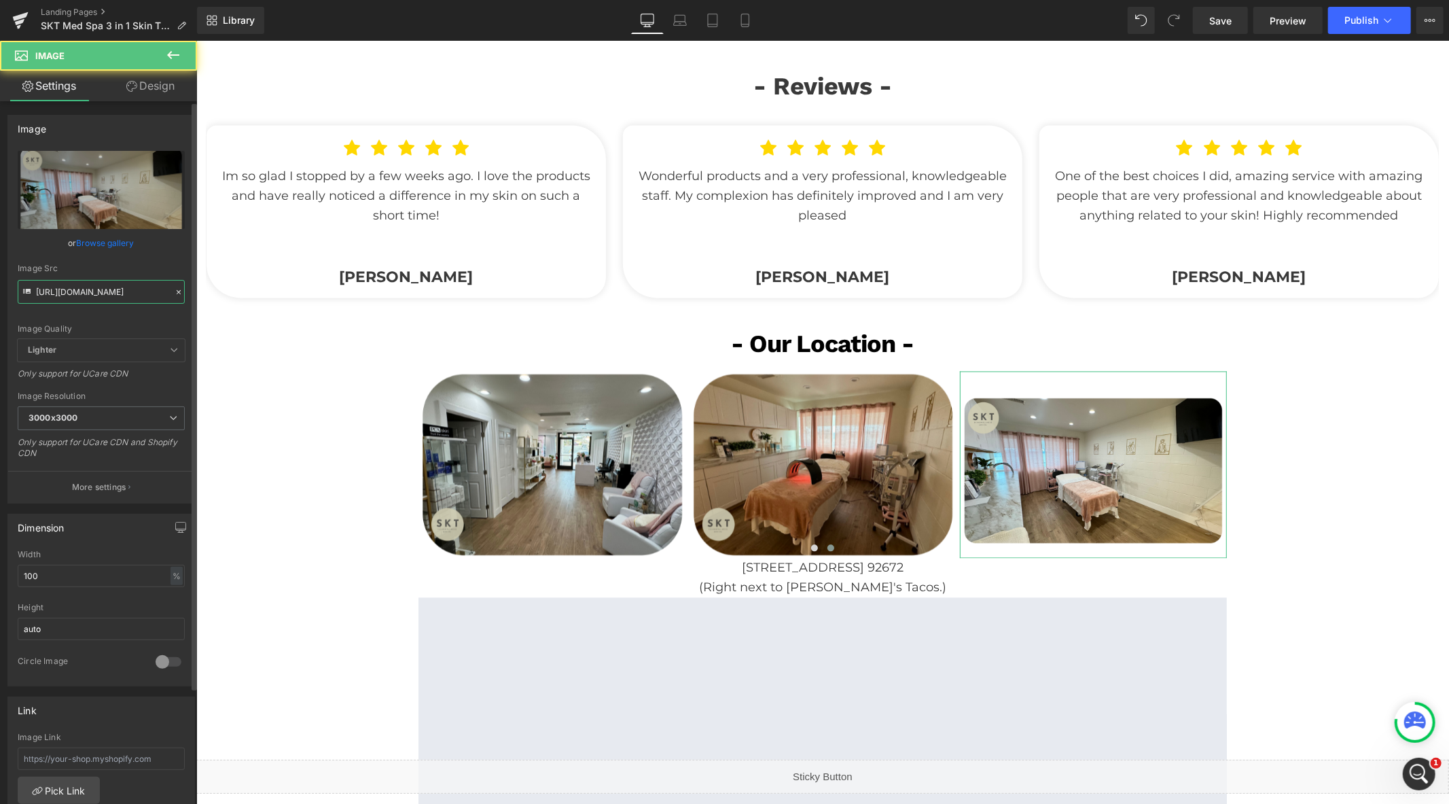
click at [112, 297] on input "https://cdn.shopify.com/s/files/1/0570/4895/7112/files/SKT_spapx_4_3000x3000.pn…" at bounding box center [101, 292] width 167 height 24
type input "https://cdn.shopify.com/s/files/1/0570/4895/7112/files/SKT_new_4_3000x3000.png?…"
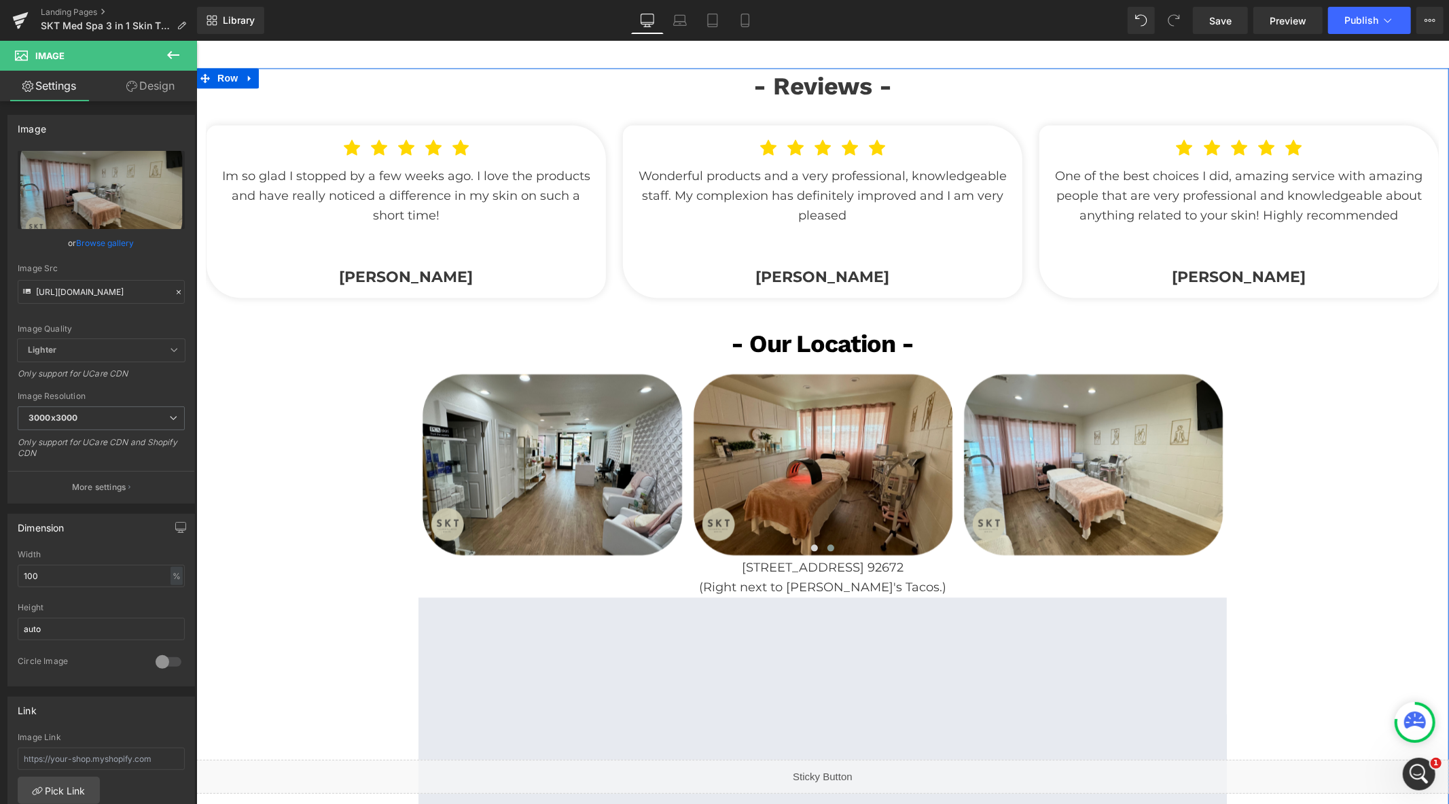
click at [275, 451] on div "- Reviews - Heading Icon Icon Icon Icon Icon Icon List Hoz Im so glad I stopped…" at bounding box center [822, 471] width 1232 height 808
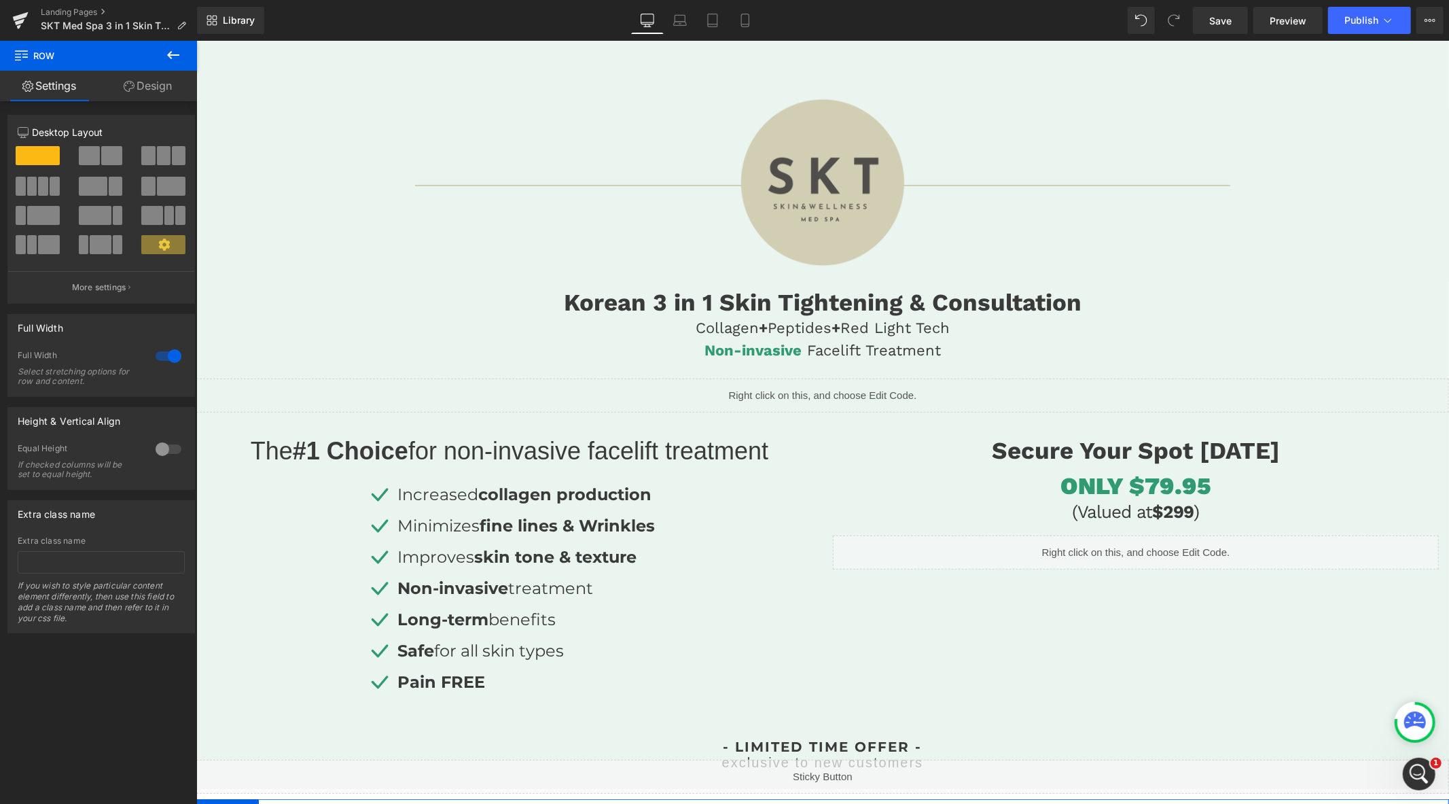
scroll to position [0, 0]
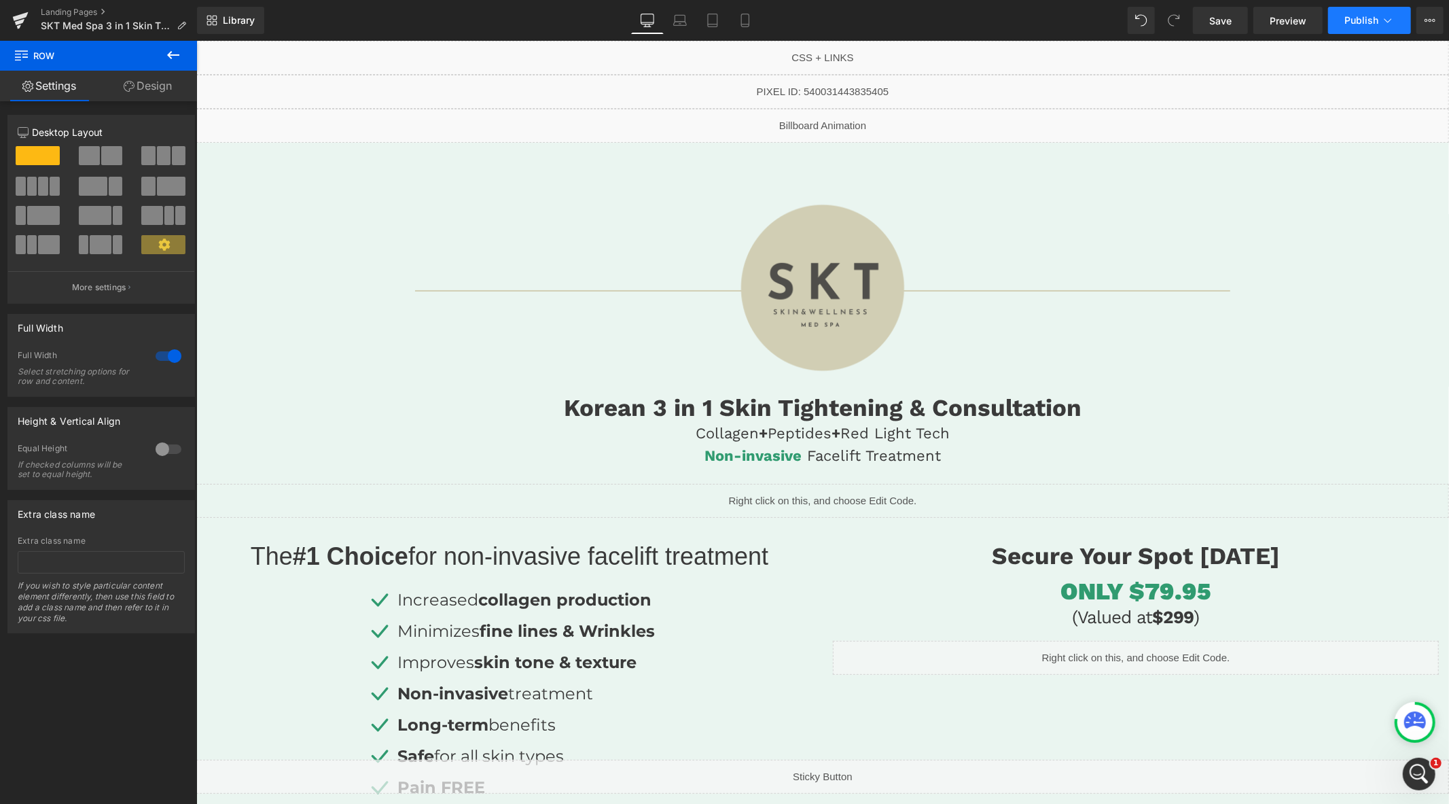
click at [1359, 24] on span "Publish" at bounding box center [1361, 20] width 34 height 11
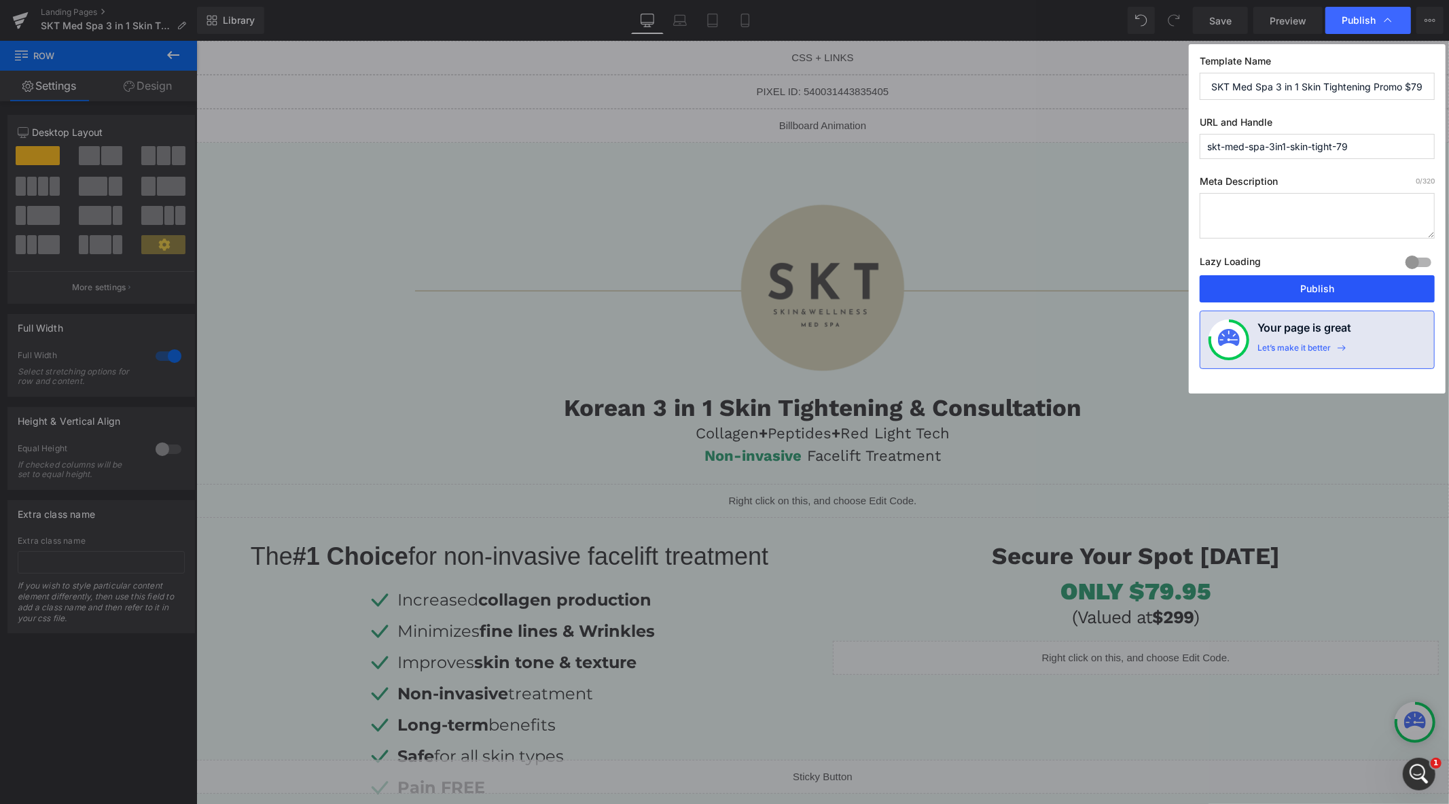
click at [1310, 293] on button "Publish" at bounding box center [1317, 288] width 235 height 27
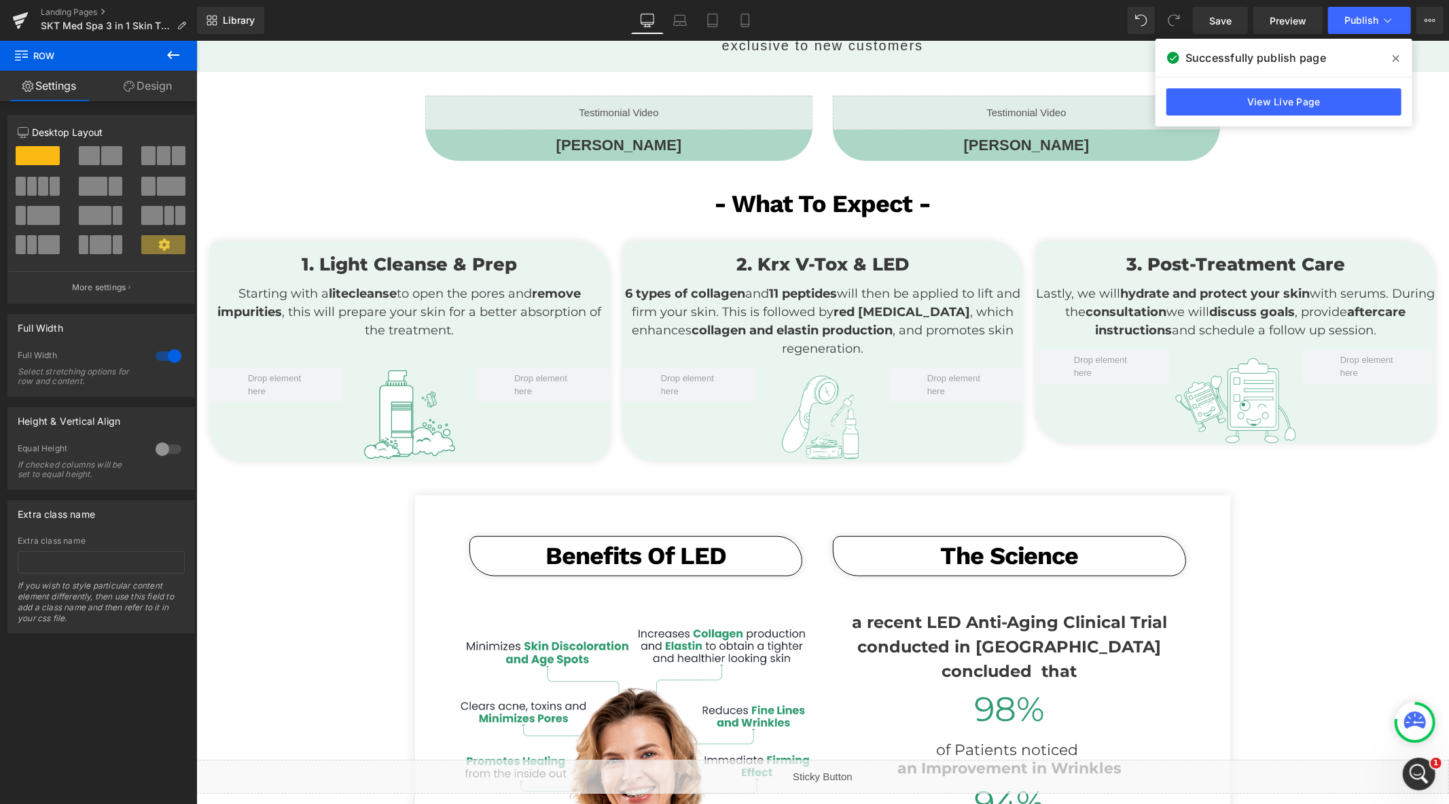
scroll to position [905, 0]
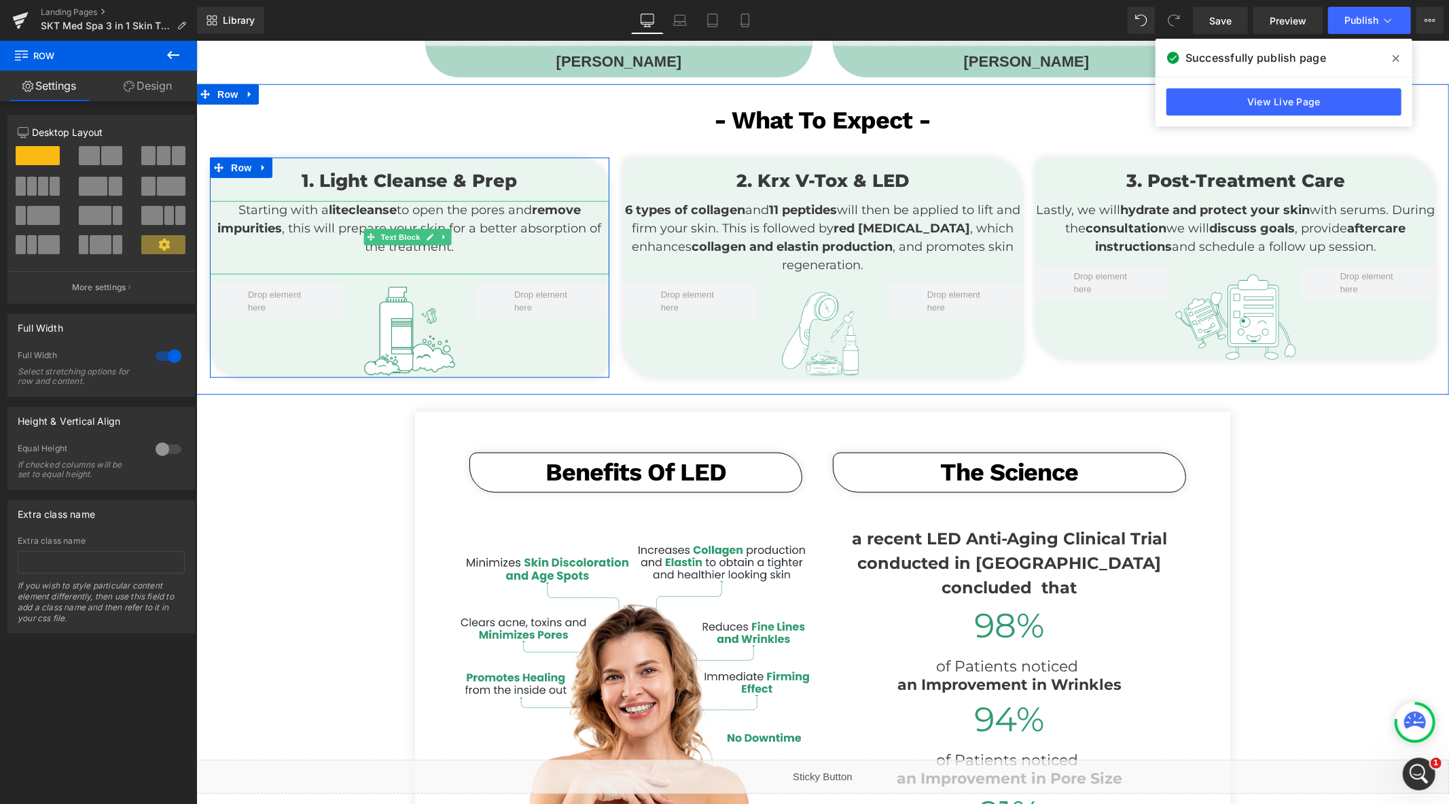
click at [306, 204] on p "Starting with a lite cleanse to open the pores and remove impurities , this wil…" at bounding box center [408, 227] width 399 height 55
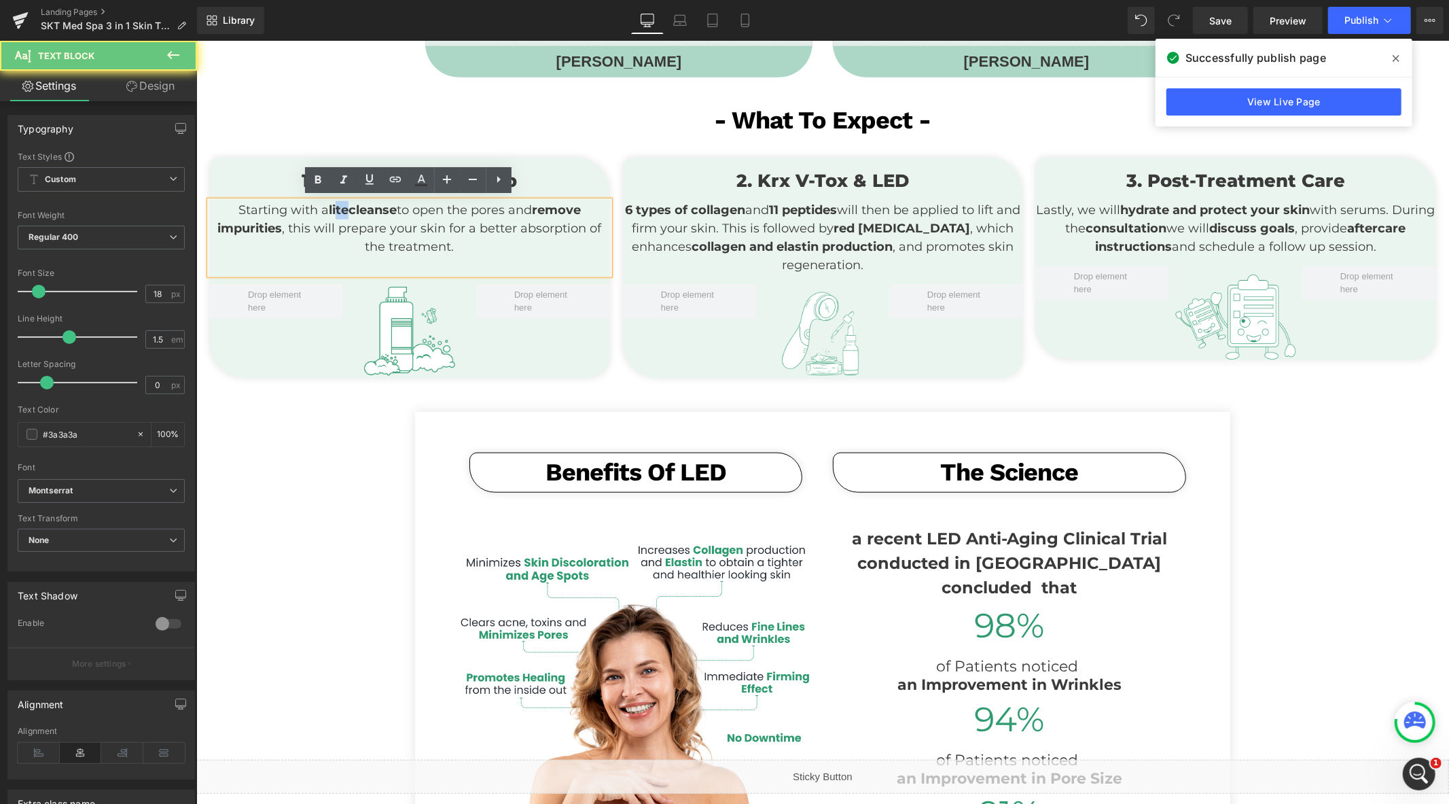
drag, startPoint x: 340, startPoint y: 208, endPoint x: 330, endPoint y: 210, distance: 9.7
click at [330, 210] on strong "lite" at bounding box center [338, 209] width 20 height 15
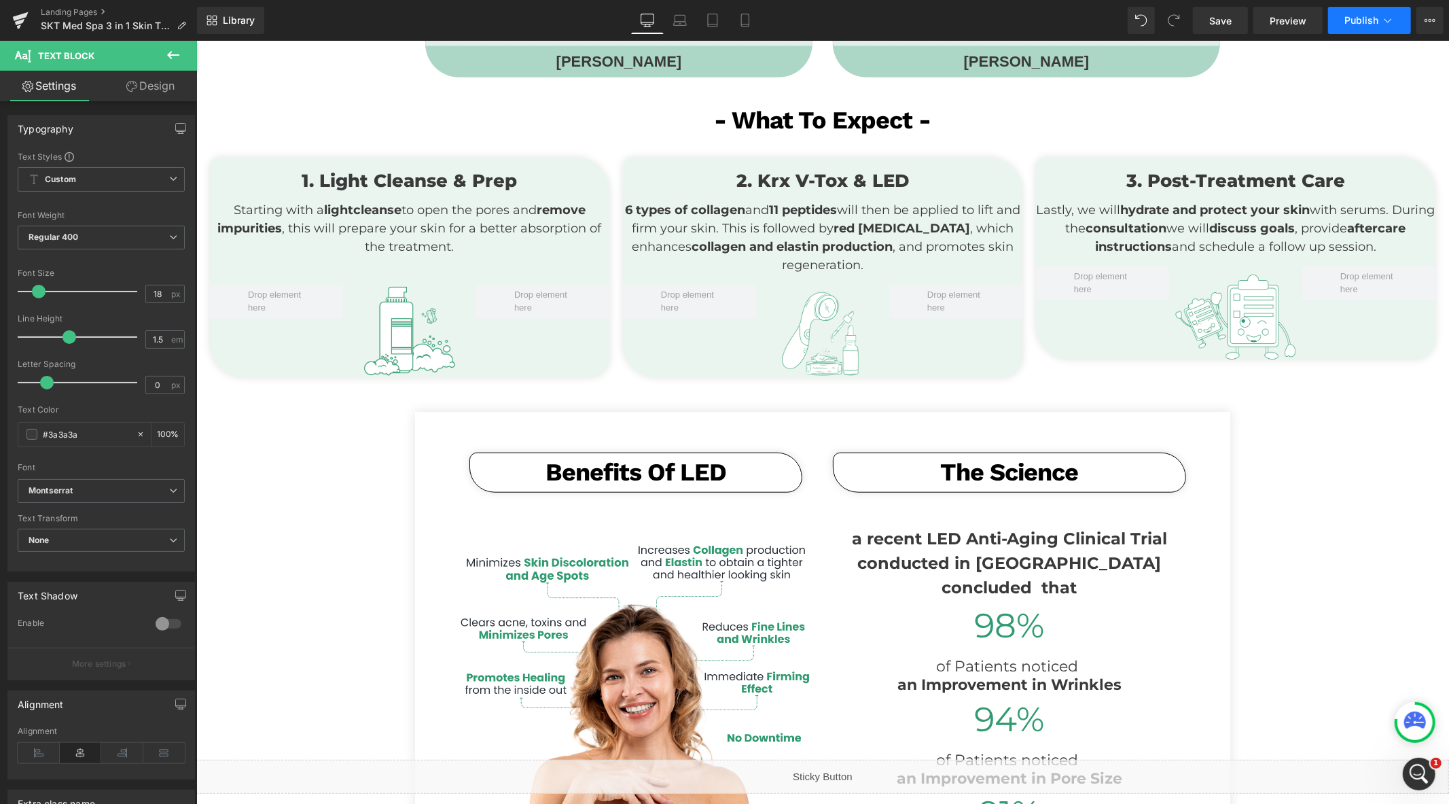
click at [1354, 29] on button "Publish" at bounding box center [1369, 20] width 83 height 27
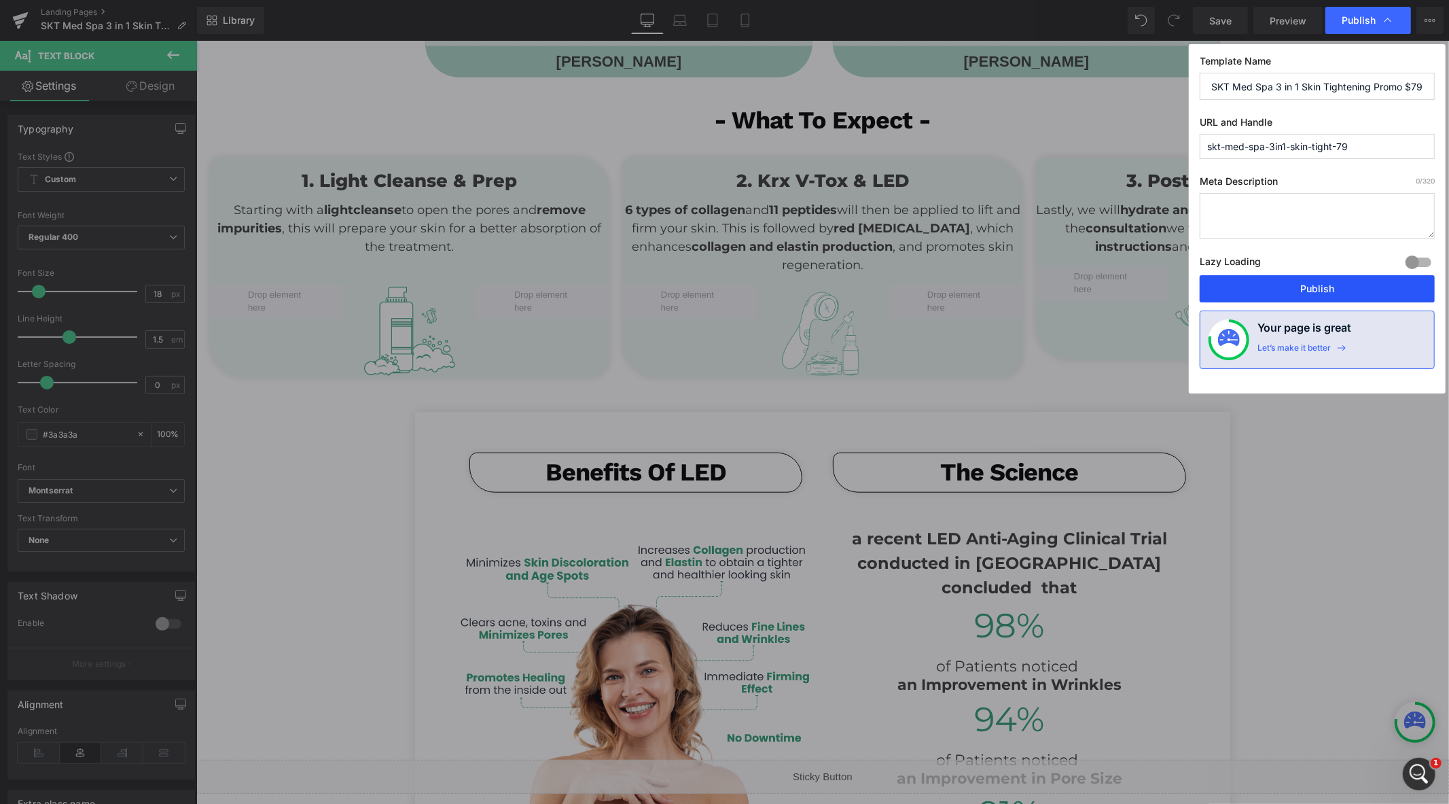
drag, startPoint x: 1314, startPoint y: 289, endPoint x: 975, endPoint y: 62, distance: 408.1
click at [1314, 289] on button "Publish" at bounding box center [1317, 288] width 235 height 27
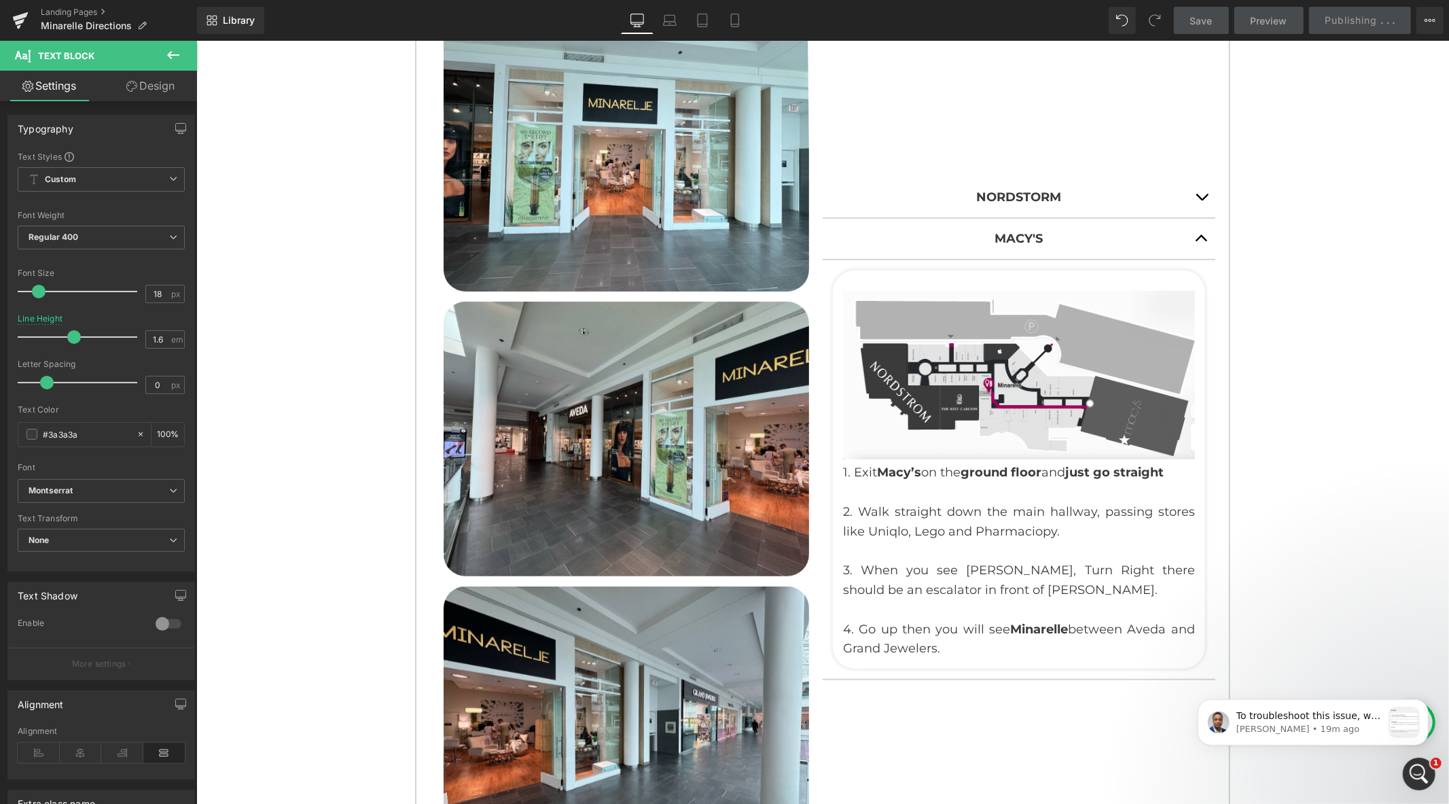
scroll to position [755, 0]
click at [1369, 719] on p "To troubleshoot this issue, we would like to have temporary access to your stor…" at bounding box center [1309, 715] width 147 height 14
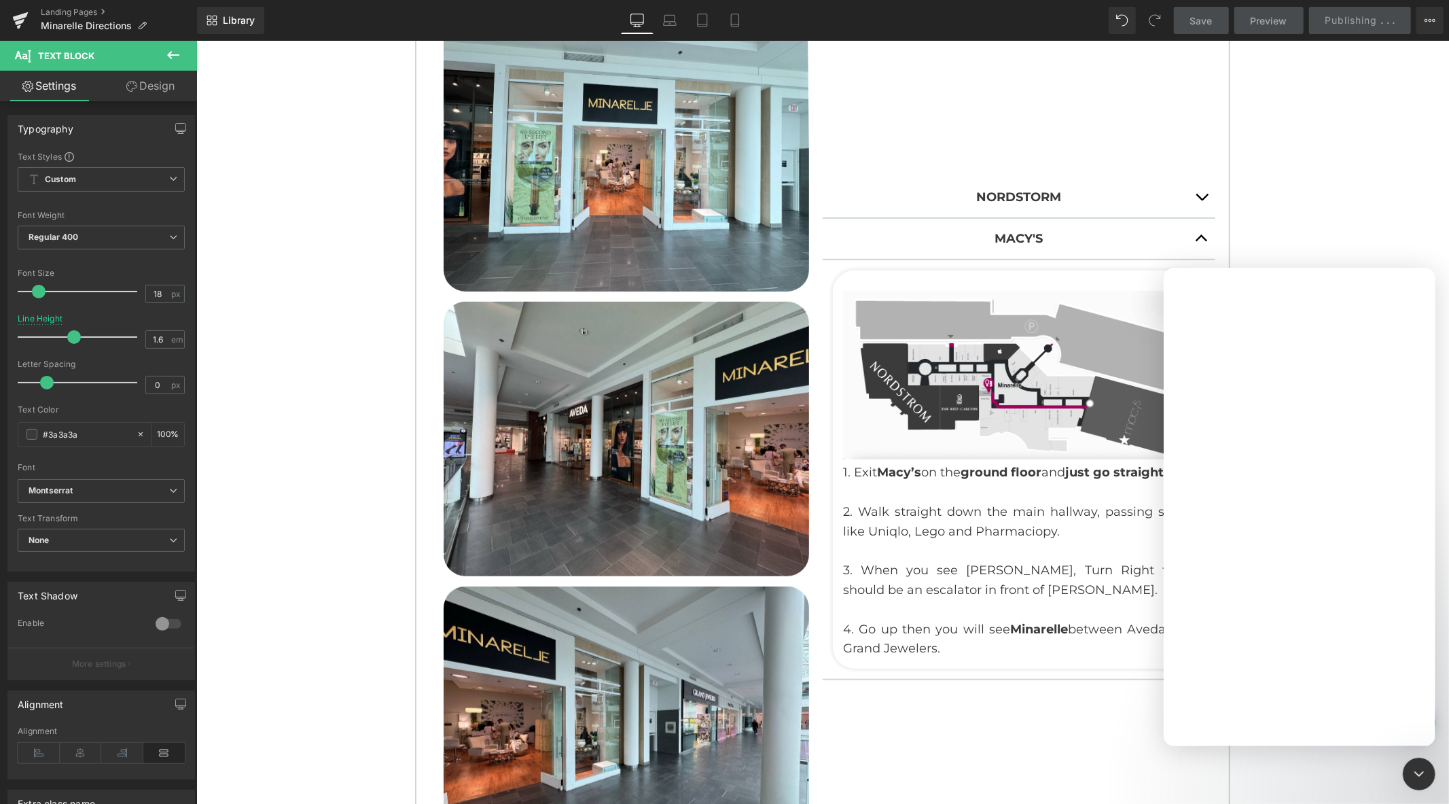
scroll to position [0, 0]
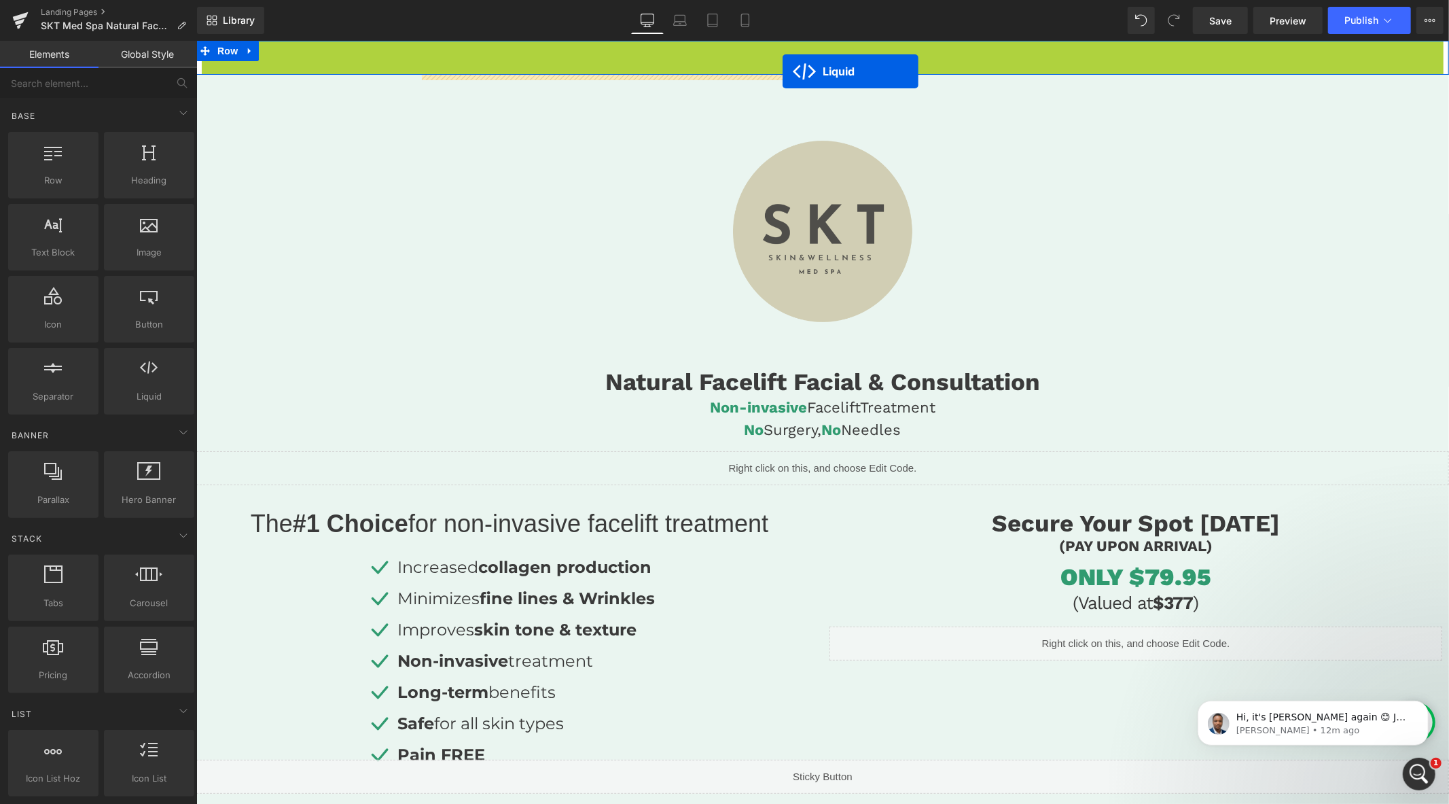
drag, startPoint x: 779, startPoint y: 54, endPoint x: 782, endPoint y: 71, distance: 17.2
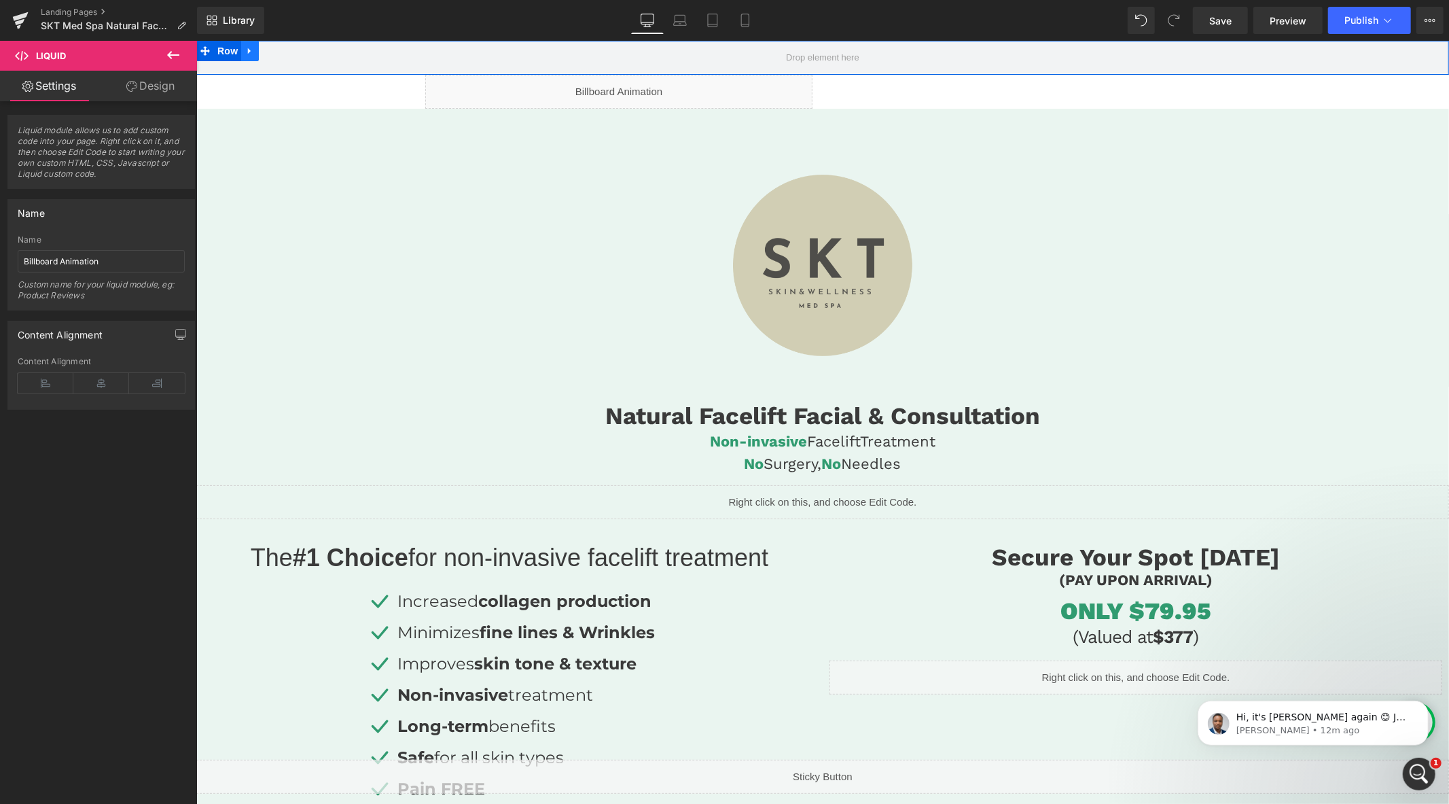
click at [251, 52] on icon at bounding box center [250, 51] width 10 height 10
click at [284, 54] on icon at bounding box center [285, 51] width 10 height 10
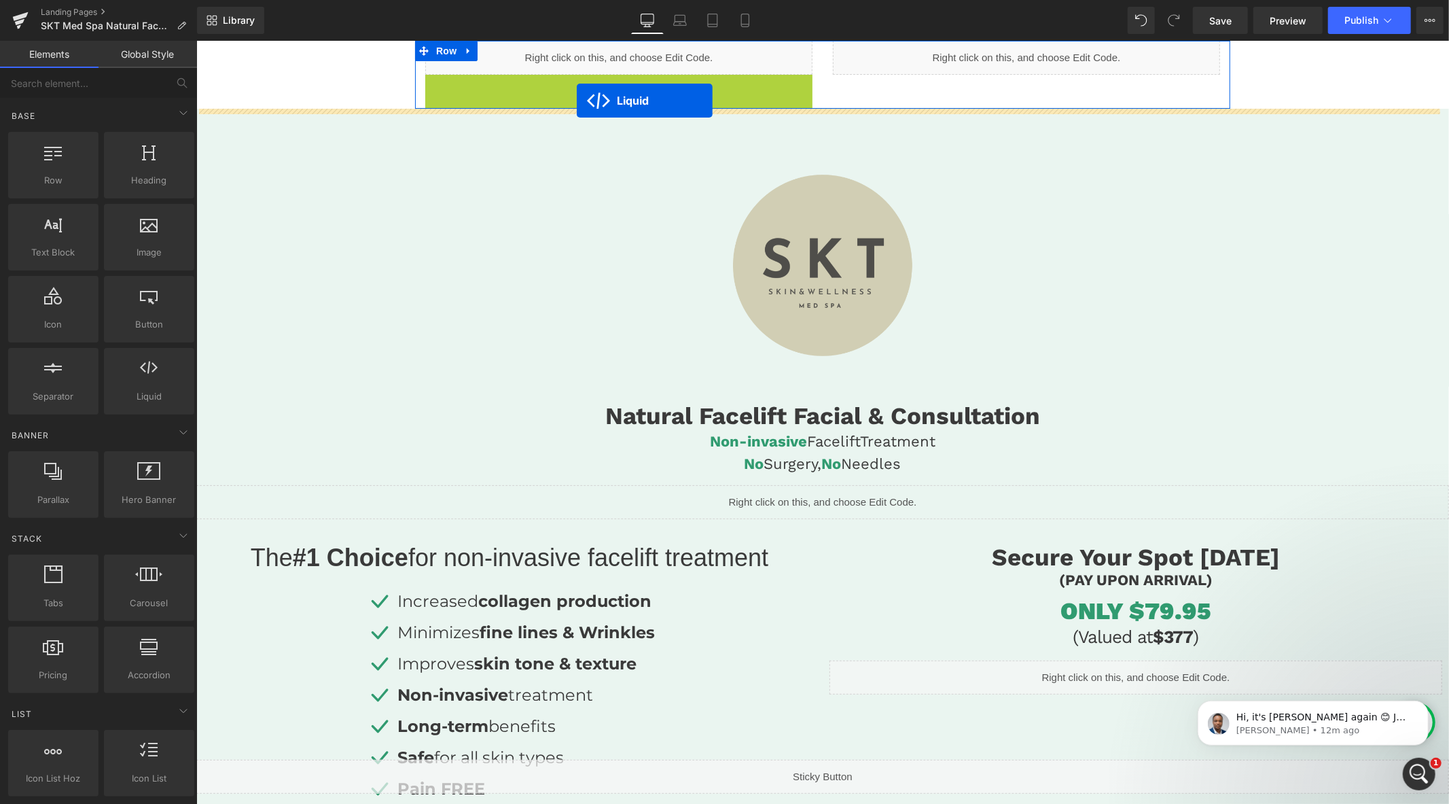
drag, startPoint x: 575, startPoint y: 82, endPoint x: 576, endPoint y: 100, distance: 18.4
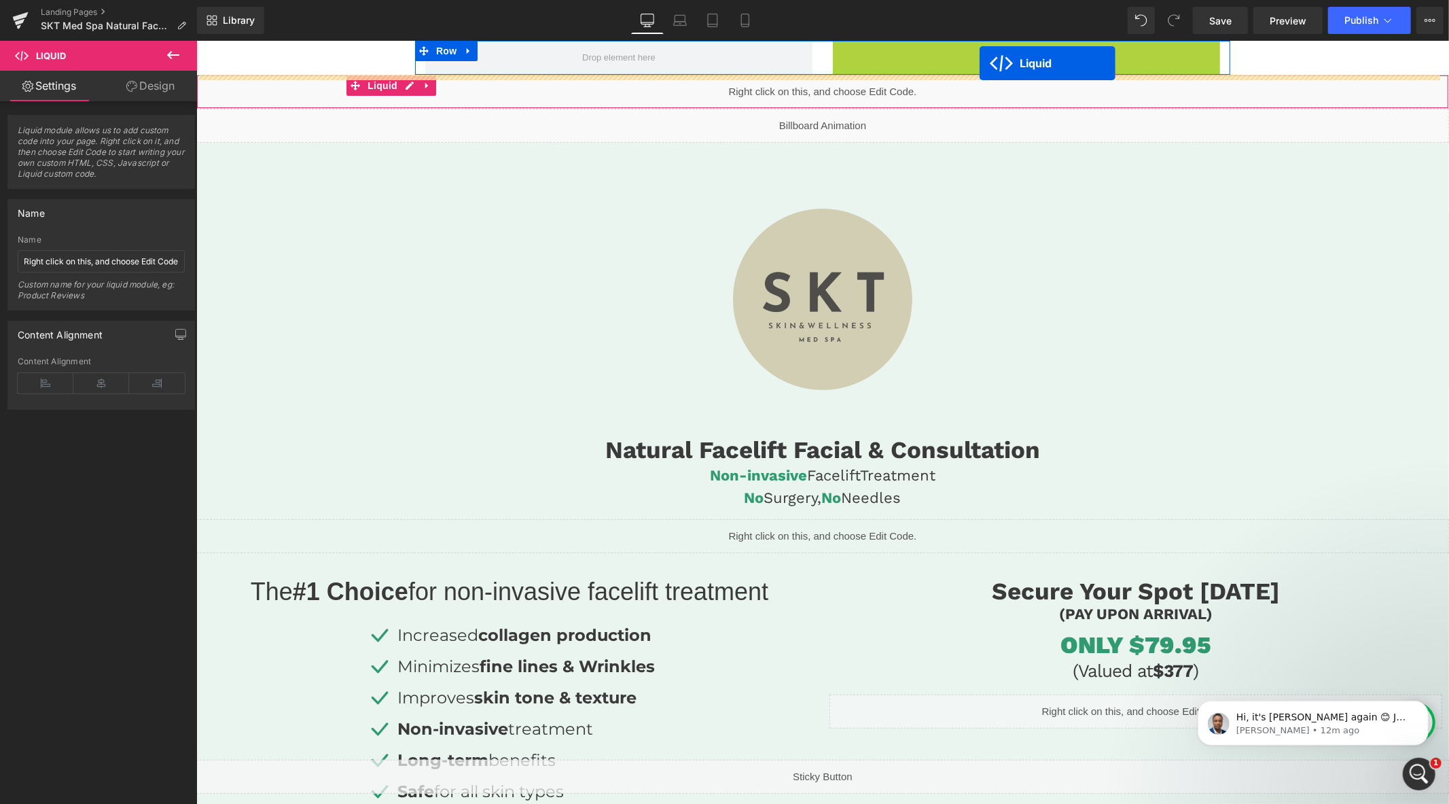
drag, startPoint x: 982, startPoint y: 50, endPoint x: 979, endPoint y: 62, distance: 12.7
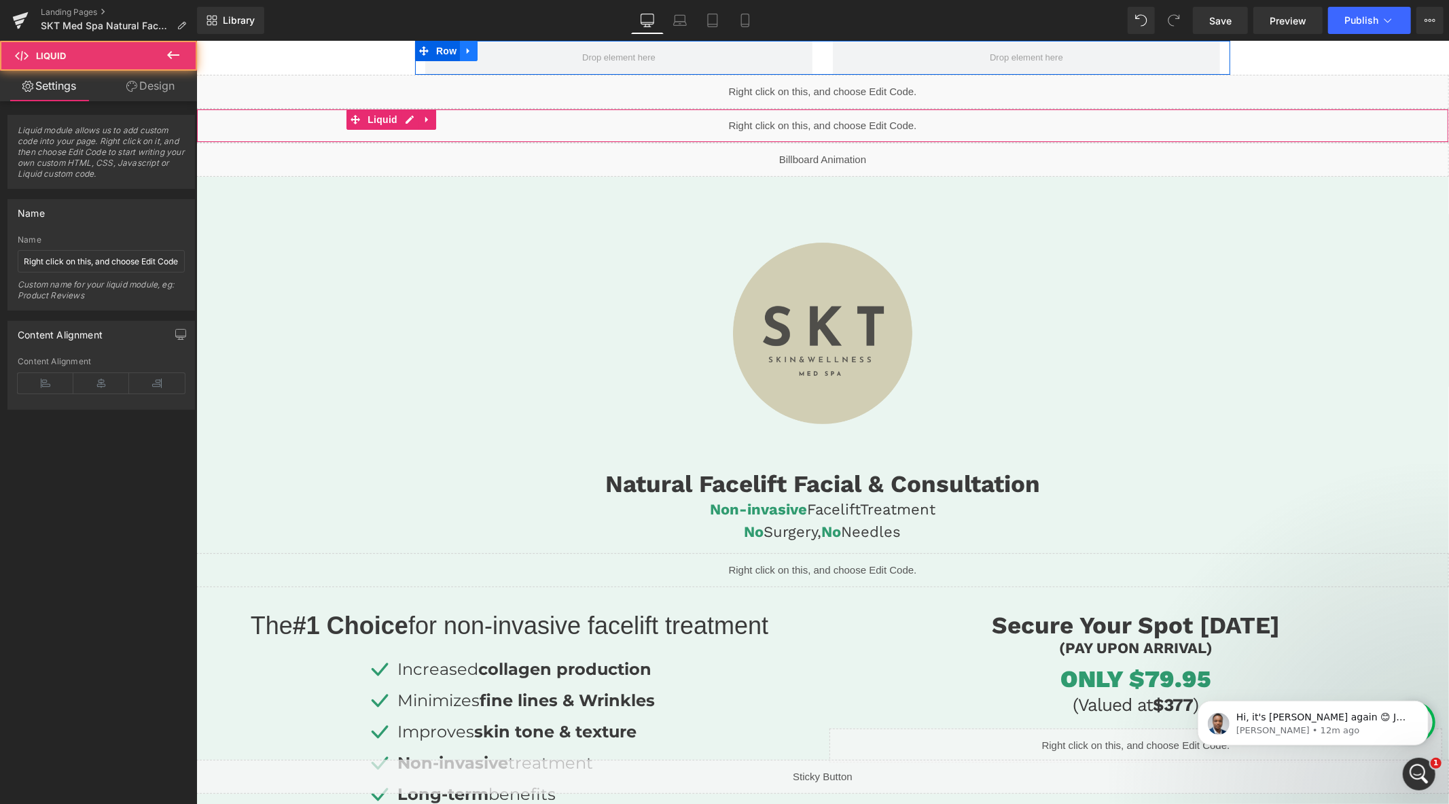
click at [466, 50] on icon at bounding box center [467, 51] width 3 height 6
click at [499, 51] on icon at bounding box center [504, 51] width 10 height 10
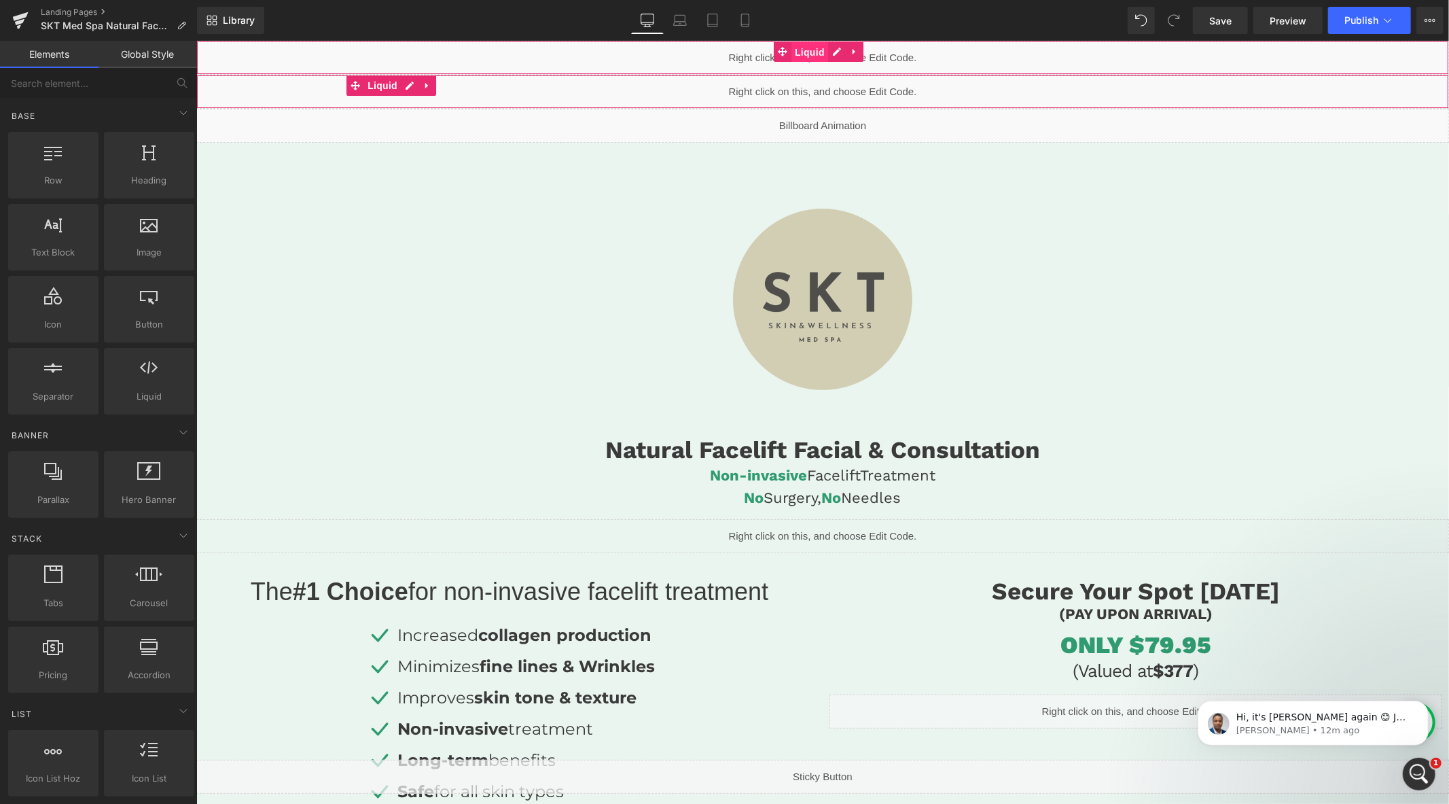
click at [807, 54] on span "Liquid" at bounding box center [809, 51] width 37 height 20
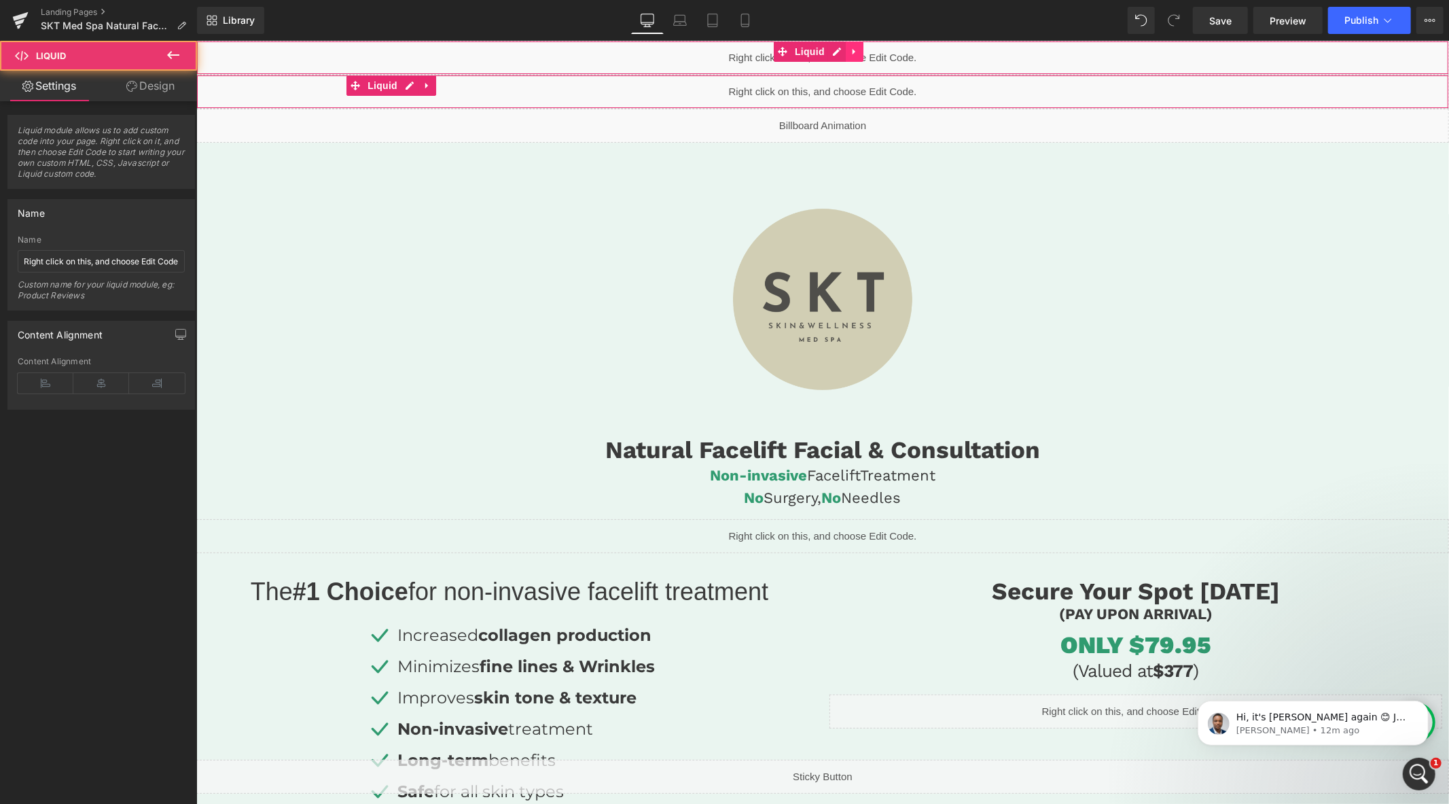
click at [846, 54] on link at bounding box center [854, 51] width 18 height 20
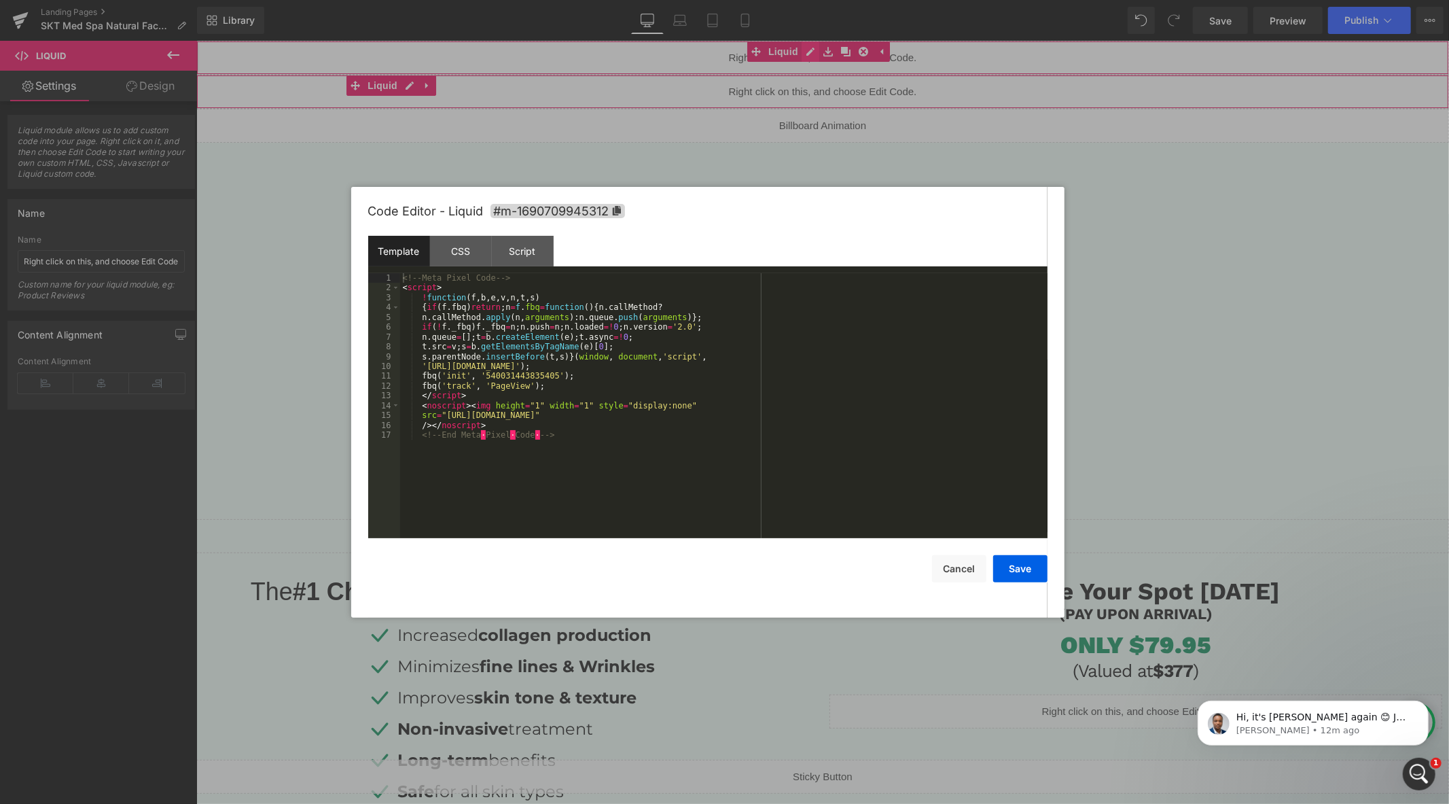
click at [810, 52] on div "Liquid" at bounding box center [822, 57] width 1253 height 34
click at [954, 565] on button "Cancel" at bounding box center [959, 568] width 54 height 27
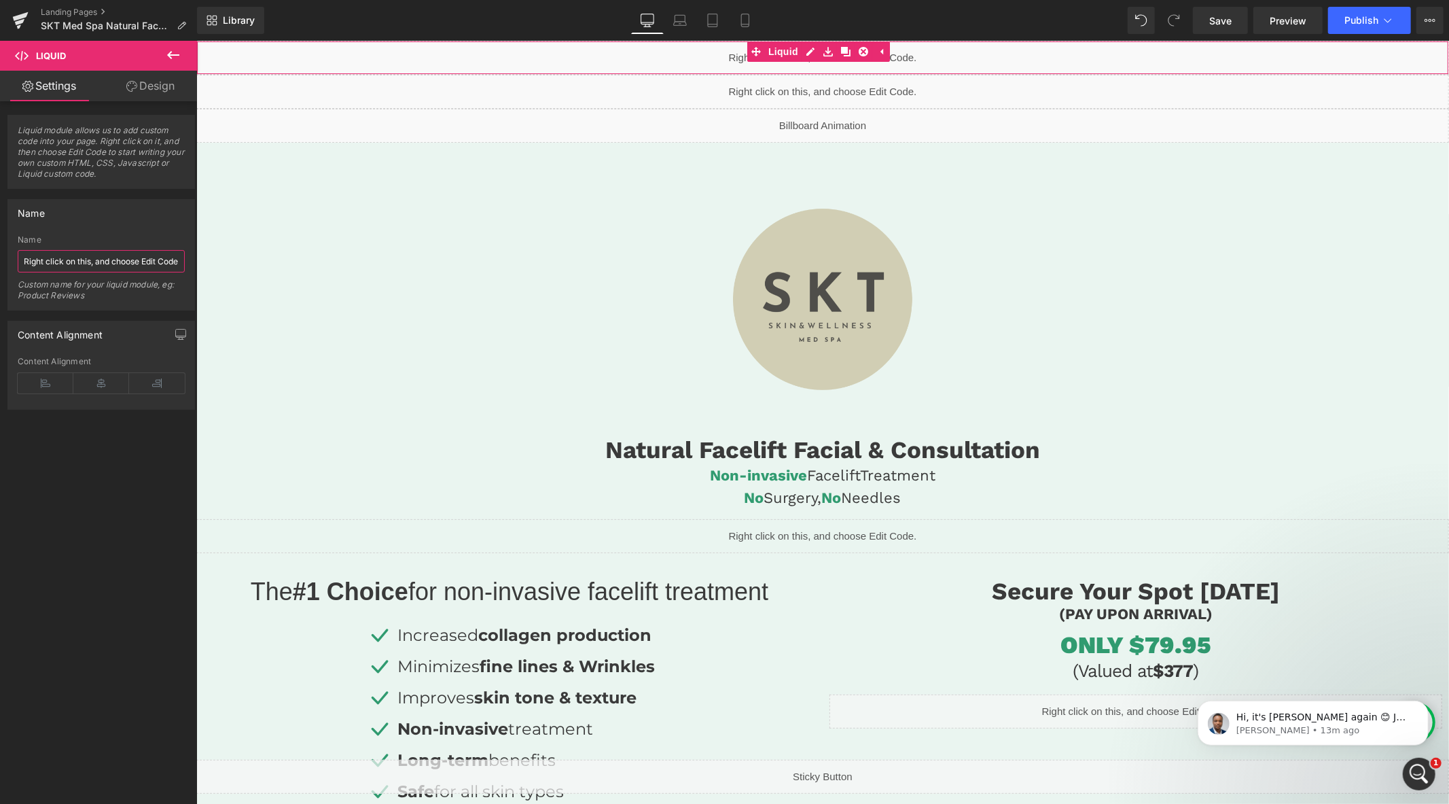
click at [93, 254] on input "Right click on this, and choose Edit Code." at bounding box center [101, 261] width 167 height 22
paste input "540031443835405"
type input "FB PIXEL: 540031443835405"
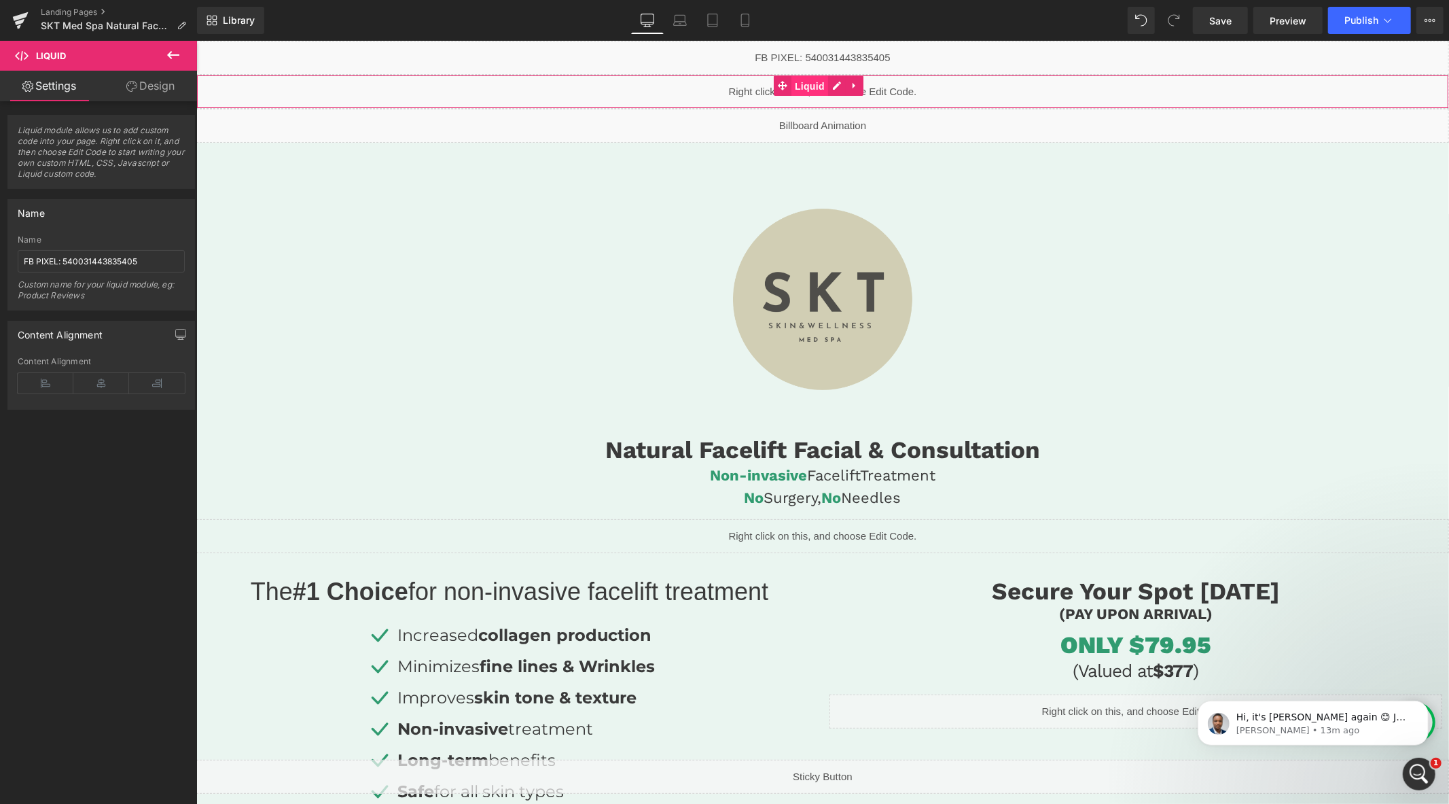
click at [816, 92] on span "Liquid" at bounding box center [809, 85] width 37 height 20
click at [98, 259] on input "Right click on this, and choose Edit Code." at bounding box center [101, 261] width 167 height 22
type input "CSS + LINKS"
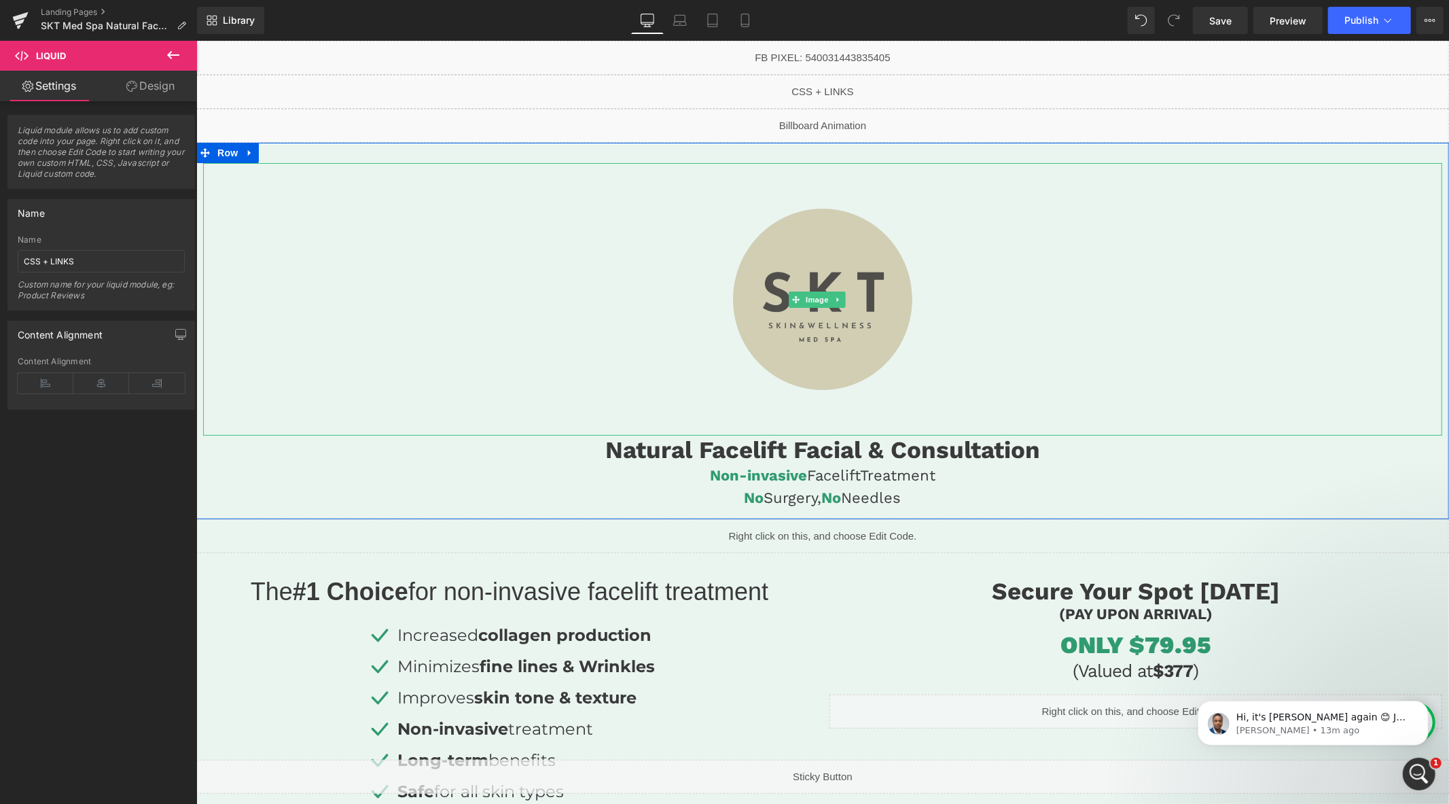
click at [478, 272] on div at bounding box center [821, 298] width 1239 height 272
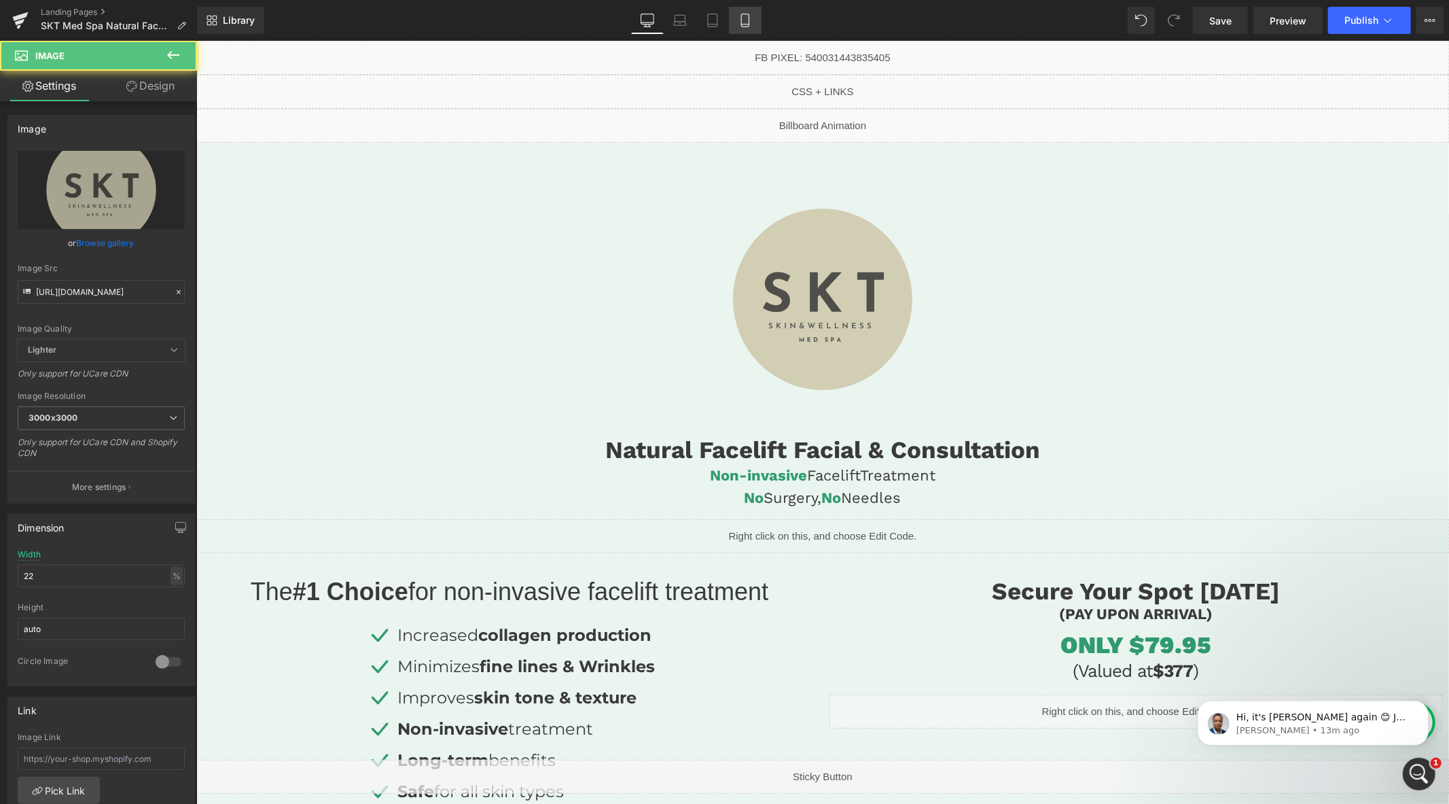
click at [744, 16] on icon at bounding box center [745, 21] width 14 height 14
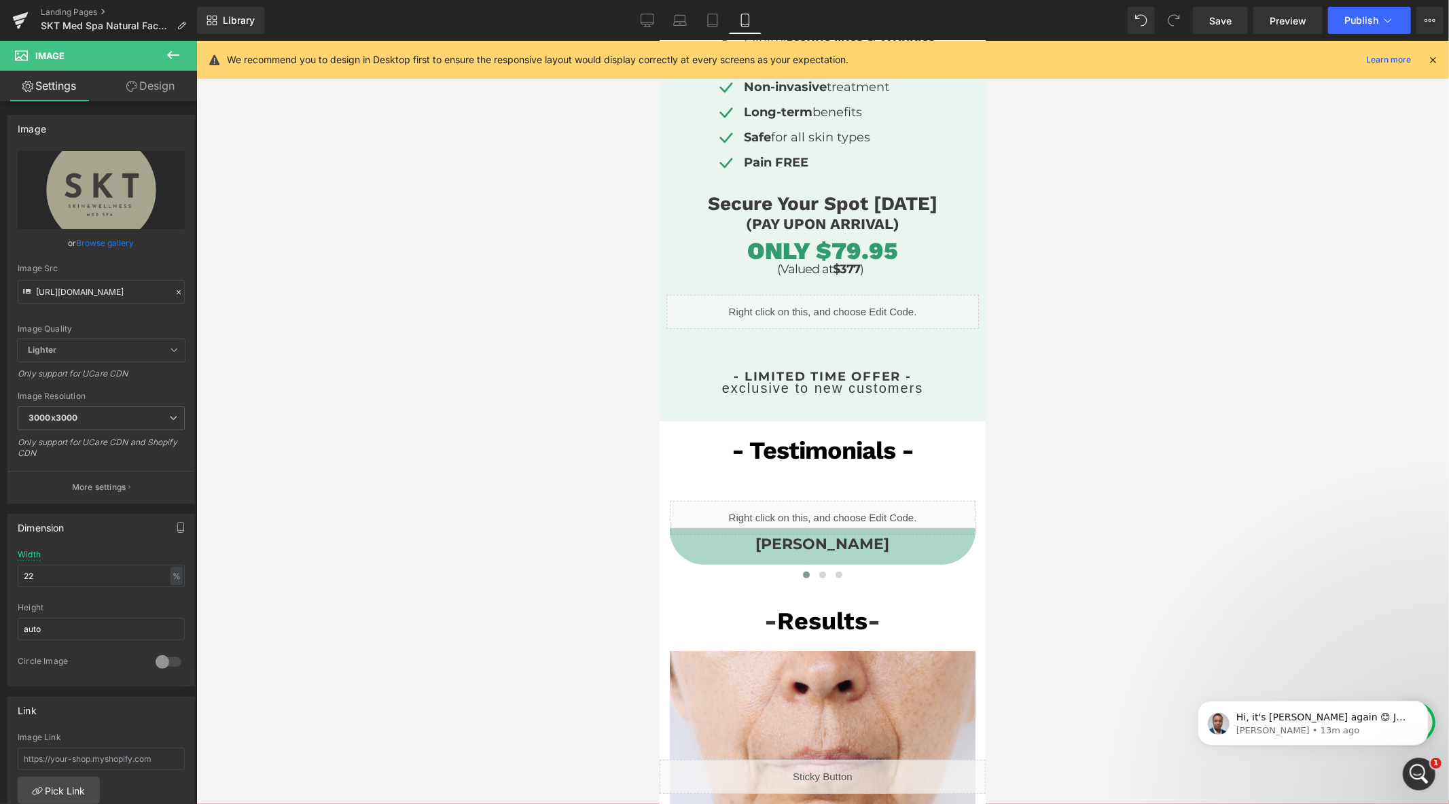
scroll to position [830, 0]
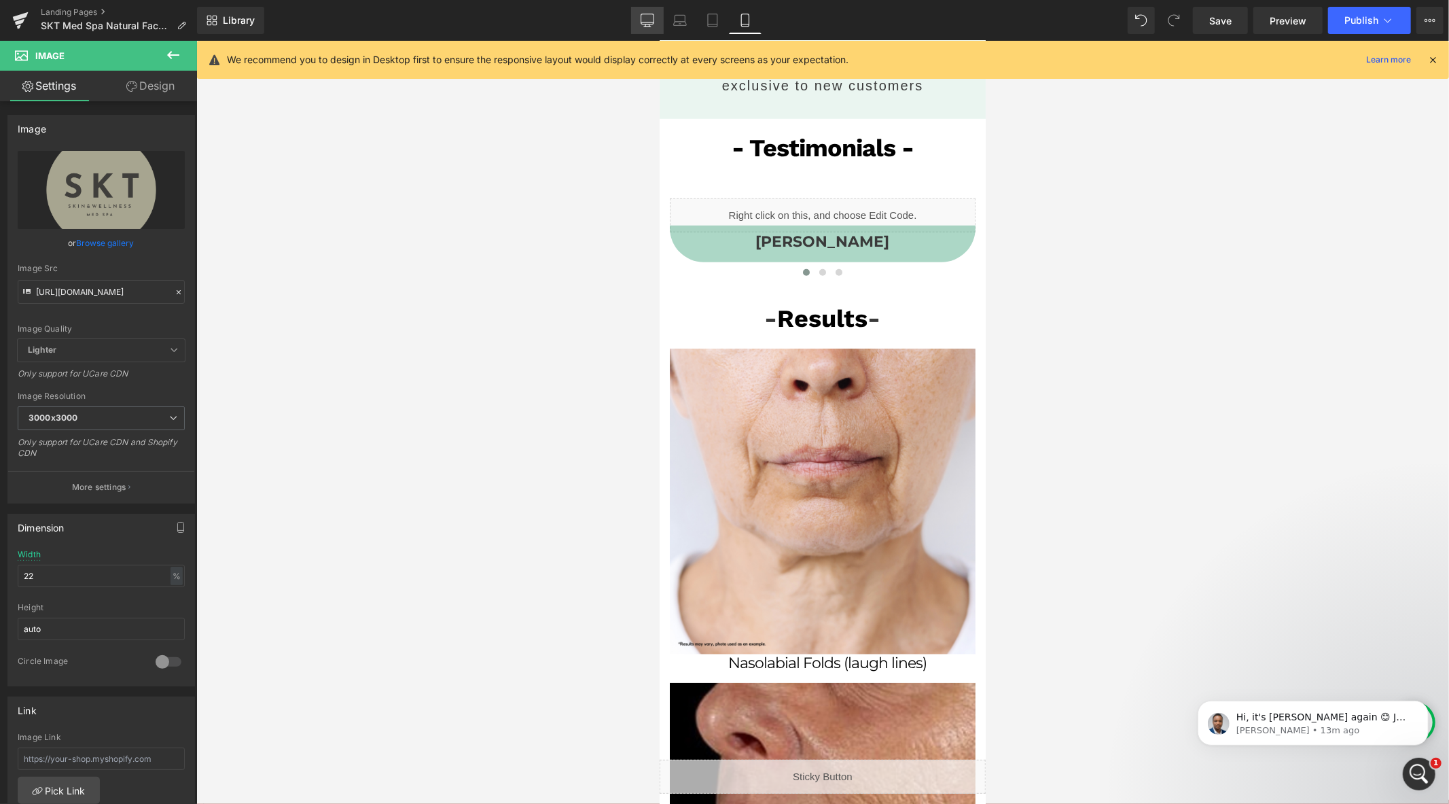
click at [647, 21] on icon at bounding box center [648, 21] width 14 height 14
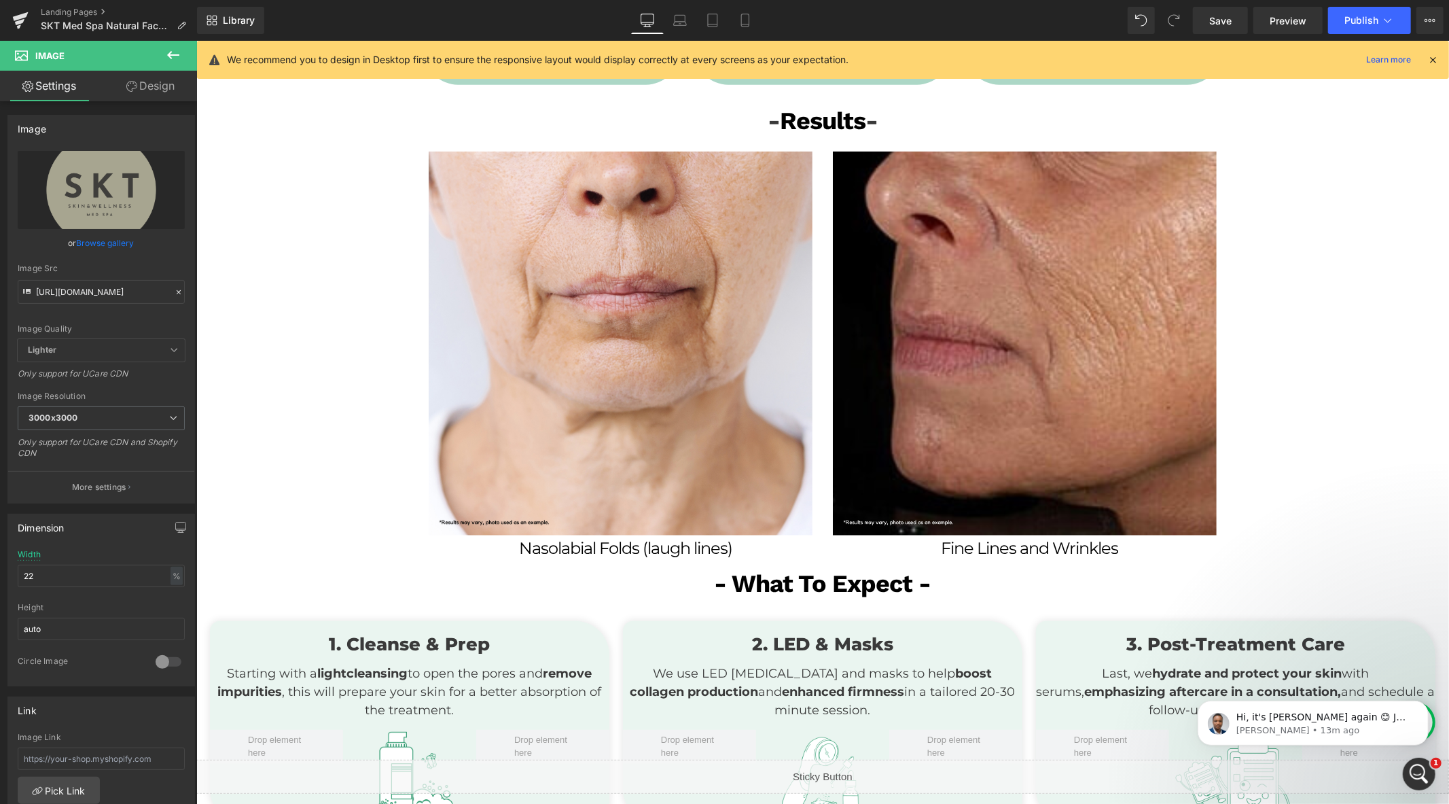
scroll to position [679, 0]
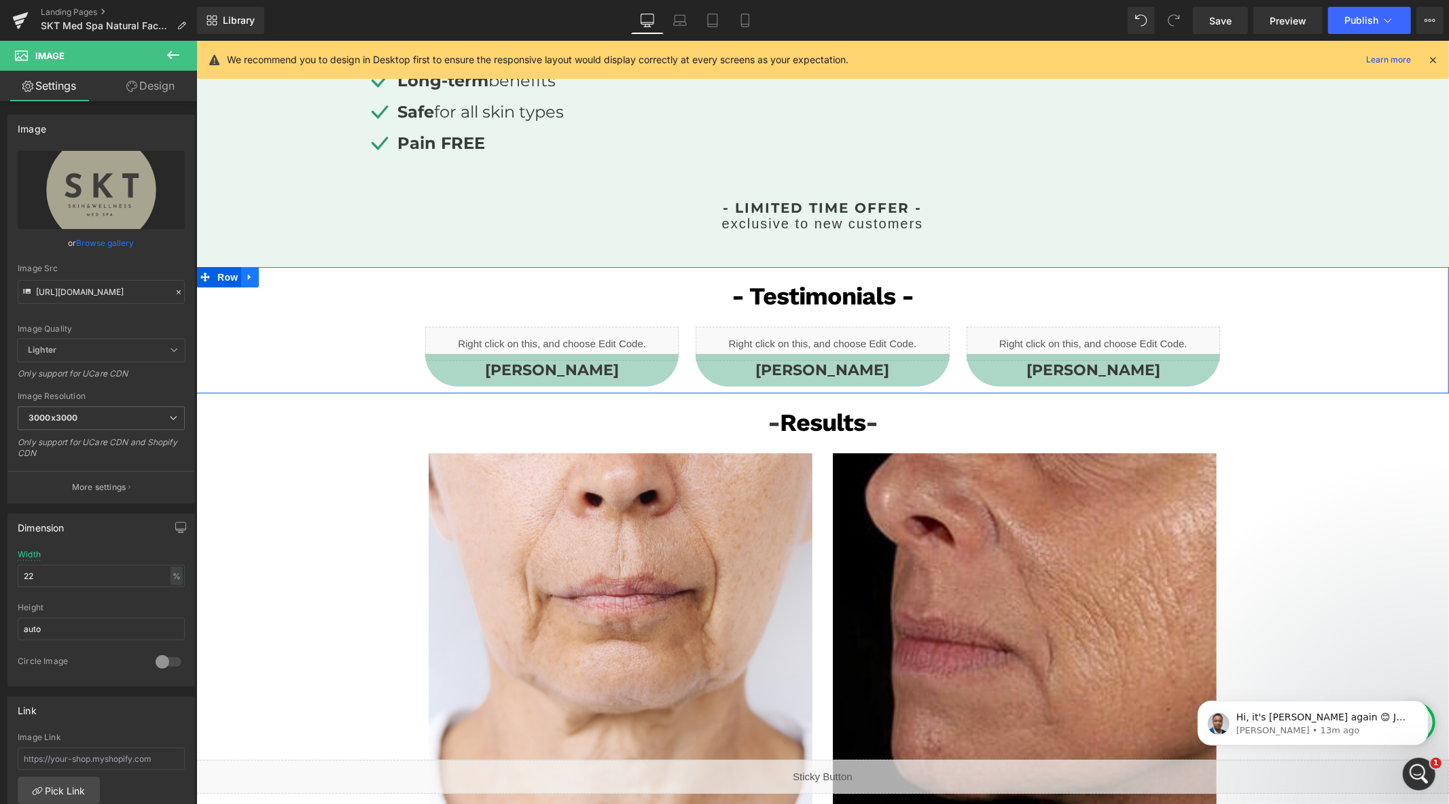
click at [245, 271] on icon at bounding box center [250, 276] width 10 height 10
click at [280, 274] on icon at bounding box center [285, 276] width 10 height 10
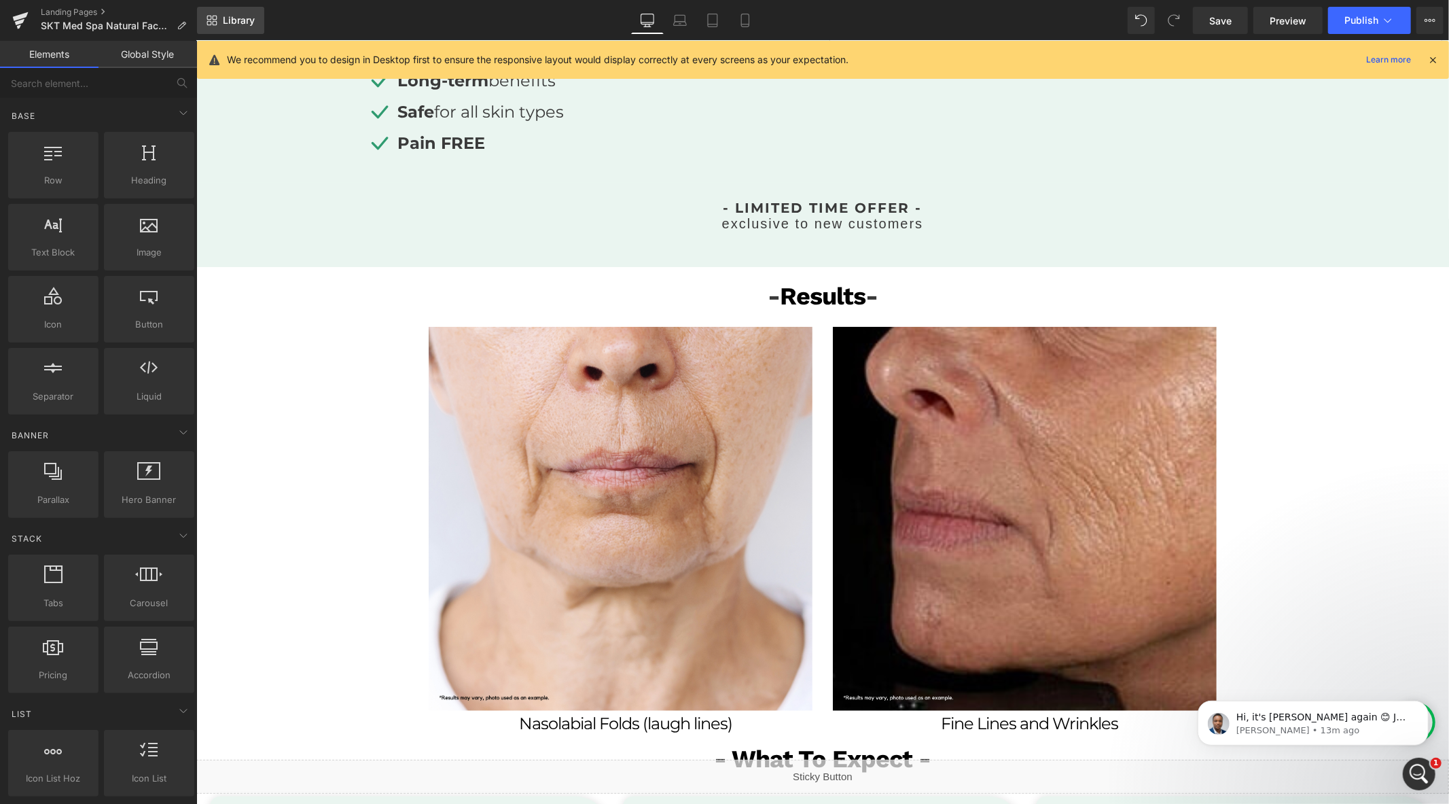
click at [228, 21] on span "Library" at bounding box center [239, 20] width 32 height 12
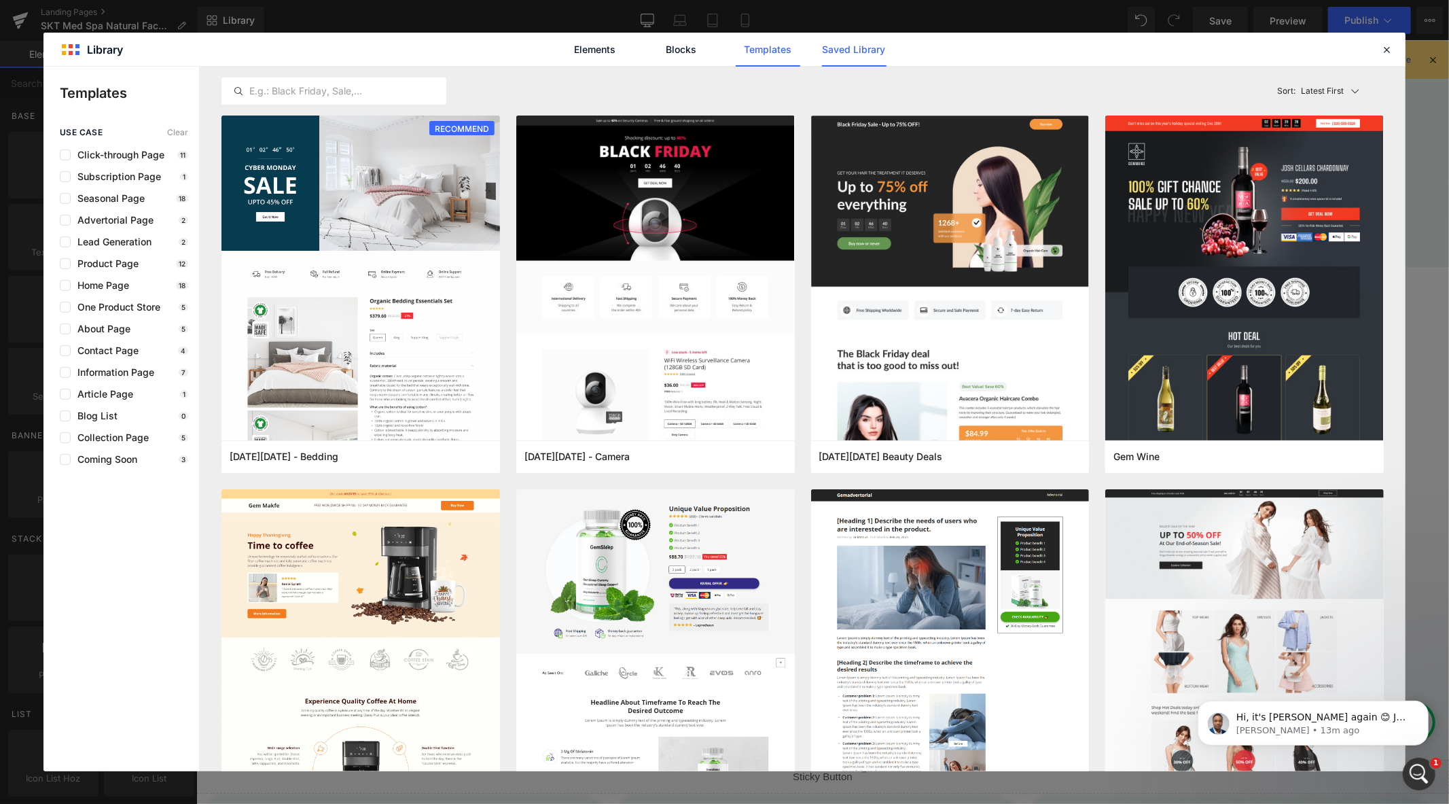
click at [859, 49] on link "Saved Library" at bounding box center [854, 50] width 65 height 34
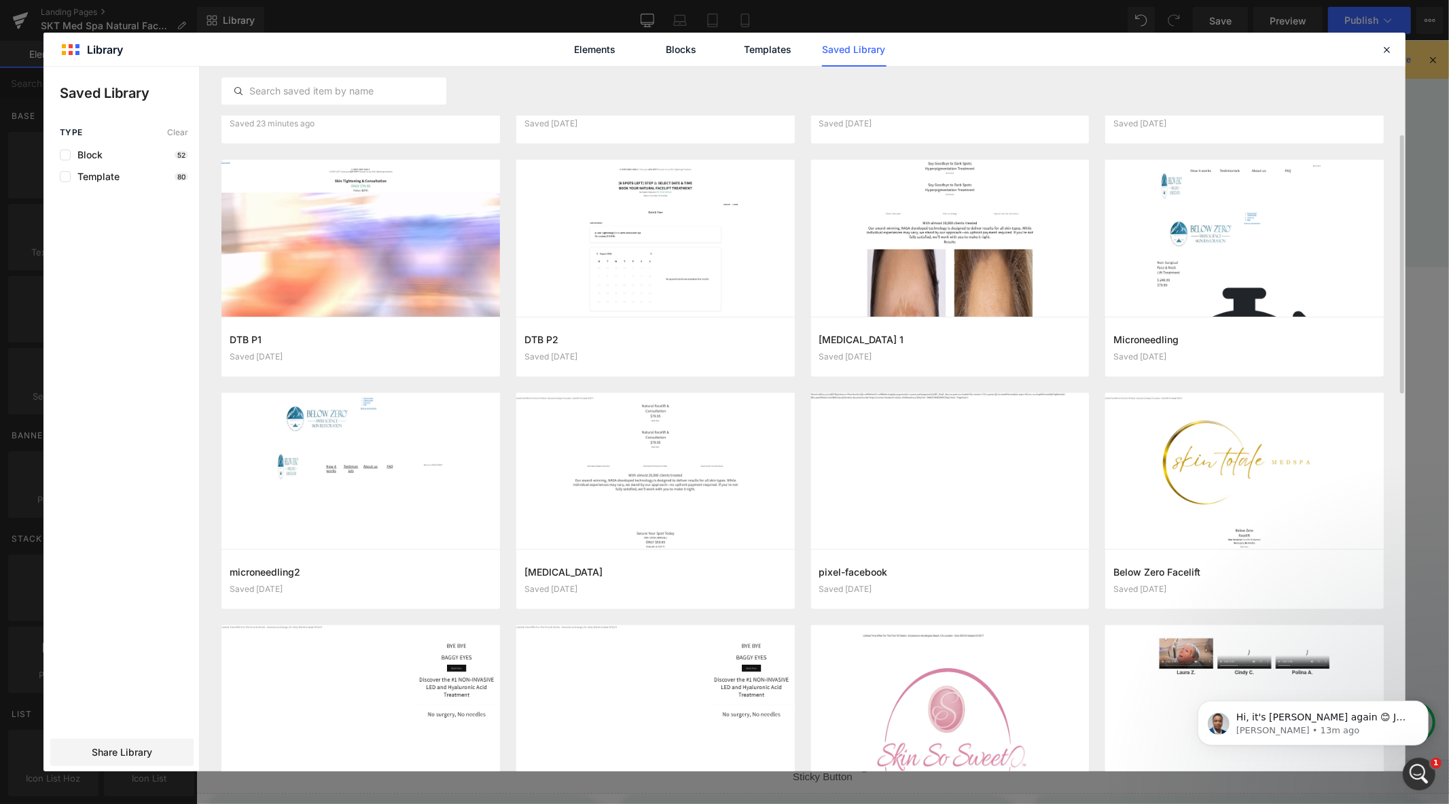
scroll to position [0, 0]
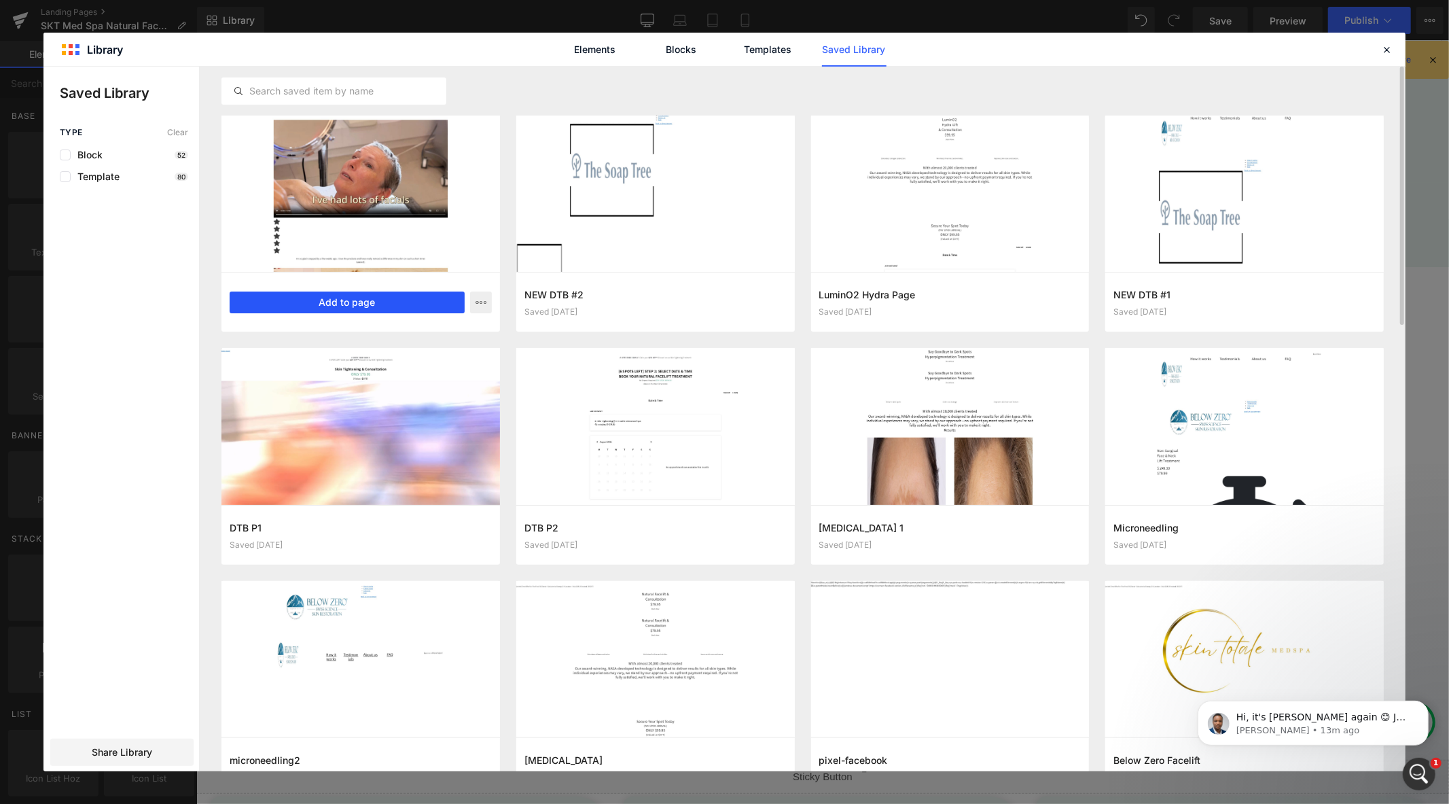
click at [357, 294] on button "Add to page" at bounding box center [347, 302] width 235 height 22
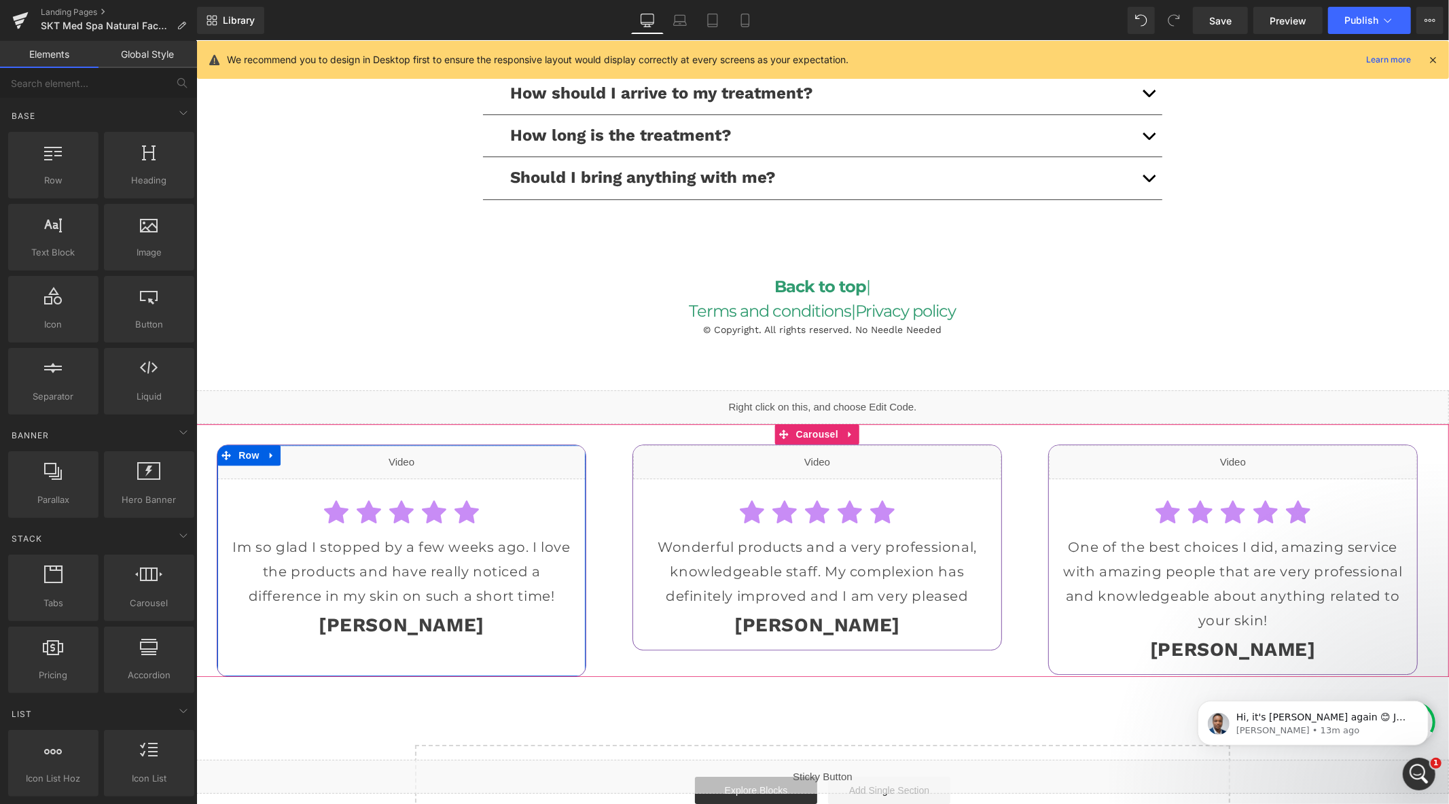
scroll to position [3145, 0]
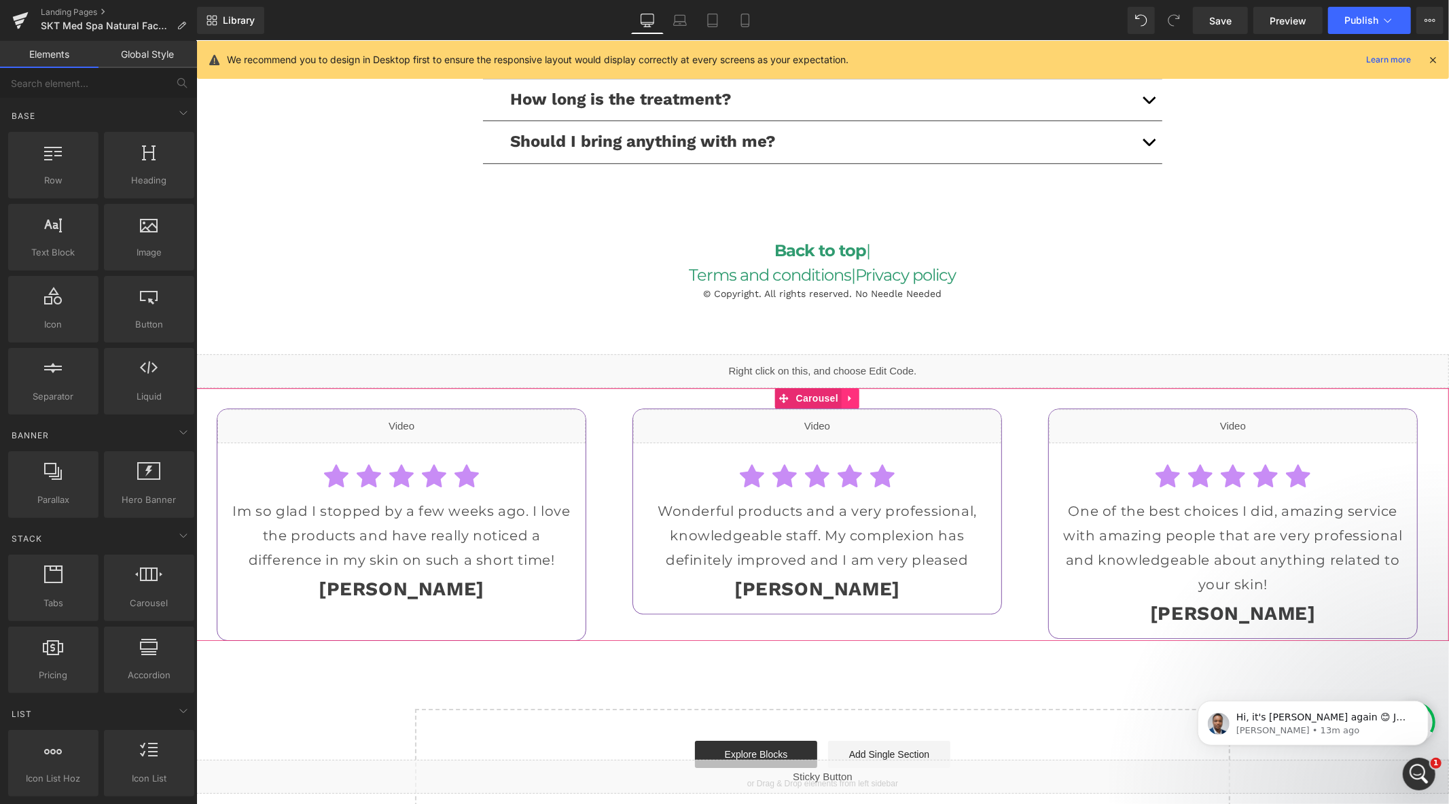
click at [853, 397] on icon at bounding box center [850, 397] width 10 height 10
click at [861, 397] on icon at bounding box center [859, 398] width 10 height 10
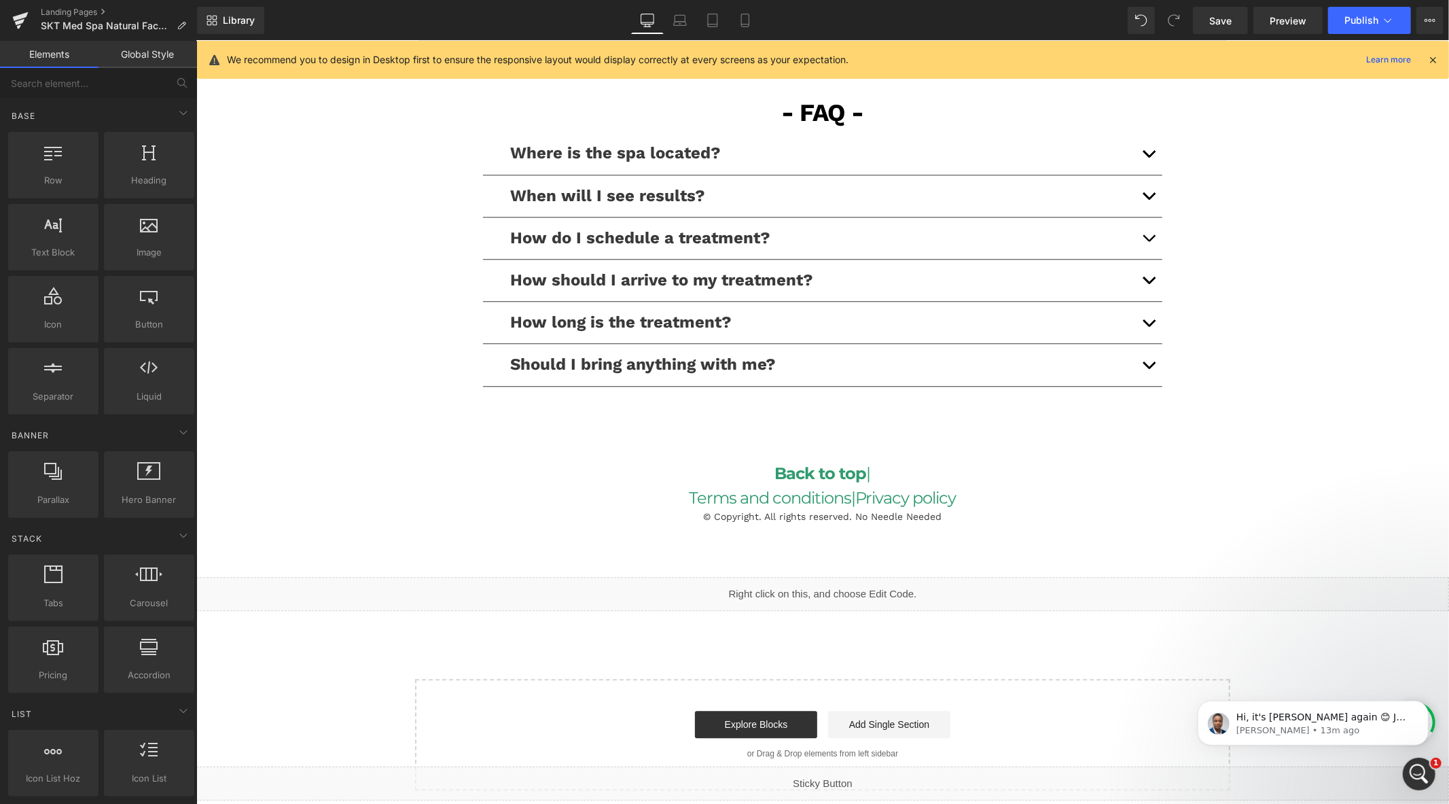
scroll to position [2919, 0]
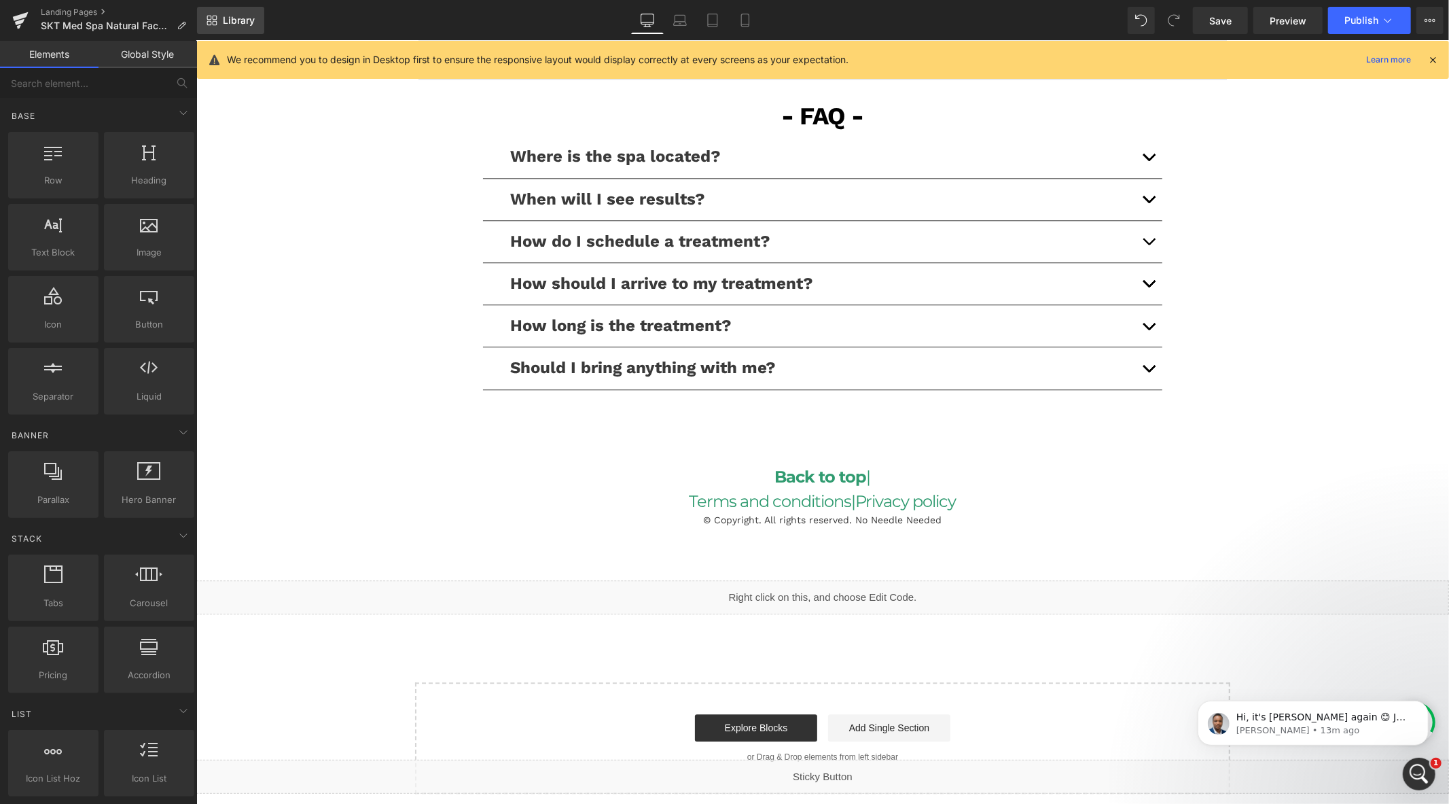
click at [224, 18] on span "Library" at bounding box center [239, 20] width 32 height 12
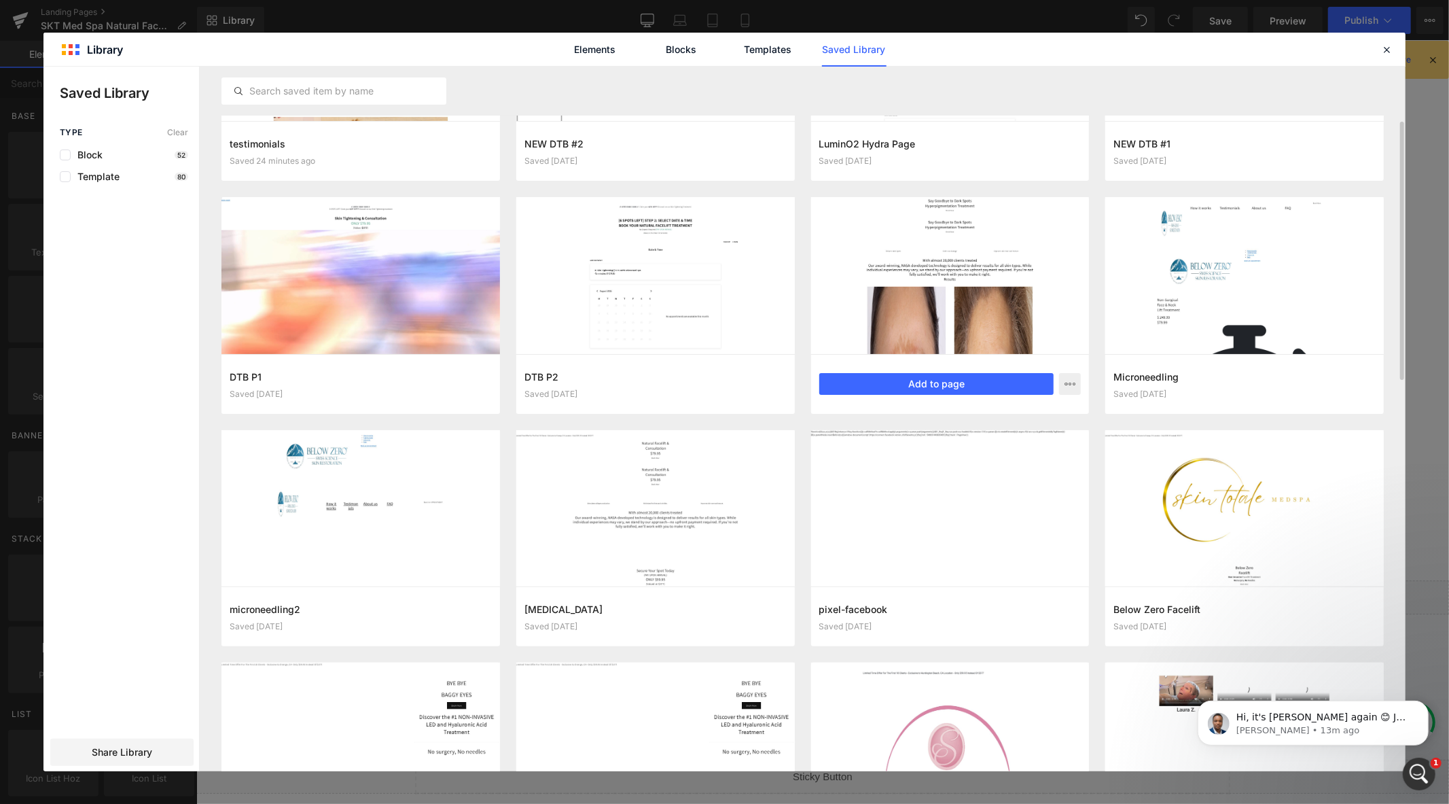
scroll to position [377, 0]
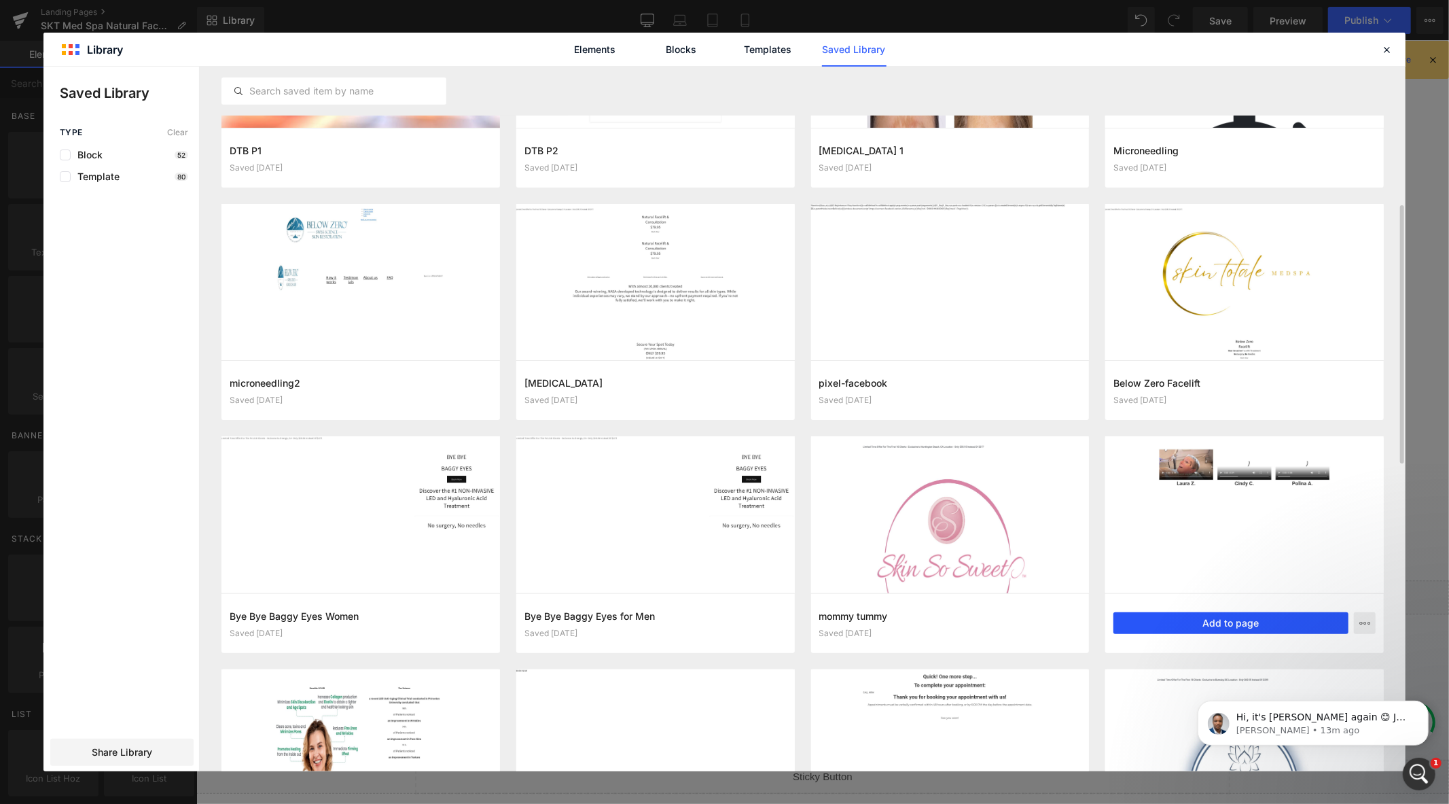
click at [1206, 626] on button "Add to page" at bounding box center [1230, 623] width 235 height 22
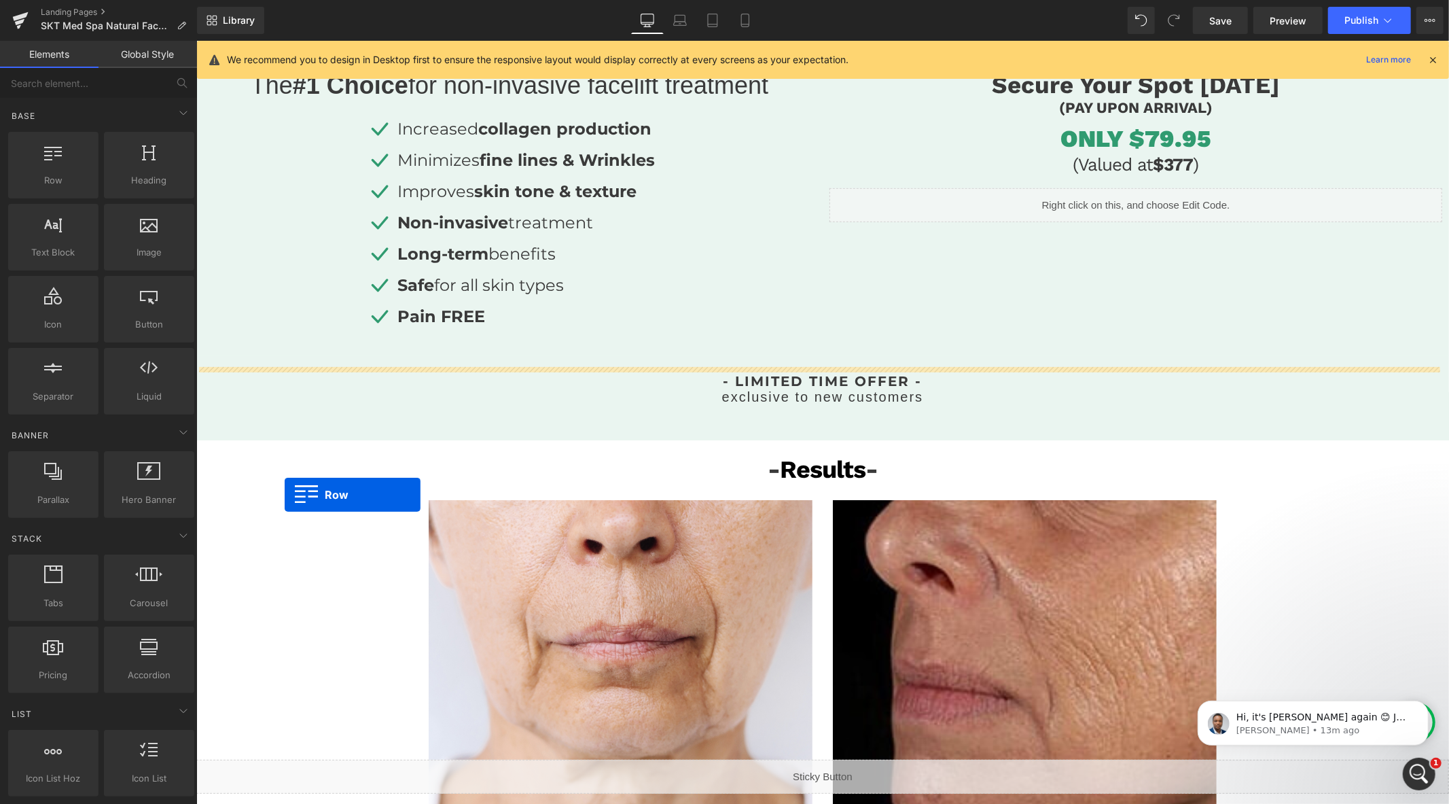
scroll to position [328, 0]
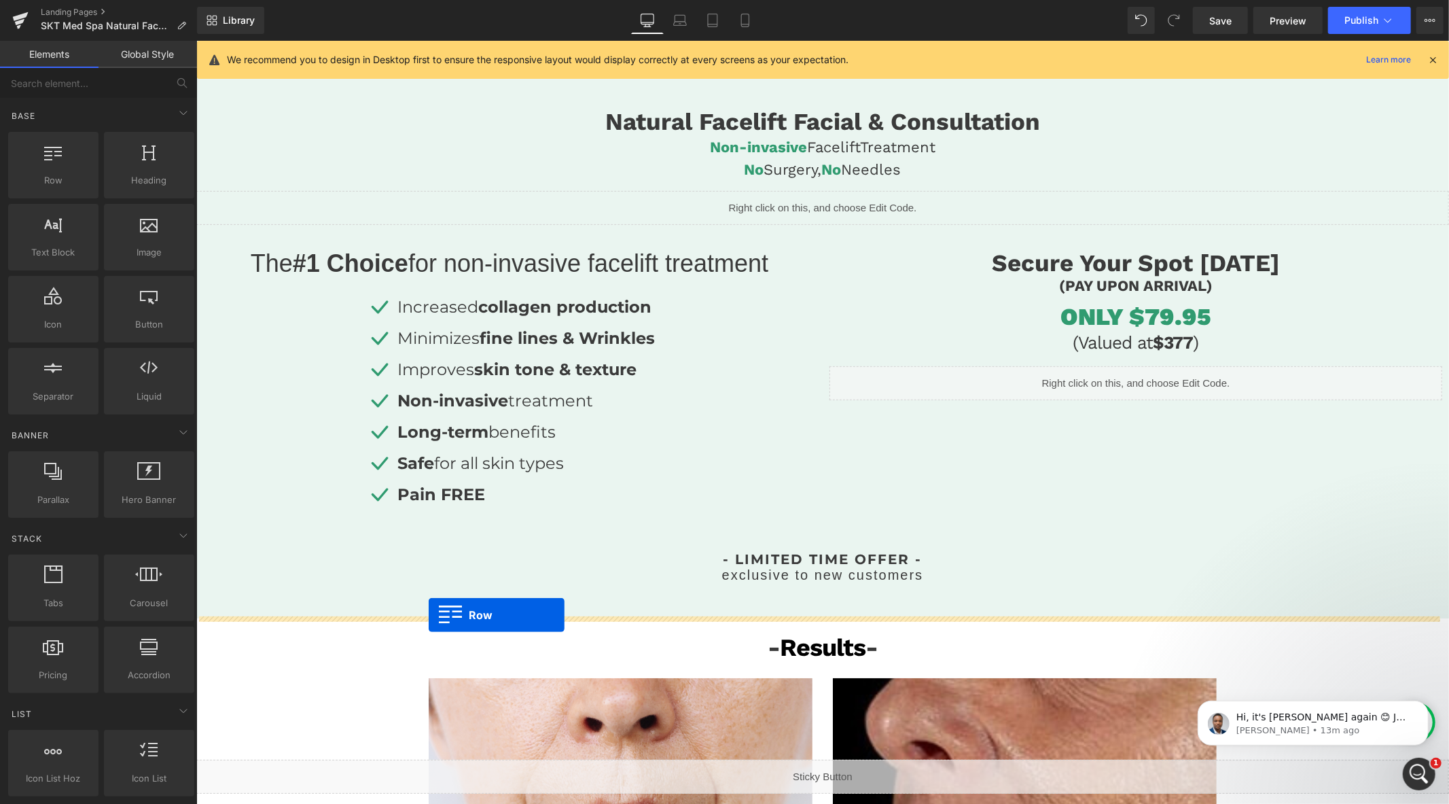
drag, startPoint x: 201, startPoint y: 554, endPoint x: 428, endPoint y: 614, distance: 234.8
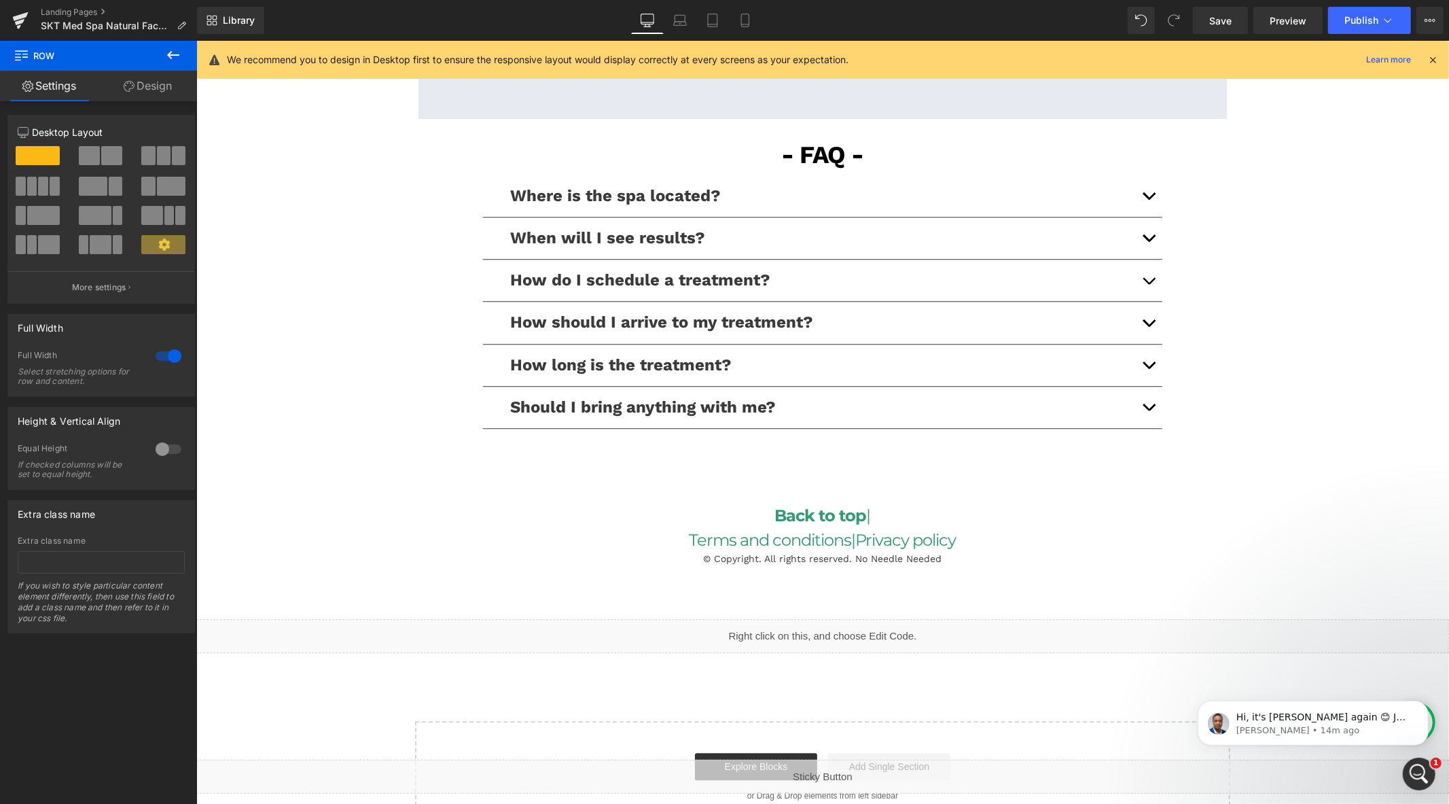
scroll to position [3021, 0]
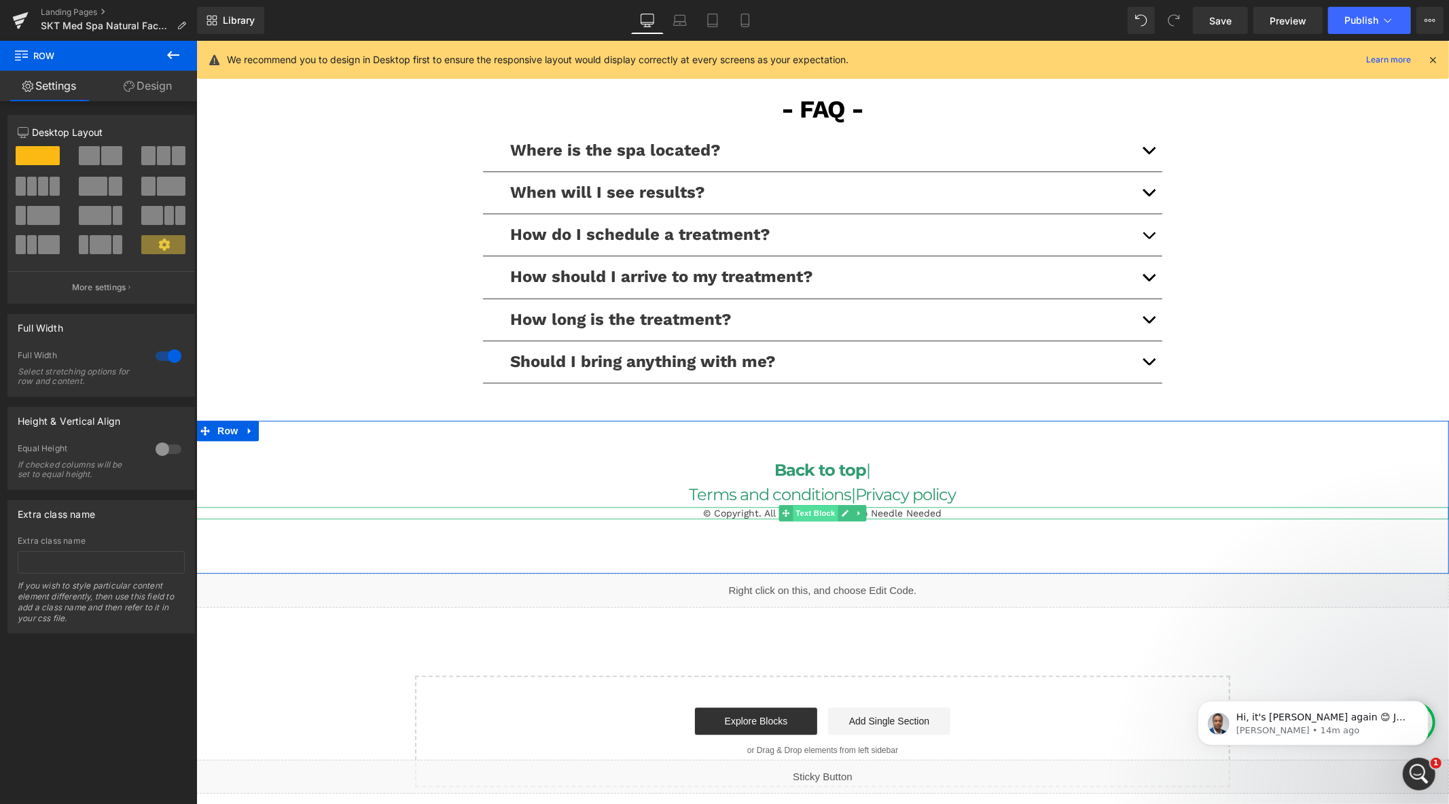
click at [819, 511] on span "Text Block" at bounding box center [815, 512] width 45 height 16
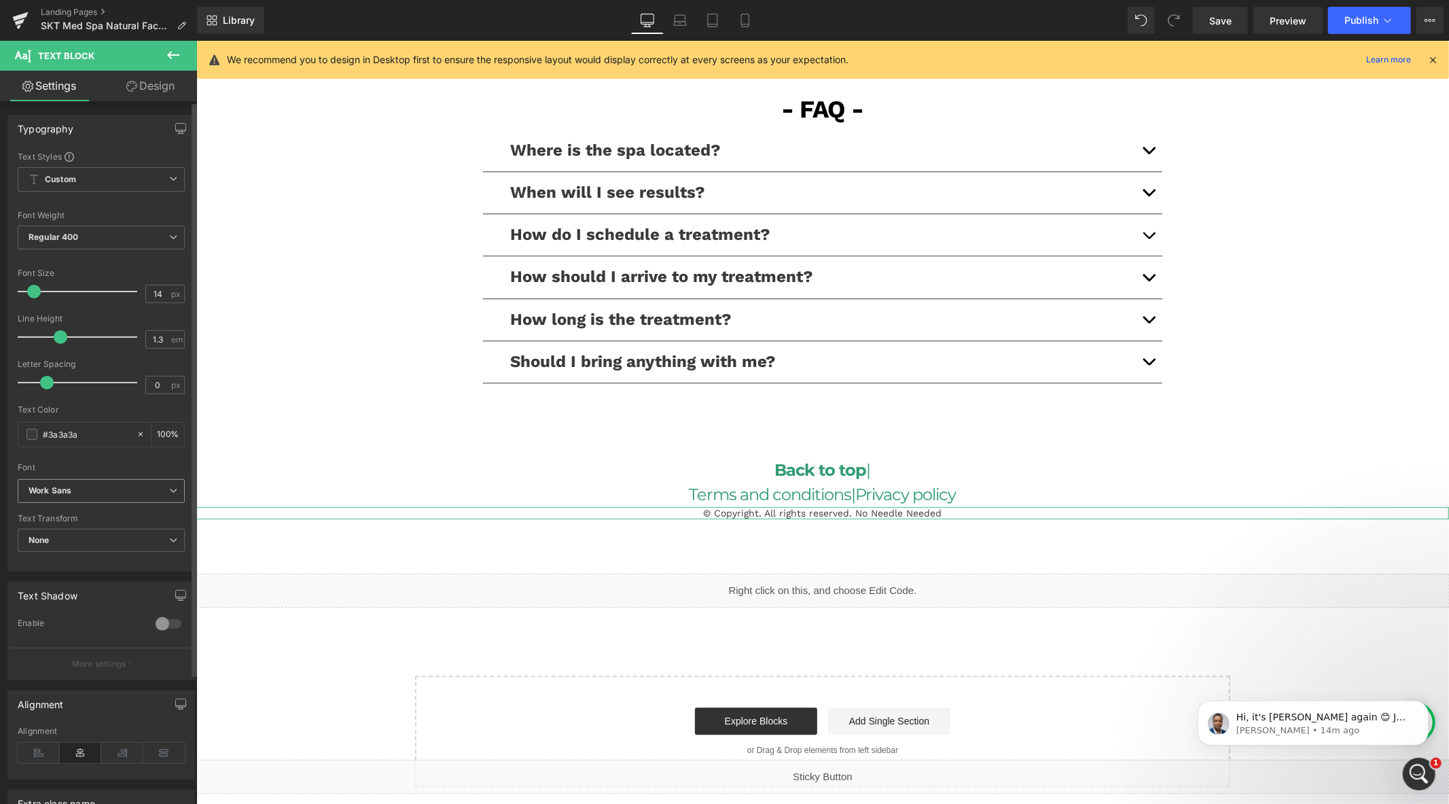
click at [116, 490] on b "Work Sans" at bounding box center [99, 491] width 141 height 12
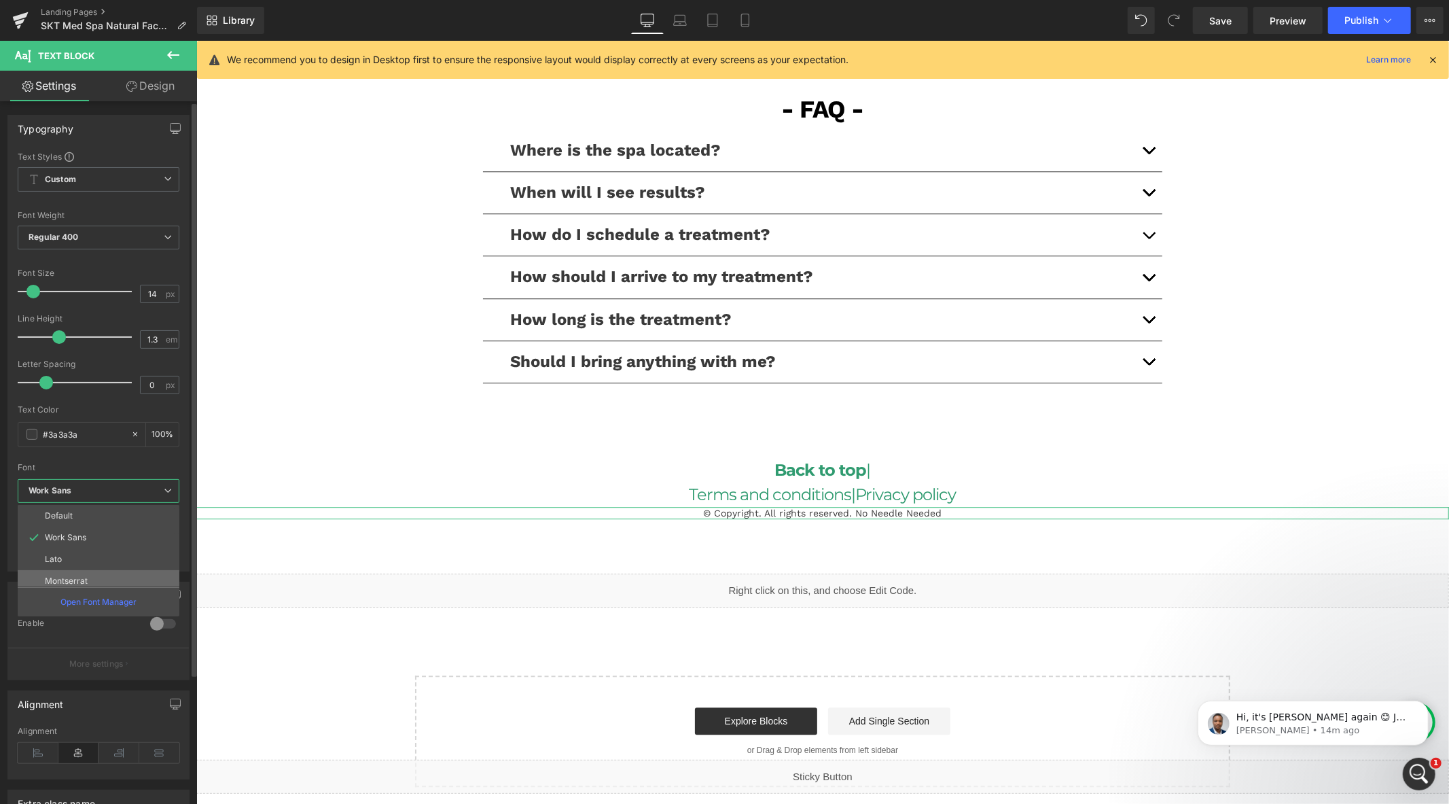
click at [92, 579] on li "Montserrat" at bounding box center [102, 581] width 168 height 22
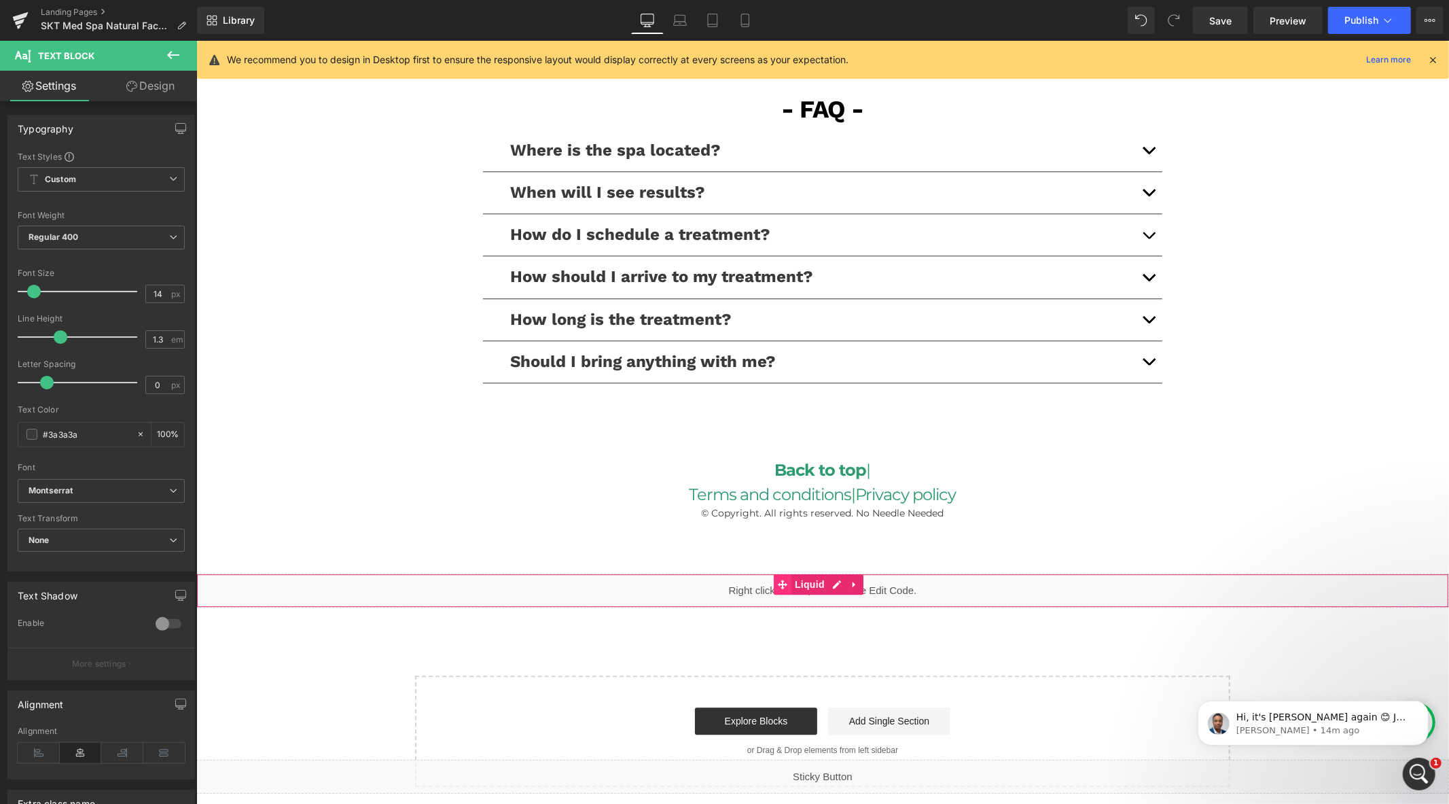
scroll to position [2644, 0]
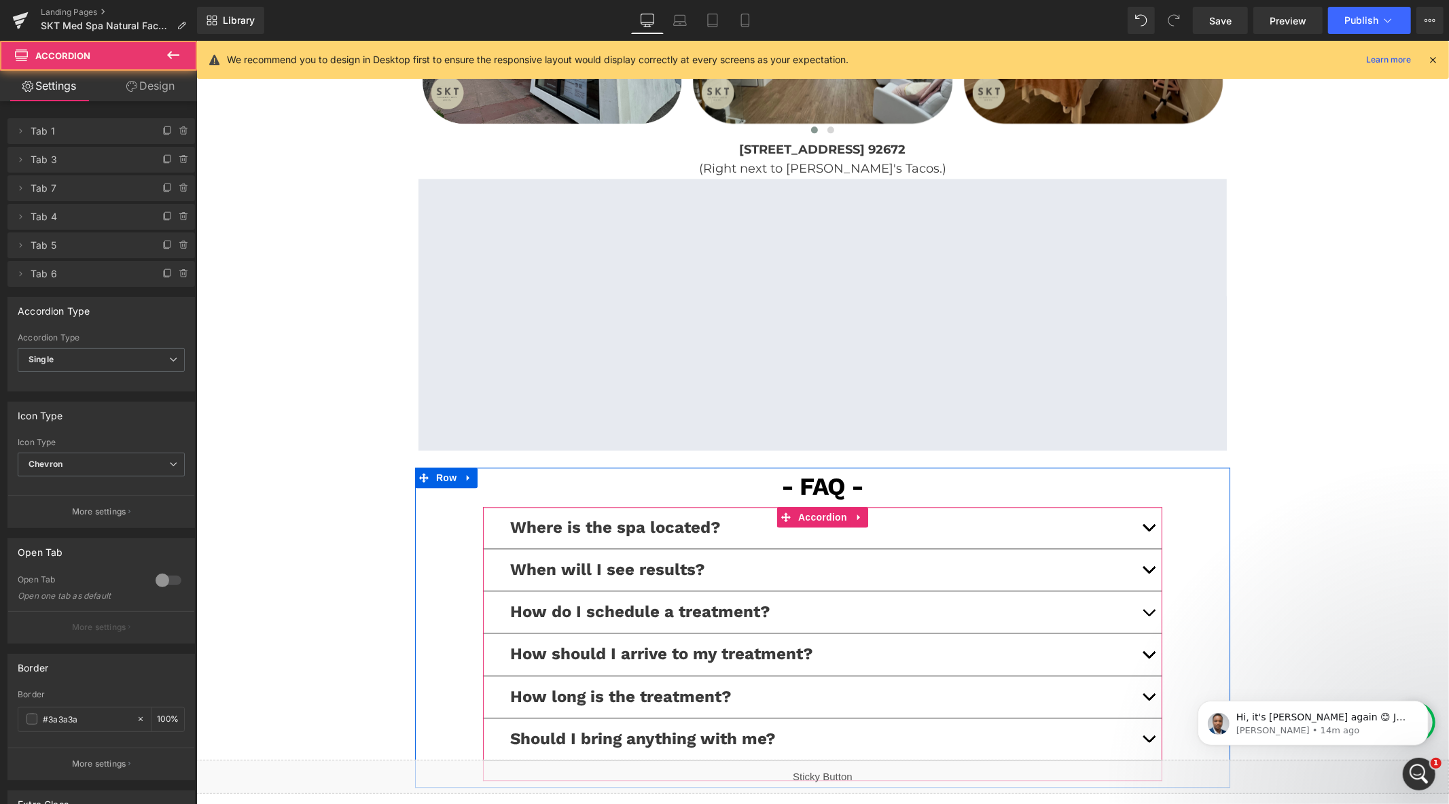
click at [1148, 615] on span "button" at bounding box center [1148, 615] width 0 height 0
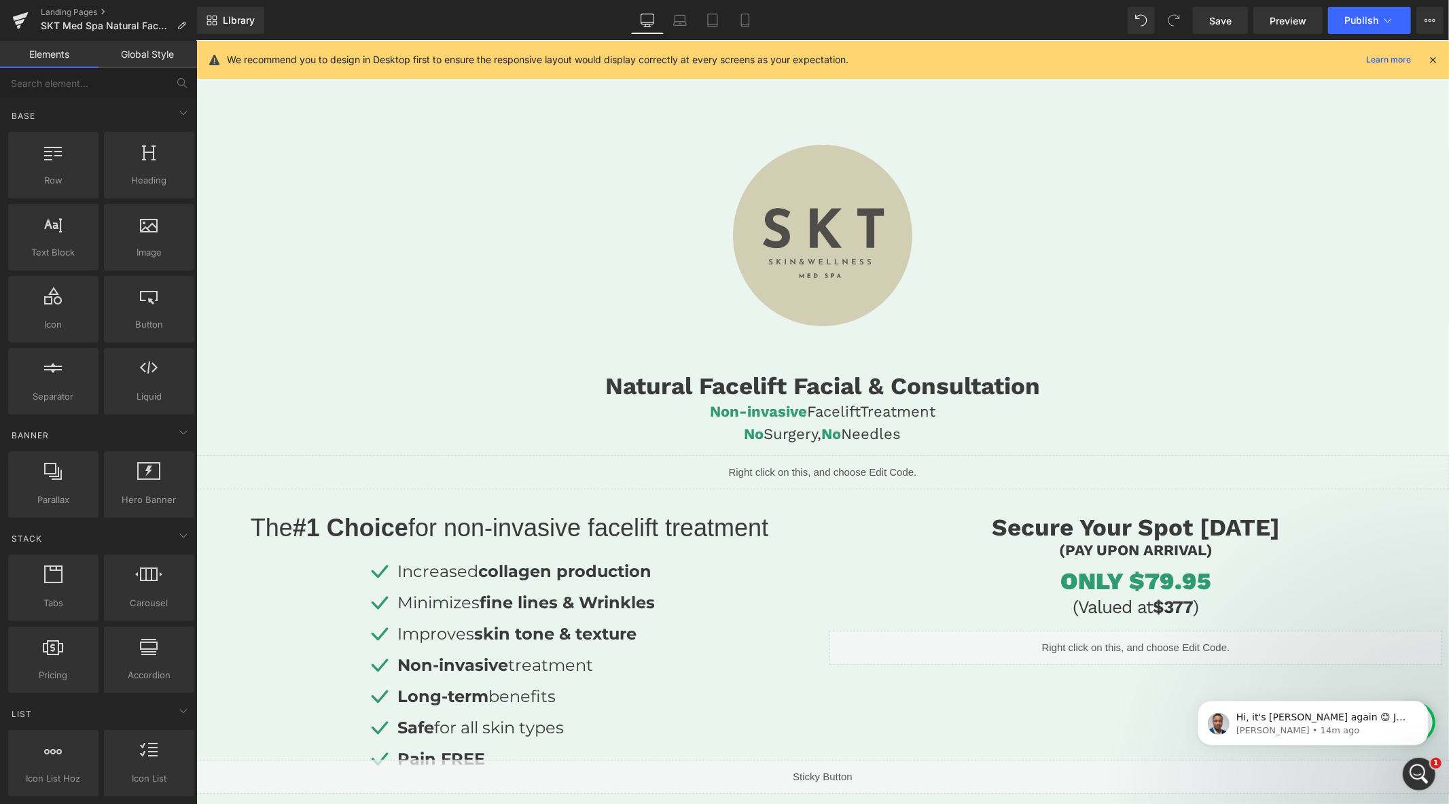
scroll to position [0, 0]
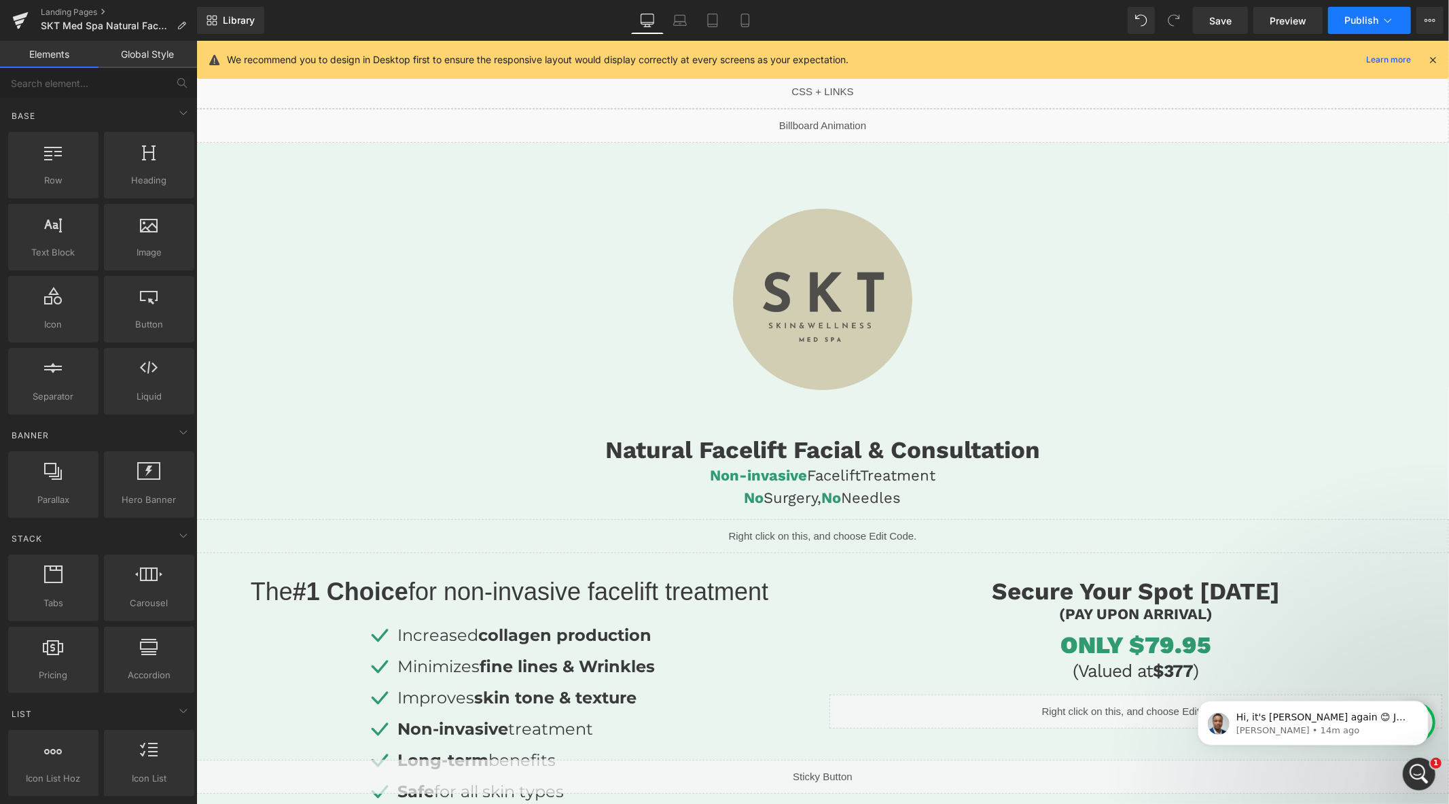
click at [1375, 26] on button "Publish" at bounding box center [1369, 20] width 83 height 27
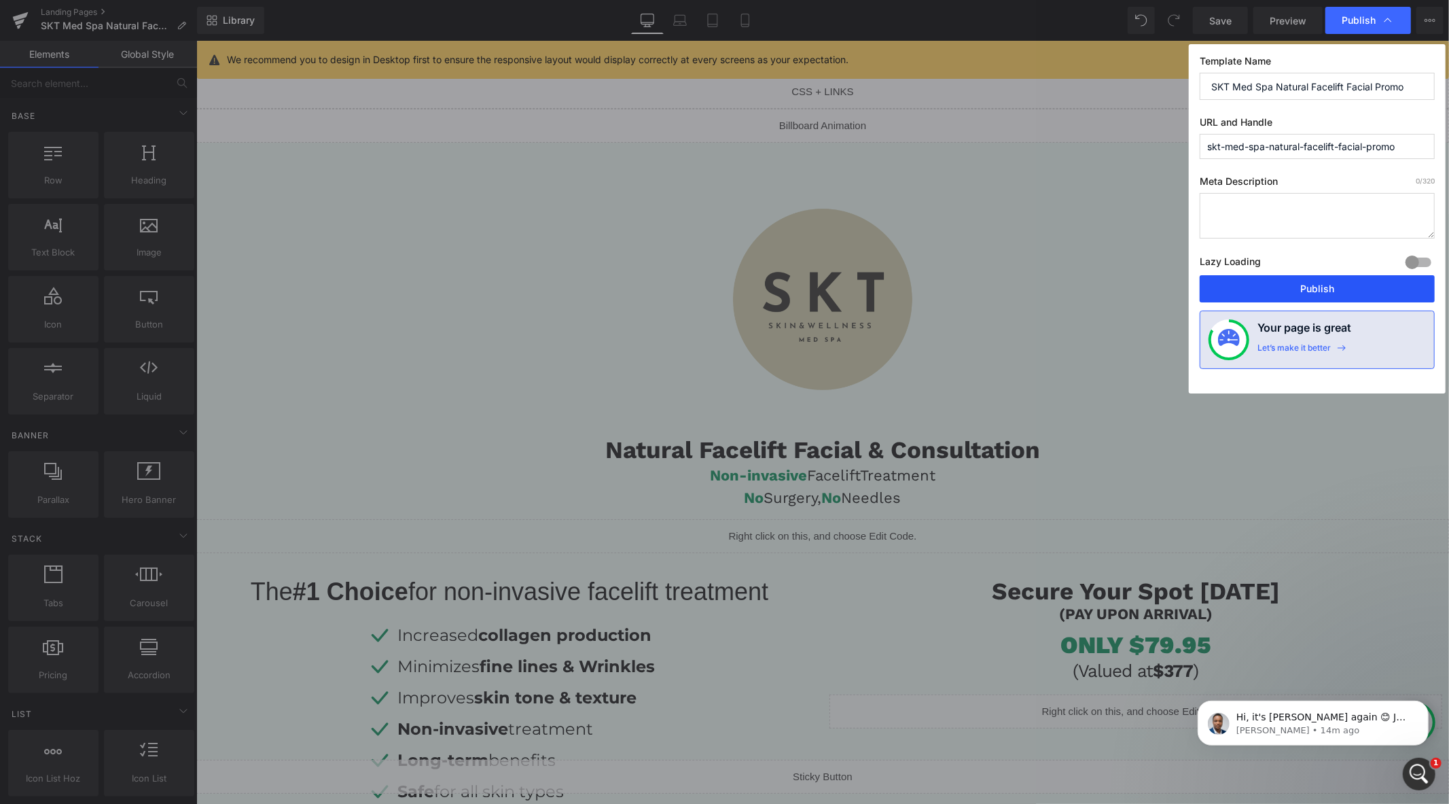
click at [1301, 287] on button "Publish" at bounding box center [1317, 288] width 235 height 27
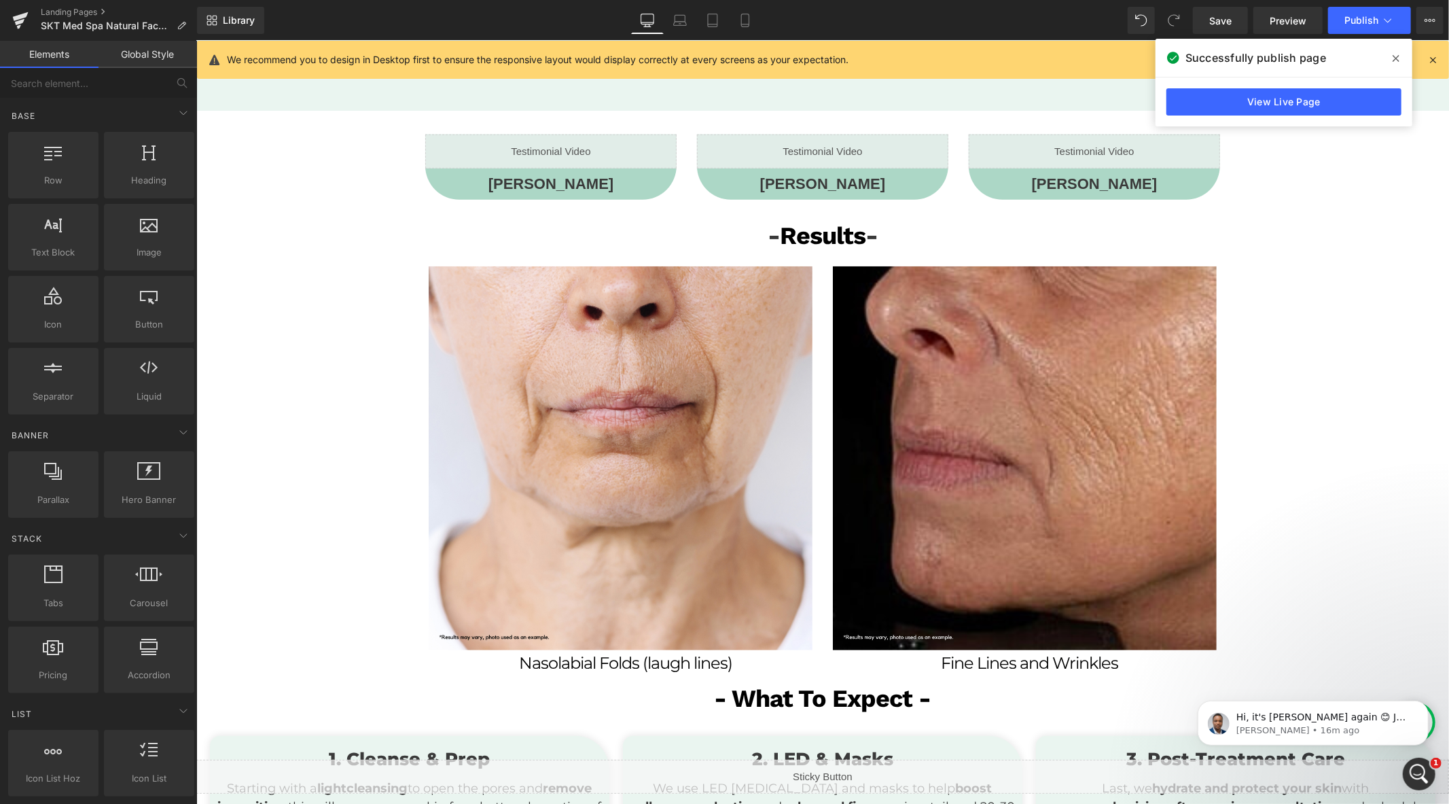
scroll to position [755, 0]
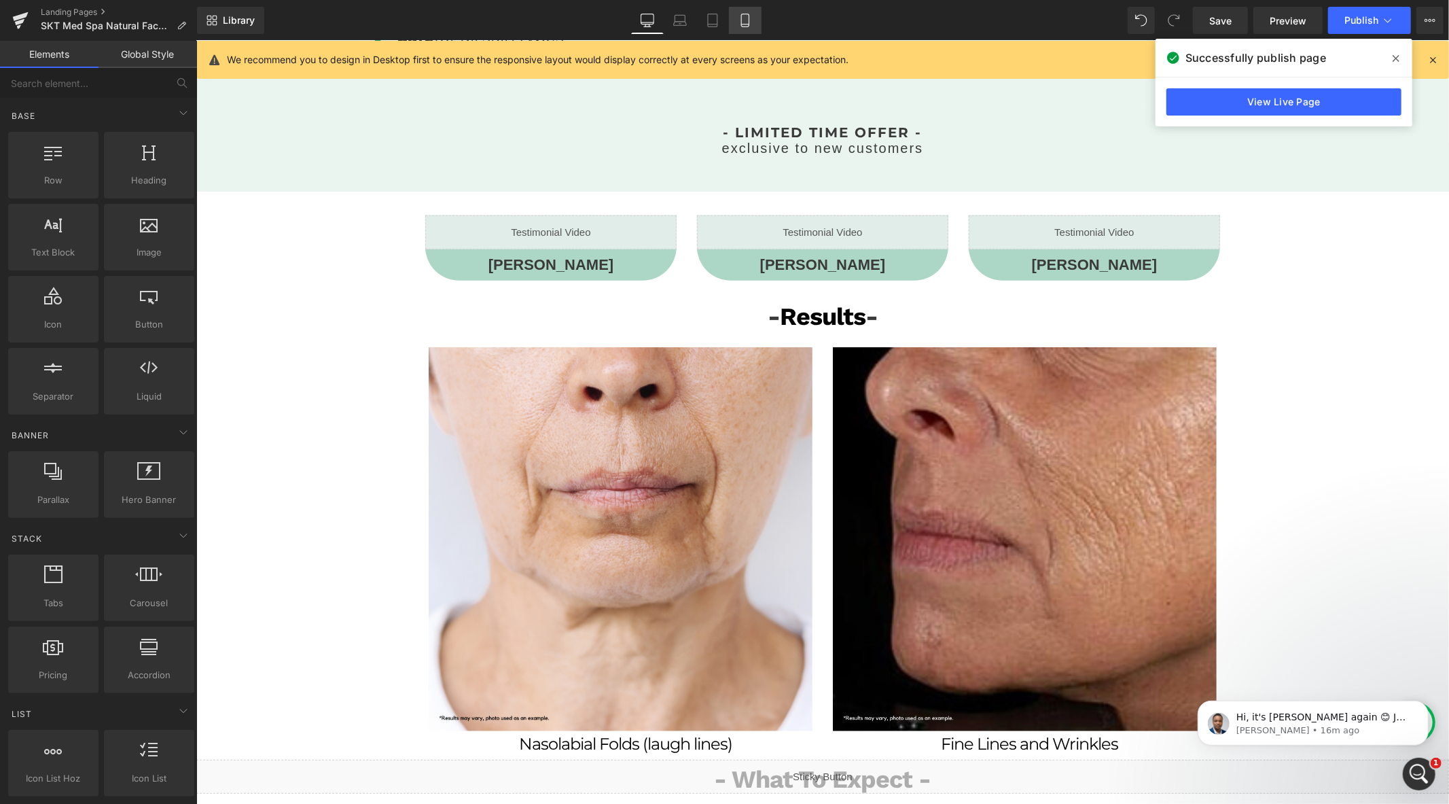
click at [738, 18] on icon at bounding box center [745, 21] width 14 height 14
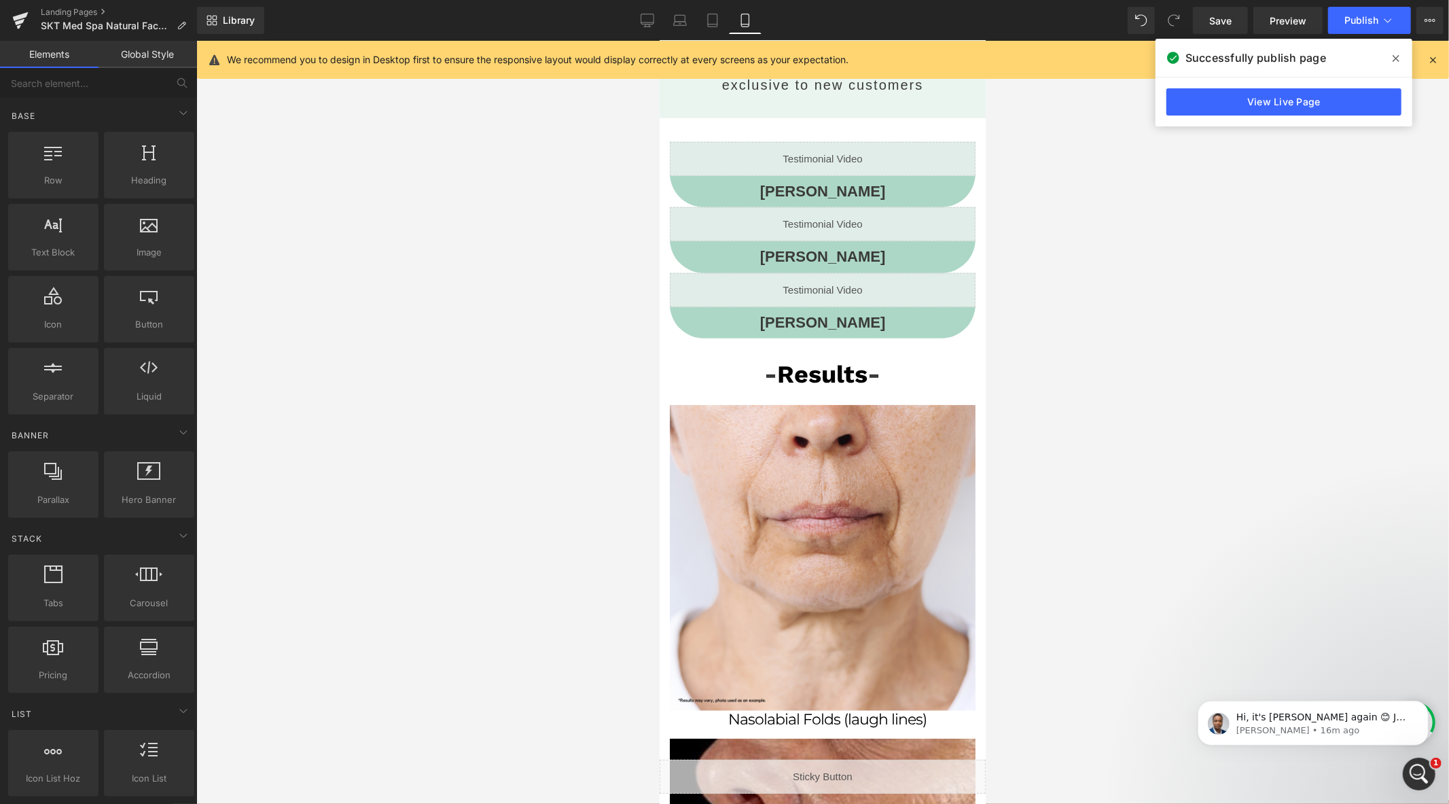
scroll to position [832, 0]
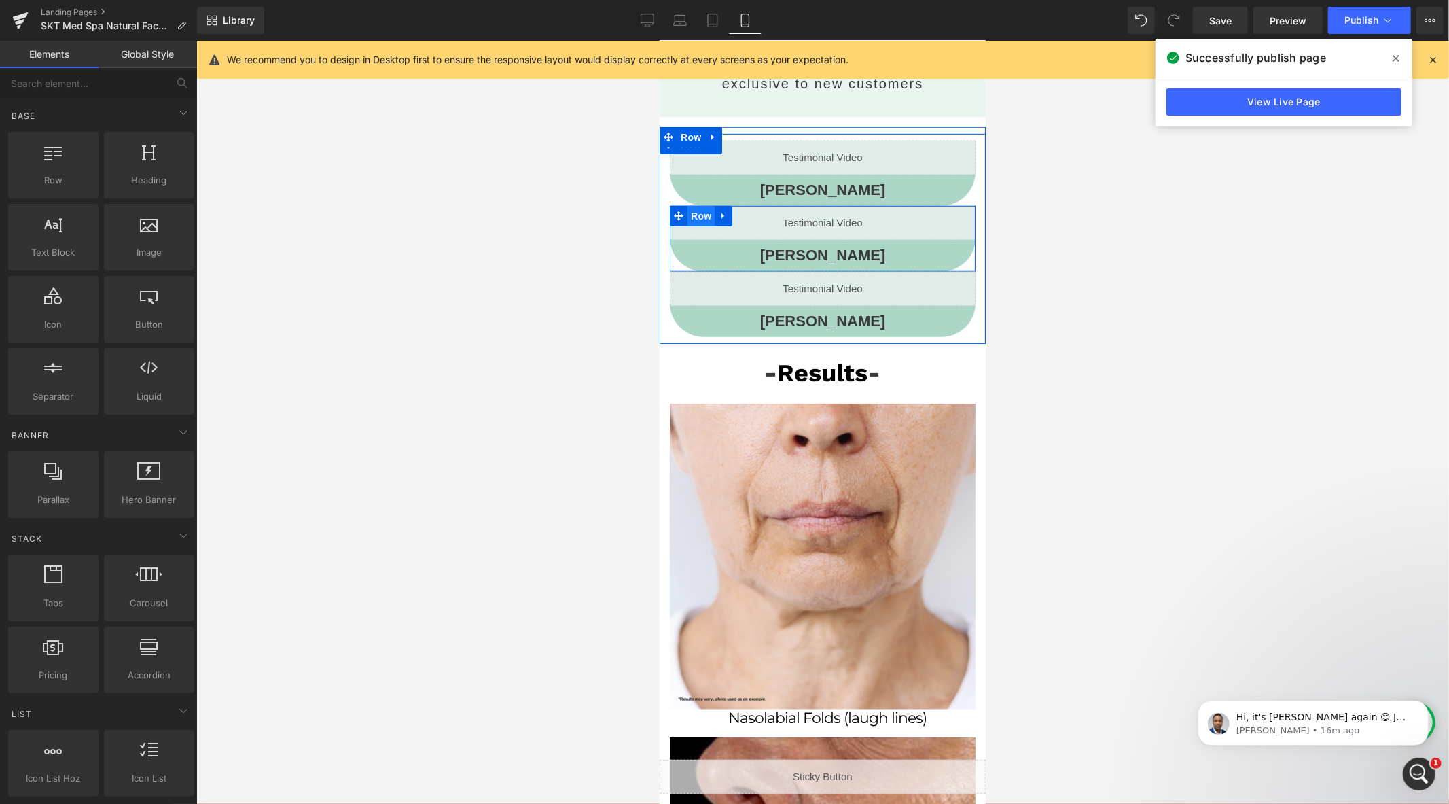
click at [687, 210] on span "Row" at bounding box center [700, 215] width 27 height 20
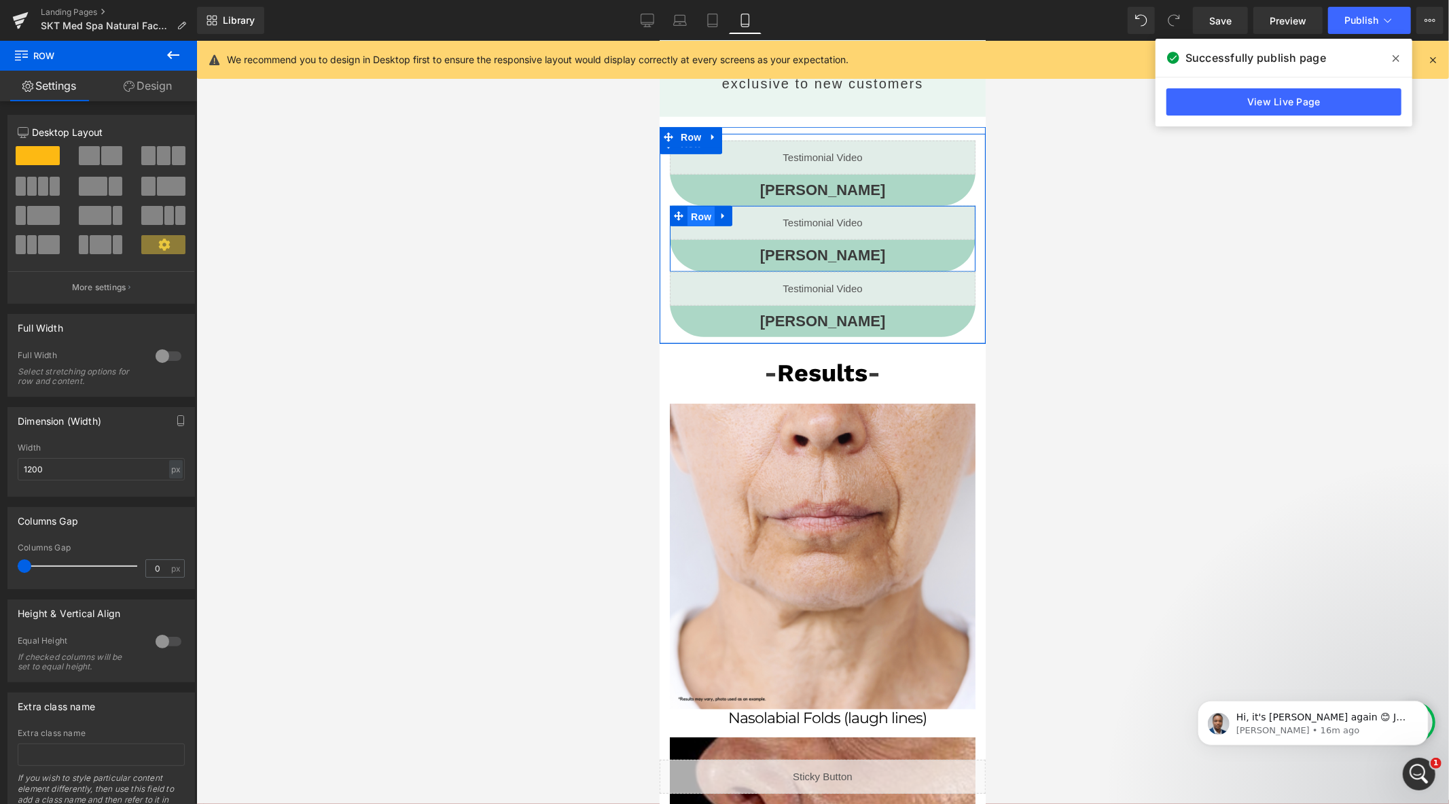
click at [687, 207] on span "Row" at bounding box center [700, 216] width 27 height 20
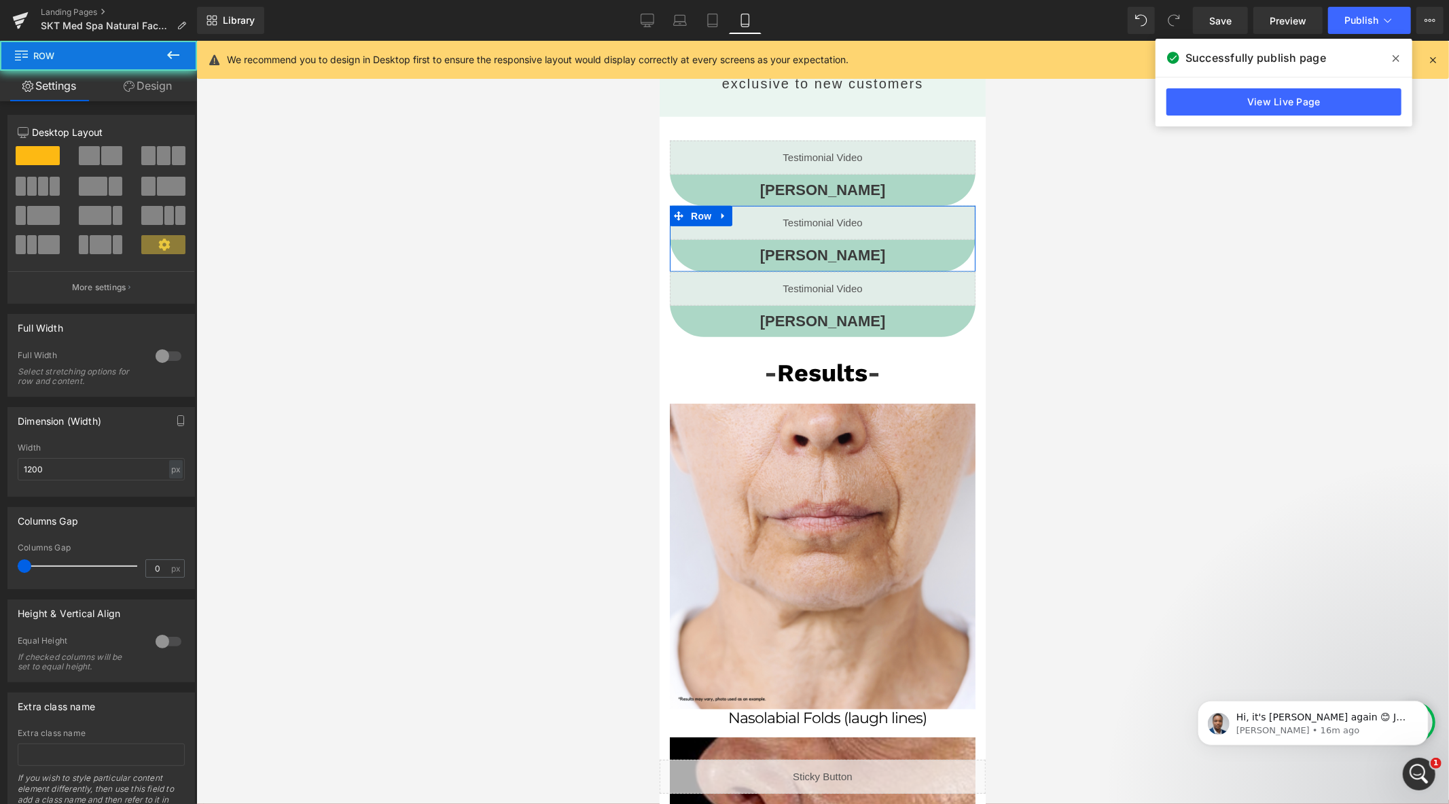
click at [134, 92] on link "Design" at bounding box center [147, 86] width 98 height 31
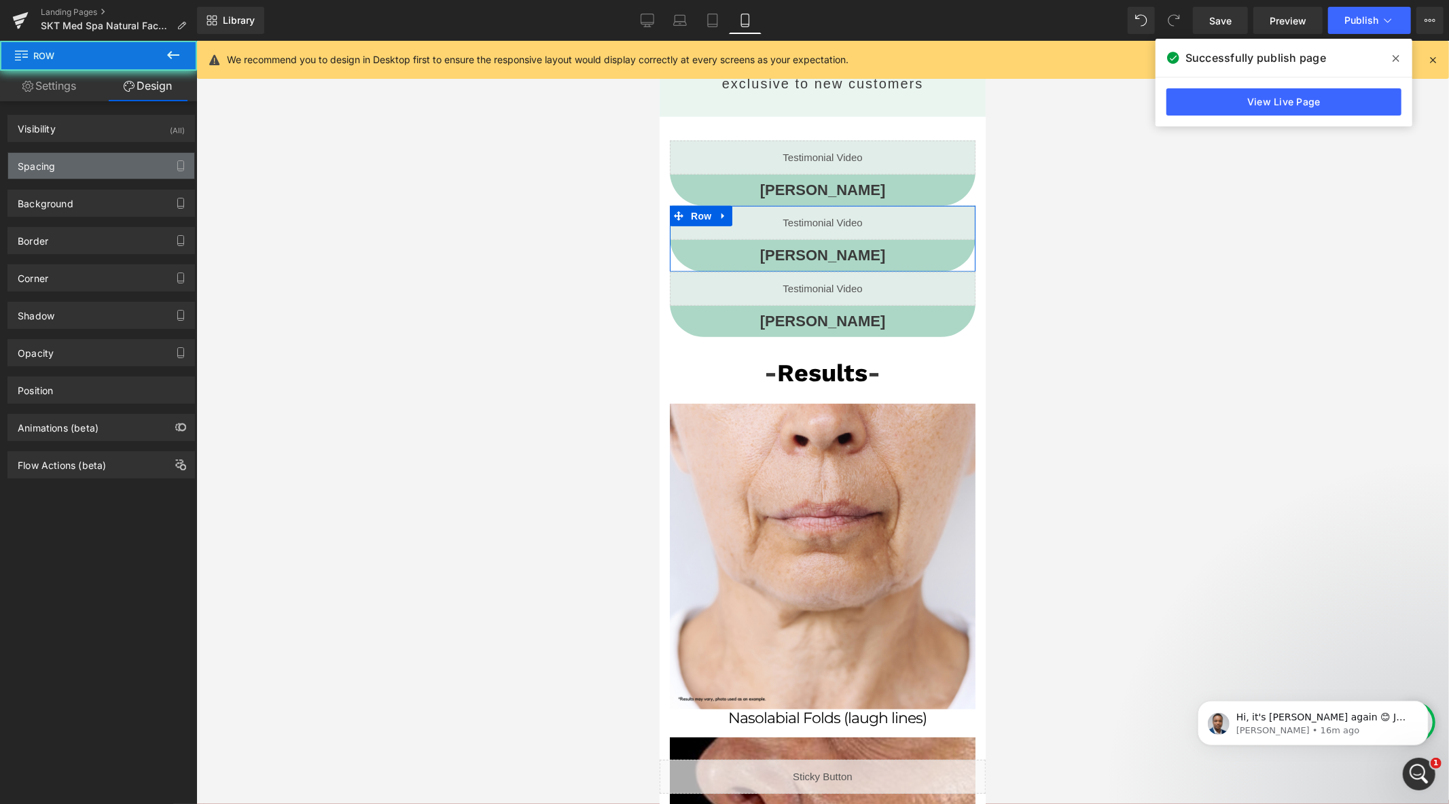
click at [78, 168] on div "Spacing" at bounding box center [101, 166] width 186 height 26
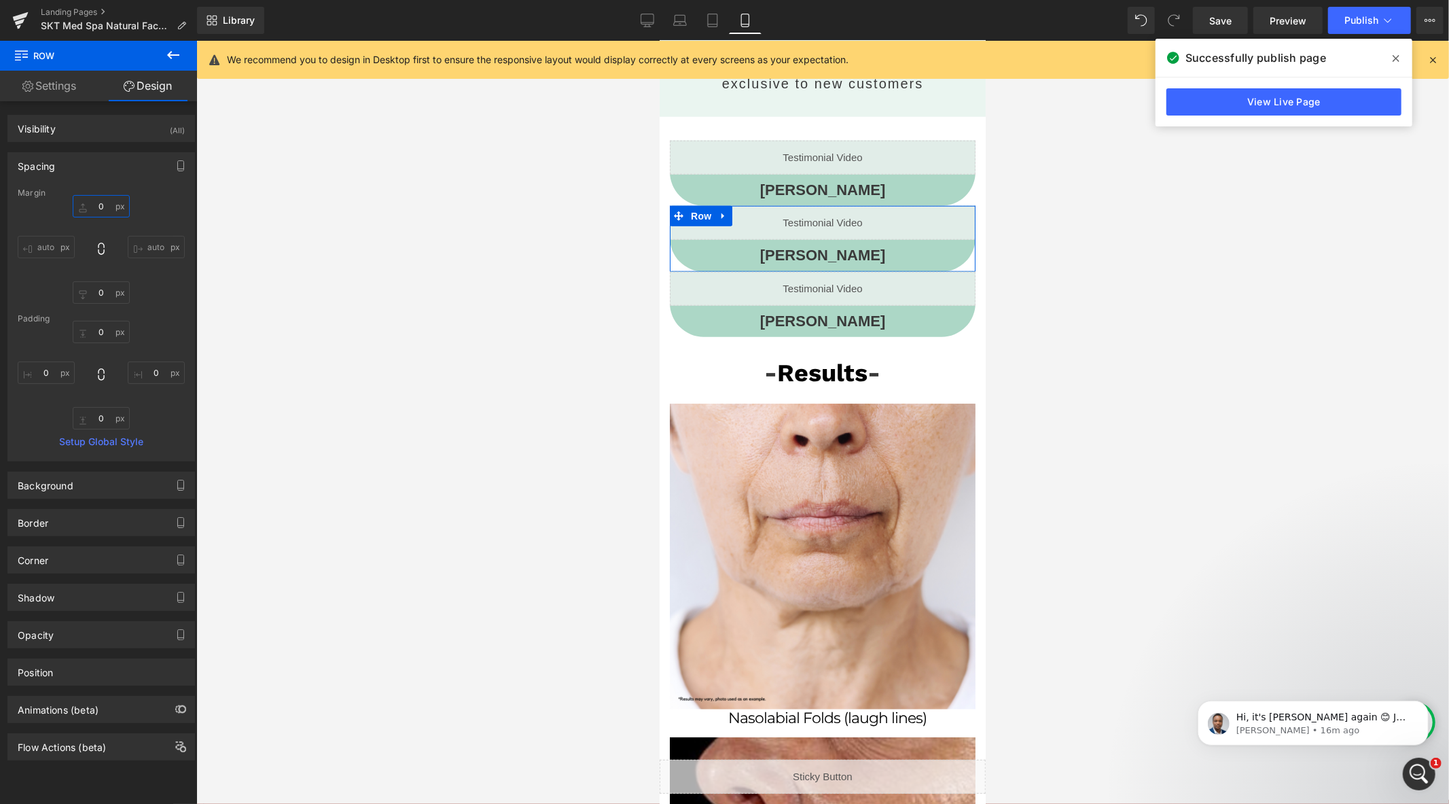
click at [105, 209] on input "0" at bounding box center [101, 206] width 57 height 22
type input "25"
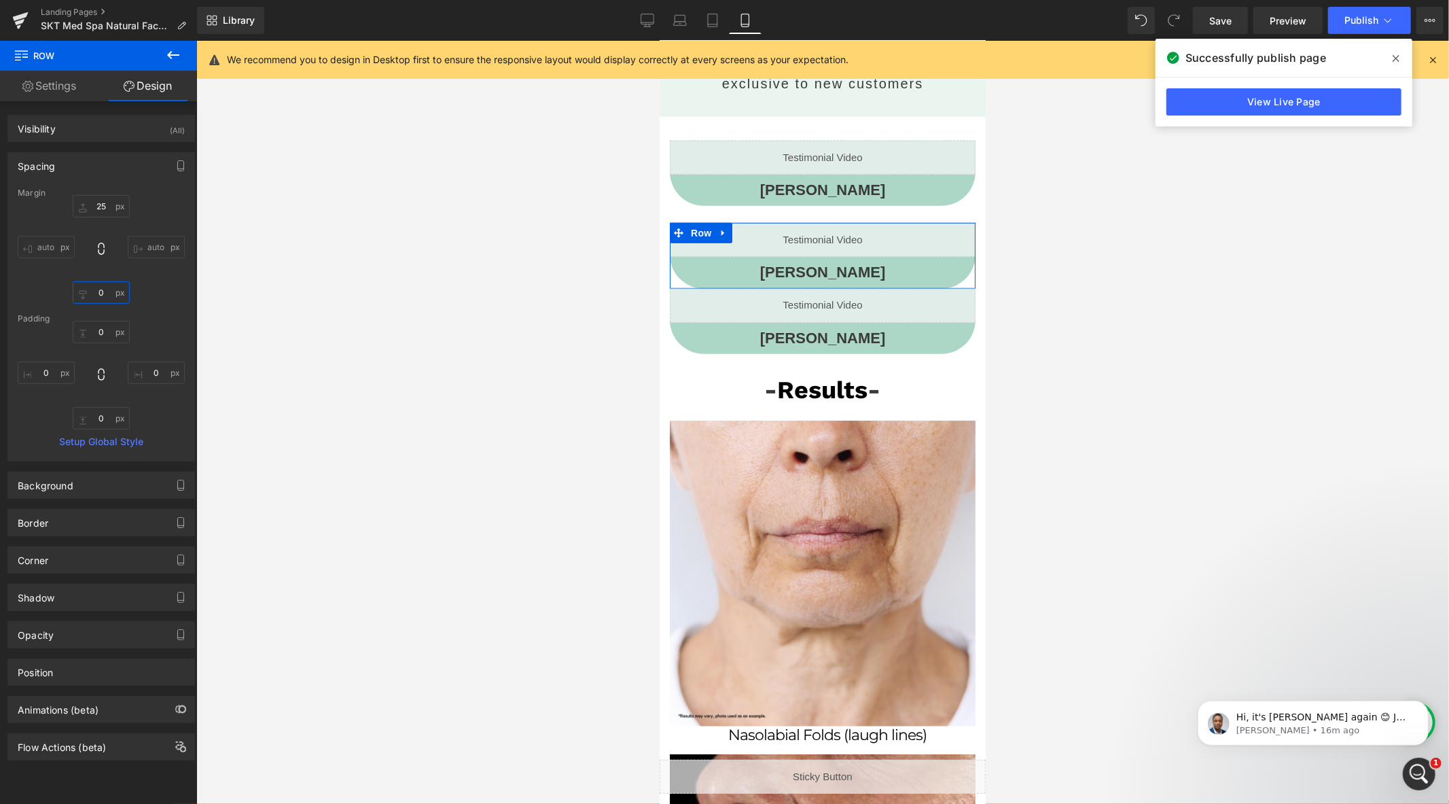
click at [107, 294] on input "0" at bounding box center [101, 292] width 57 height 22
type input "25"
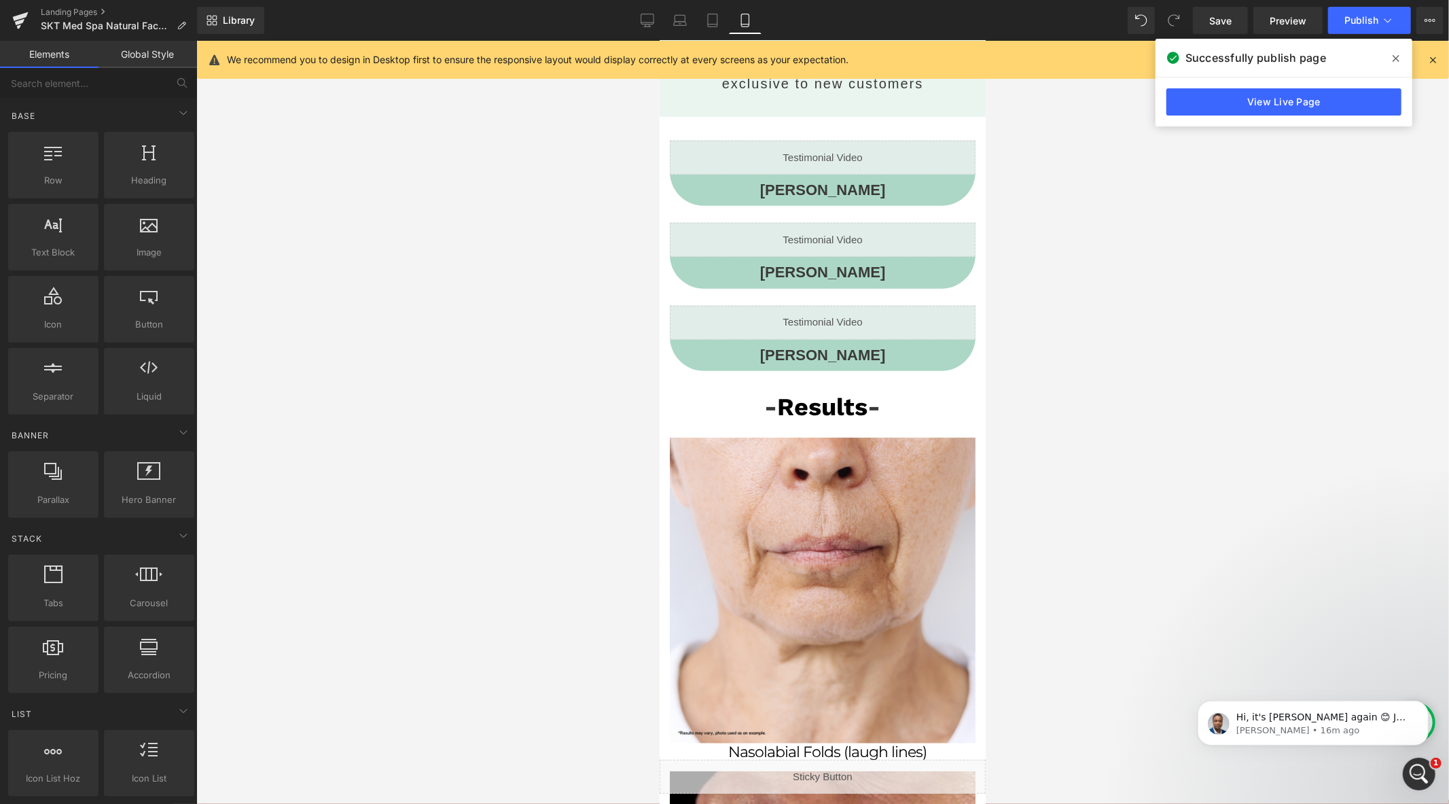
click at [503, 254] on div at bounding box center [822, 422] width 1253 height 763
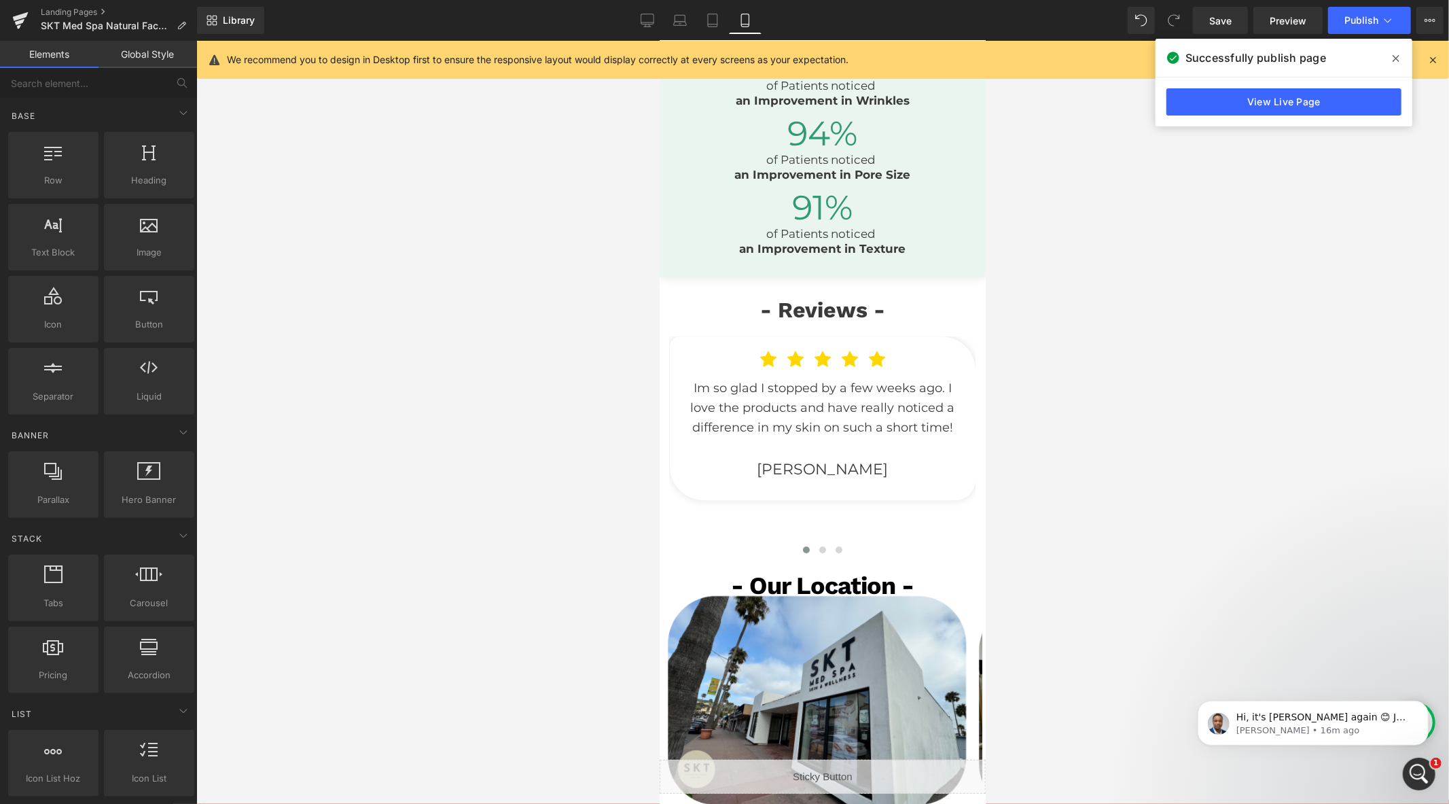
scroll to position [3096, 0]
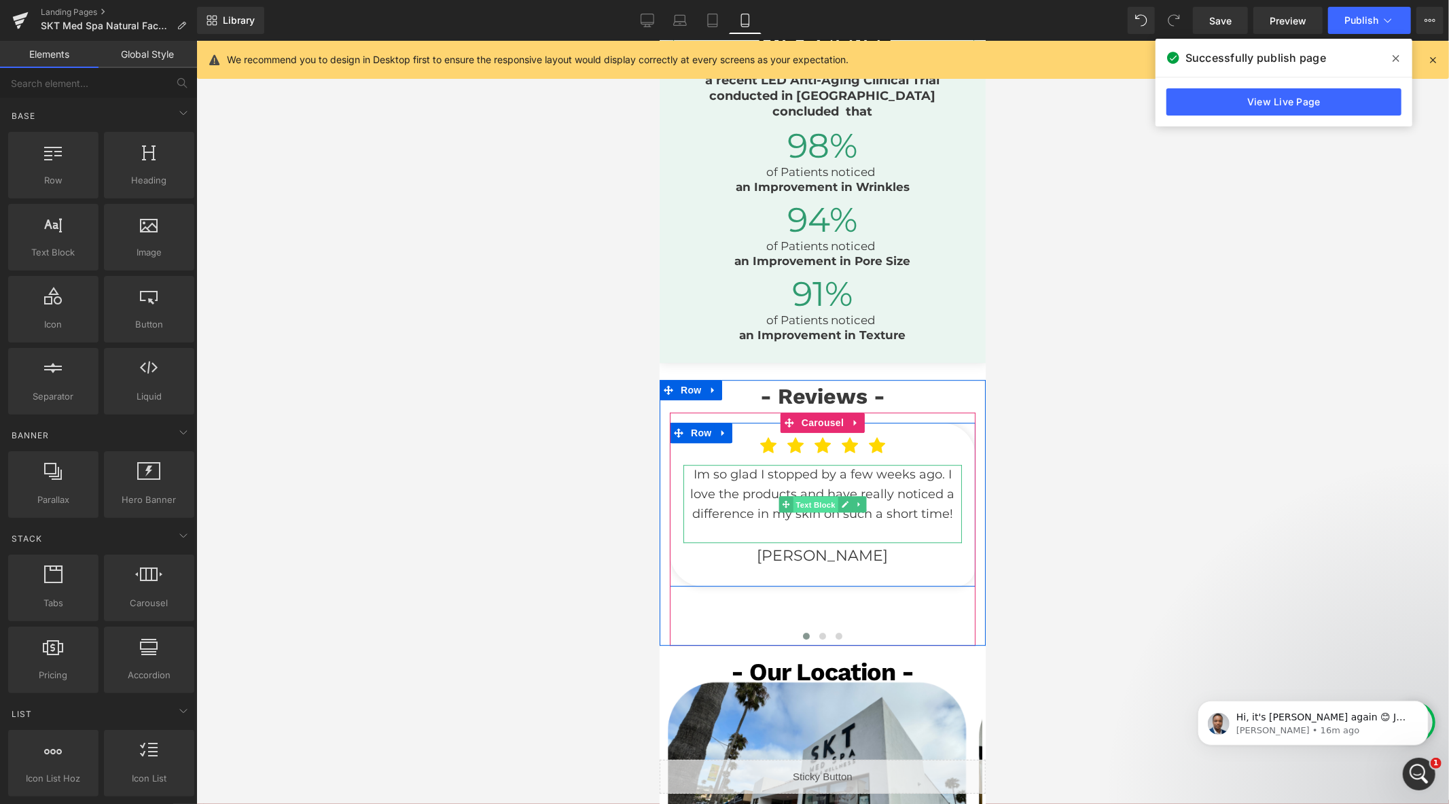
click at [805, 511] on span "Text Block" at bounding box center [814, 503] width 45 height 16
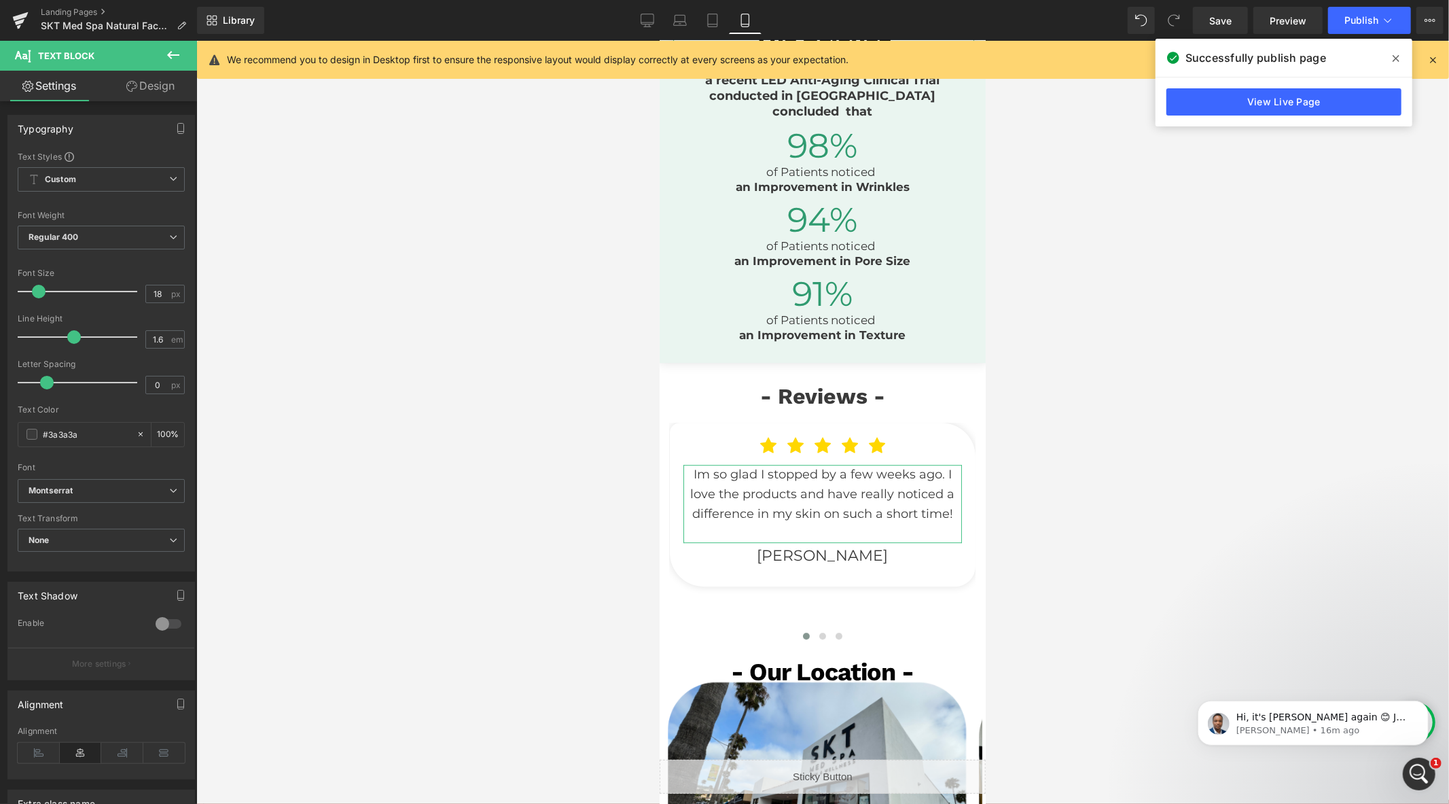
click at [143, 97] on link "Design" at bounding box center [150, 86] width 98 height 31
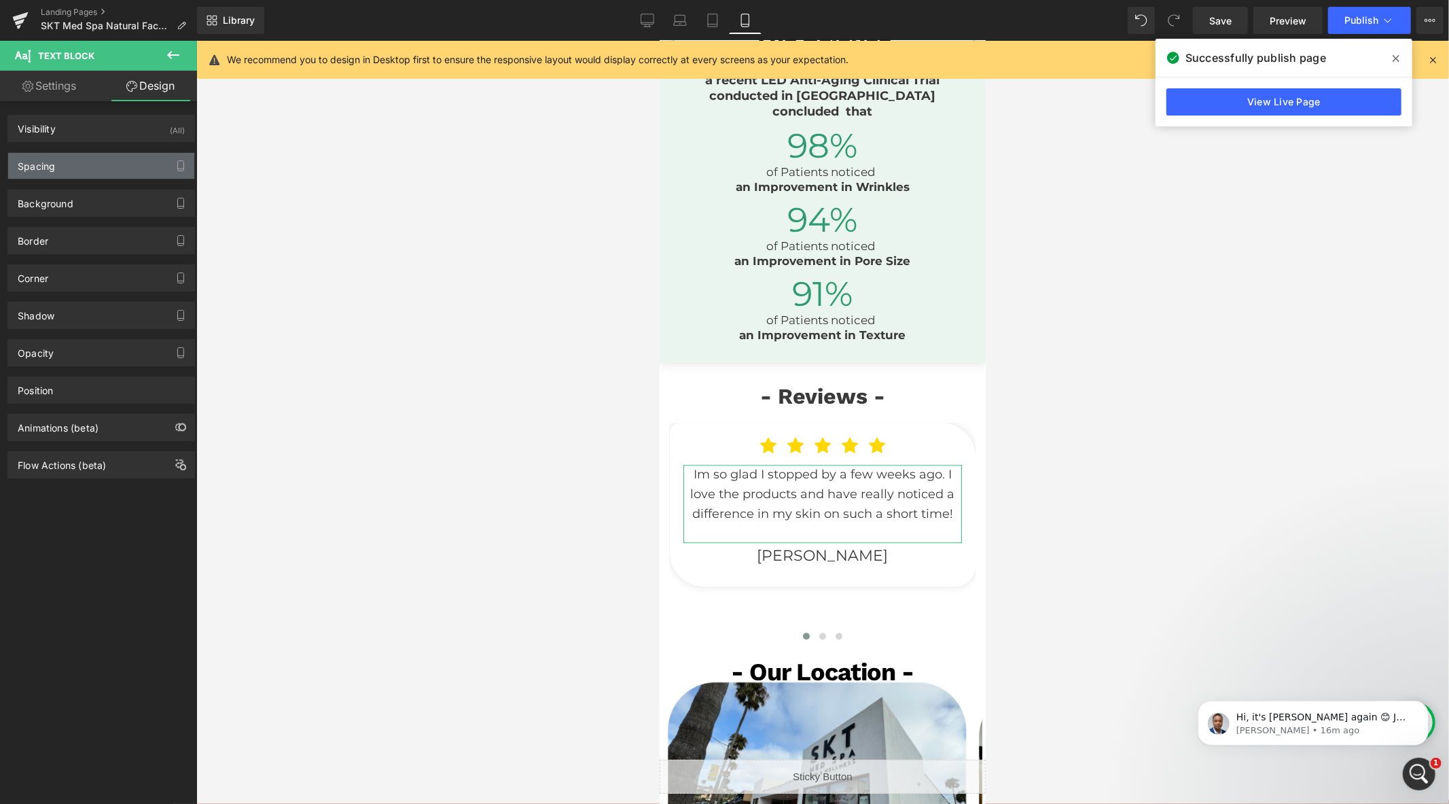
click at [92, 158] on div "Spacing" at bounding box center [101, 166] width 186 height 26
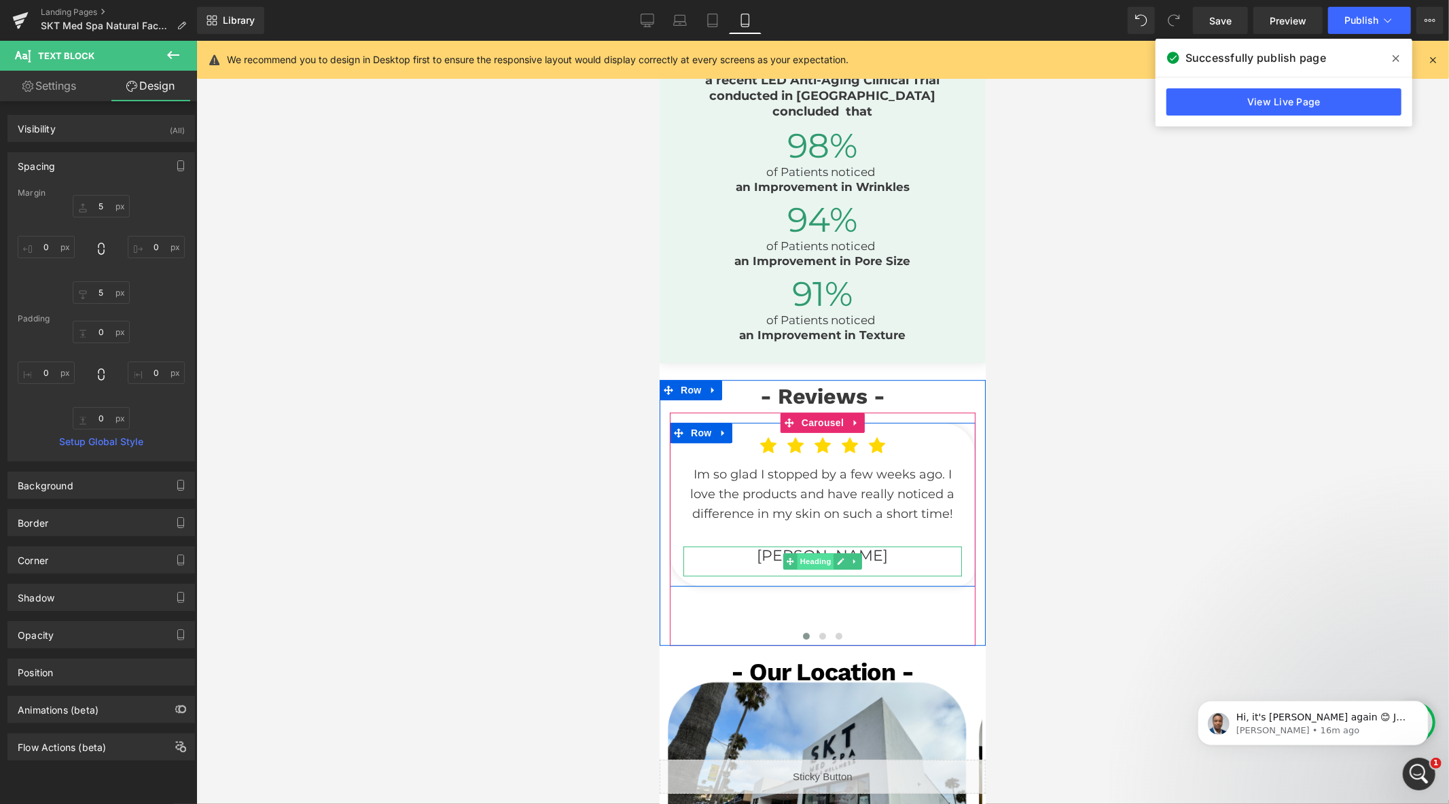
click at [808, 569] on span "Heading" at bounding box center [815, 560] width 37 height 16
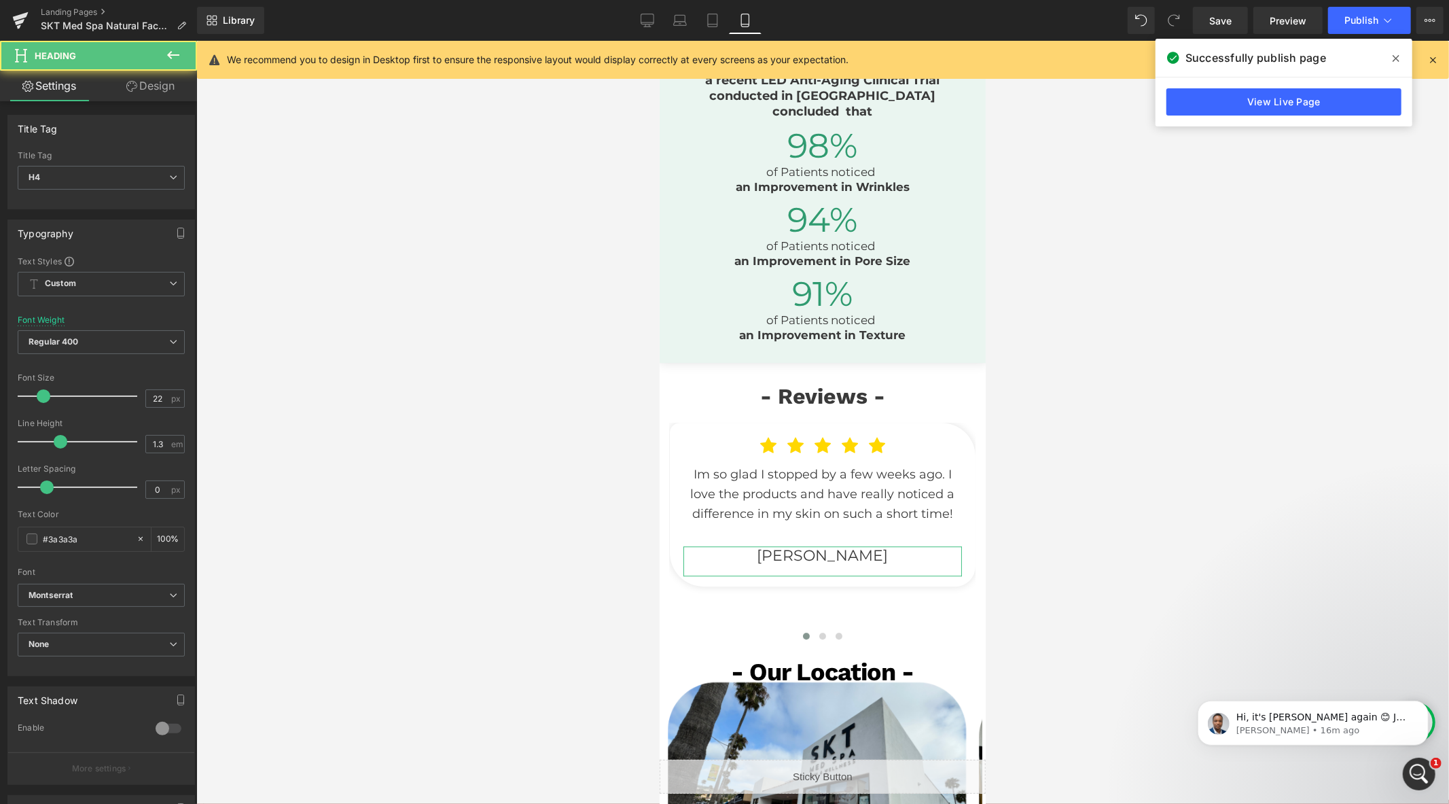
click at [138, 83] on link "Design" at bounding box center [150, 86] width 98 height 31
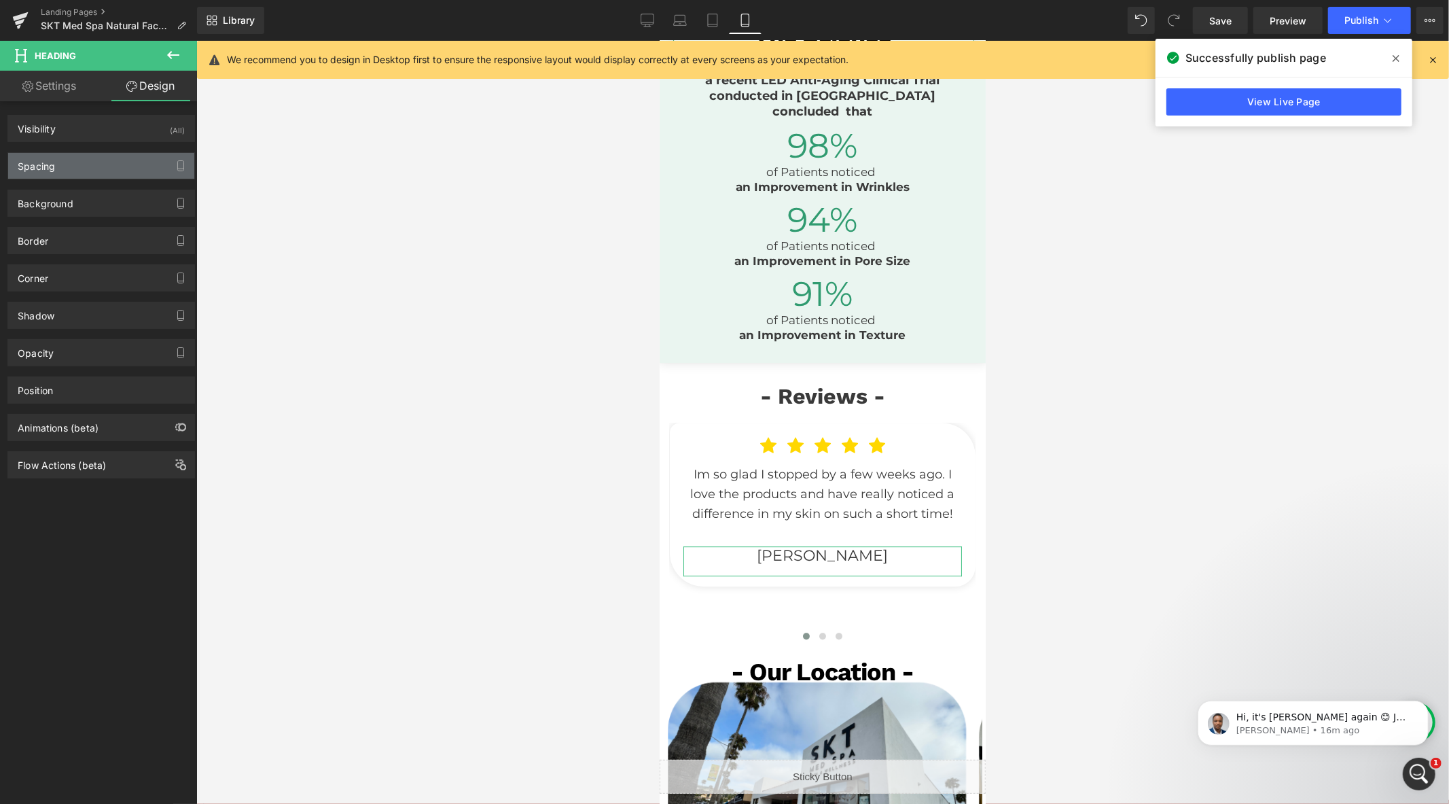
click at [99, 175] on div "Spacing" at bounding box center [101, 166] width 186 height 26
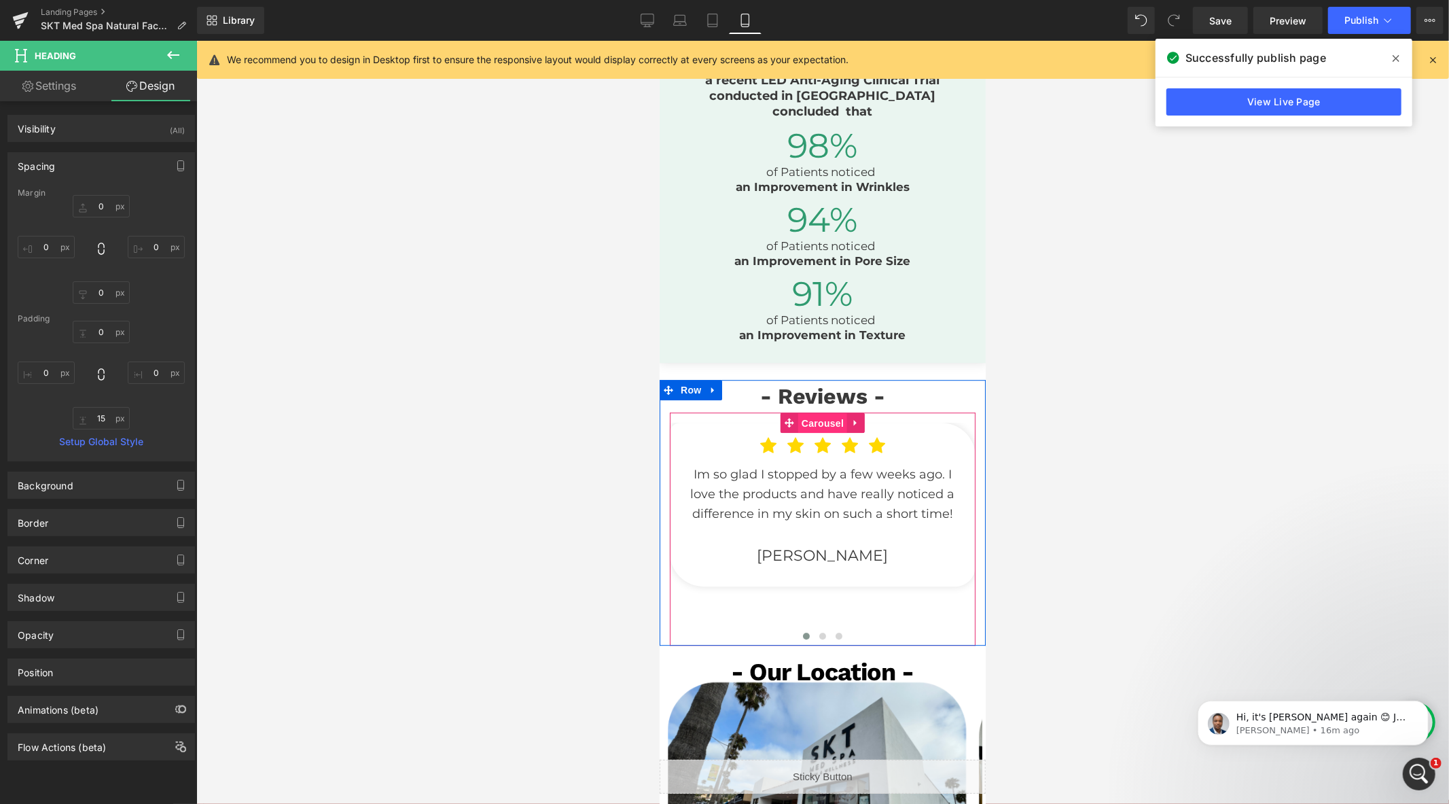
click at [814, 433] on span "Carousel" at bounding box center [821, 422] width 49 height 20
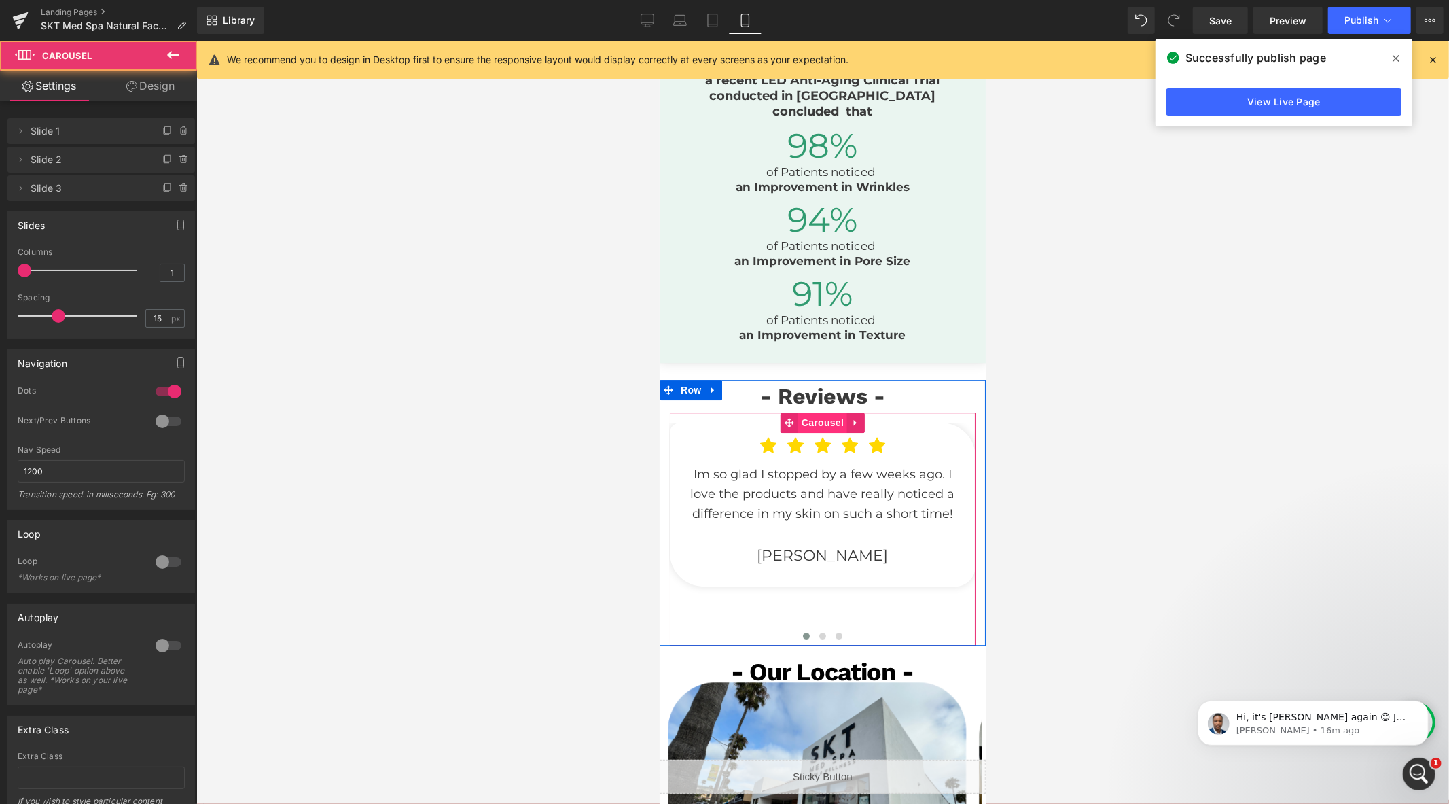
click at [814, 432] on span "Carousel" at bounding box center [821, 422] width 49 height 20
click at [814, 433] on span "Carousel" at bounding box center [821, 422] width 49 height 20
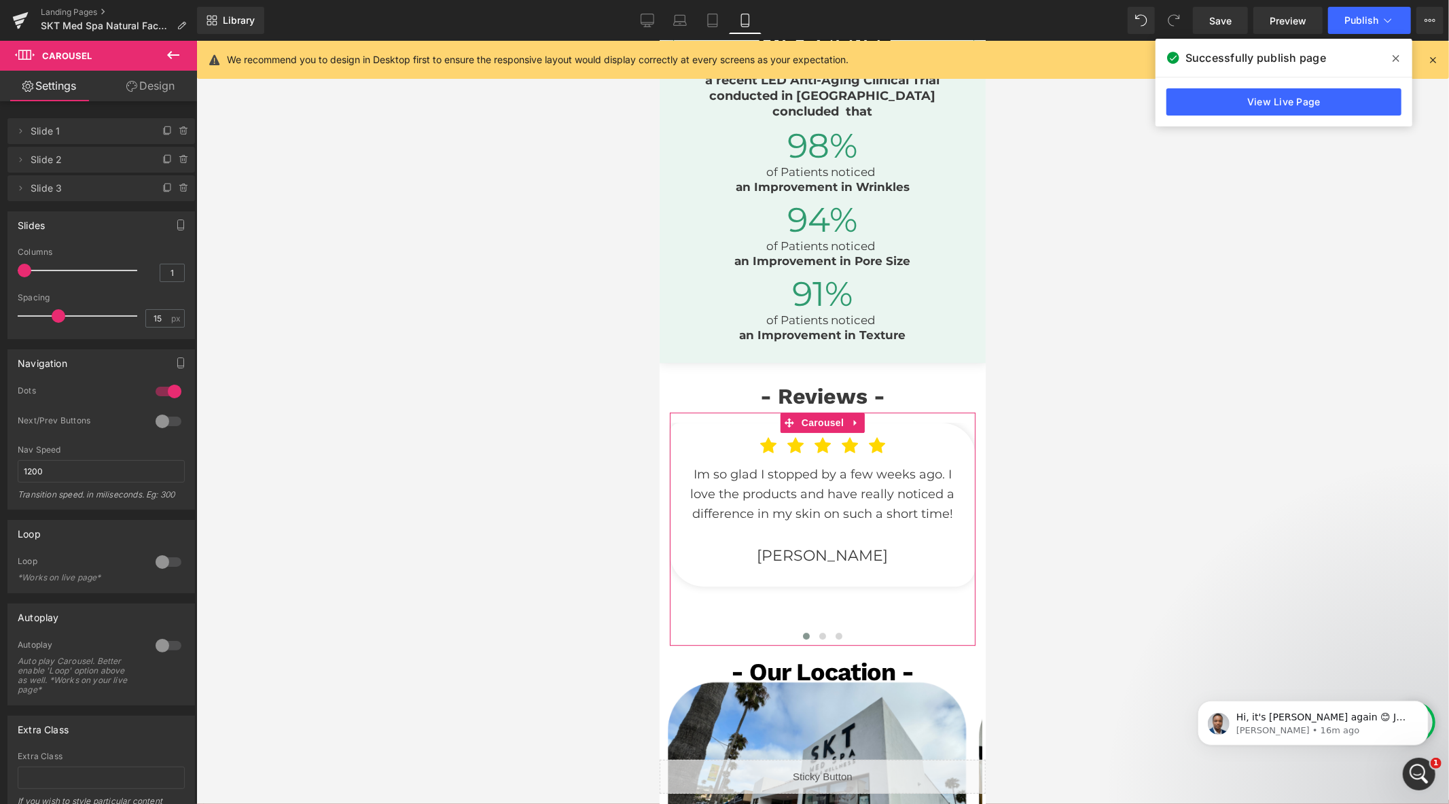
click at [151, 85] on link "Design" at bounding box center [150, 86] width 98 height 31
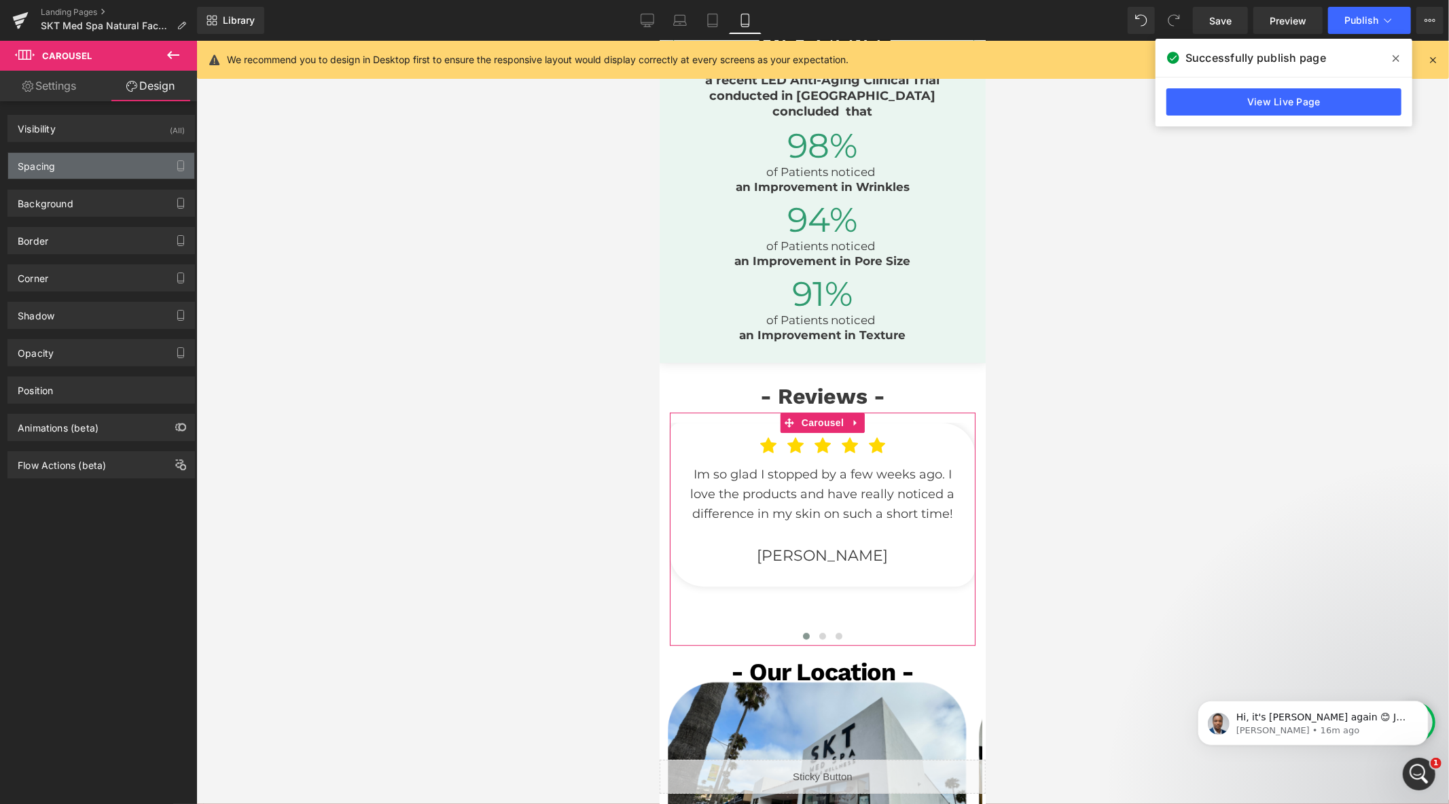
click at [92, 164] on div "Spacing" at bounding box center [101, 166] width 186 height 26
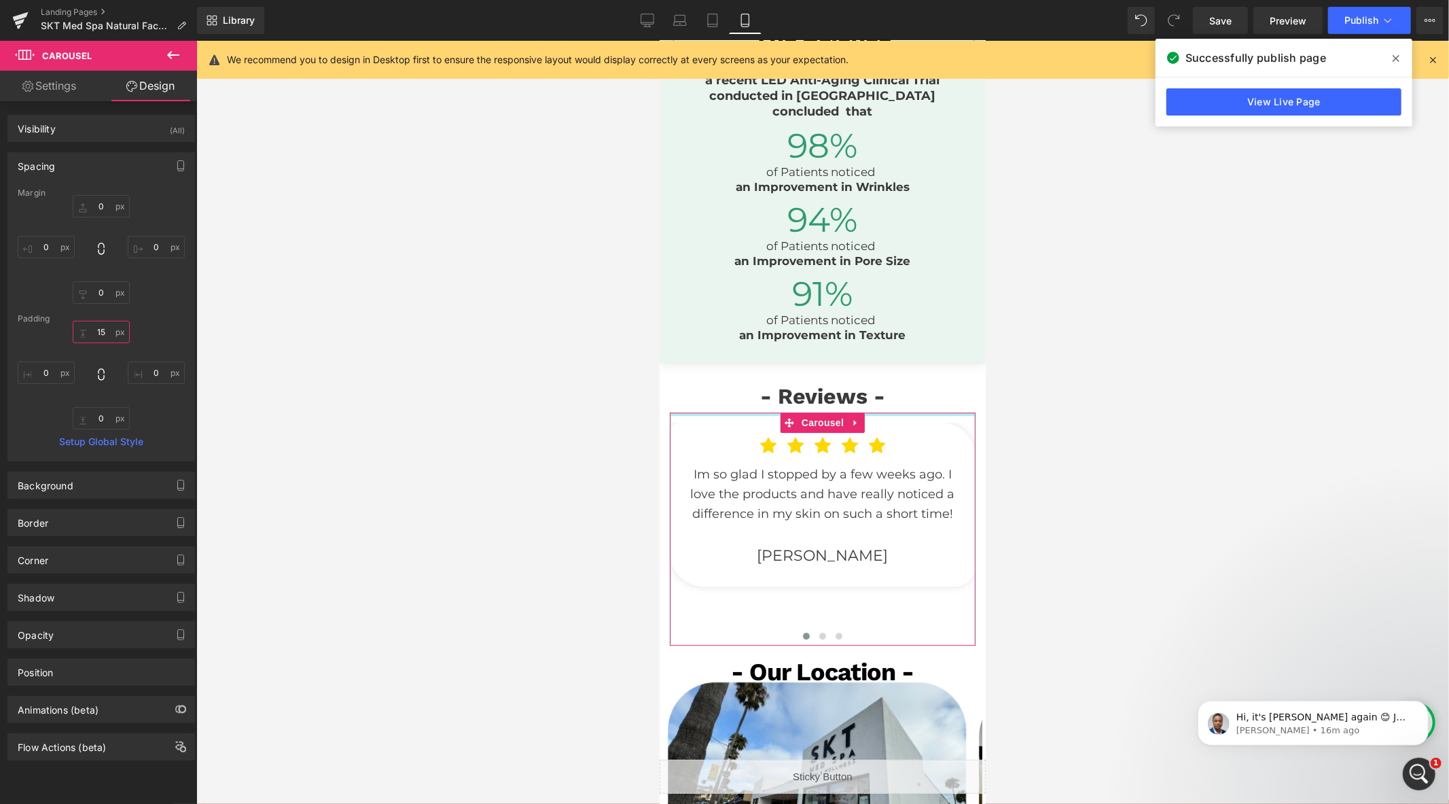
click at [111, 336] on input "text" at bounding box center [101, 332] width 57 height 22
type input "15"
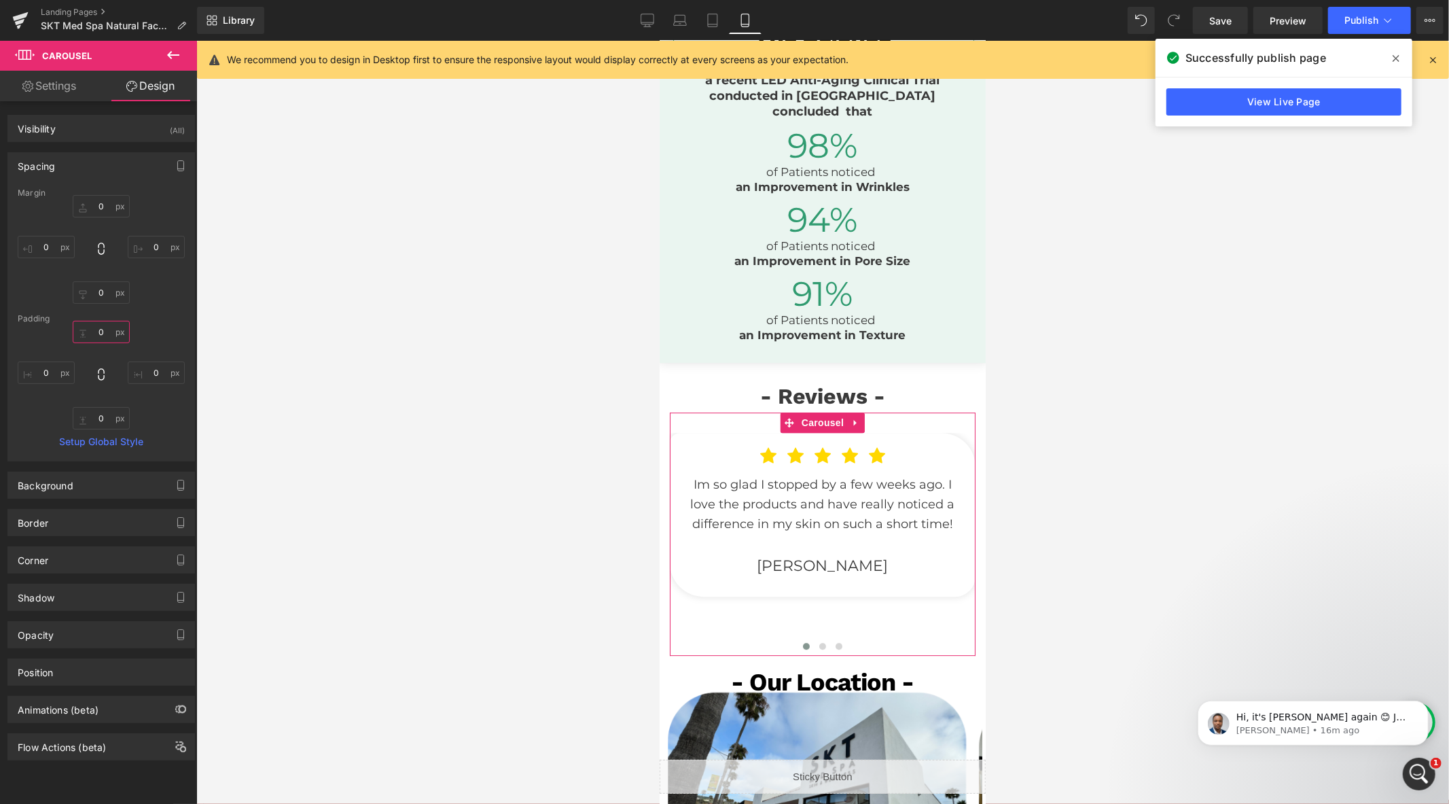
type input "15"
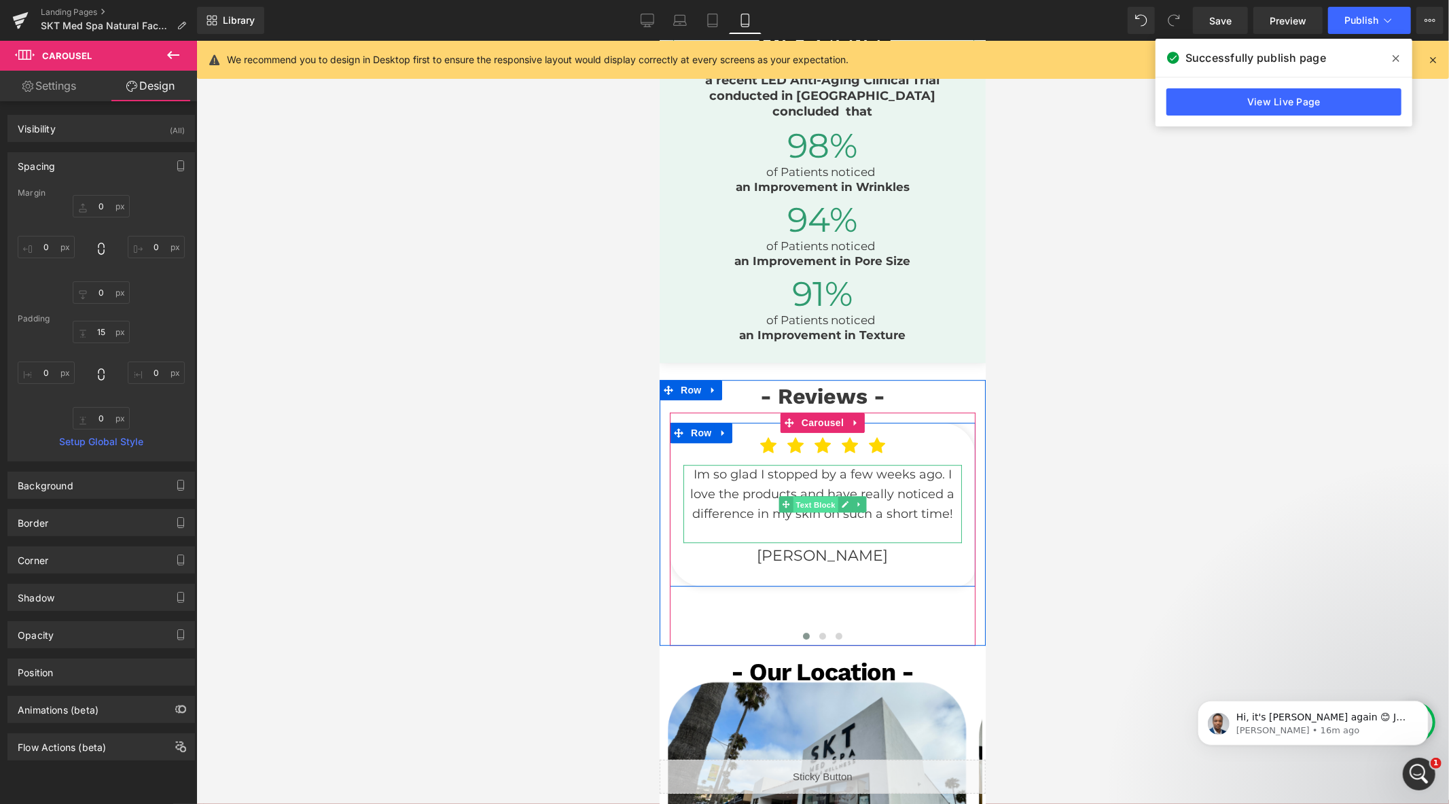
click at [808, 511] on span "Text Block" at bounding box center [814, 503] width 45 height 16
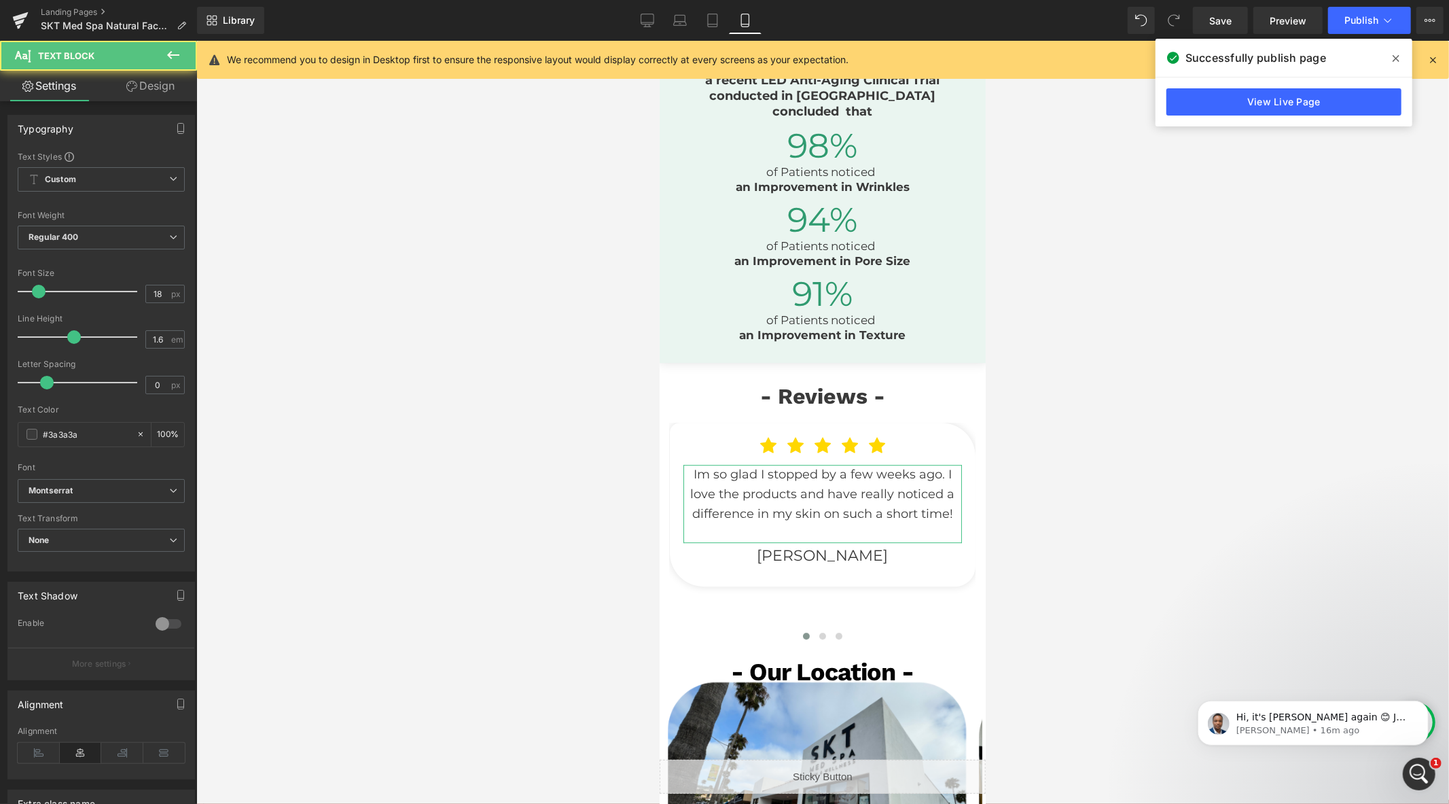
click at [143, 90] on link "Design" at bounding box center [150, 86] width 98 height 31
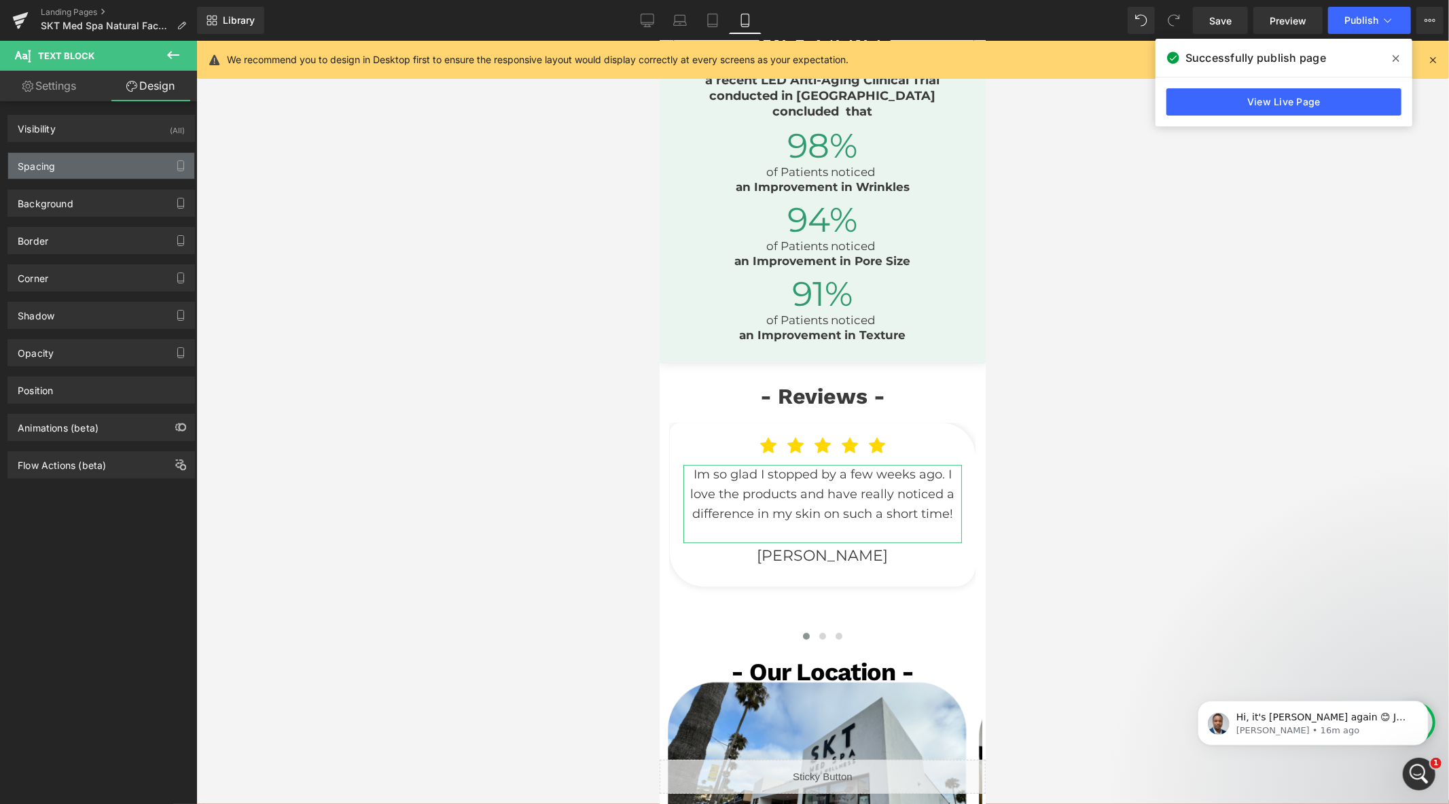
click at [79, 154] on div "Spacing" at bounding box center [101, 166] width 186 height 26
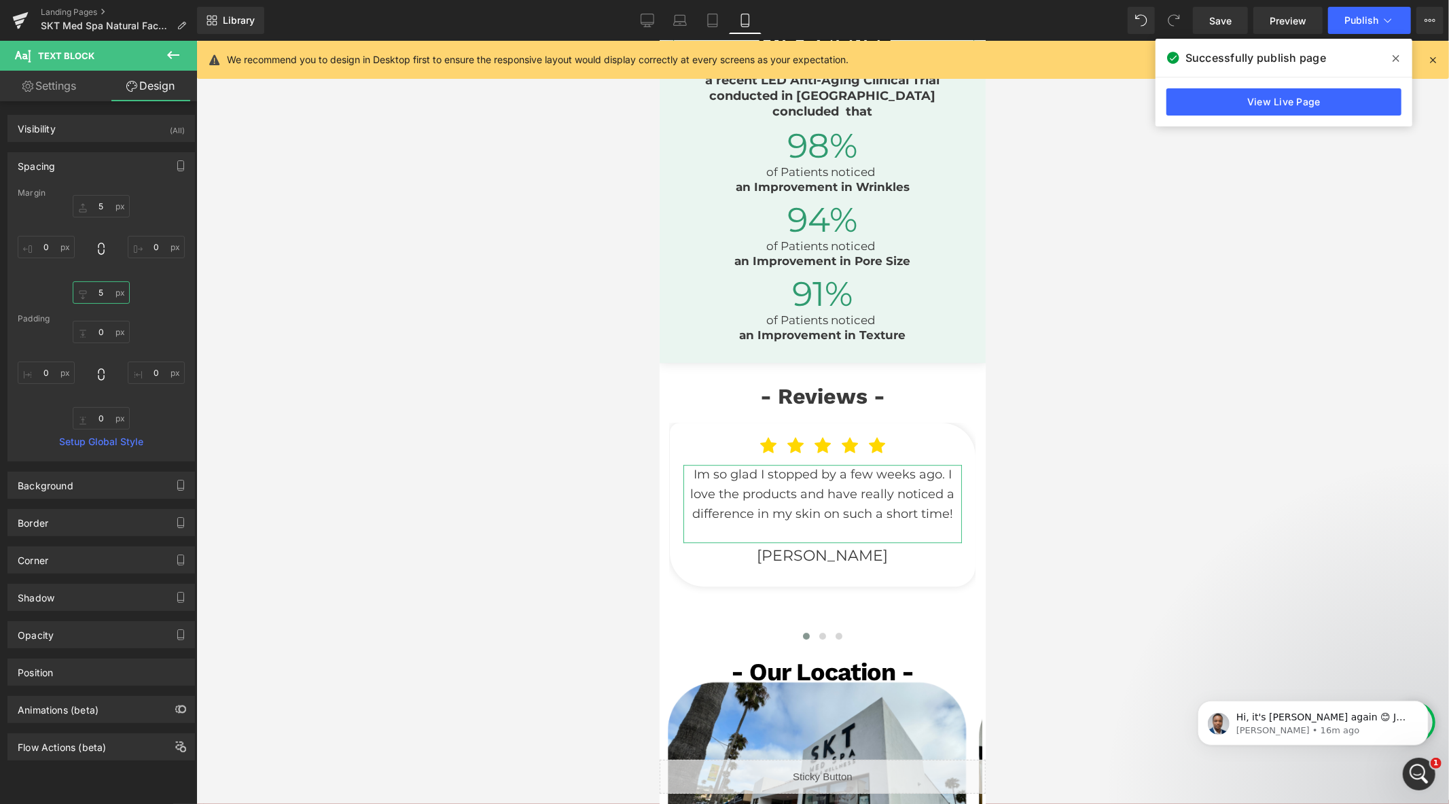
click at [105, 287] on input "5" at bounding box center [101, 292] width 57 height 22
type input "1"
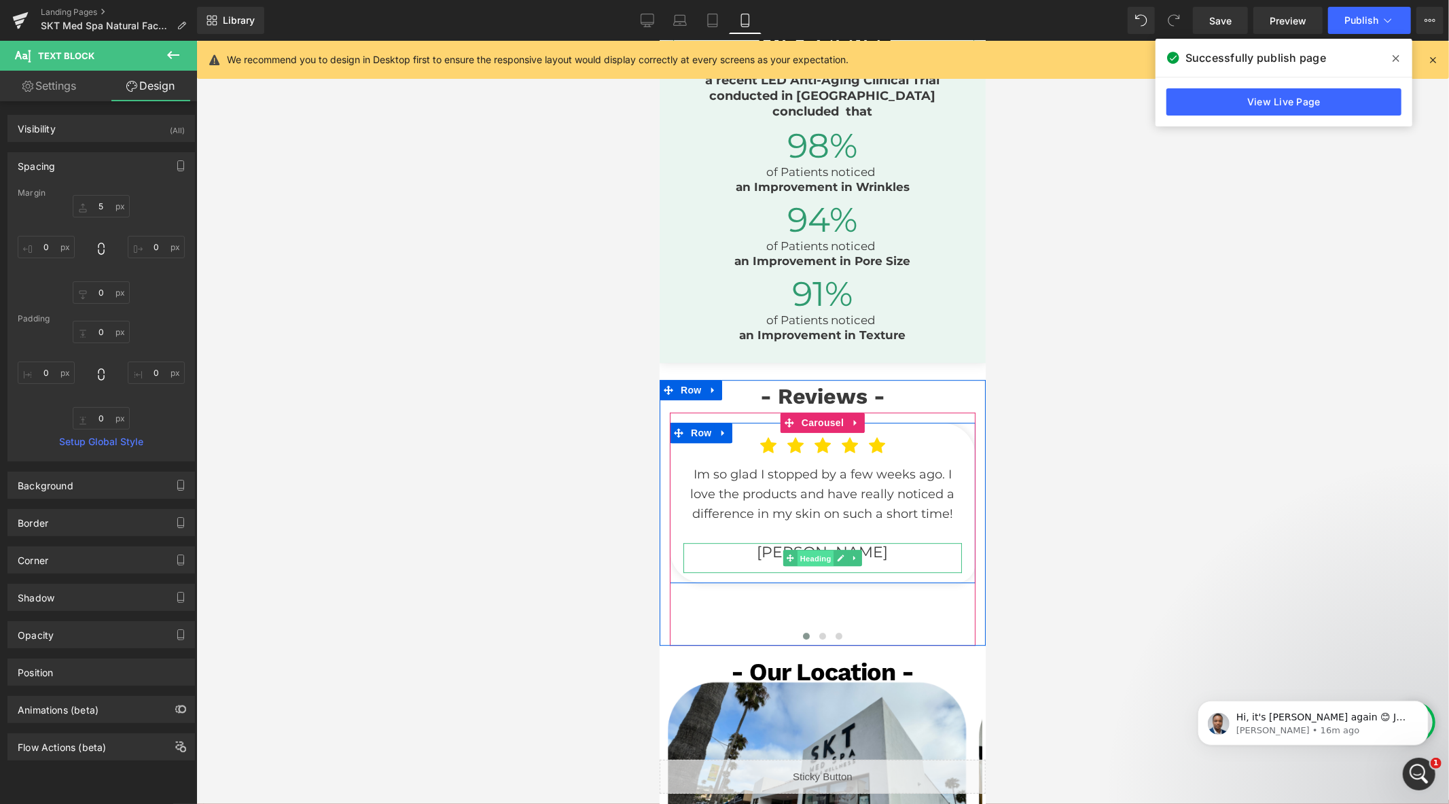
click at [813, 566] on span "Heading" at bounding box center [815, 558] width 37 height 16
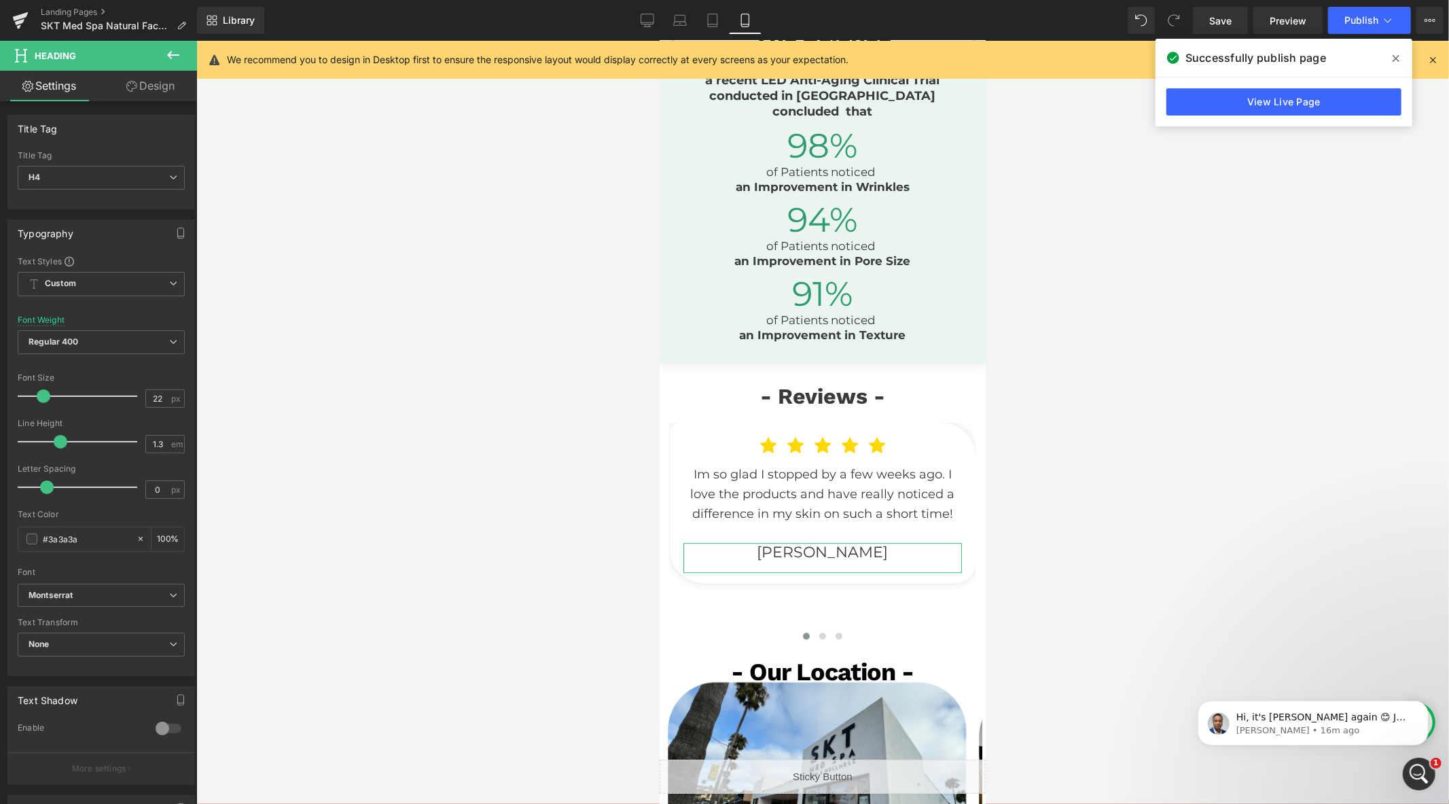
click at [120, 86] on link "Design" at bounding box center [150, 86] width 98 height 31
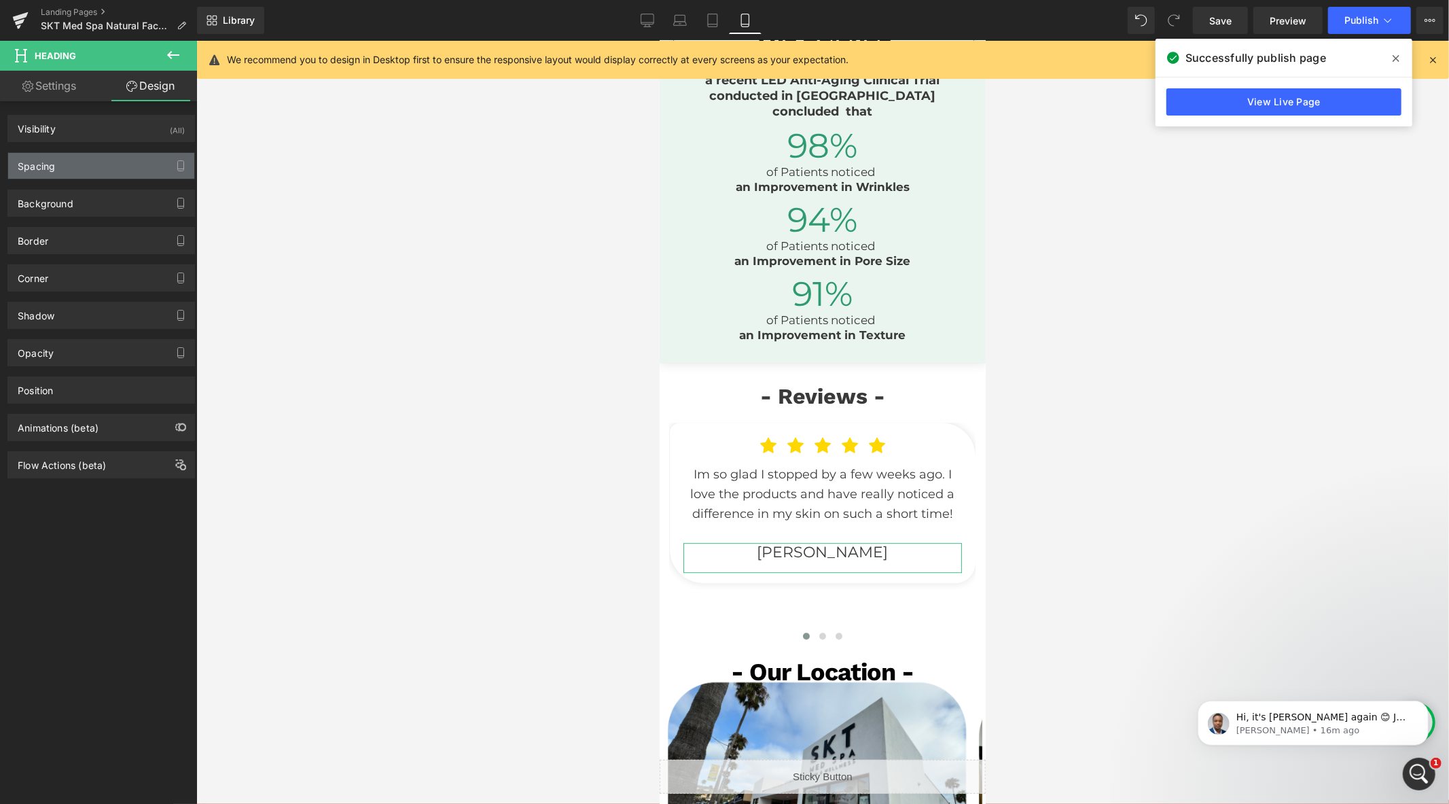
click at [107, 166] on div "Spacing" at bounding box center [101, 166] width 186 height 26
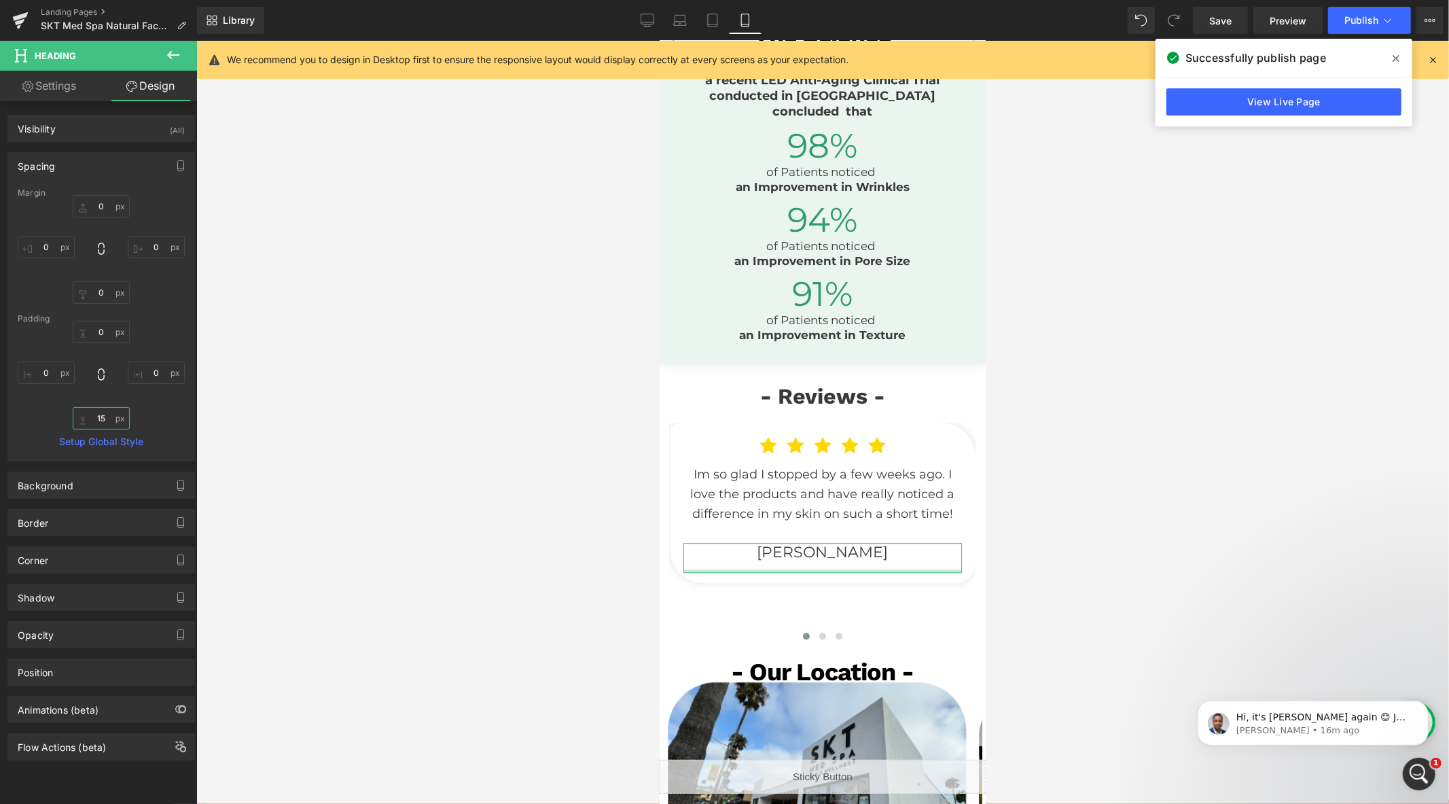
click at [102, 418] on input "text" at bounding box center [101, 418] width 57 height 22
type input "15"
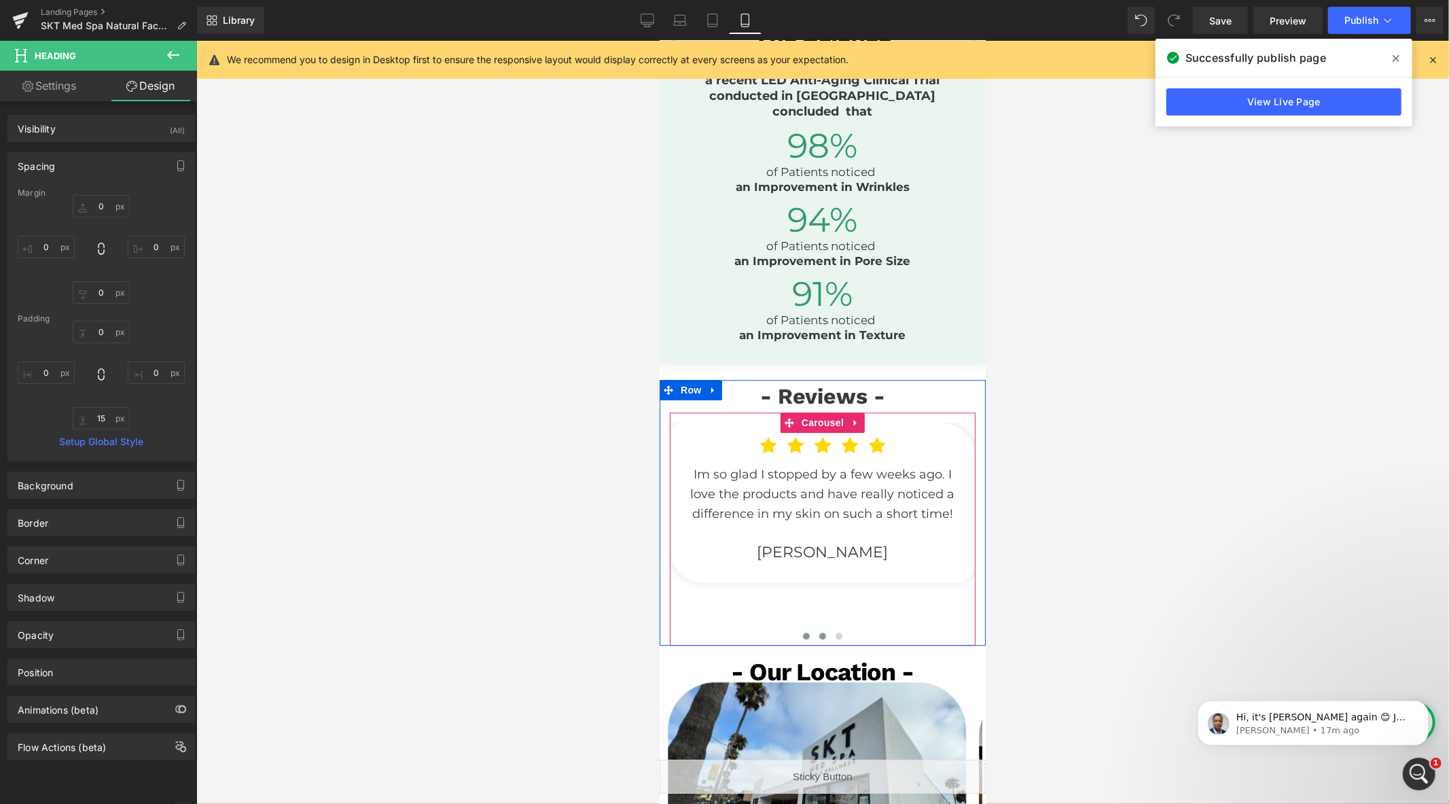
click at [819, 639] on span at bounding box center [822, 635] width 7 height 7
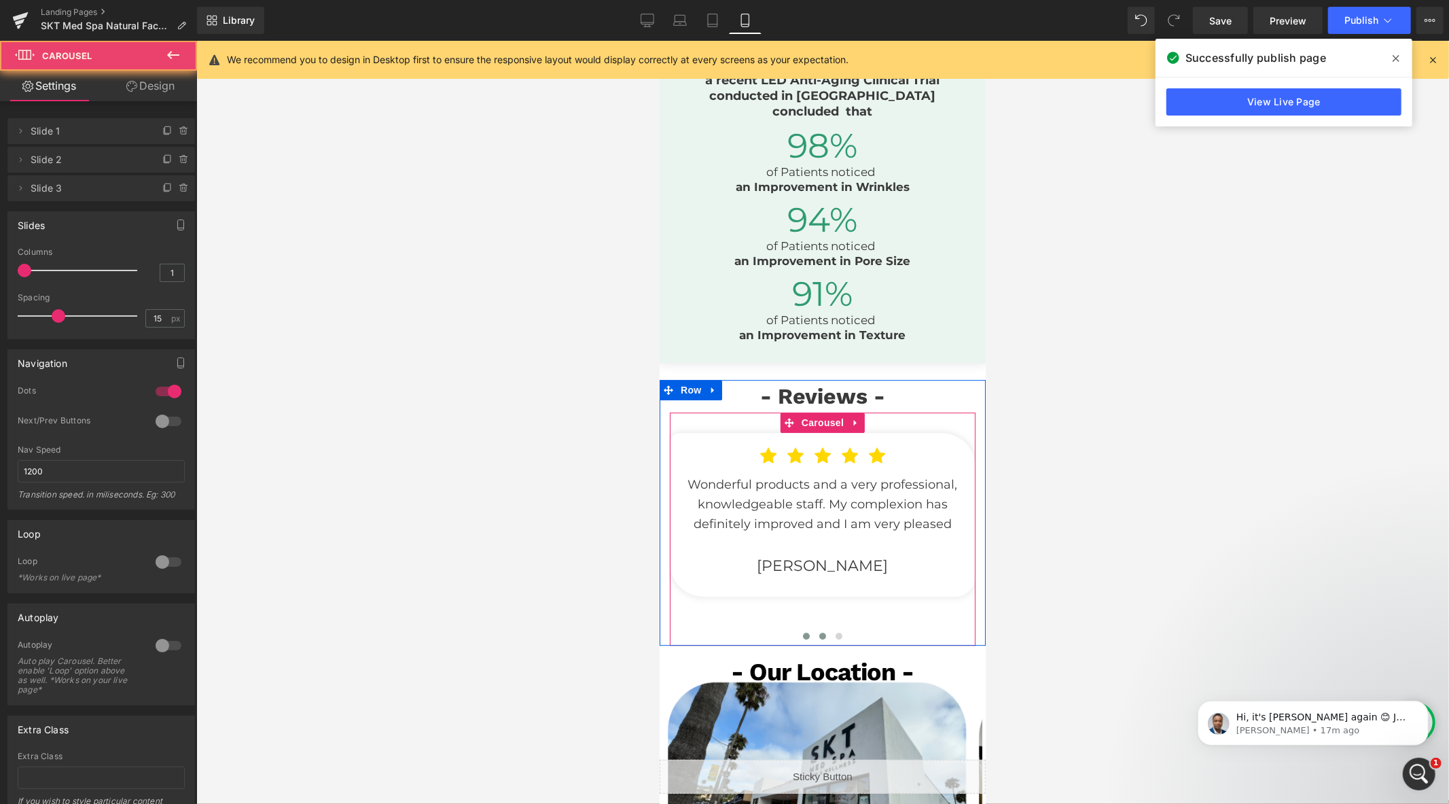
click at [802, 639] on span at bounding box center [805, 635] width 7 height 7
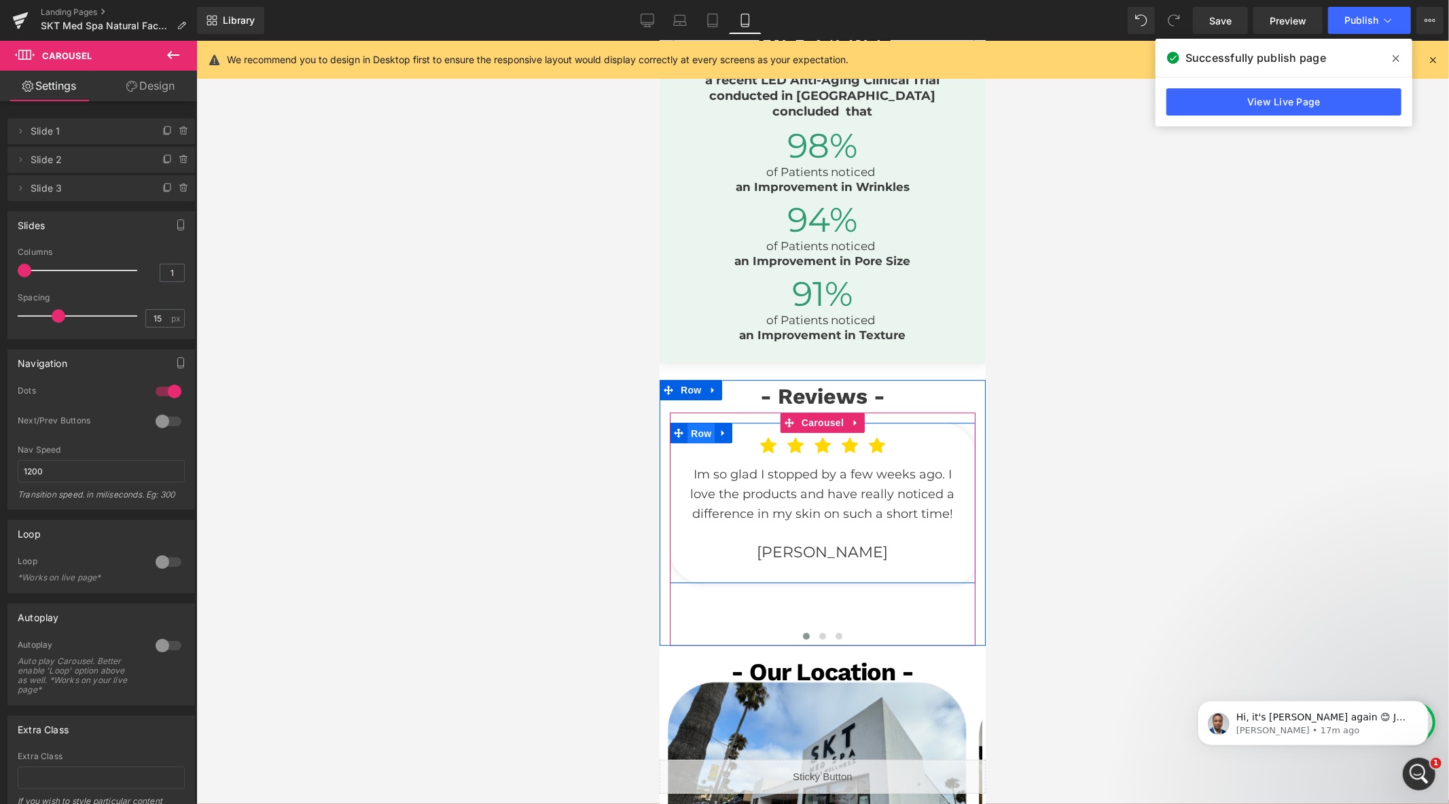
click at [692, 443] on span "Row" at bounding box center [700, 433] width 27 height 20
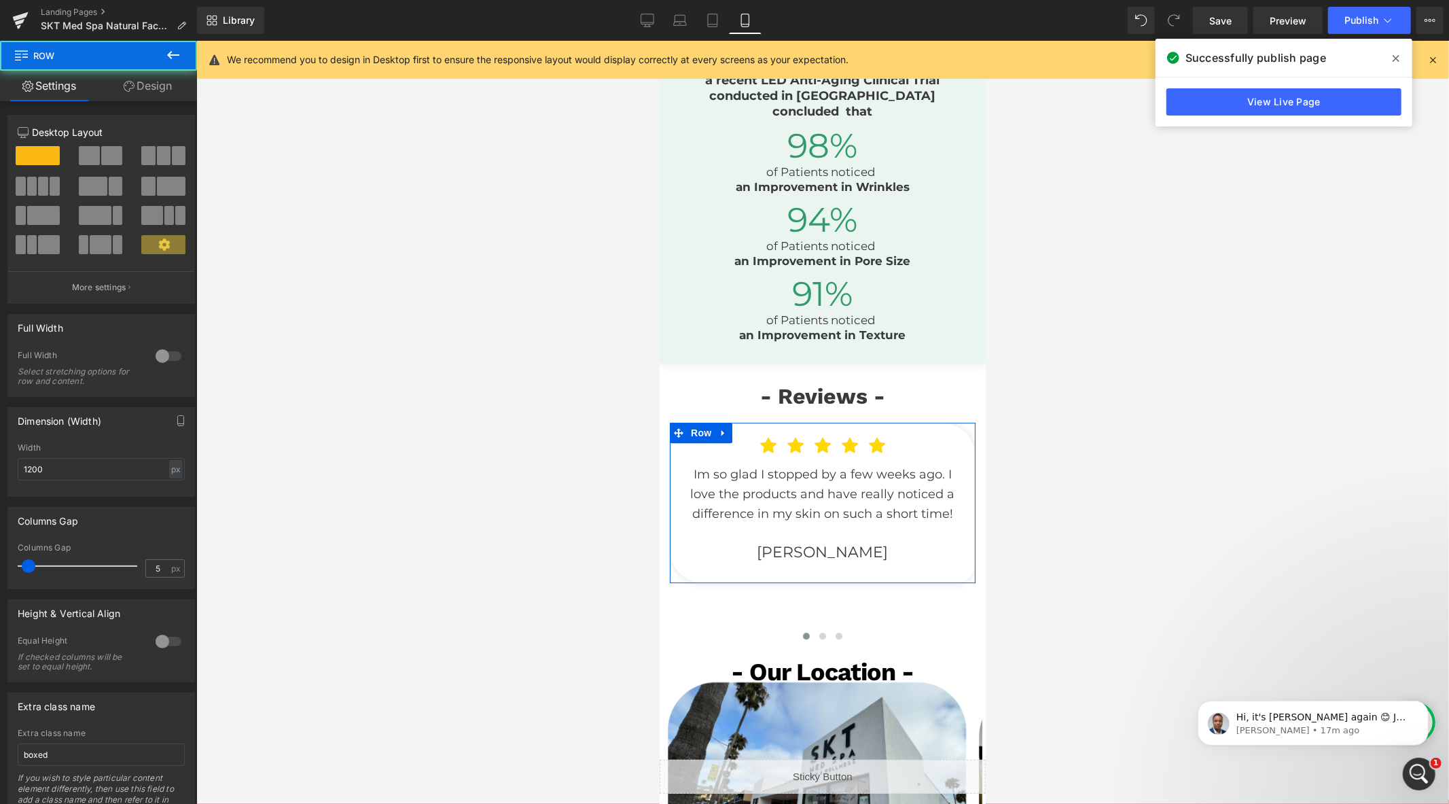
click at [170, 94] on link "Design" at bounding box center [147, 86] width 98 height 31
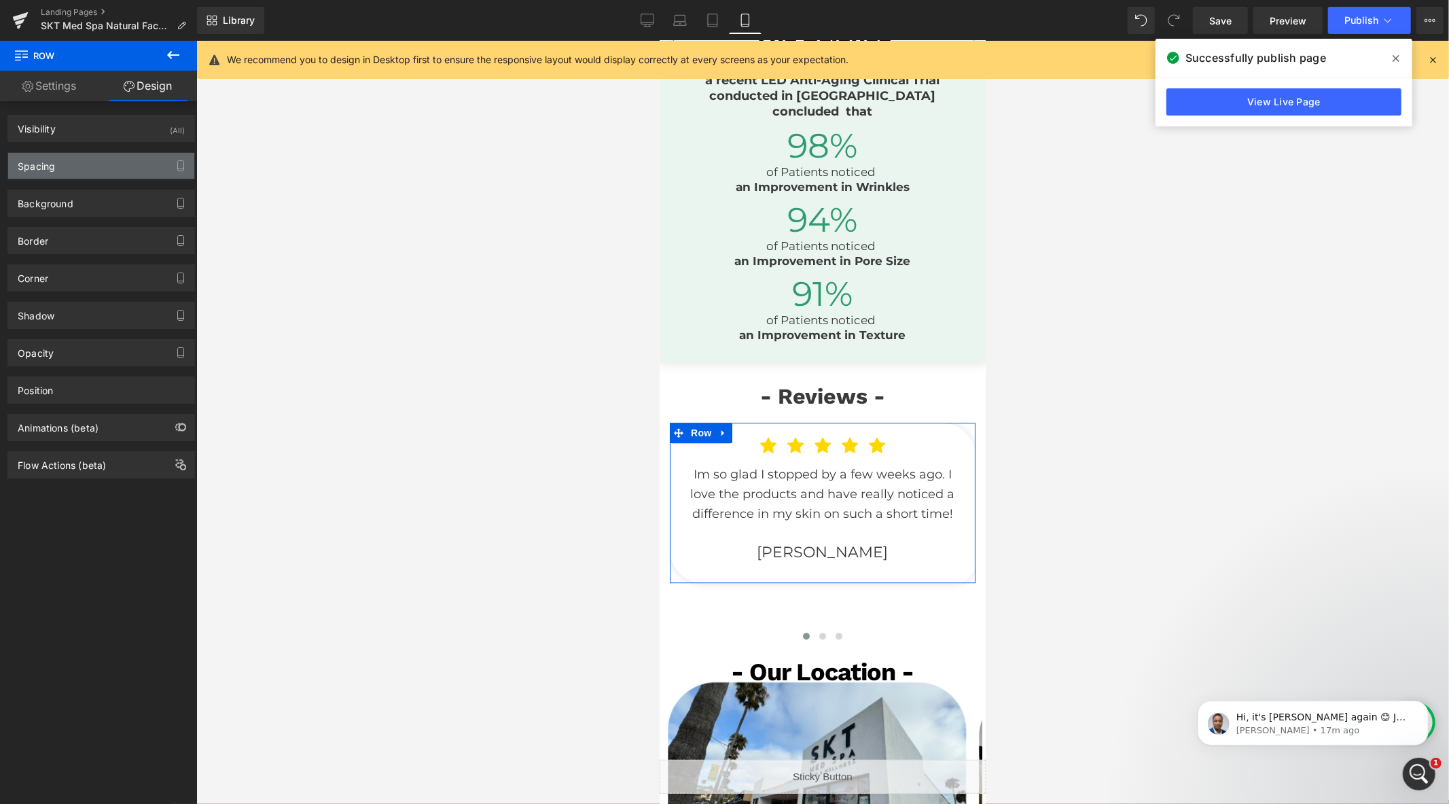
click at [113, 164] on div "Spacing" at bounding box center [101, 166] width 186 height 26
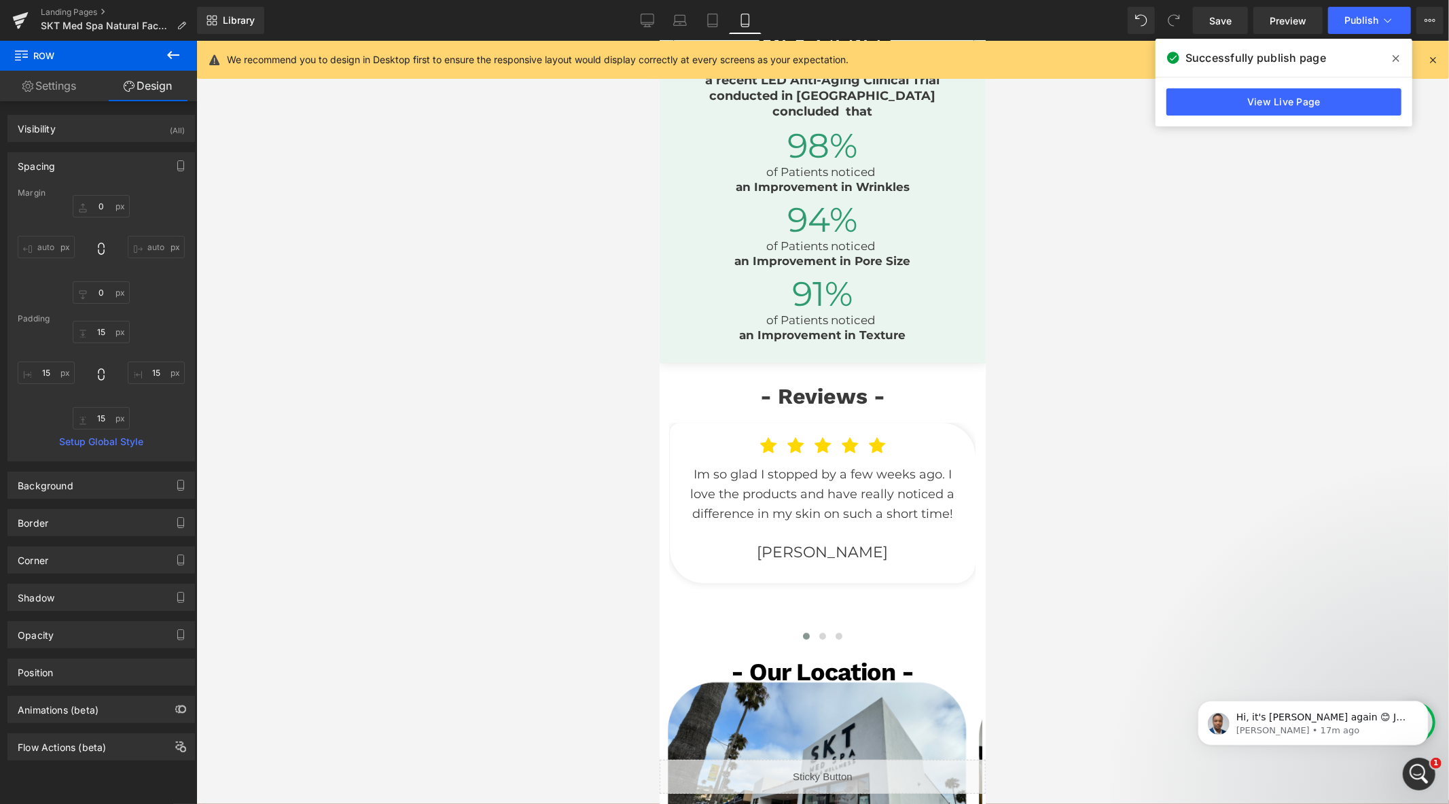
click at [528, 439] on div at bounding box center [822, 422] width 1253 height 763
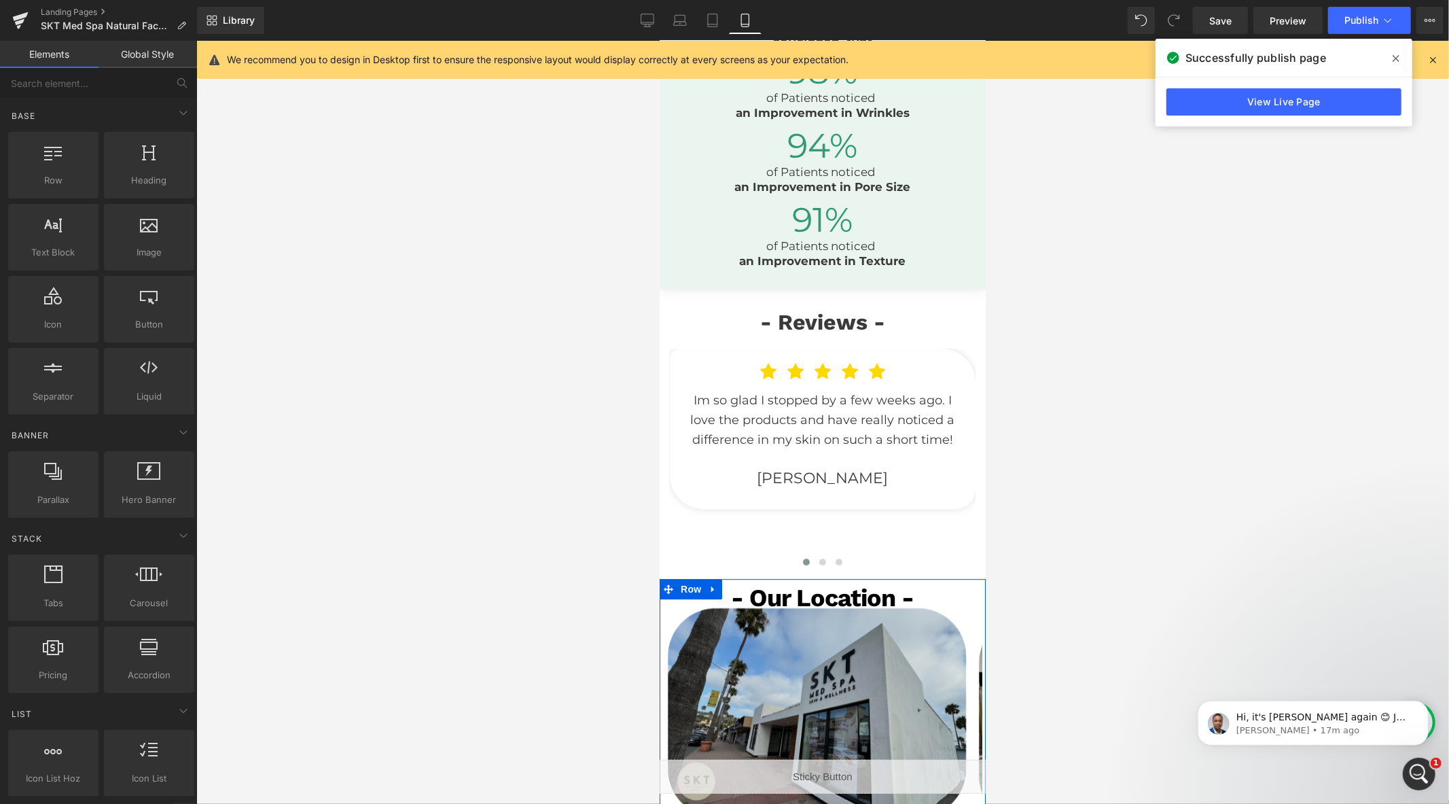
scroll to position [3323, 0]
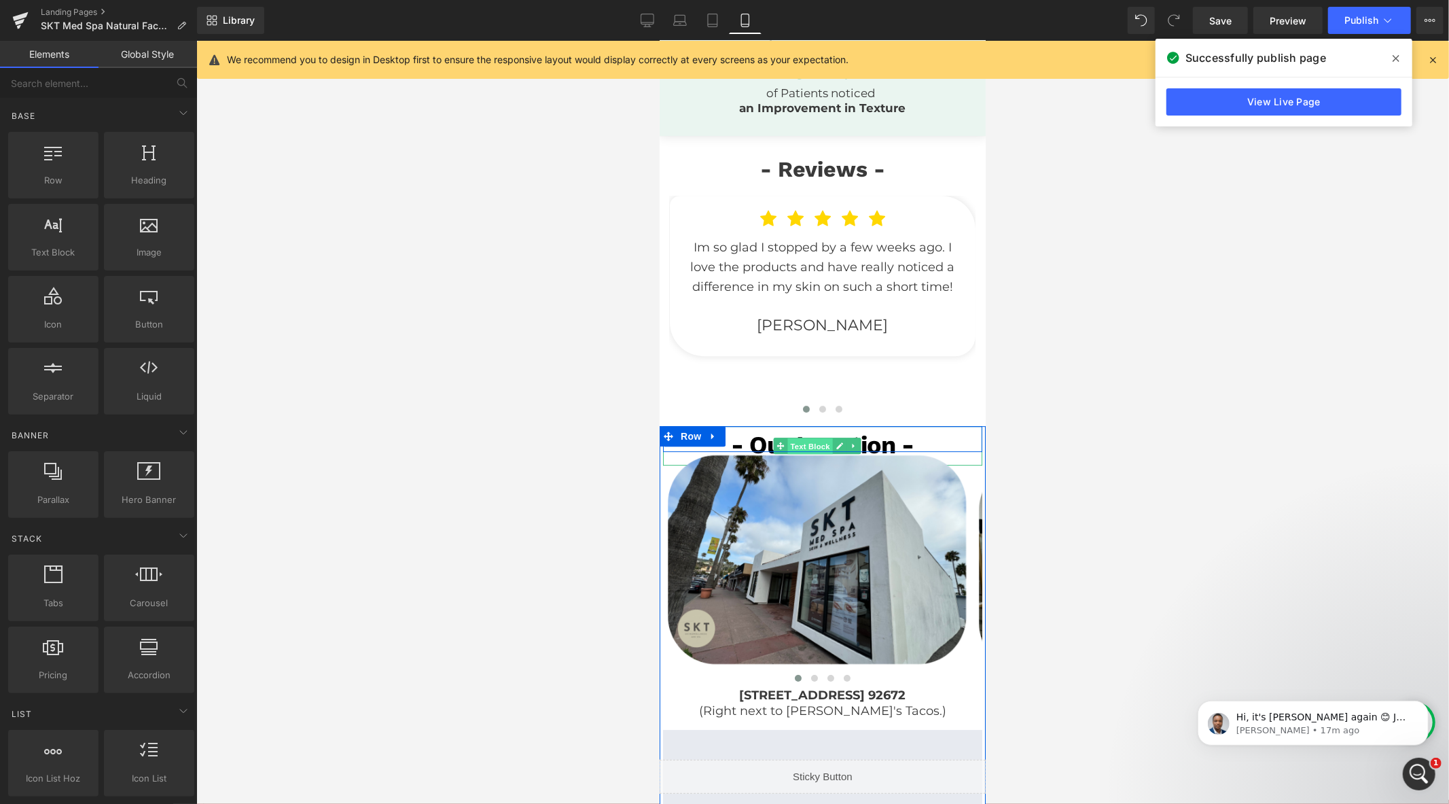
click at [806, 454] on span "Text Block" at bounding box center [809, 445] width 45 height 16
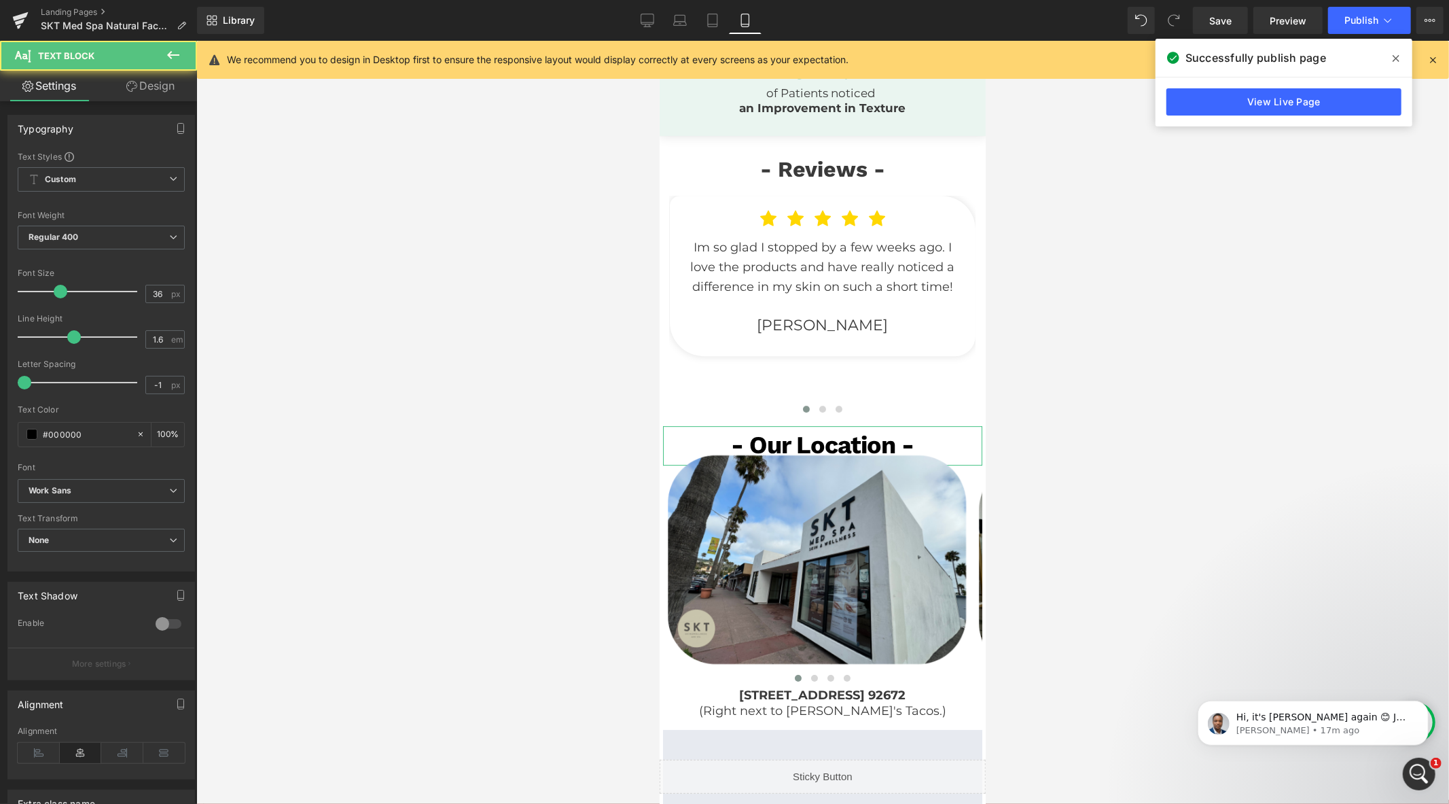
click at [177, 88] on link "Design" at bounding box center [150, 86] width 98 height 31
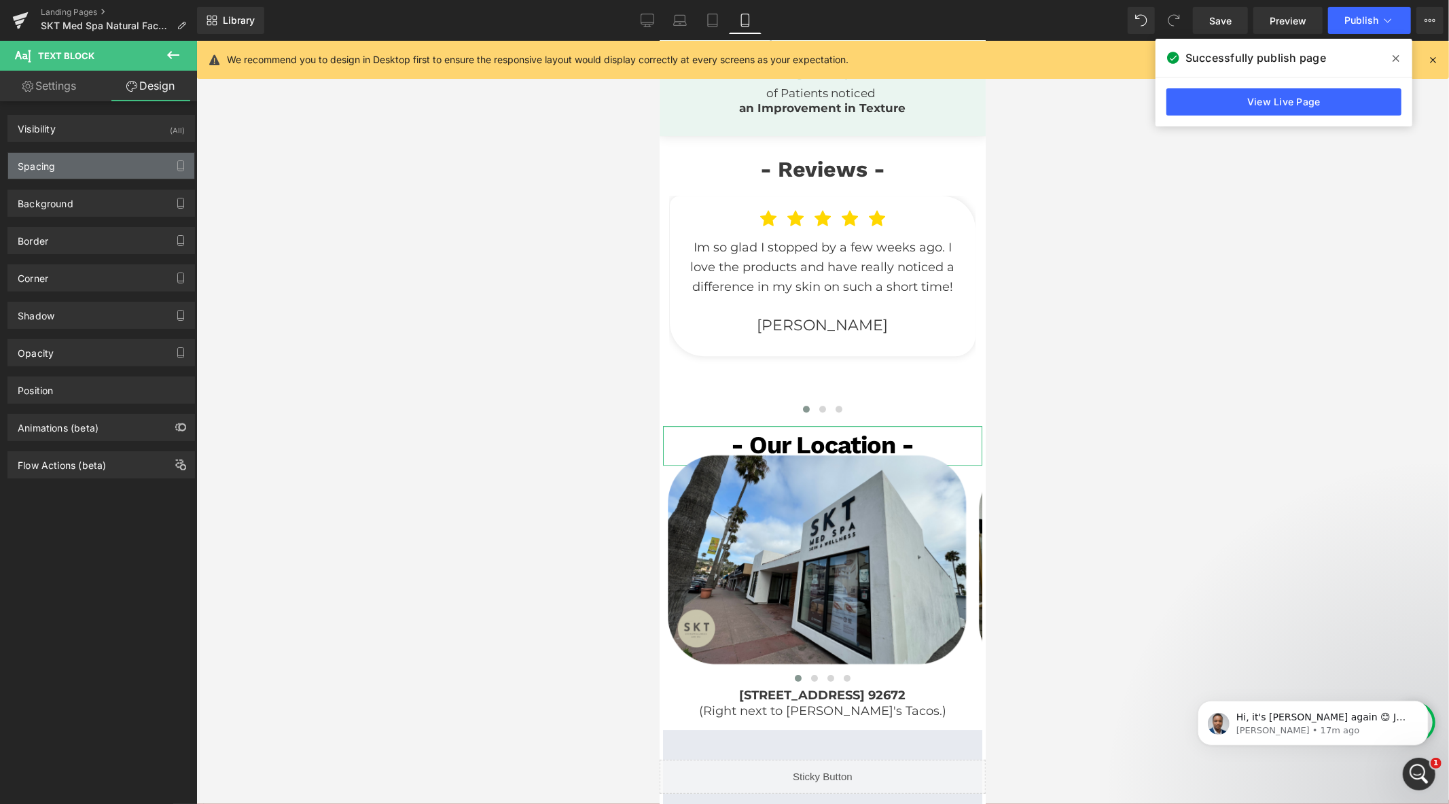
click at [118, 173] on div "Spacing" at bounding box center [101, 166] width 186 height 26
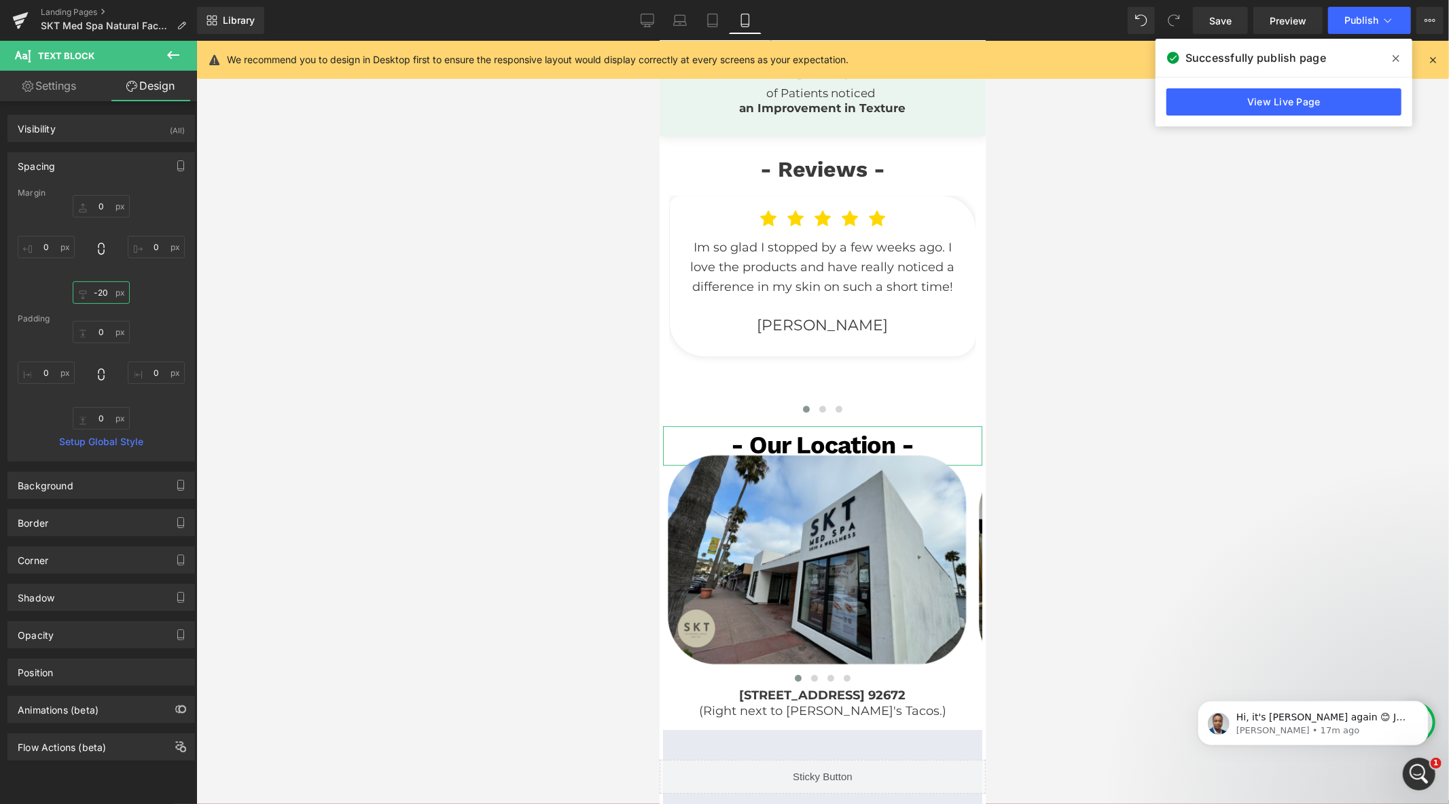
click at [104, 293] on input "-20" at bounding box center [101, 292] width 57 height 22
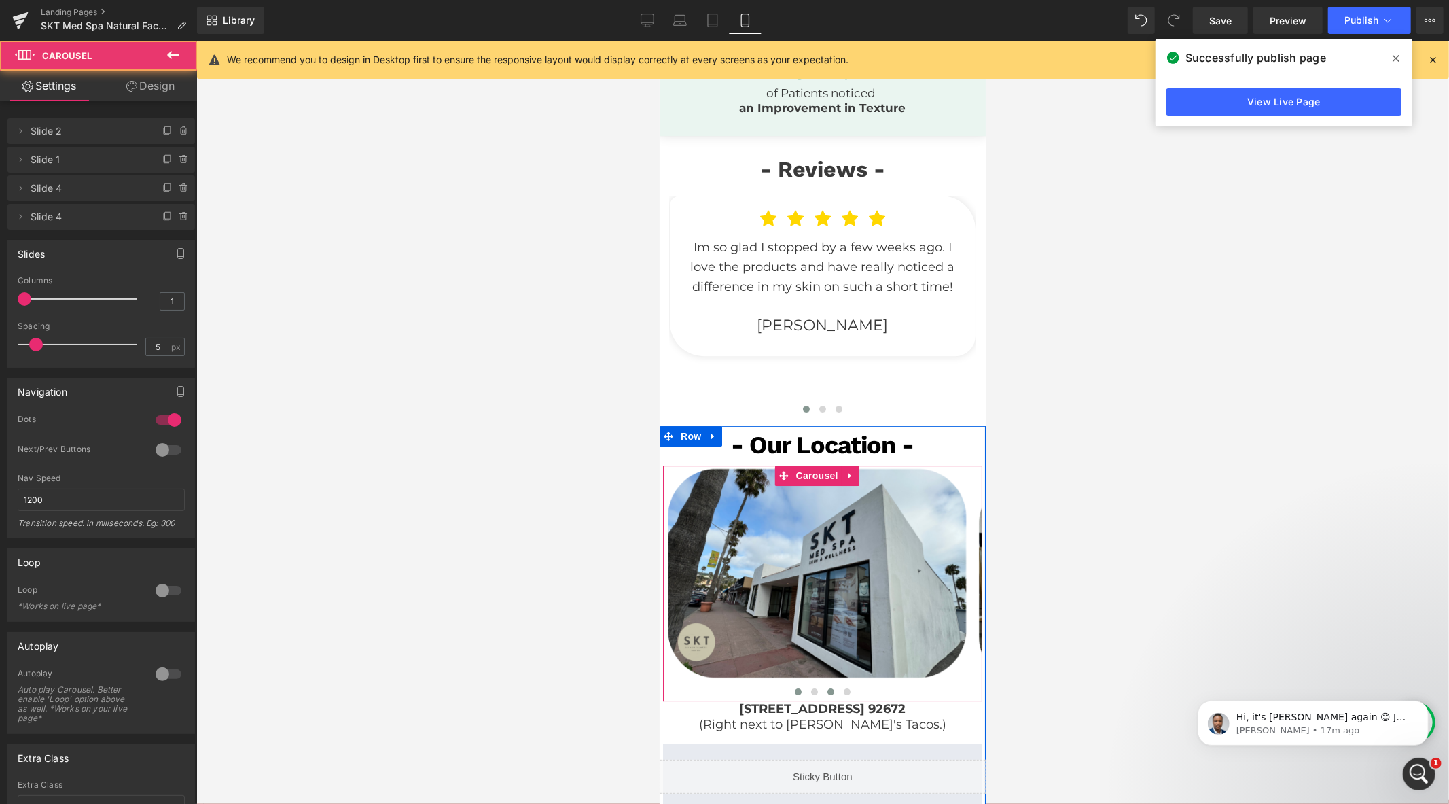
drag, startPoint x: 812, startPoint y: 713, endPoint x: 824, endPoint y: 711, distance: 12.3
click at [812, 698] on button at bounding box center [814, 691] width 16 height 14
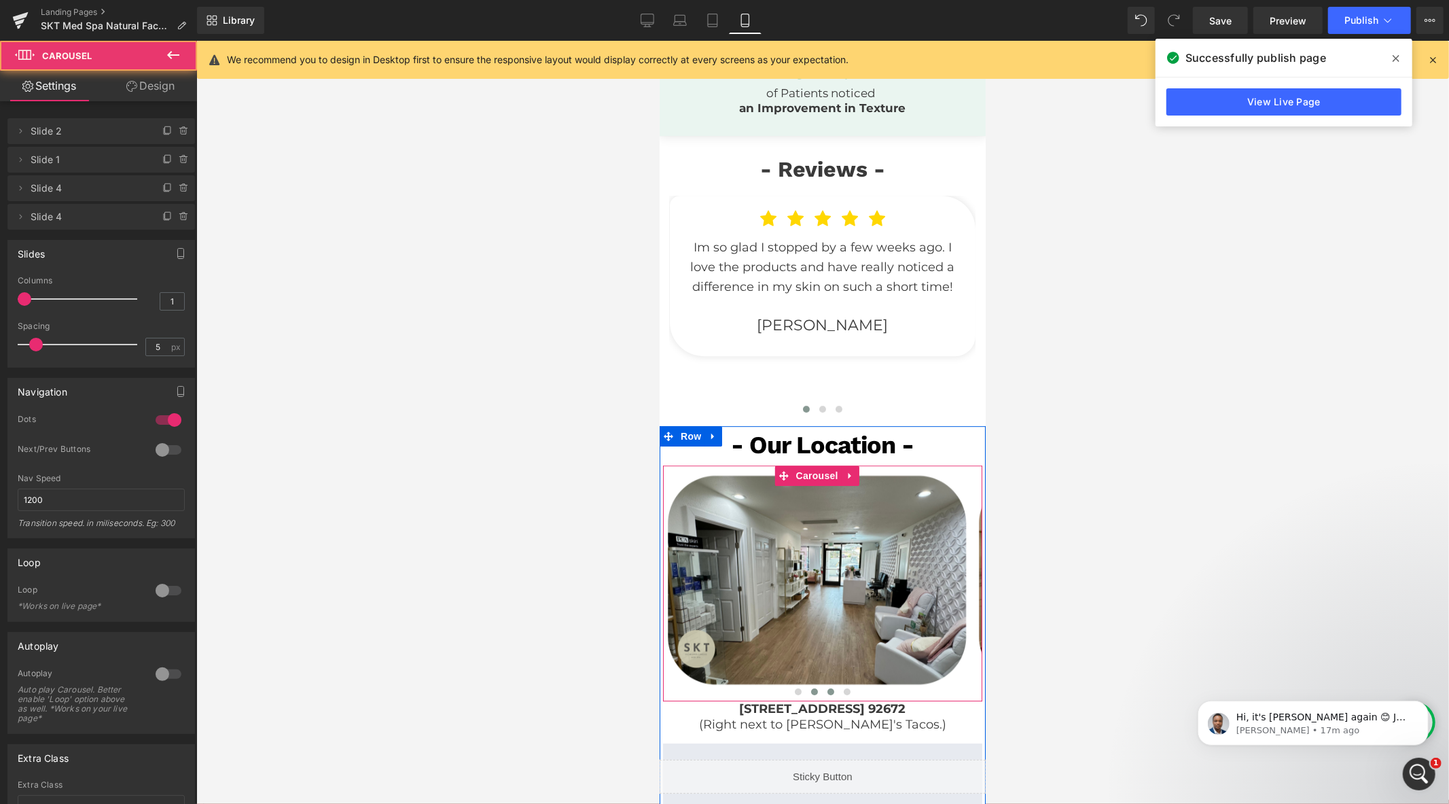
click at [827, 694] on span at bounding box center [830, 690] width 7 height 7
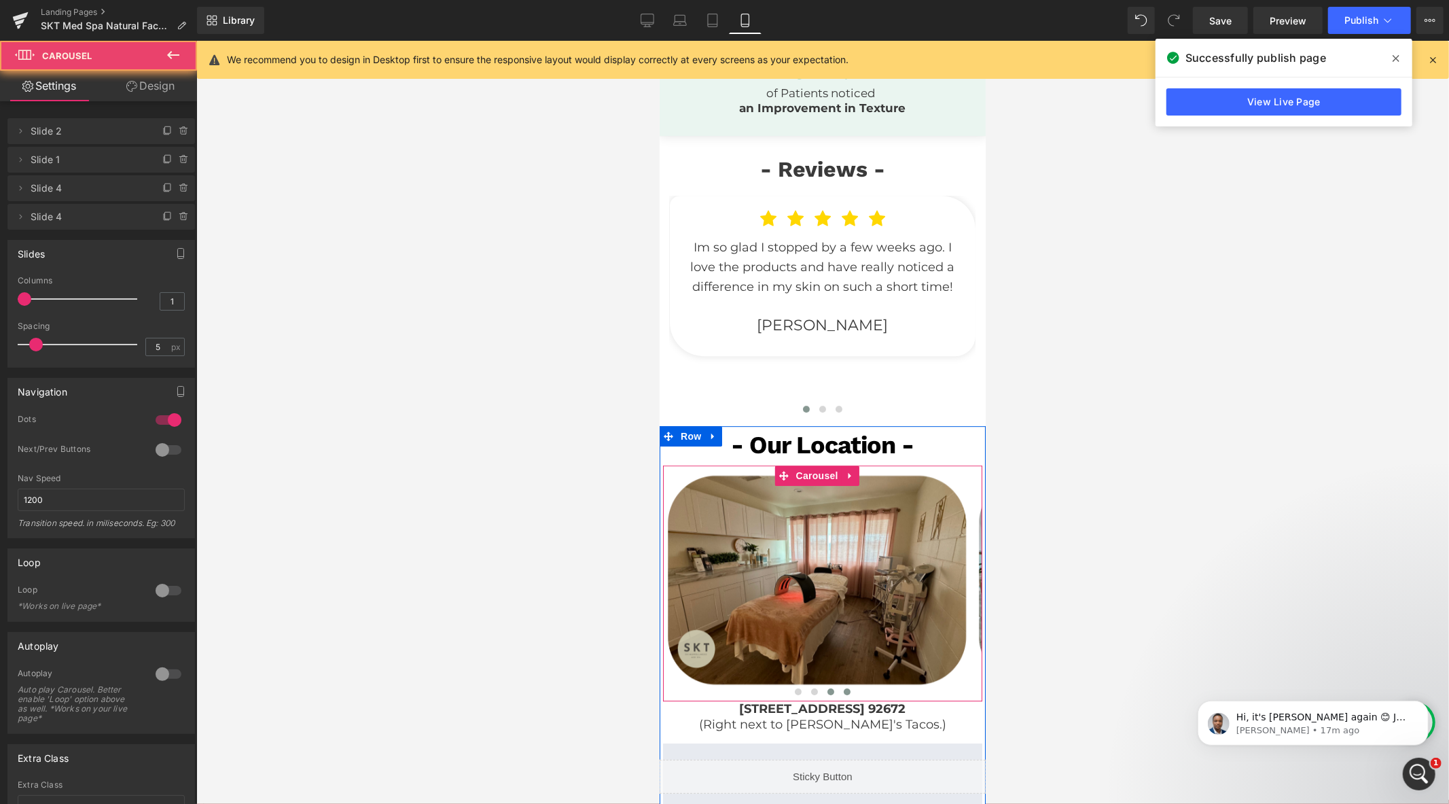
click at [846, 698] on button at bounding box center [846, 691] width 16 height 14
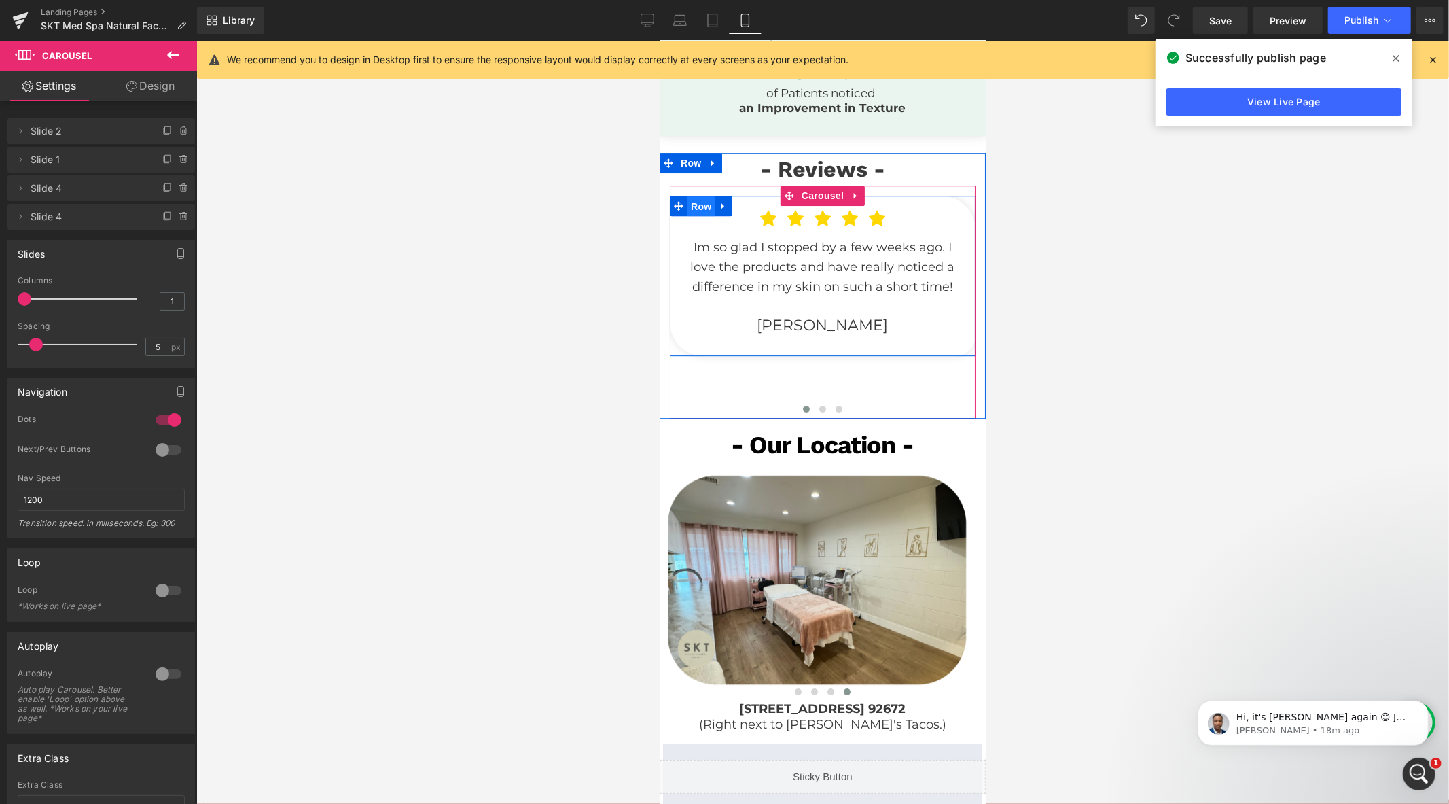
click at [687, 216] on span "Row" at bounding box center [700, 206] width 27 height 20
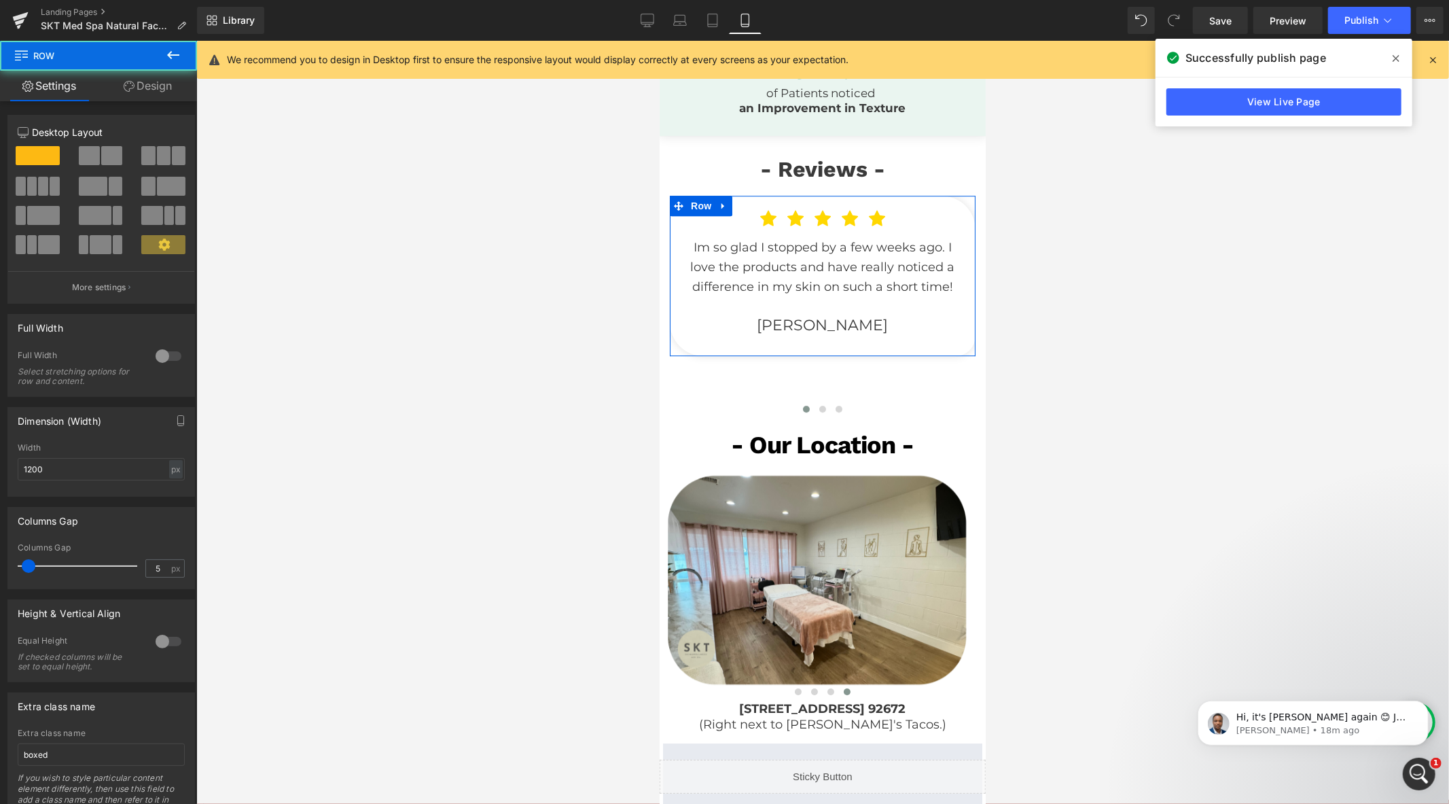
click at [137, 88] on link "Design" at bounding box center [147, 86] width 98 height 31
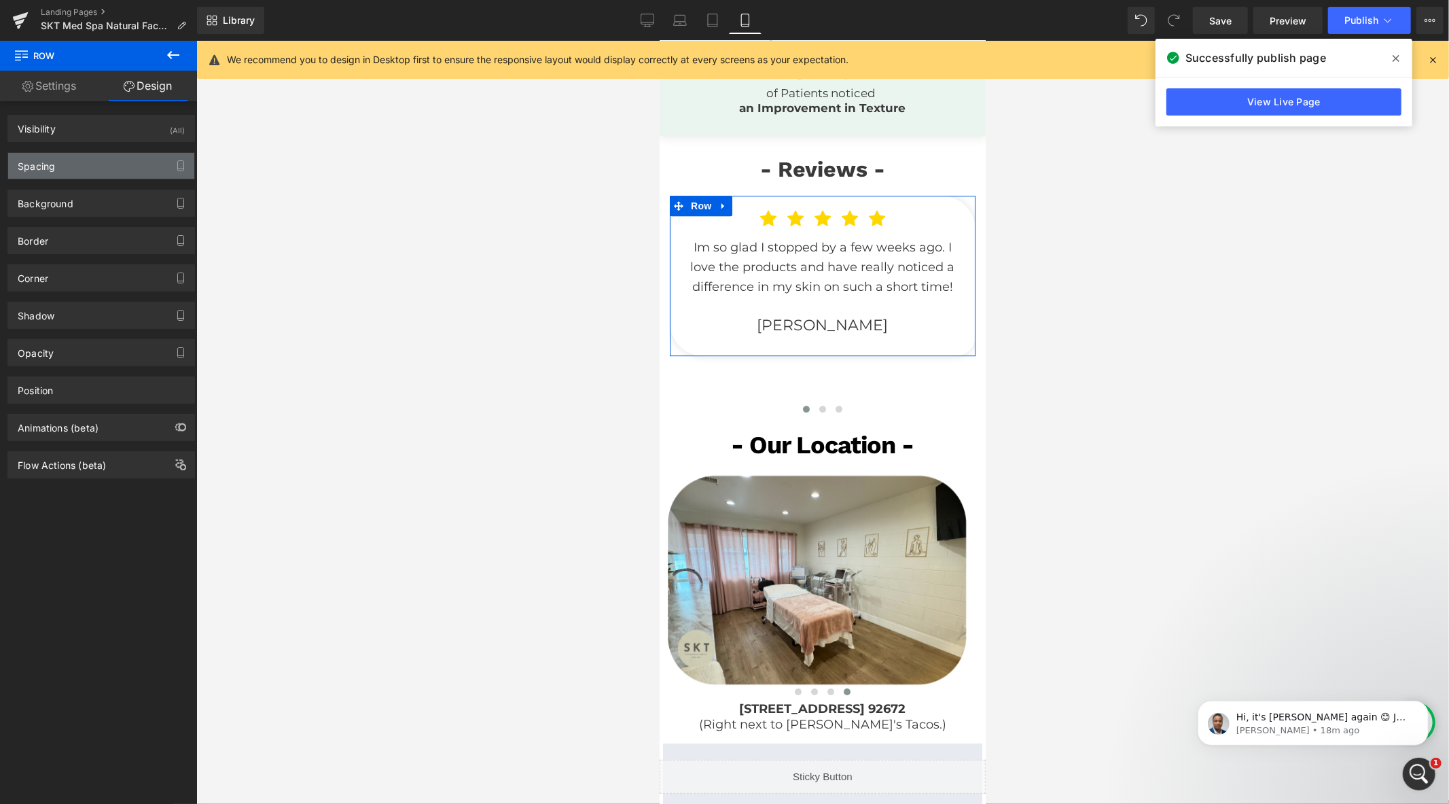
click at [76, 160] on div "Spacing" at bounding box center [101, 166] width 186 height 26
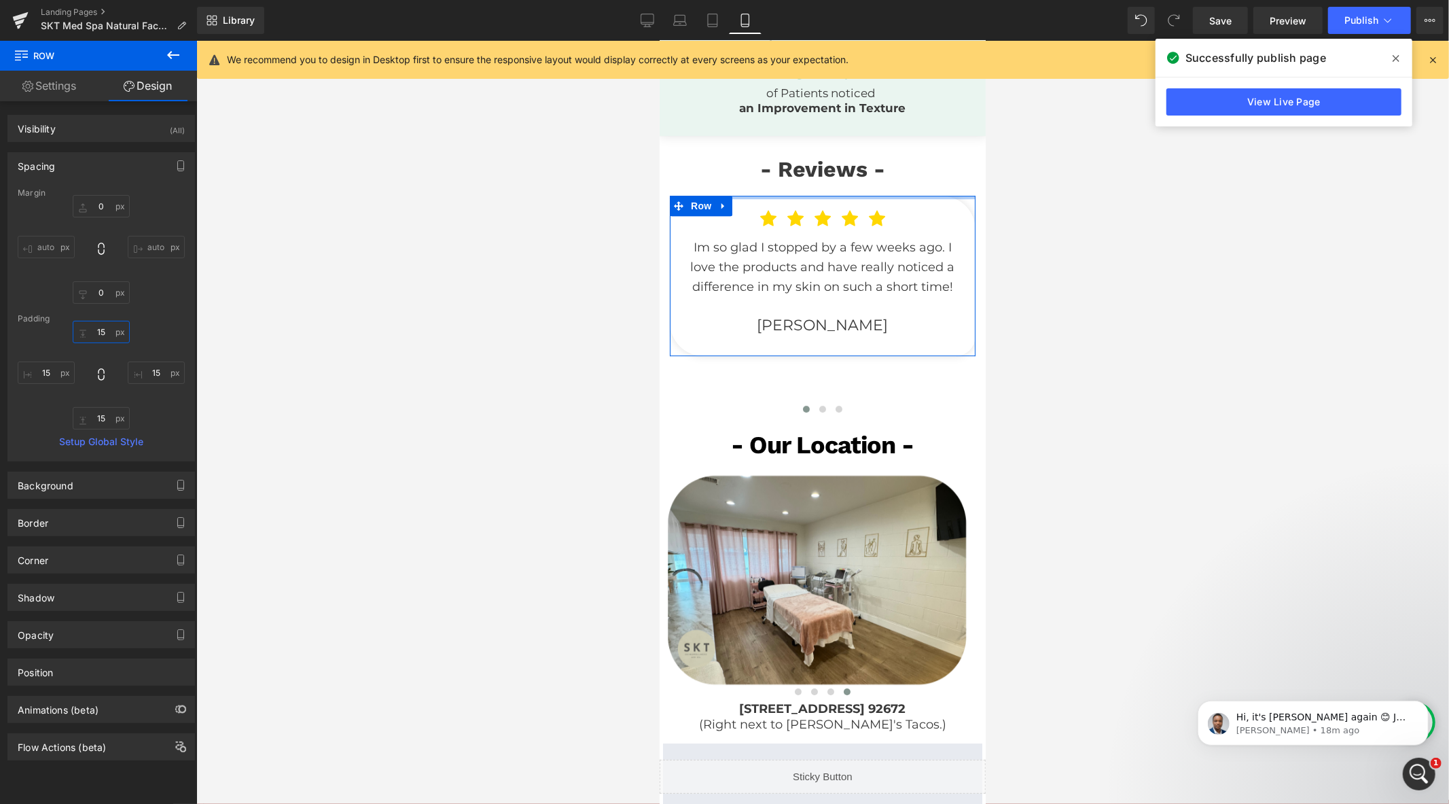
click at [106, 335] on input "15" at bounding box center [101, 332] width 57 height 22
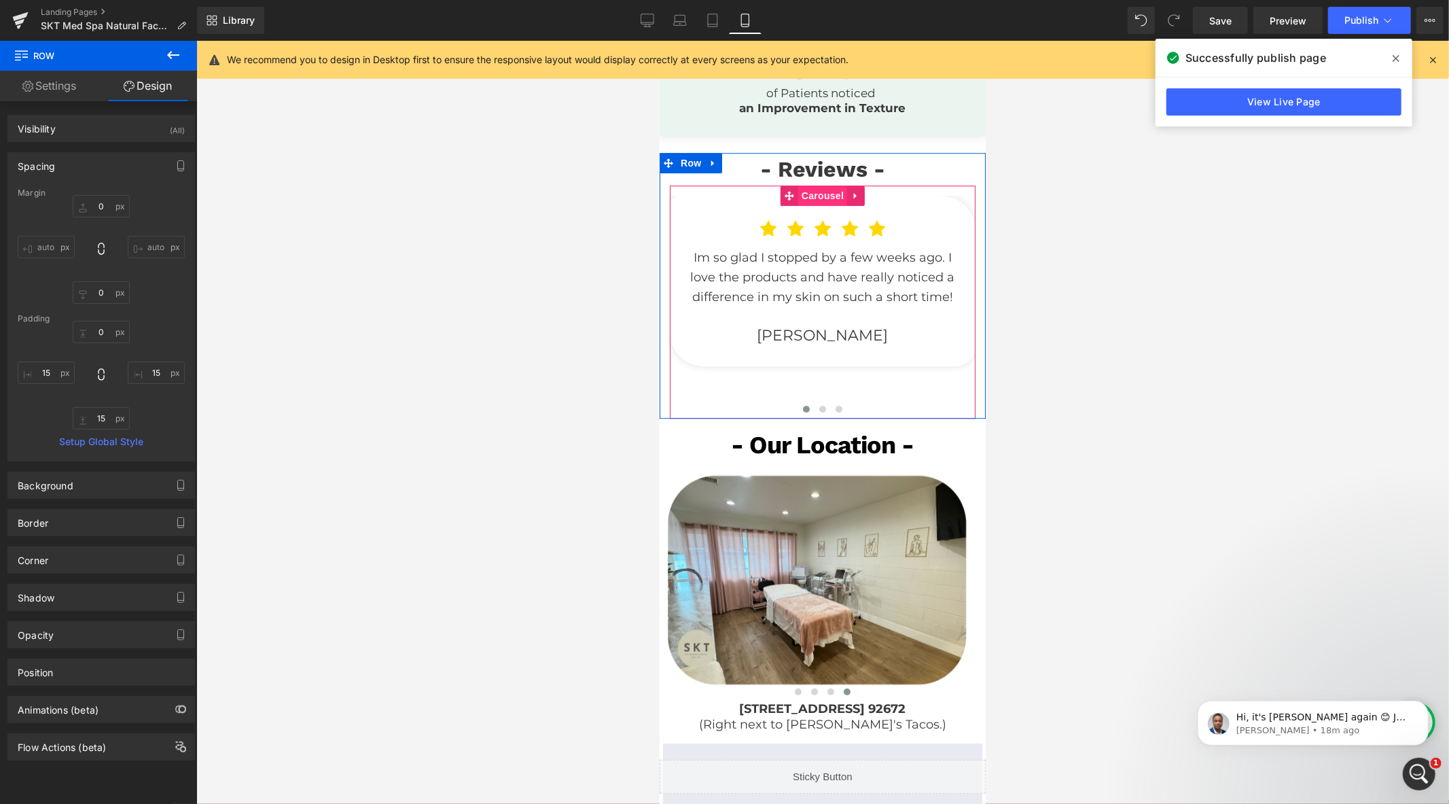
click at [808, 205] on span "Carousel" at bounding box center [821, 195] width 49 height 20
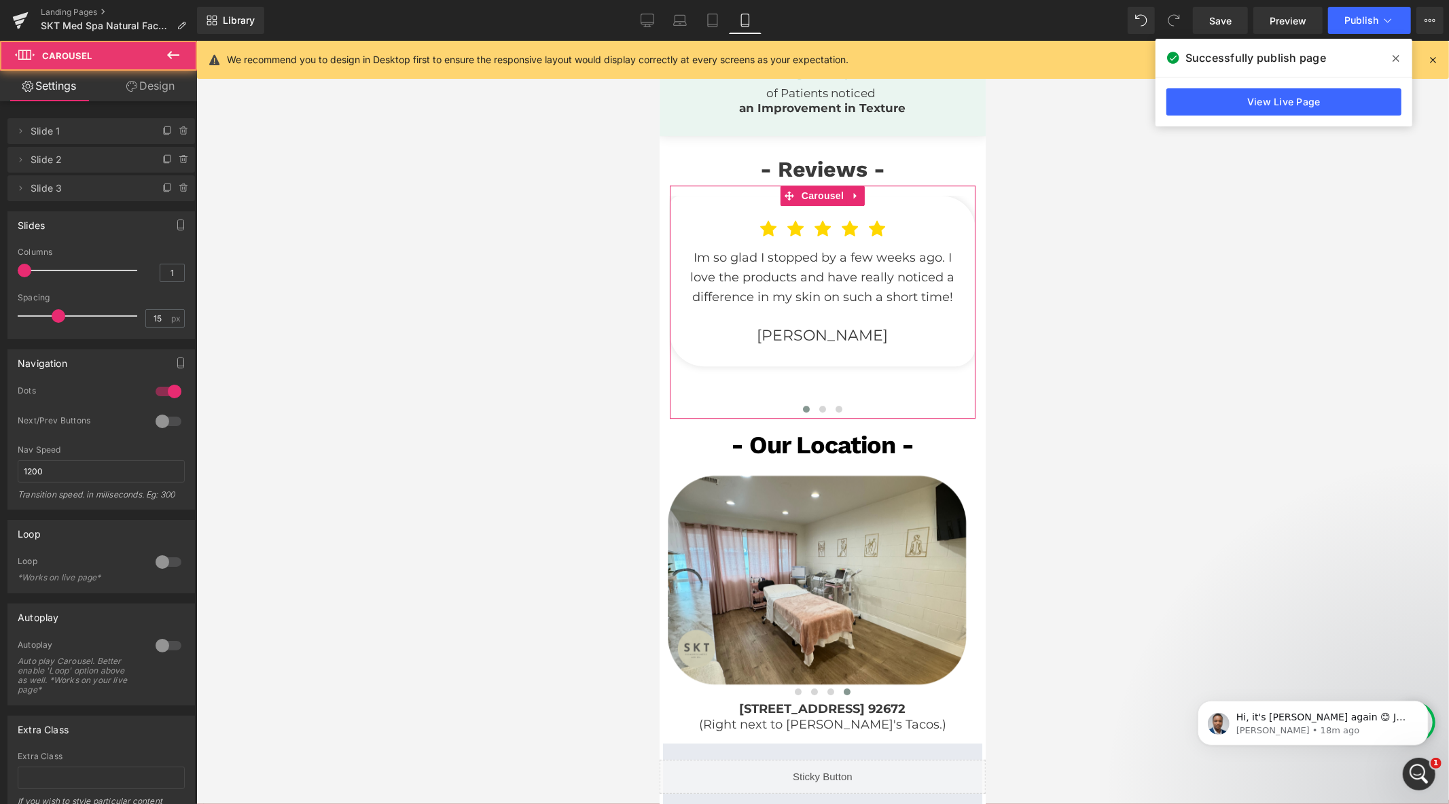
click at [158, 90] on link "Design" at bounding box center [150, 86] width 98 height 31
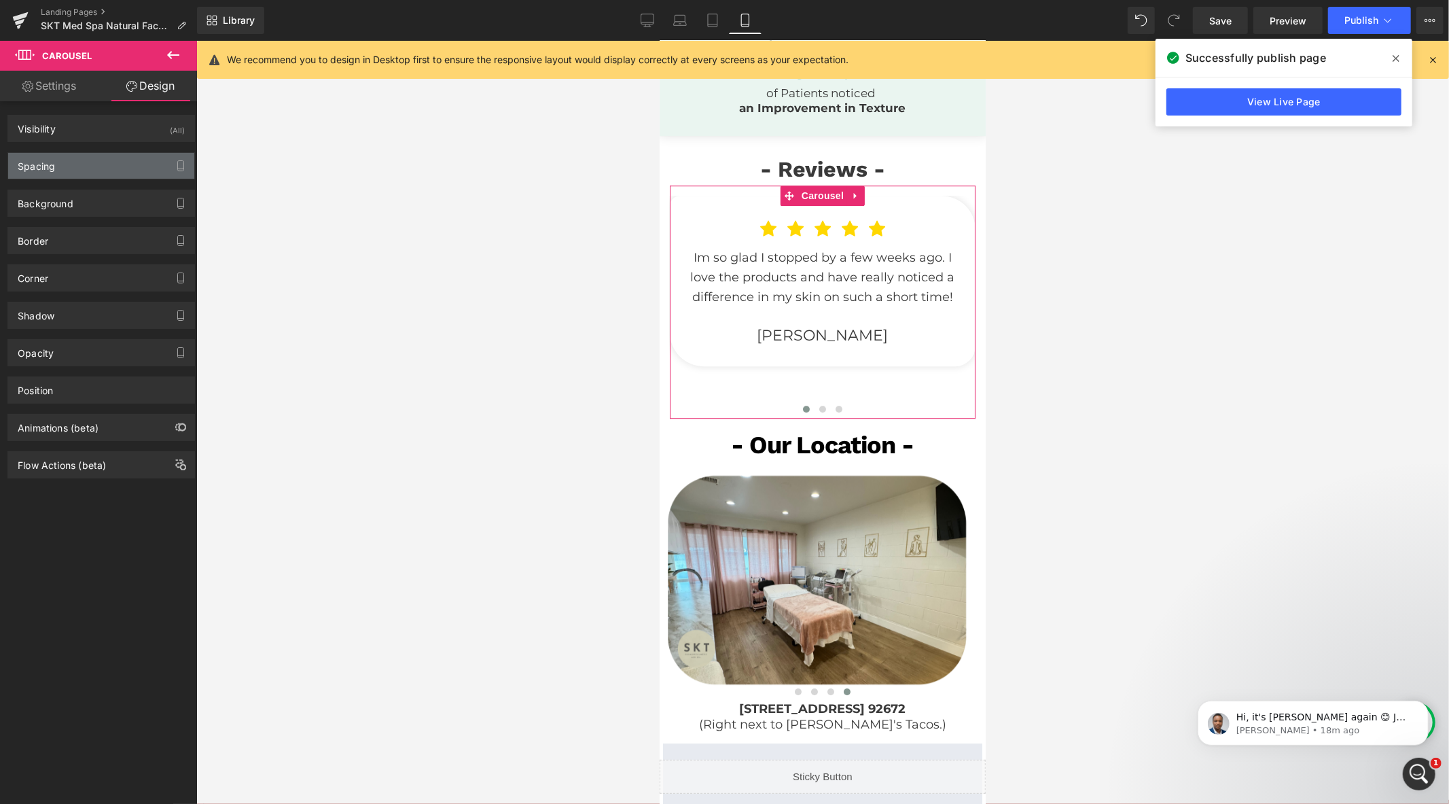
click at [84, 168] on div "Spacing" at bounding box center [101, 166] width 186 height 26
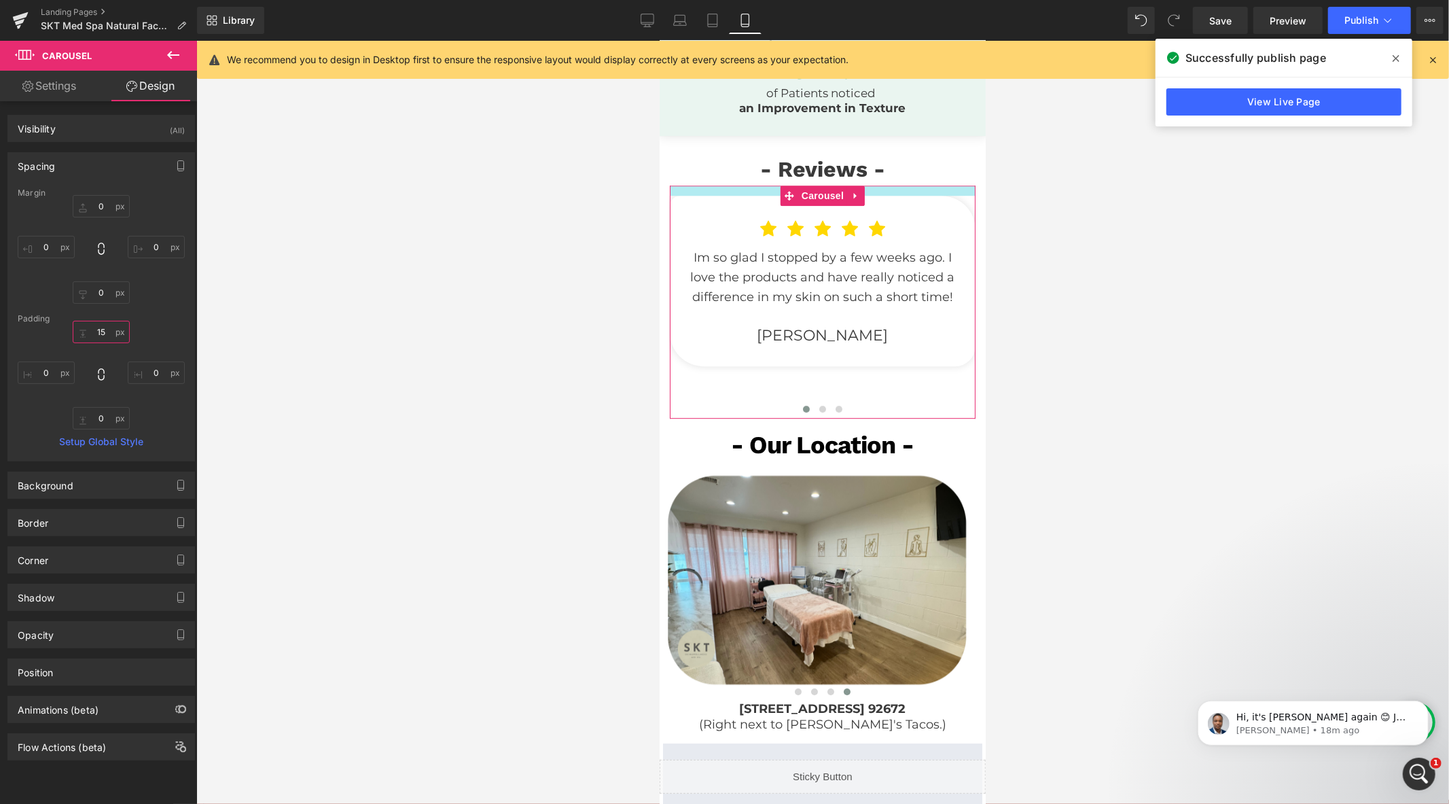
click at [114, 335] on input "text" at bounding box center [101, 332] width 57 height 22
type input "15"
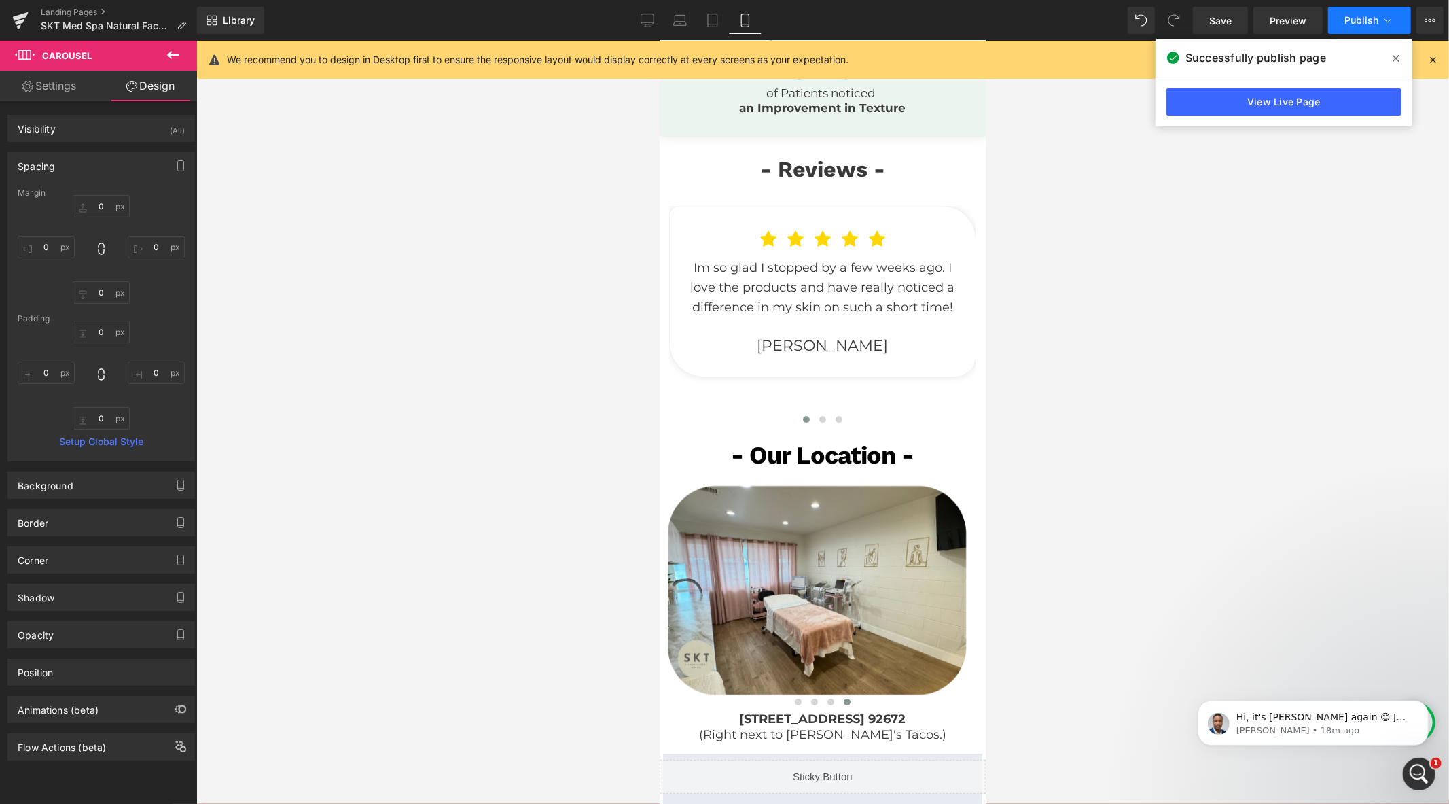
click at [1360, 17] on span "Publish" at bounding box center [1361, 20] width 34 height 11
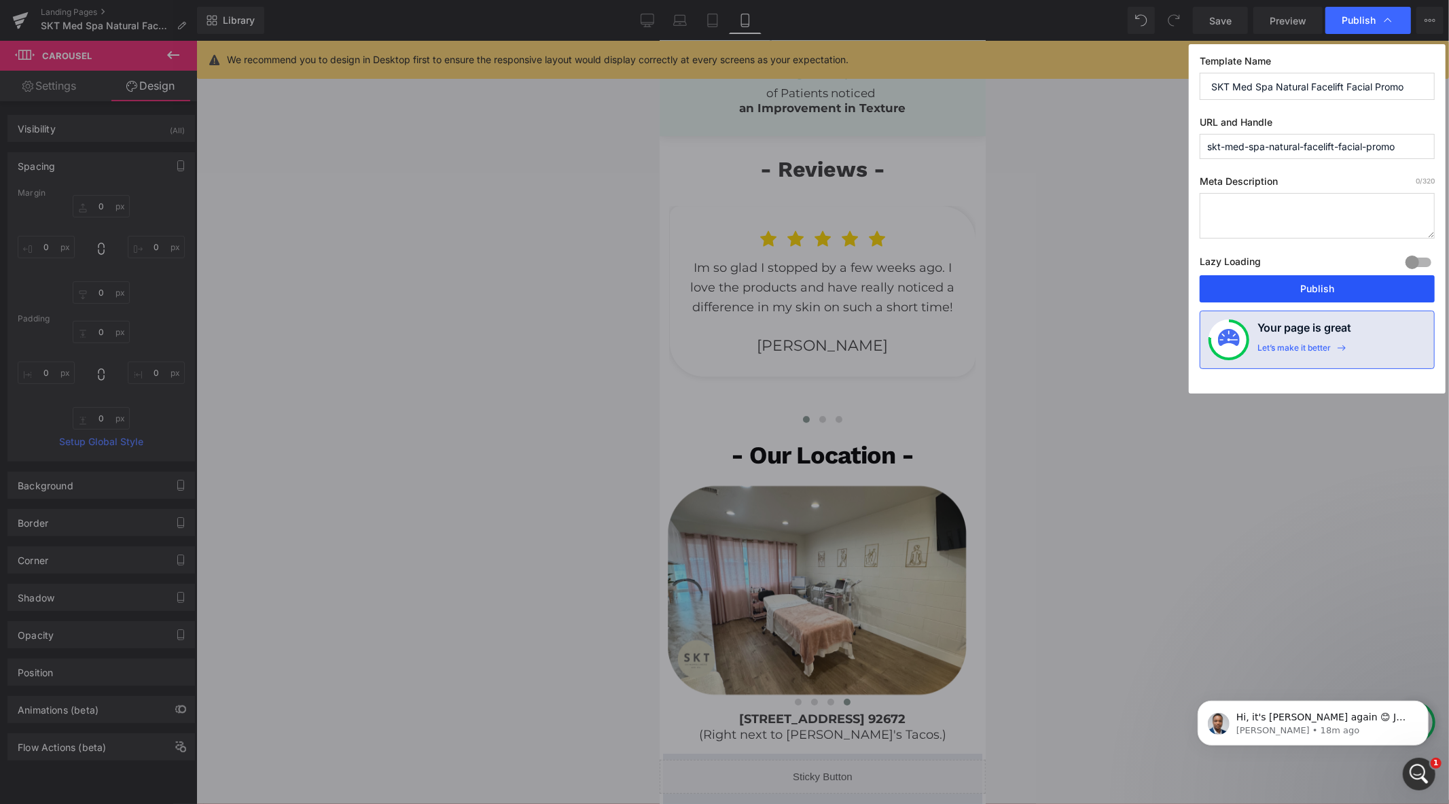
click at [1250, 287] on button "Publish" at bounding box center [1317, 288] width 235 height 27
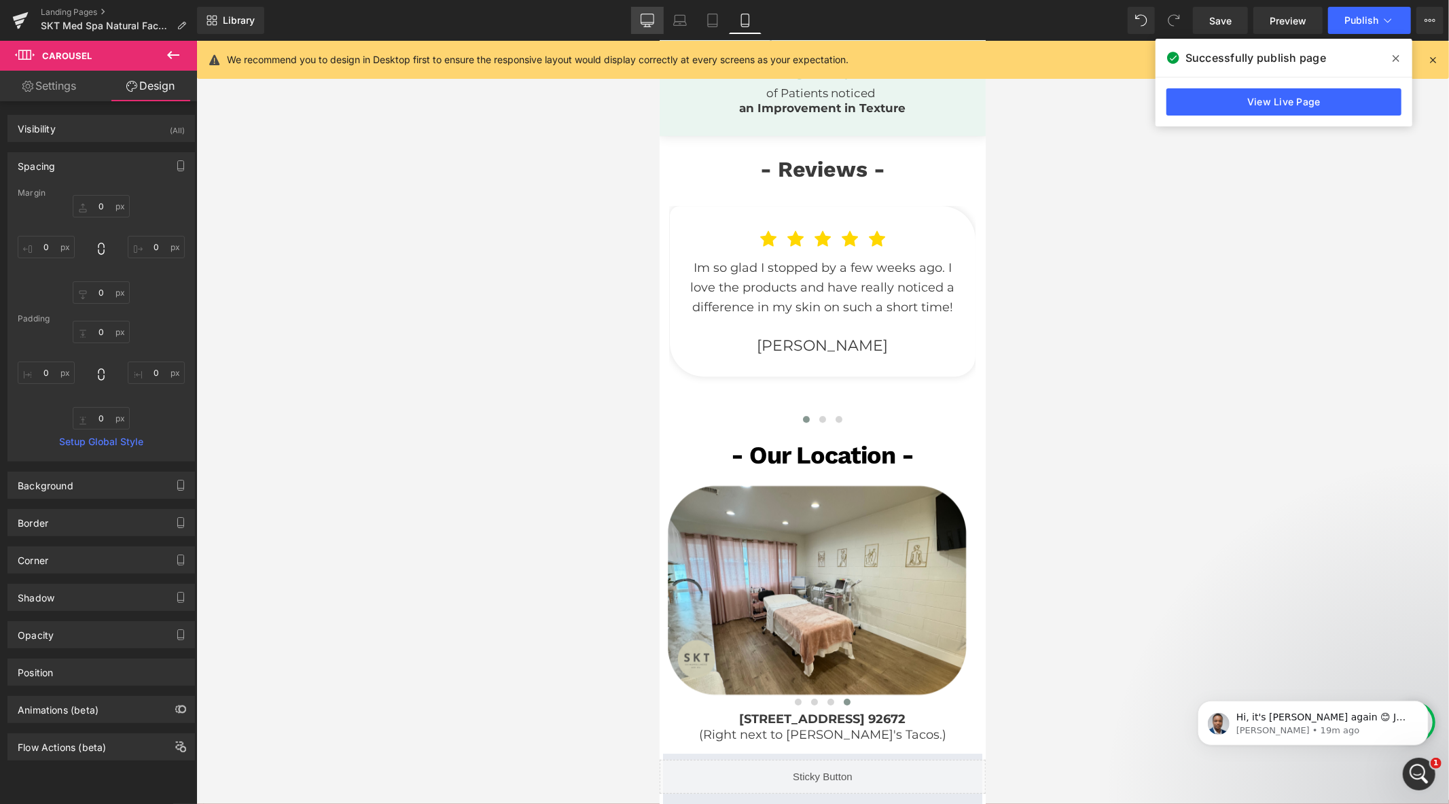
click at [649, 24] on icon at bounding box center [647, 19] width 13 height 10
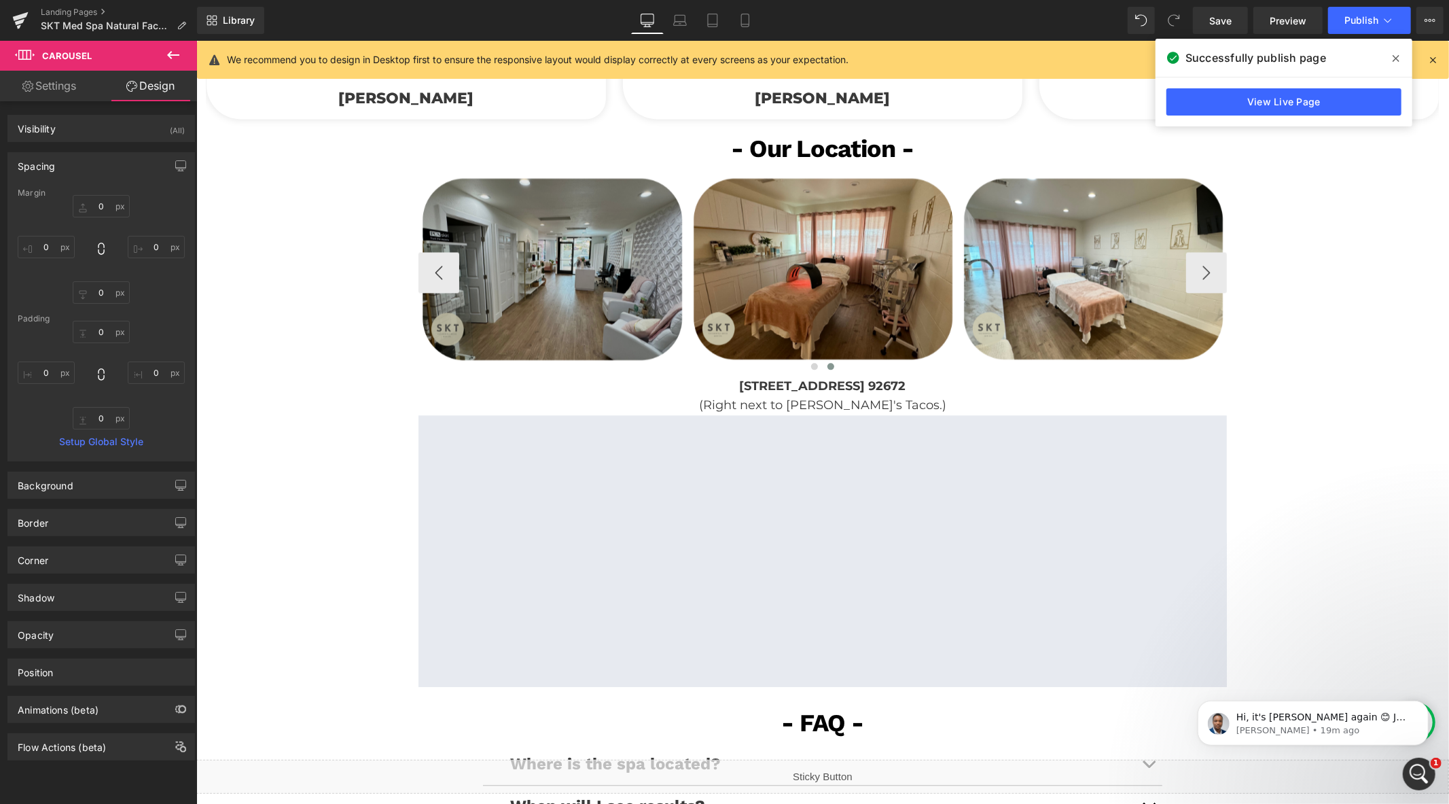
scroll to position [2330, 0]
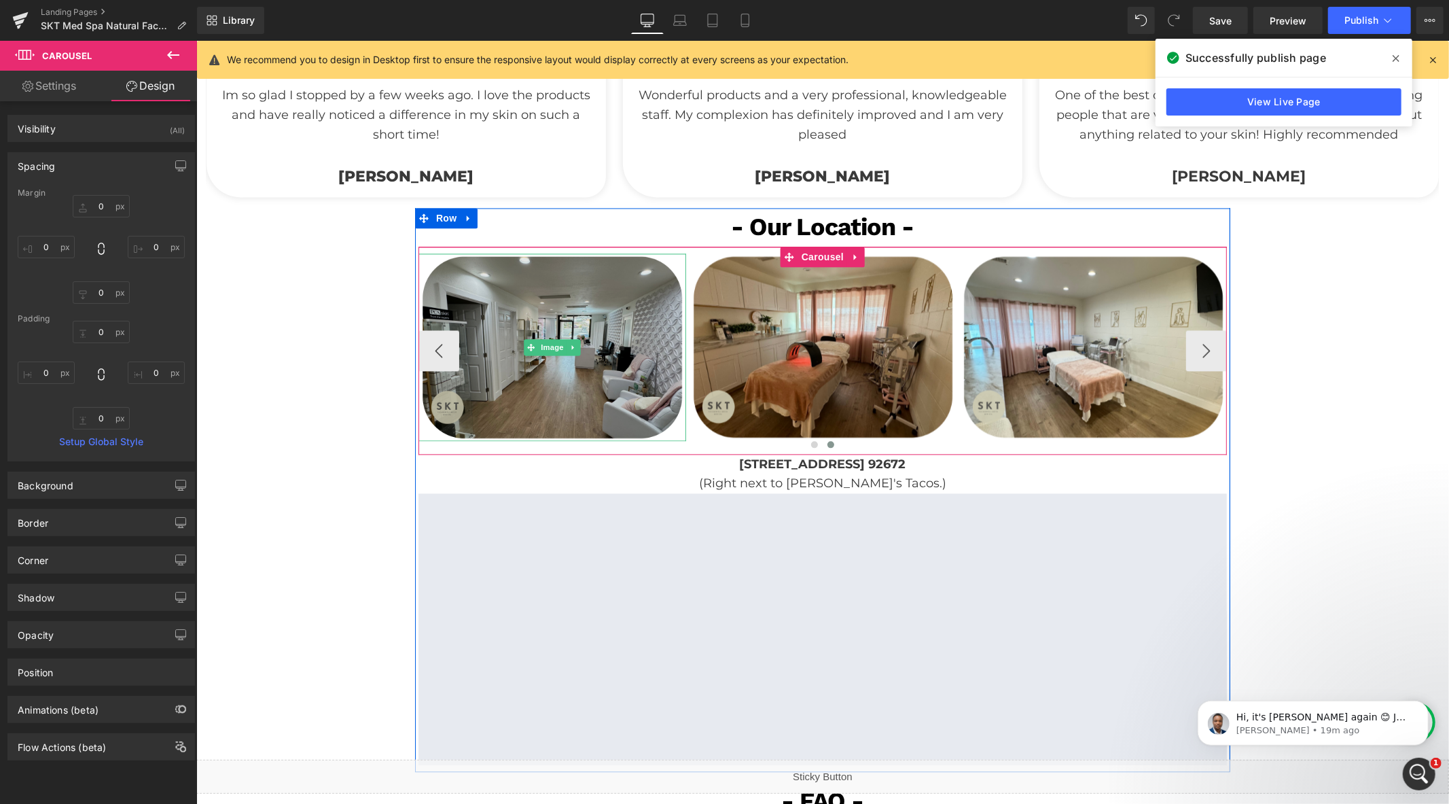
click at [537, 346] on div "Image" at bounding box center [551, 346] width 267 height 187
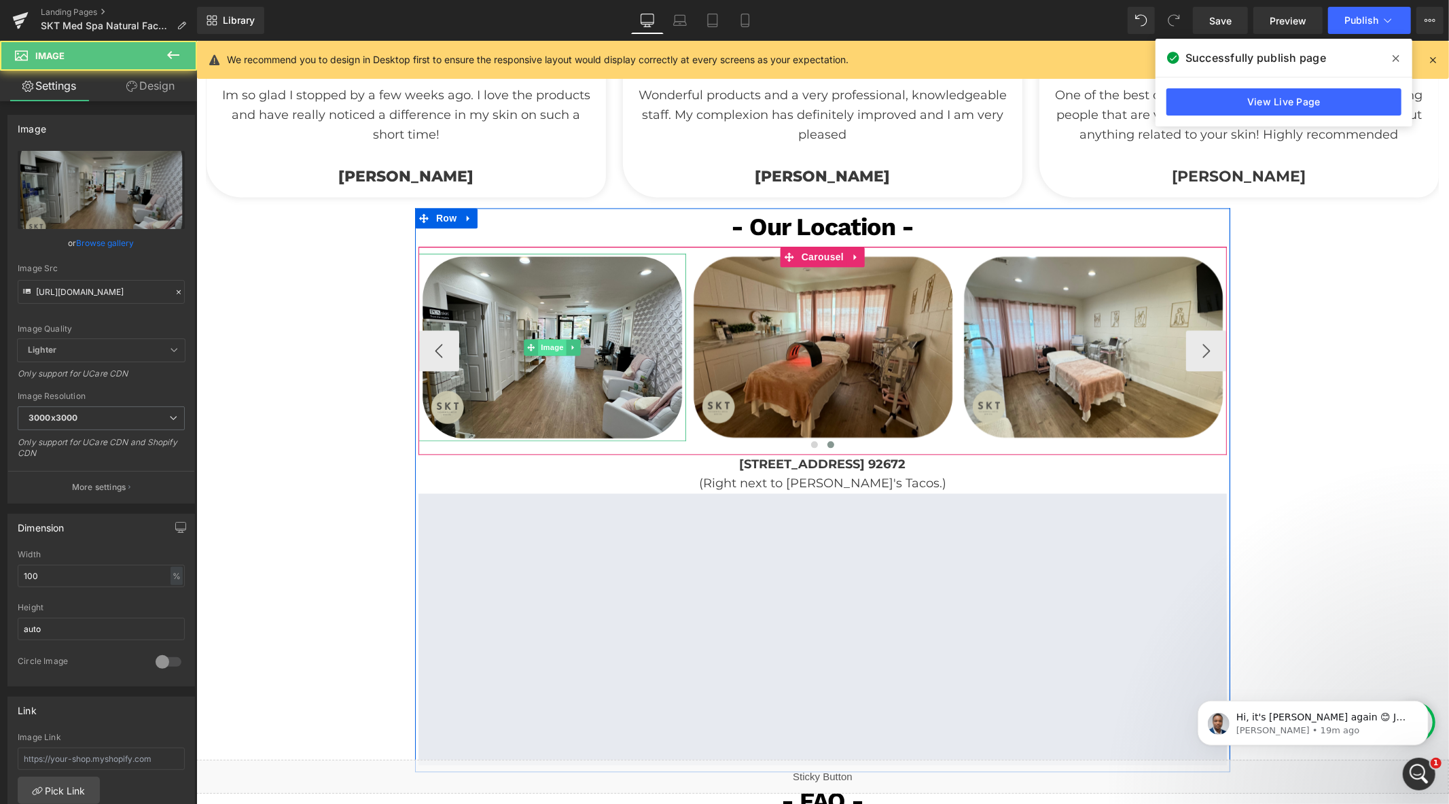
click at [539, 350] on span "Image" at bounding box center [551, 346] width 29 height 16
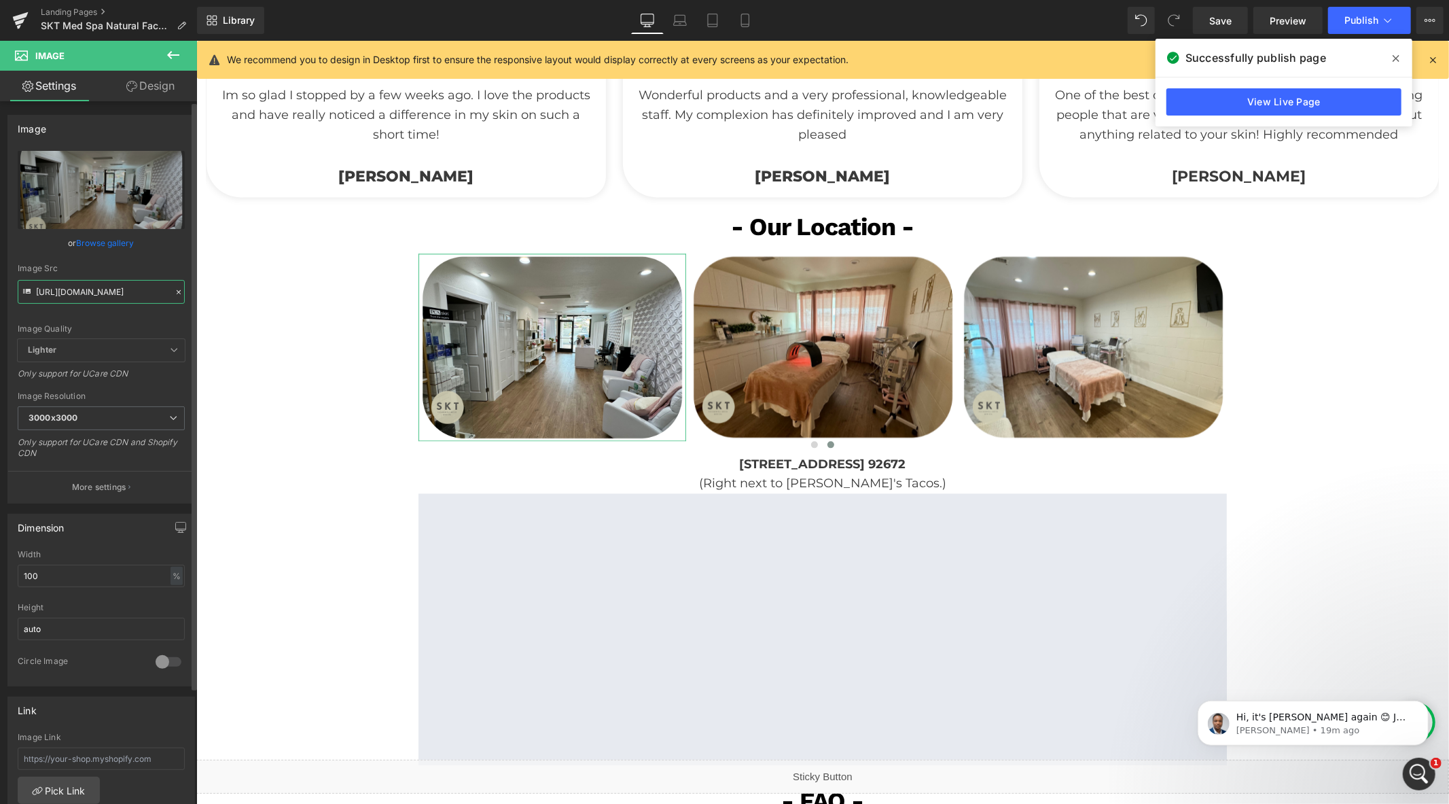
drag, startPoint x: 109, startPoint y: 293, endPoint x: 129, endPoint y: 293, distance: 20.4
click at [109, 292] on input "https://cdn.shopify.com/s/files/1/0570/4895/7112/files/SKT_new_2_3000x3000.png?…" at bounding box center [101, 292] width 167 height 24
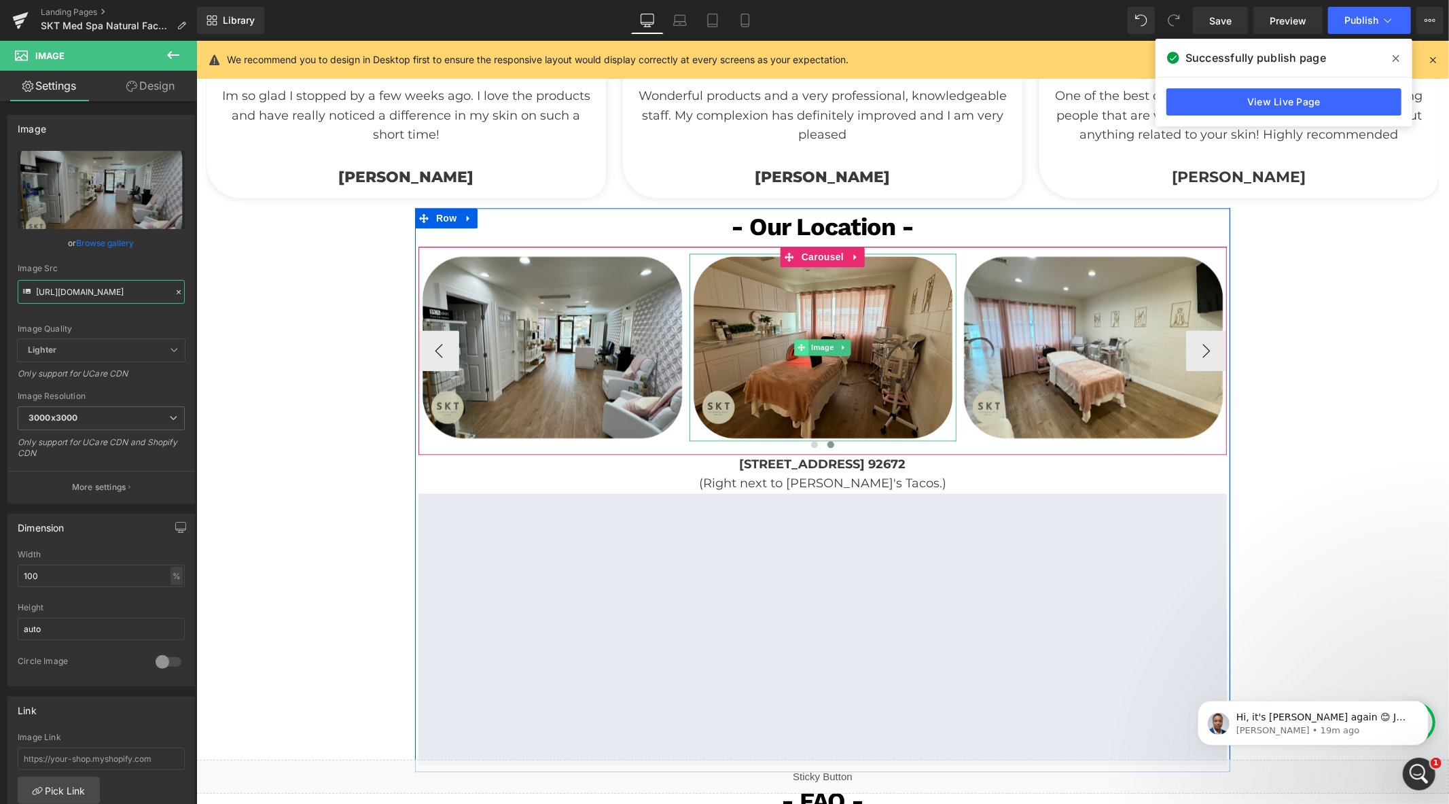
drag, startPoint x: 808, startPoint y: 346, endPoint x: 801, endPoint y: 344, distance: 6.9
click at [808, 344] on span "Image" at bounding box center [822, 346] width 29 height 16
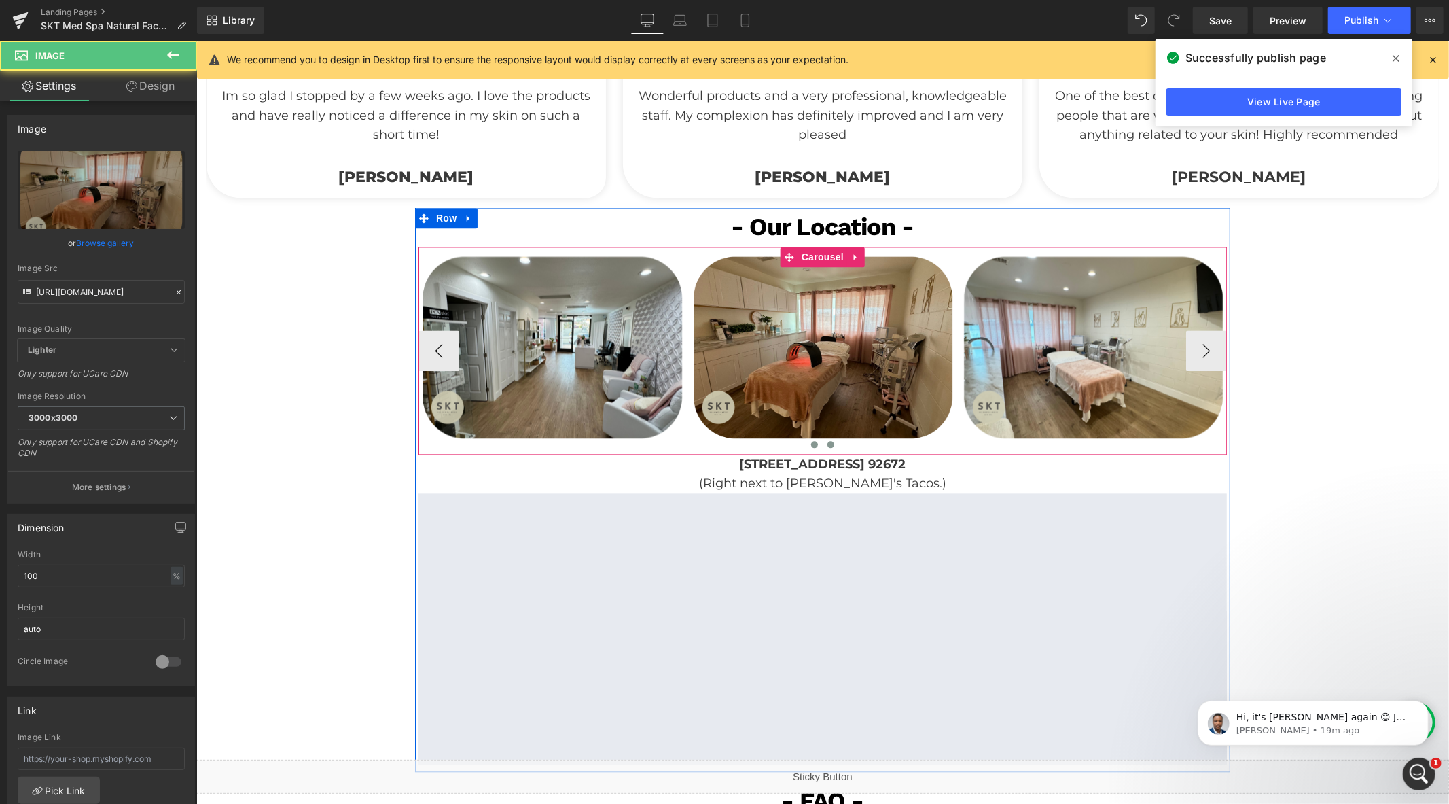
click at [810, 440] on span at bounding box center [813, 443] width 7 height 7
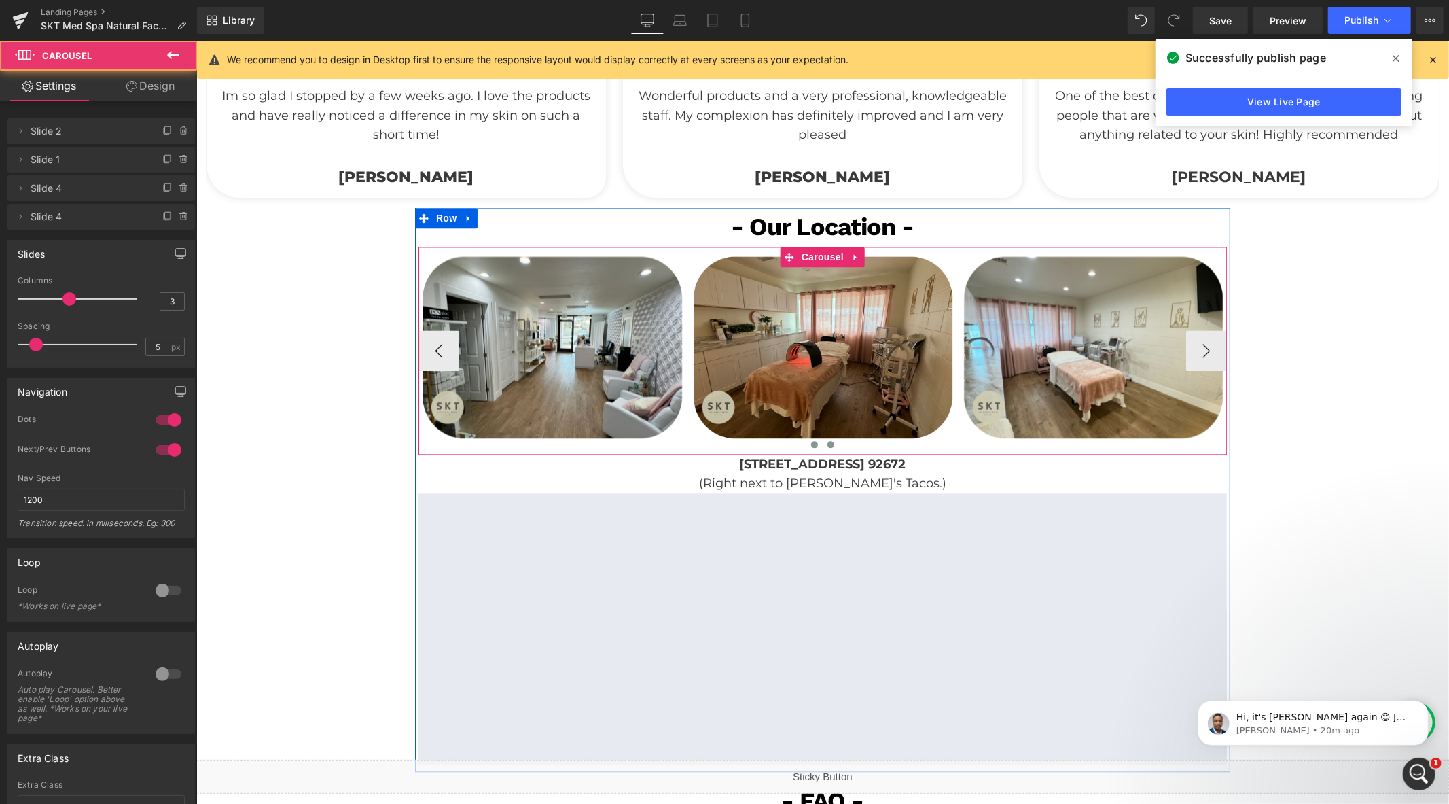
click at [810, 440] on span at bounding box center [813, 443] width 7 height 7
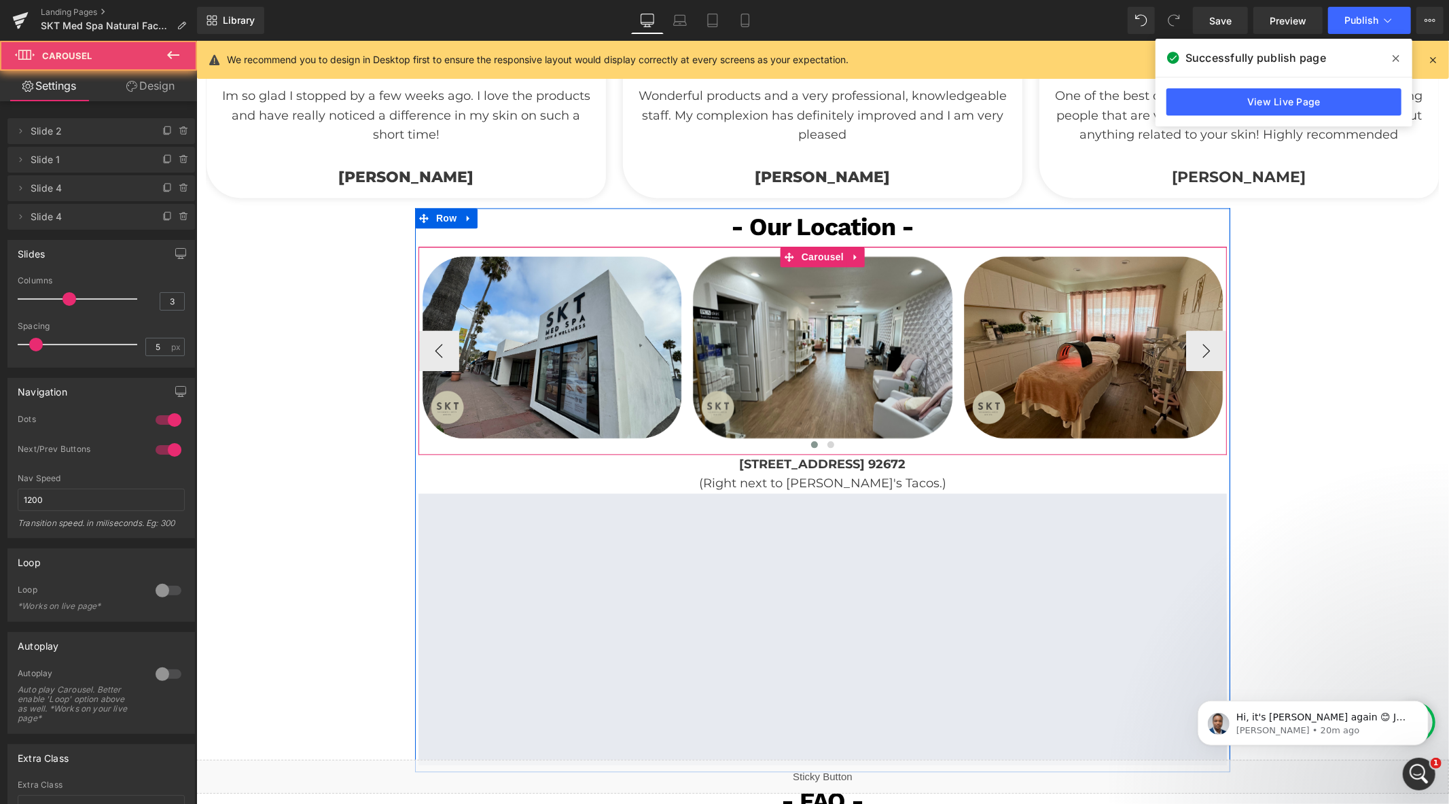
click at [810, 440] on span at bounding box center [813, 443] width 7 height 7
drag, startPoint x: 541, startPoint y: 344, endPoint x: 533, endPoint y: 342, distance: 9.2
click at [541, 344] on span "Image" at bounding box center [551, 346] width 29 height 16
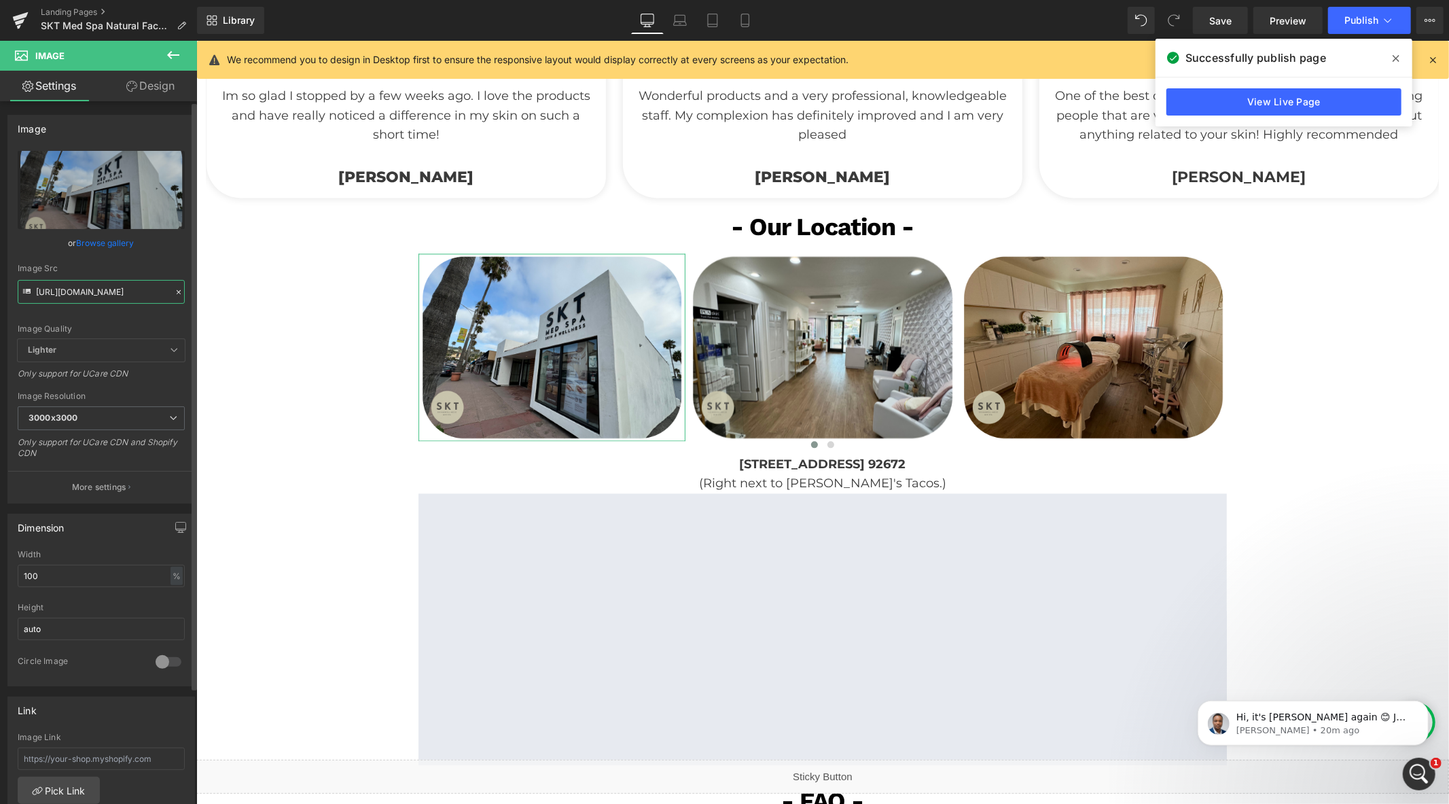
click at [125, 280] on input "https://cdn.shopify.com/s/files/1/0570/4895/7112/files/SKT_new_3000x3000.png?v=…" at bounding box center [101, 292] width 167 height 24
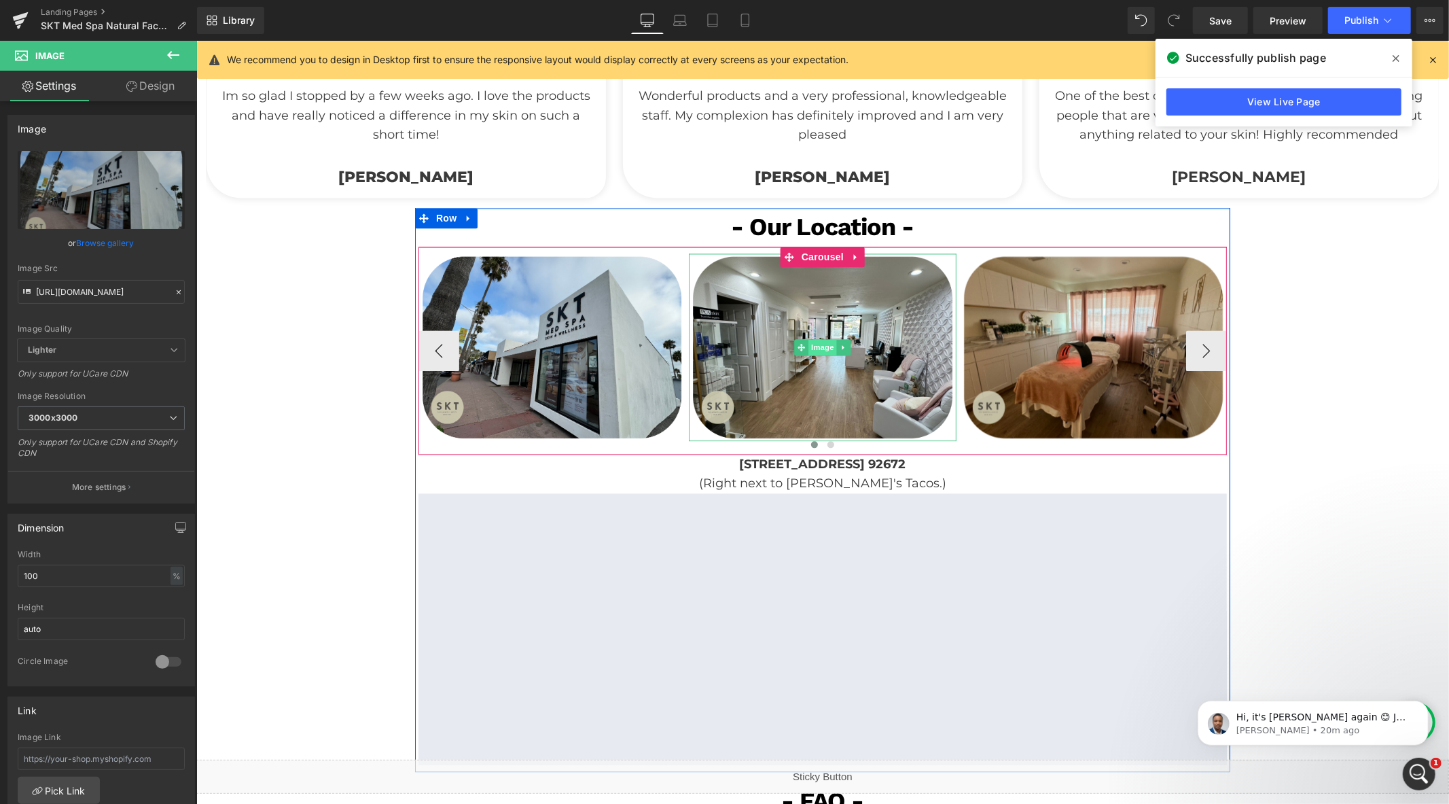
click at [811, 349] on span "Image" at bounding box center [822, 346] width 29 height 16
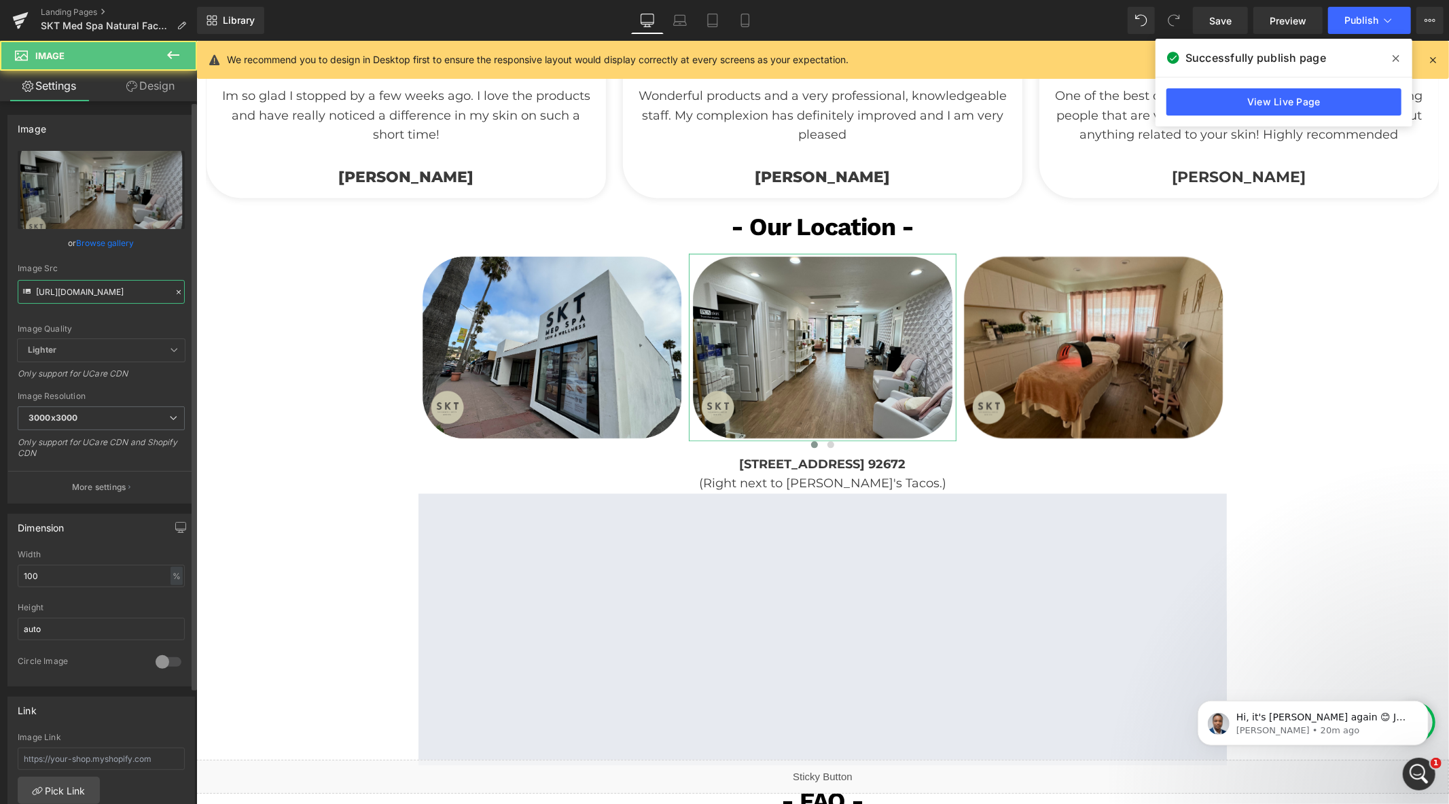
click at [110, 292] on input "https://cdn.shopify.com/s/files/1/0570/4895/7112/files/SKT_new_2_3000x3000.png?…" at bounding box center [101, 292] width 167 height 24
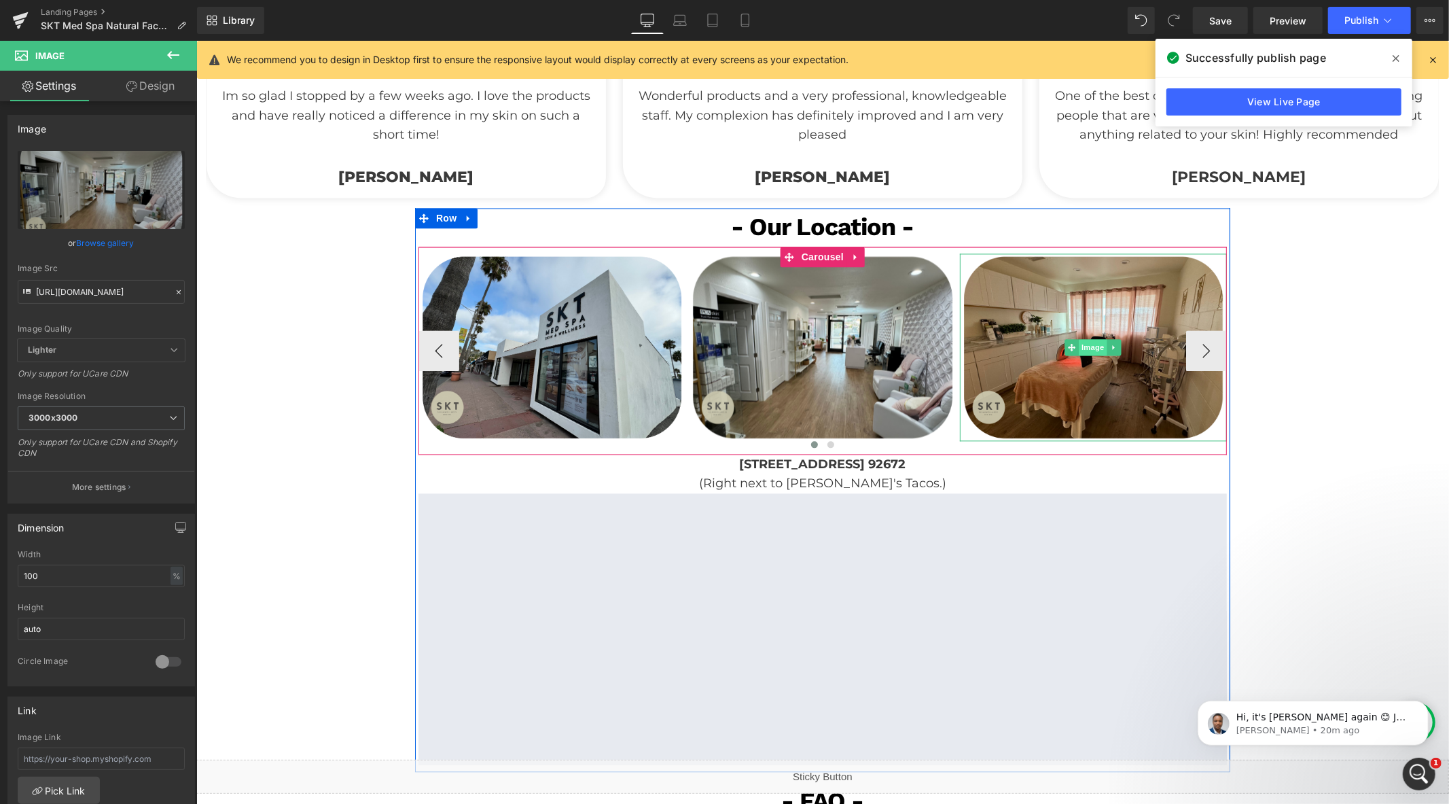
click at [1081, 340] on span "Image" at bounding box center [1093, 346] width 29 height 16
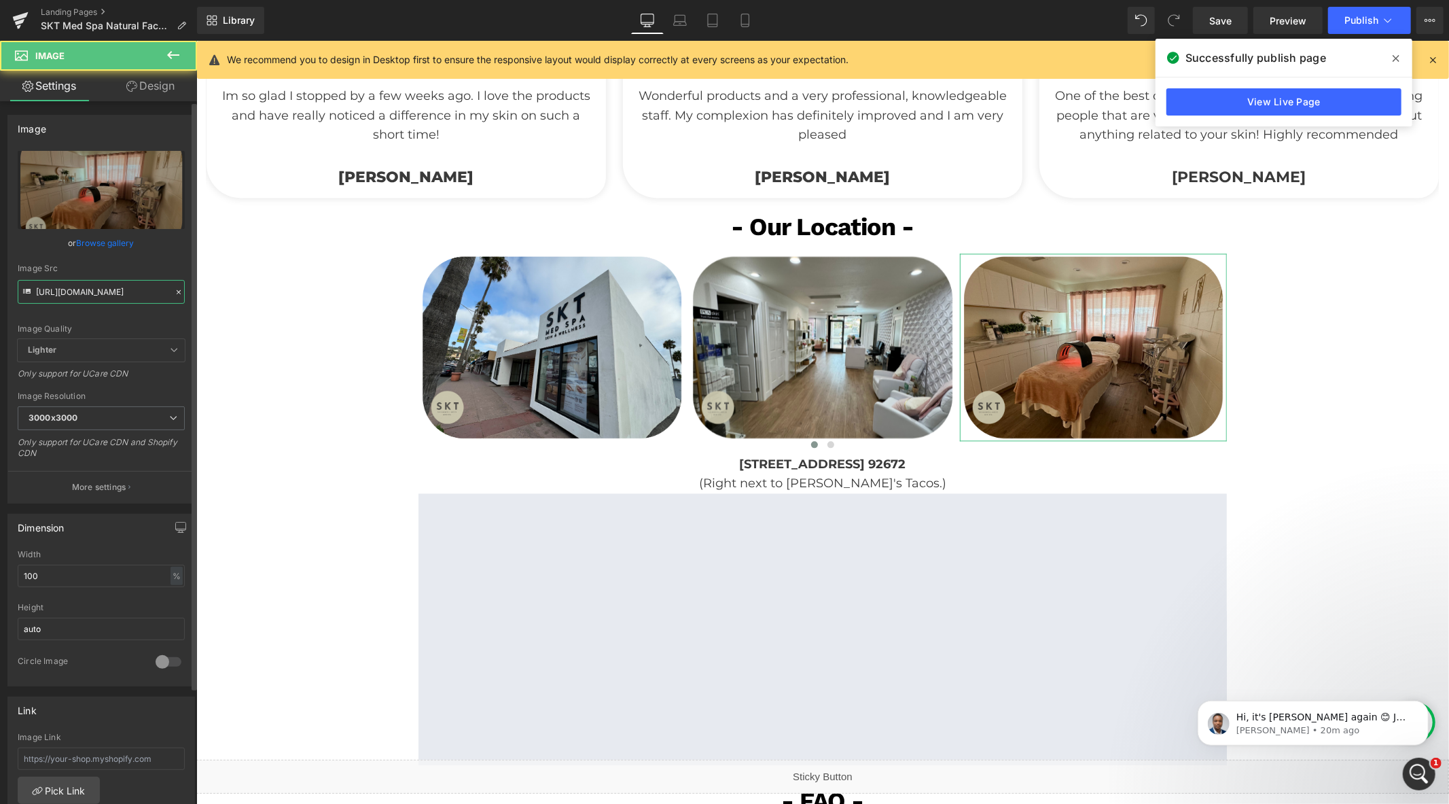
click at [94, 297] on input "https://cdn.shopify.com/s/files/1/0570/4895/7112/files/SKT_new_3_3000x3000.png?…" at bounding box center [101, 292] width 167 height 24
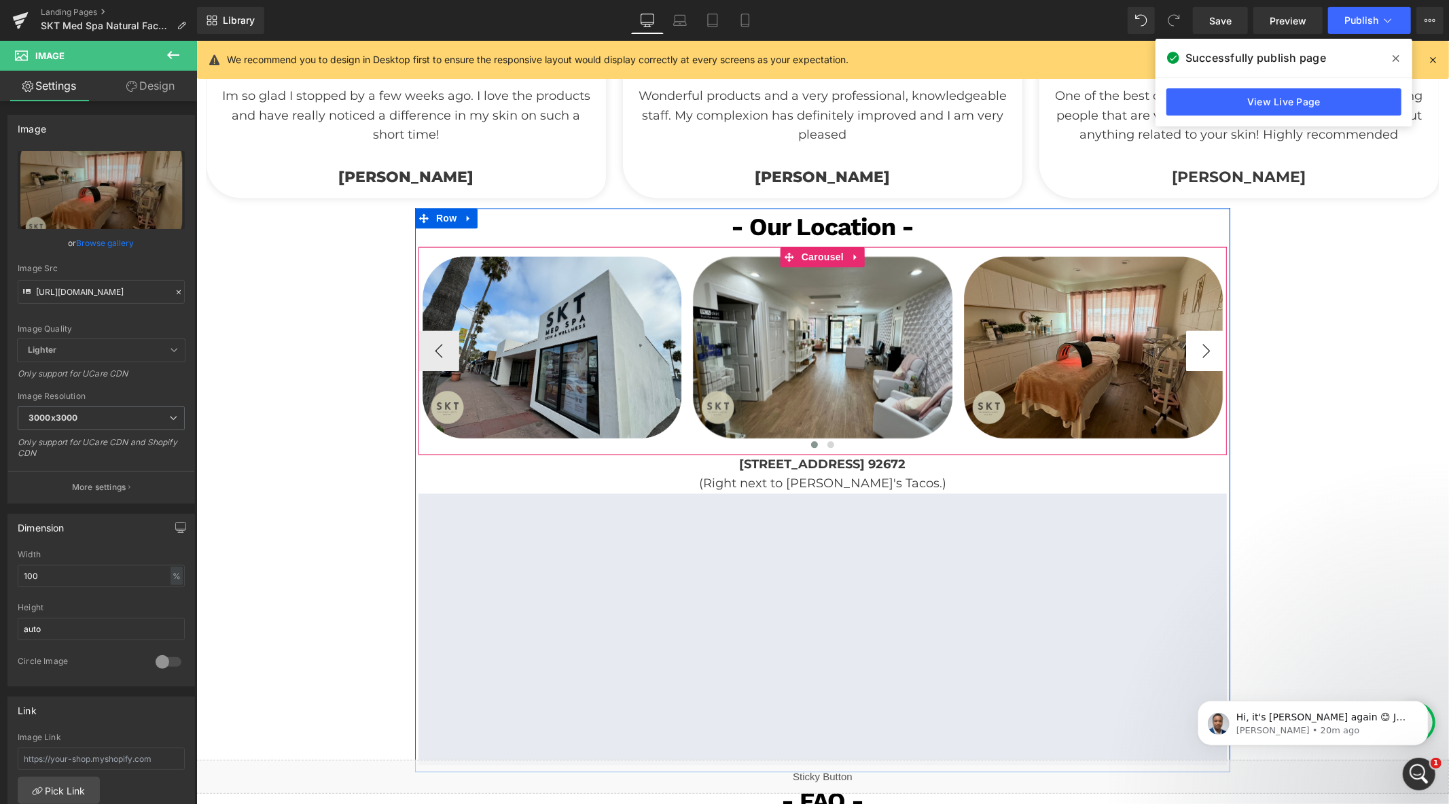
click at [1189, 348] on button "›" at bounding box center [1205, 349] width 41 height 41
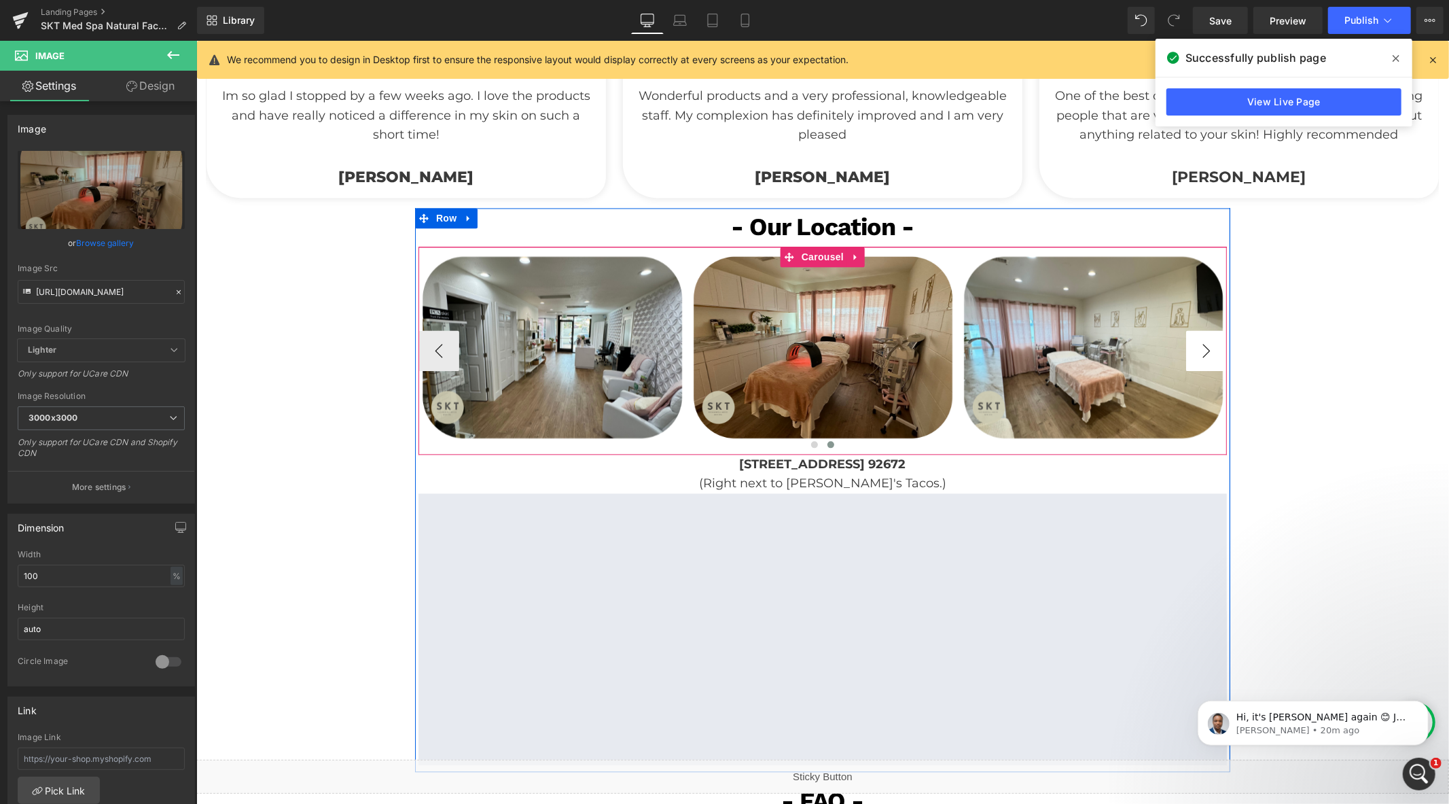
click at [1189, 348] on button "›" at bounding box center [1205, 349] width 41 height 41
click at [1191, 348] on button "›" at bounding box center [1205, 349] width 41 height 41
click at [1079, 344] on span "Image" at bounding box center [1093, 346] width 29 height 16
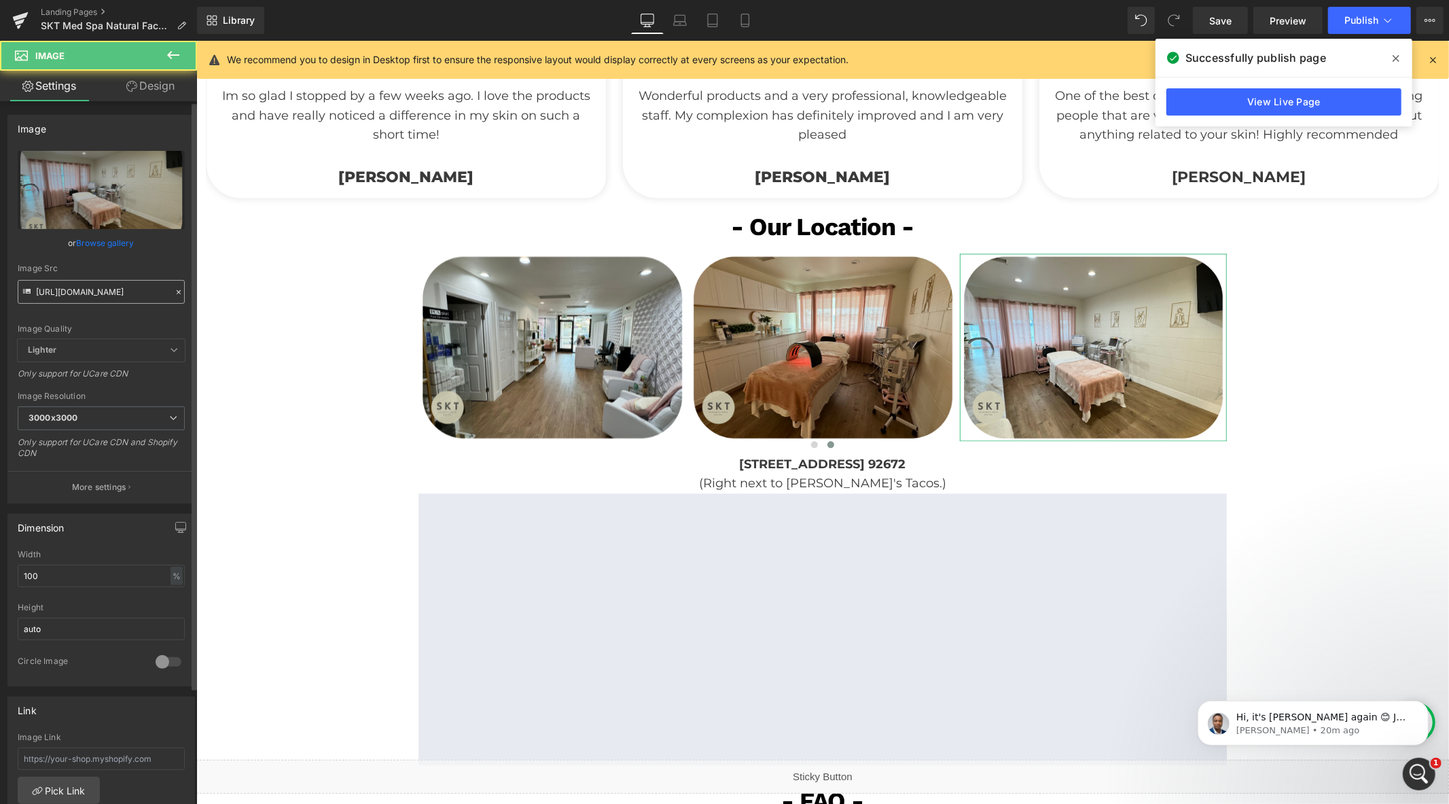
click at [102, 293] on input "https://cdn.shopify.com/s/files/1/0570/4895/7112/files/SKT_new_4_3000x3000.png?…" at bounding box center [101, 292] width 167 height 24
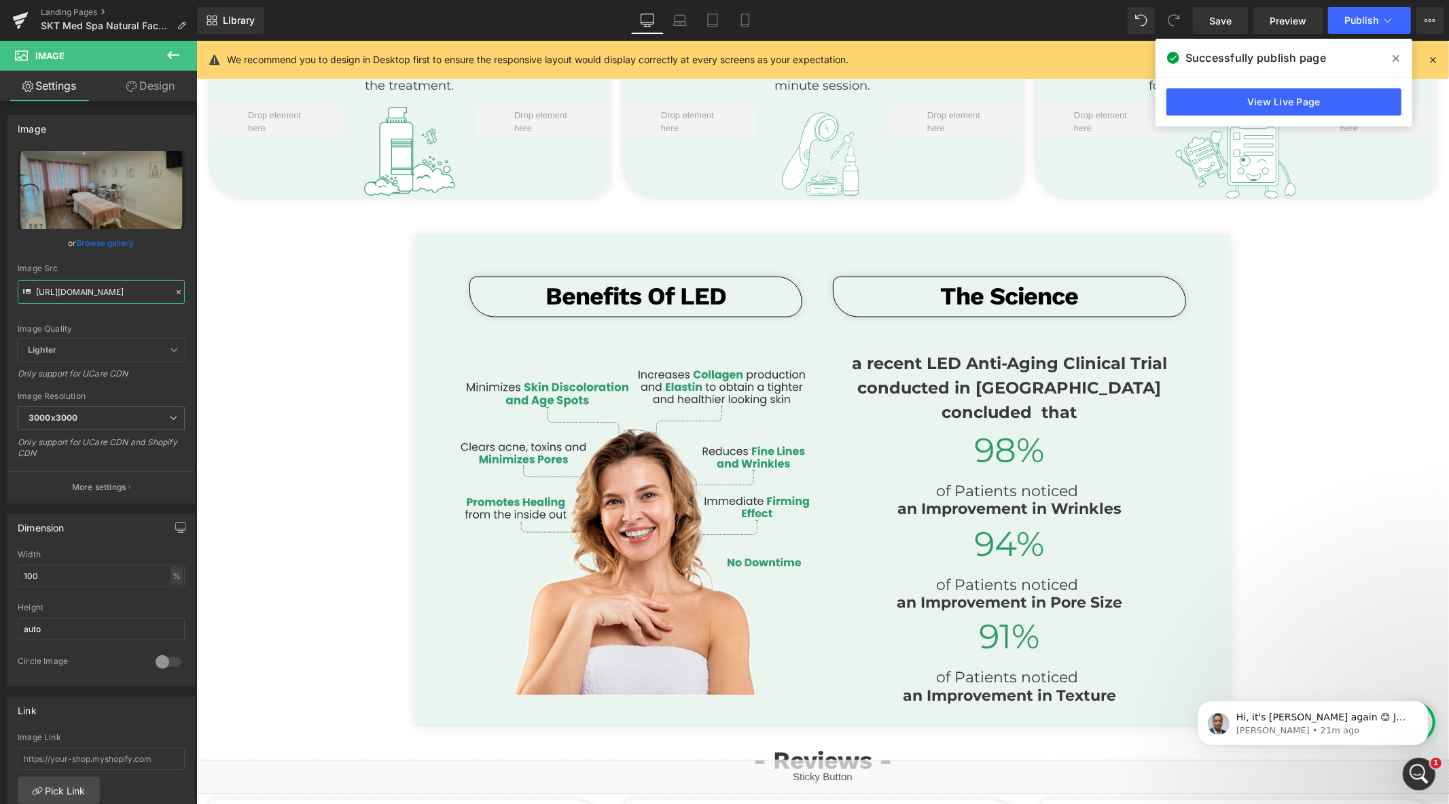
scroll to position [1122, 0]
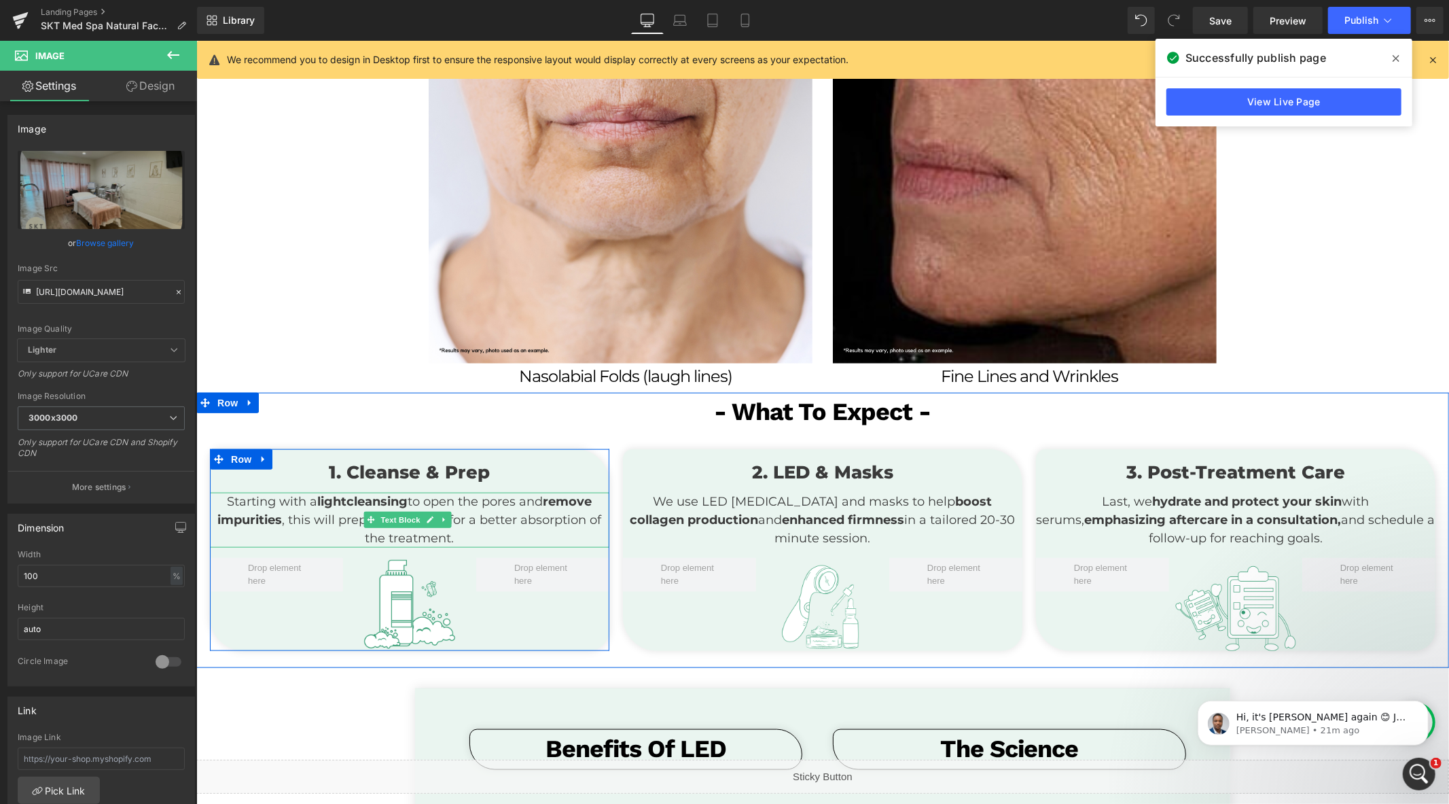
click at [317, 500] on strong "light" at bounding box center [331, 500] width 29 height 15
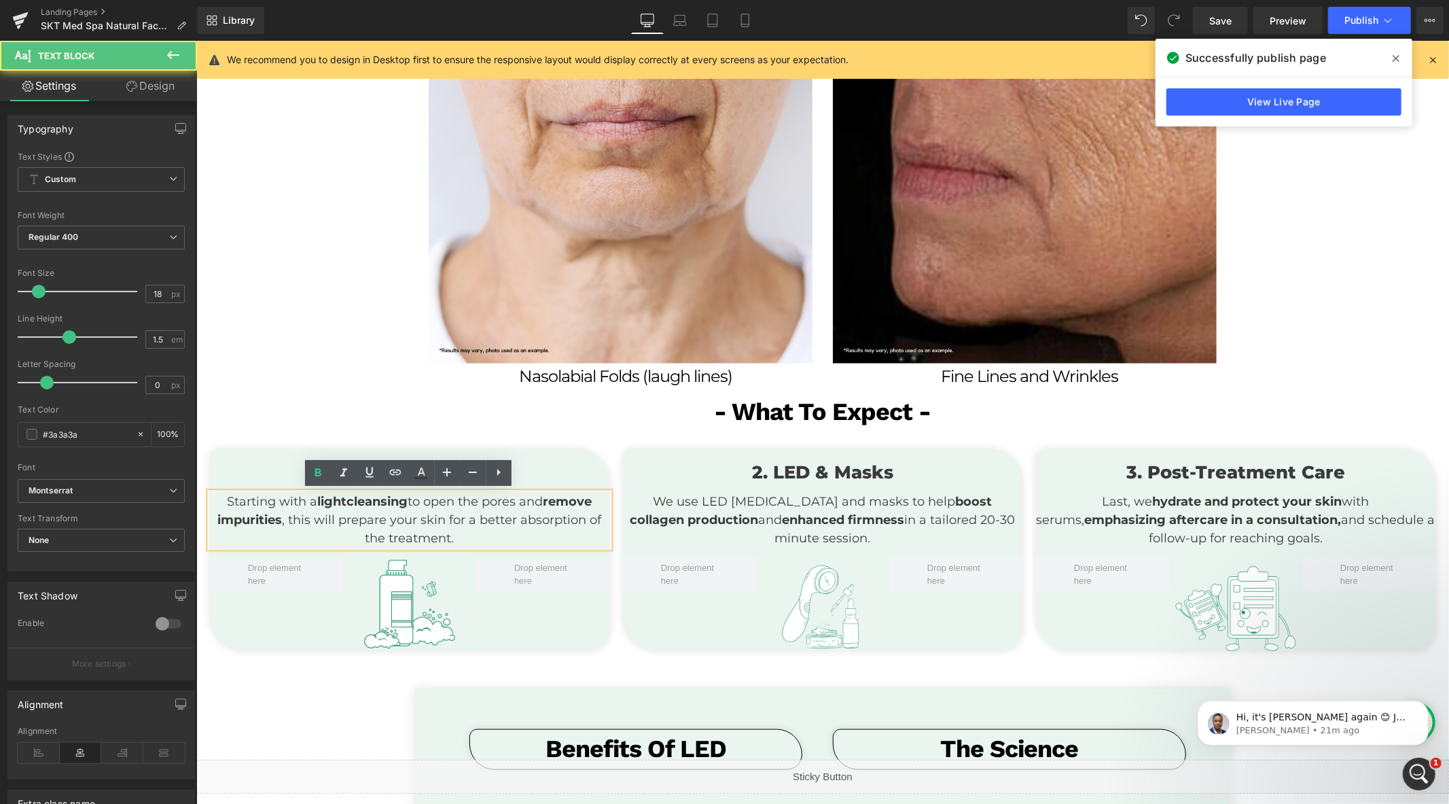
click at [403, 502] on strong "cleansing" at bounding box center [376, 500] width 61 height 15
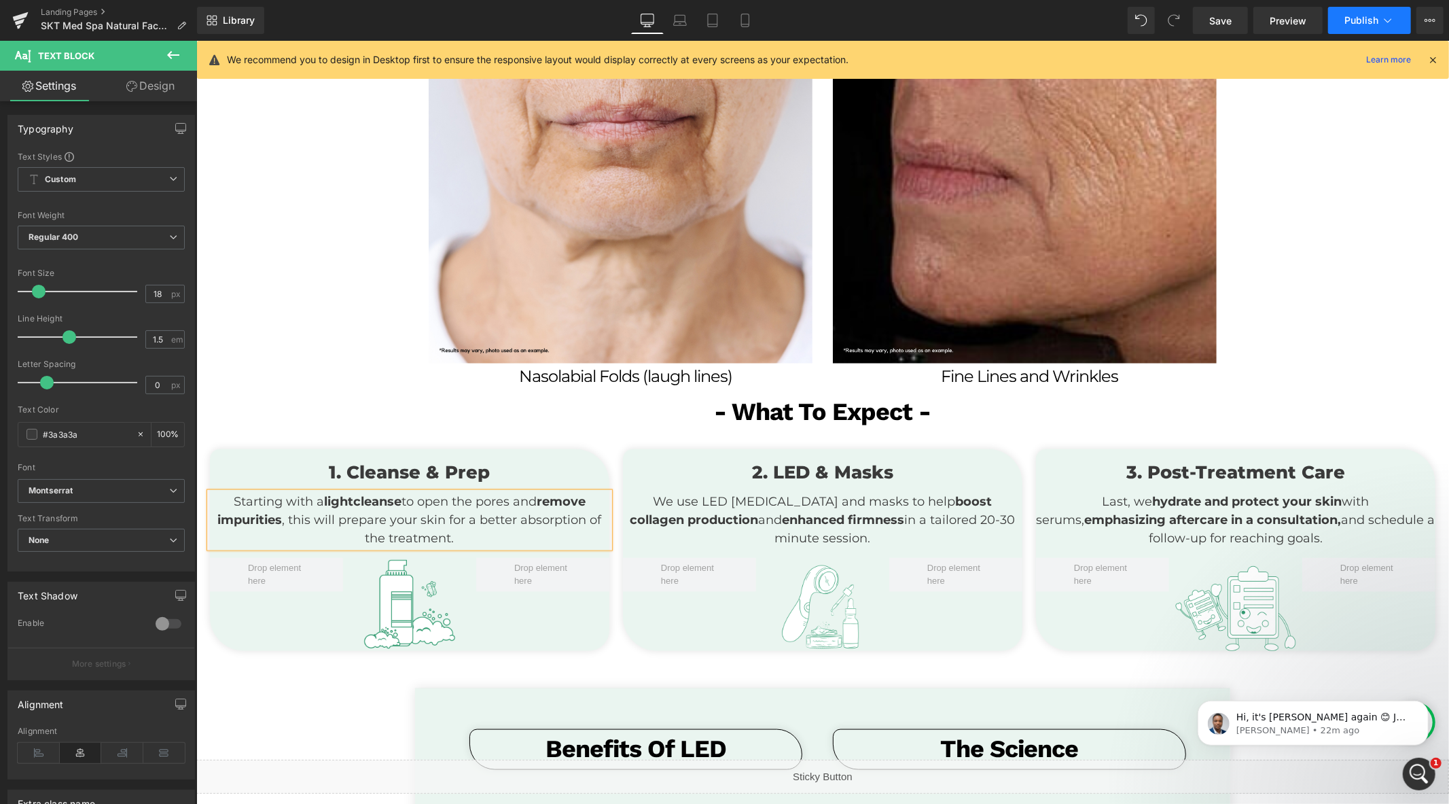
click at [1347, 16] on span "Publish" at bounding box center [1361, 20] width 34 height 11
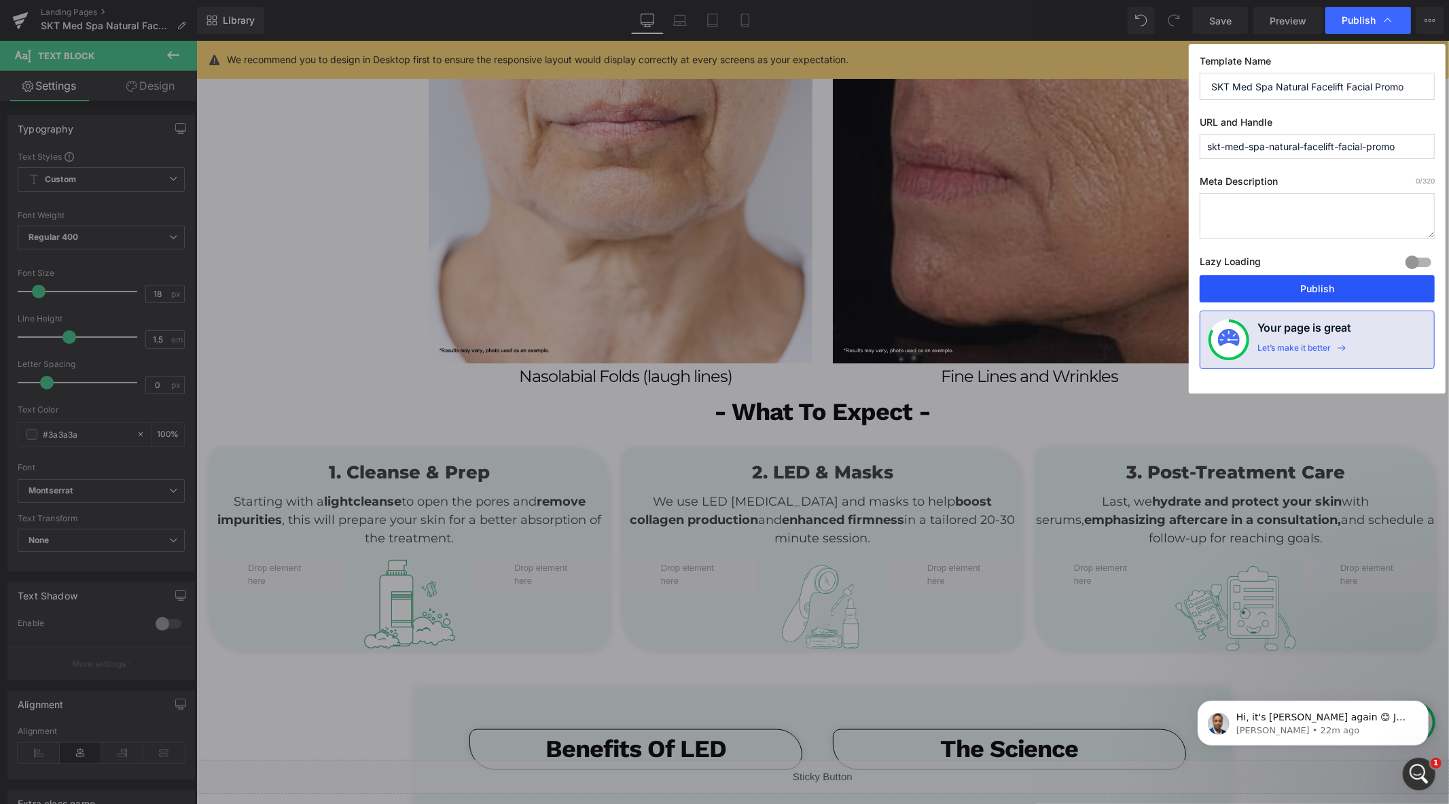
click at [1300, 294] on button "Publish" at bounding box center [1317, 288] width 235 height 27
